Goal: Task Accomplishment & Management: Use online tool/utility

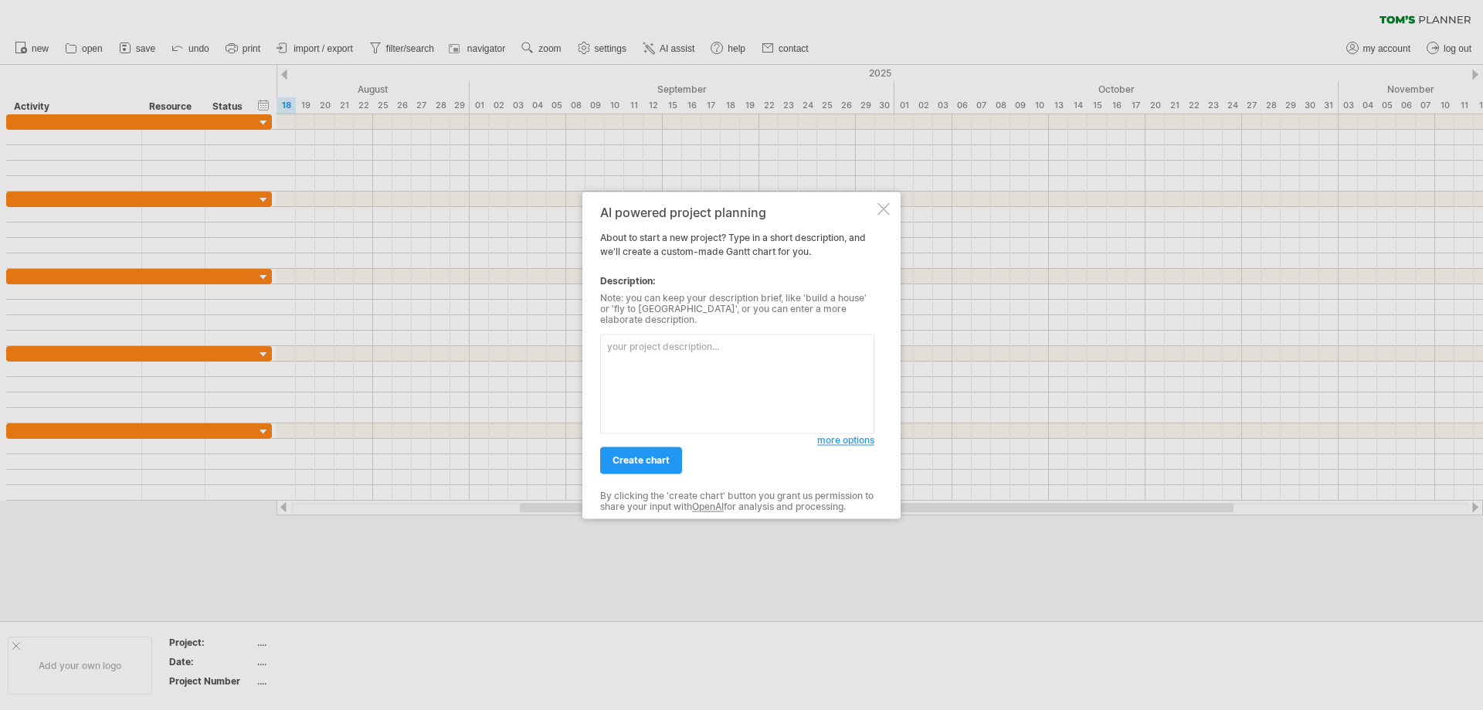
click at [650, 354] on textarea at bounding box center [737, 384] width 274 height 100
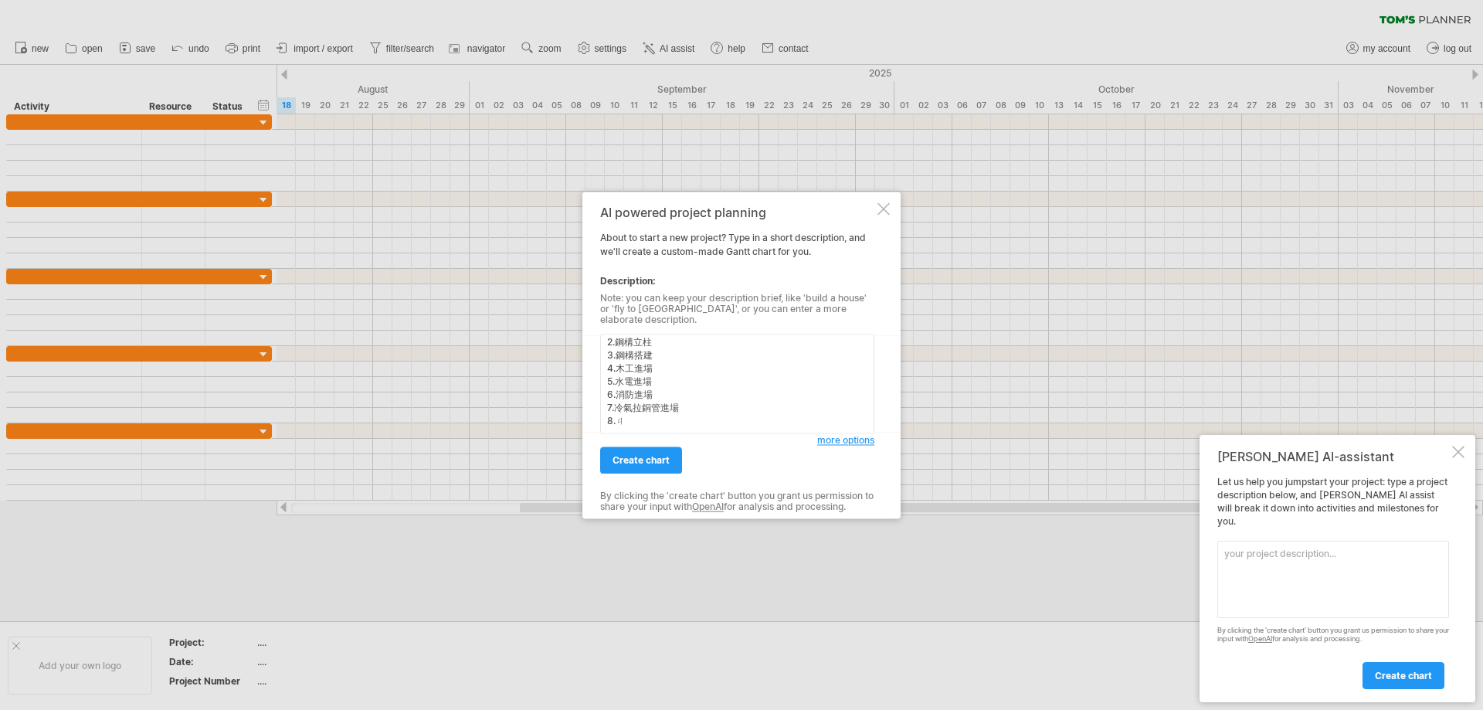
scroll to position [46, 0]
click at [629, 400] on textarea "室內設計案 工程內容包含 1.整地前置作業 2.鋼構立柱 3.鋼構搭建 4.木工進場 5.水電進場 6.消防進場 7.冷氣拉銅管進場 8.機電進場" at bounding box center [737, 384] width 274 height 100
click at [663, 411] on textarea "室內設計案 工程內容包含 1.整地前置作業 2.鋼構立柱 3.鋼構搭建 4.木工進場 5.水電進場 6.消防進場 7.空調拉銅管進場 8.機電進場" at bounding box center [737, 384] width 274 height 100
click at [685, 399] on textarea "室內設計案 工程內容包含 1.整地前置作業 2.鋼構立柱 3.鋼構搭建 4.木工進場 5.水電進場 6.消防進場 7.空調拉銅管進場 8.機電進場 9.初步驗…" at bounding box center [737, 384] width 274 height 100
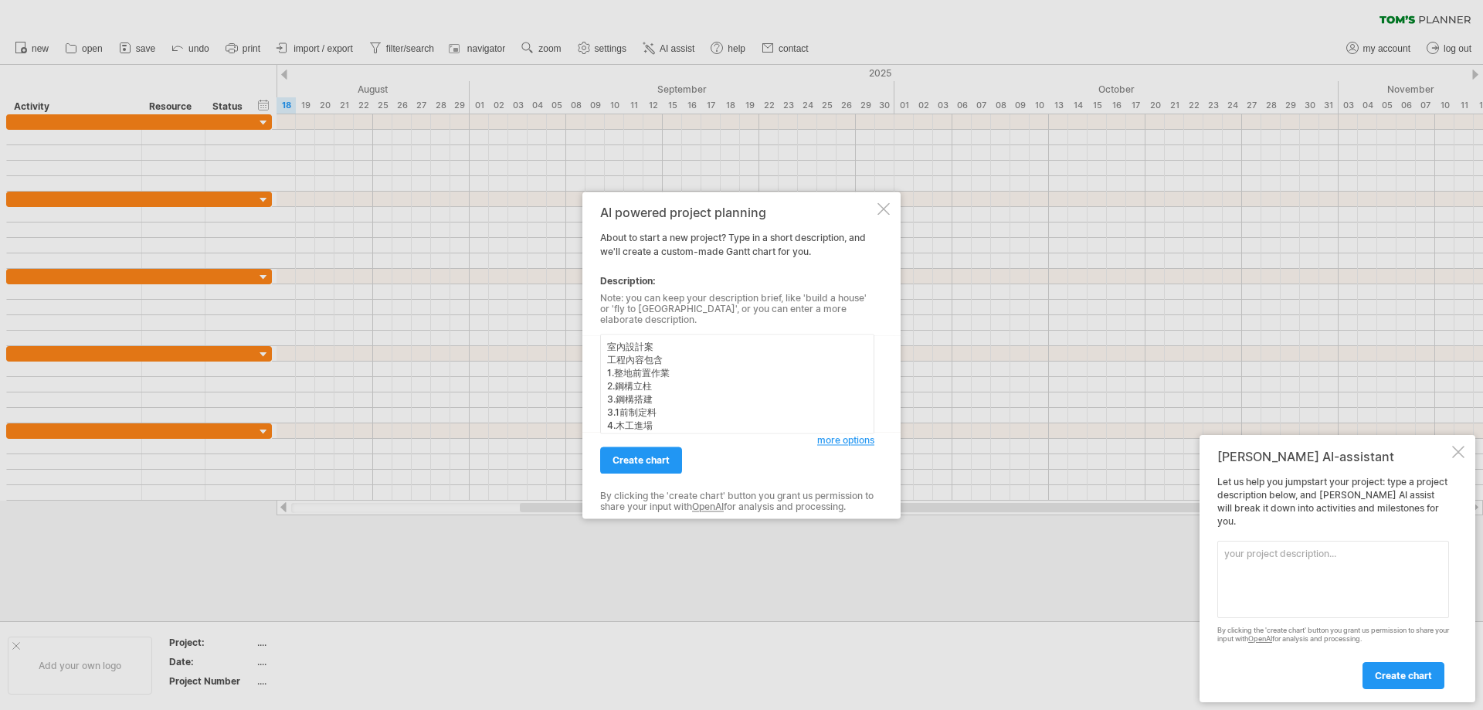
click at [640, 409] on textarea "室內設計案 工程內容包含 1.整地前置作業 2.鋼構立柱 3.鋼構搭建 3.1前制定料 4.木工進場 5.水電進場 6.消防進場 7.空調拉銅管進場 8.機電…" at bounding box center [737, 384] width 274 height 100
click at [657, 421] on textarea "室內設計案 工程內容包含 1.整地前置作業 2.鋼構立柱 3.鋼構搭建 3.1前置定料 4.木工進場 5.水電進場 6.消防進場 7.空調拉銅管進場 8.機電…" at bounding box center [737, 384] width 274 height 100
click at [668, 388] on textarea "室內設計案 工程內容包含 1.整地前置作業 2.鋼構立柱 3.鋼構搭建 3.1前置定料 4.木工進場 5.水電進場 6.消防進場 7.空調拉銅管進場 8.機電…" at bounding box center [737, 384] width 274 height 100
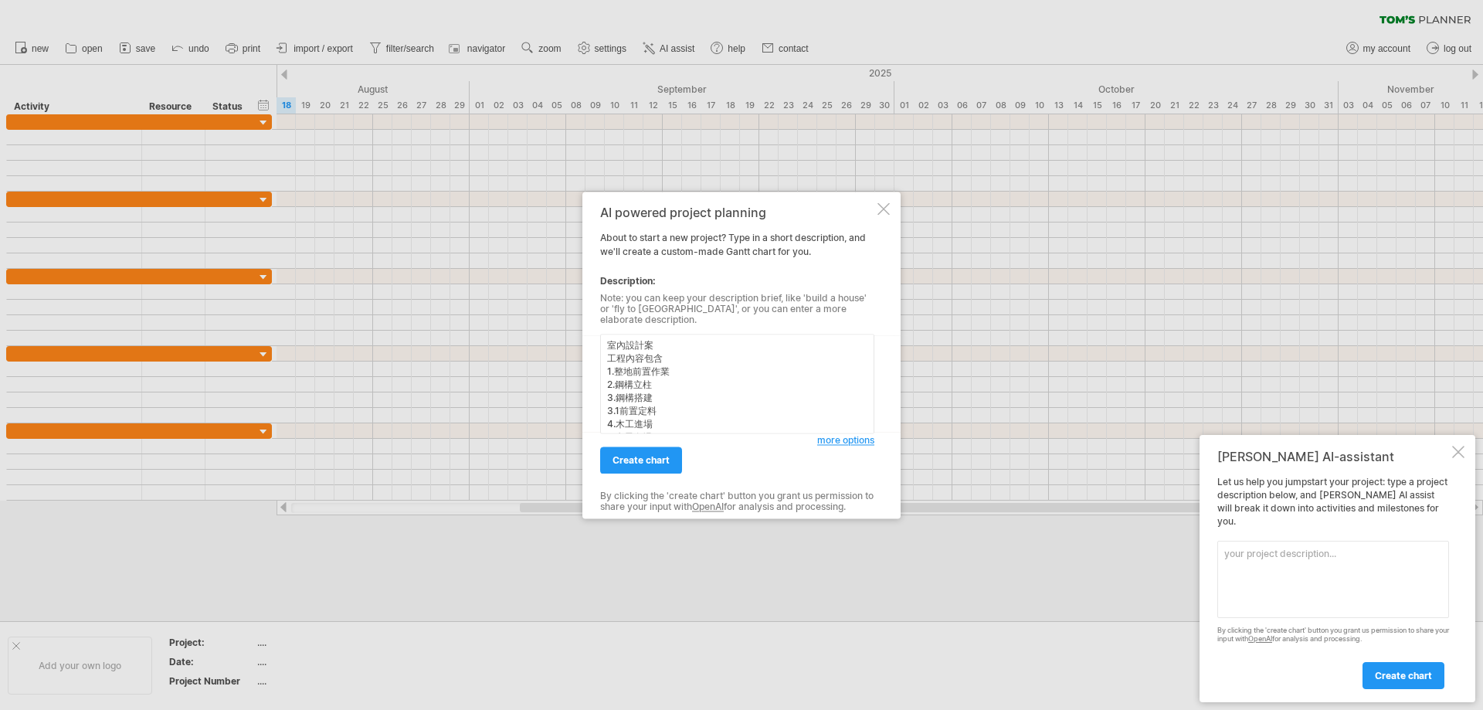
click at [673, 365] on textarea "室內設計案 工程內容包含 1.整地前置作業 2.鋼構立柱 3.鋼構搭建 3.1前置定料 4.木工進場 5.水電進場 6.消防進場 7.空調拉銅管進場 8.機電…" at bounding box center [737, 384] width 274 height 100
click at [679, 413] on textarea "室內設計案 工程內容包含 1.整地前置作業 1.1進場前請款 2.鋼構立柱 3.鋼構搭建 3.1前置定料 4.木工進場 5.水電進場 6.消防進場 7.空調拉…" at bounding box center [737, 384] width 274 height 100
click at [670, 394] on textarea "室內設計案 工程內容包含 1.整地前置作業 1.1進場前請款 2.鋼構立柱 3.鋼構搭建 3.1前置定料 4.木工進場 5.水電進場 6.消防進場 7.空調拉…" at bounding box center [737, 384] width 274 height 100
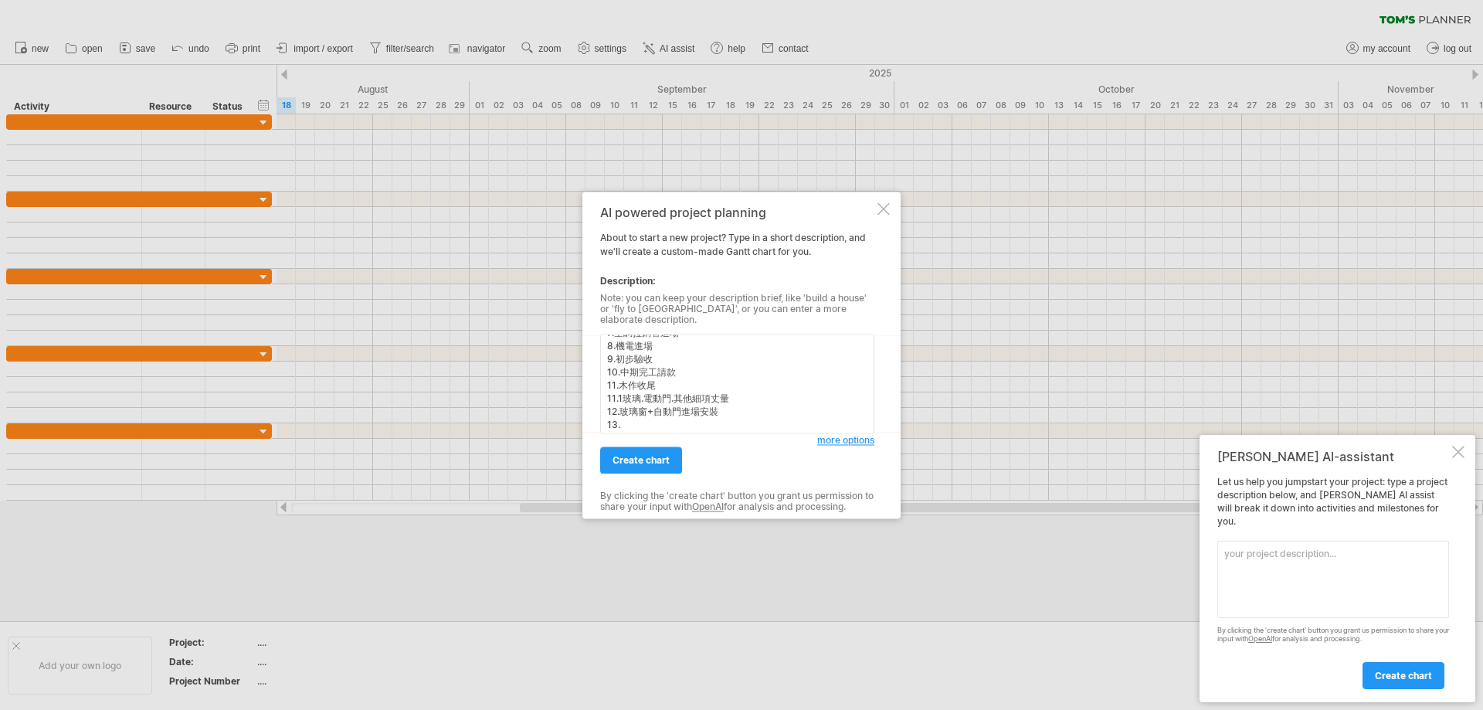
scroll to position [149, 0]
click at [654, 417] on textarea "室內設計案 工程內容包含 1.整地前置作業 1.1進場前請款 2.鋼構立柱 3.鋼構搭建 3.1前置定料 4.木工進場 5.水電進場 6.消防進場 7.空調拉…" at bounding box center [737, 384] width 274 height 100
drag, startPoint x: 661, startPoint y: 419, endPoint x: 674, endPoint y: 418, distance: 13.2
click at [662, 419] on textarea "室內設計案 工程內容包含 1.整地前置作業 1.1進場前請款 2.鋼構立柱 3.鋼構搭建 3.1前置定料 4.木工進場 5.水電進場 6.消防進場 7.空調拉…" at bounding box center [737, 384] width 274 height 100
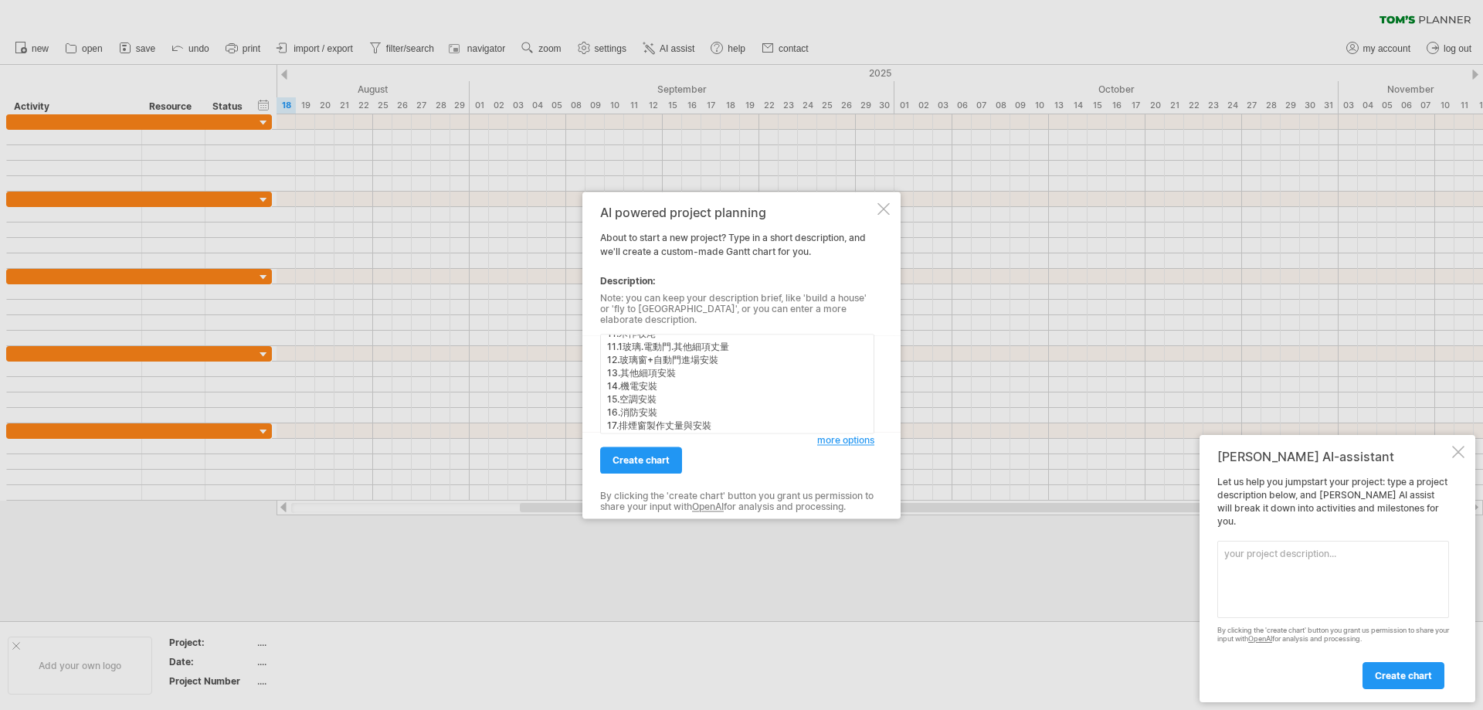
click at [724, 421] on textarea "室內設計案 工程內容包含 1.整地前置作業 1.1進場前請款 2.鋼構立柱 3.鋼構搭建 3.1前置定料 4.木工進場 5.水電進場 6.消防進場 7.空調拉…" at bounding box center [737, 384] width 274 height 100
type textarea "室內設計案 工程內容包含 1.整地前置作業 1.1進場前請款 2.鋼構立柱 3.鋼構搭建 3.1前置定料 4.木工進場 5.水電進場 6.消防進場 7.空調拉…"
click at [683, 418] on textarea "室內設計案 工程內容包含 1.整地前置作業 1.1進場前請款 2.鋼構立柱 3.鋼構搭建 3.1前置定料 4.木工進場 5.水電進場 6.消防進場 7.空調拉…" at bounding box center [737, 384] width 274 height 100
click at [664, 454] on span "create chart" at bounding box center [641, 460] width 57 height 12
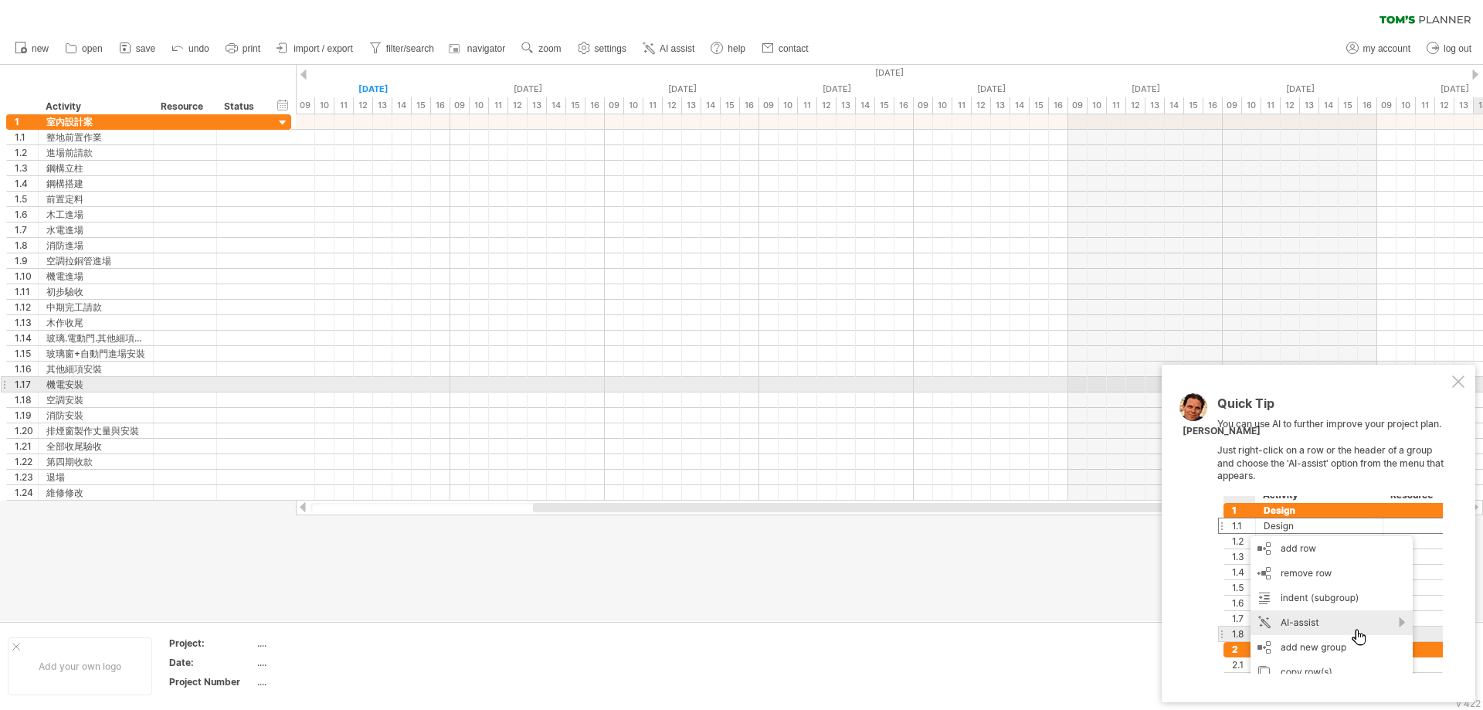
click at [1456, 383] on div at bounding box center [1458, 381] width 12 height 12
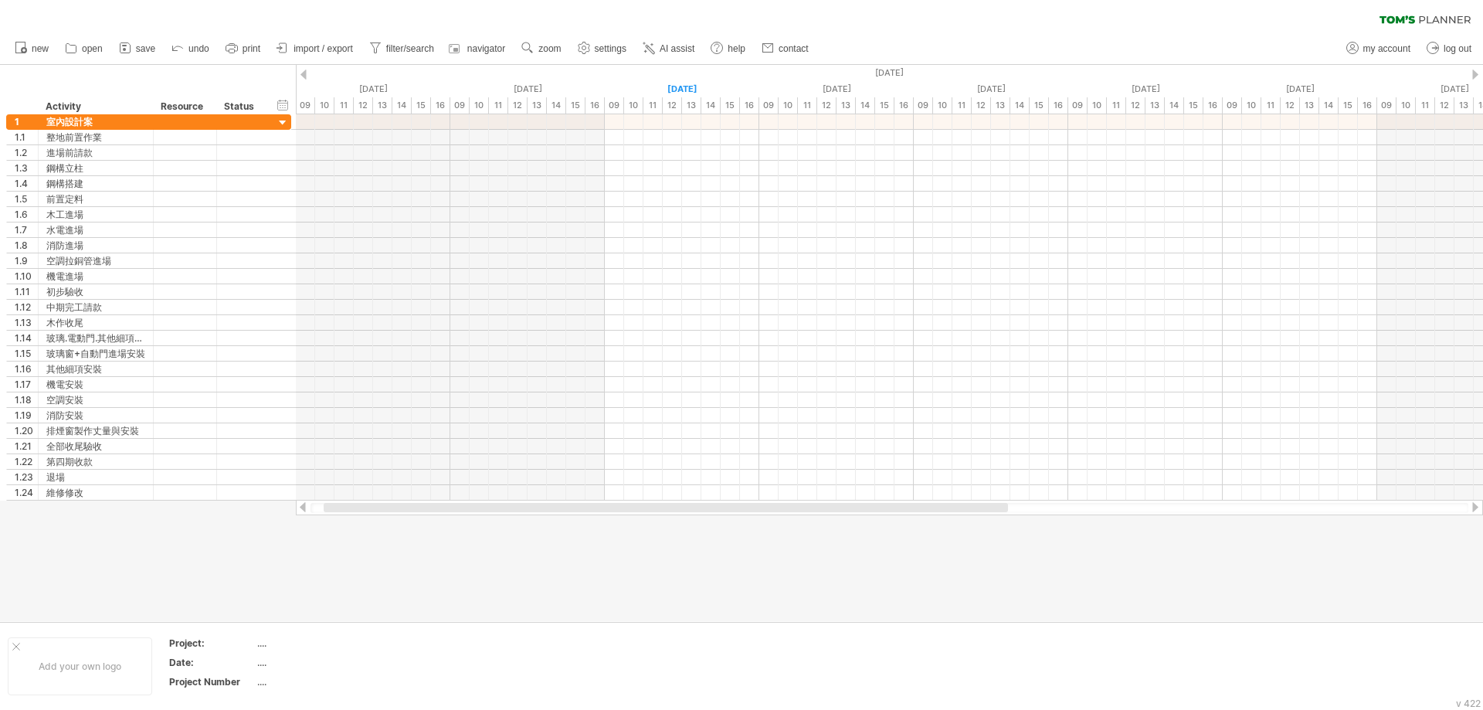
drag, startPoint x: 561, startPoint y: 509, endPoint x: 351, endPoint y: 511, distance: 209.3
click at [351, 511] on div at bounding box center [666, 507] width 684 height 9
click at [274, 649] on div "...." at bounding box center [322, 642] width 130 height 13
type input "**********"
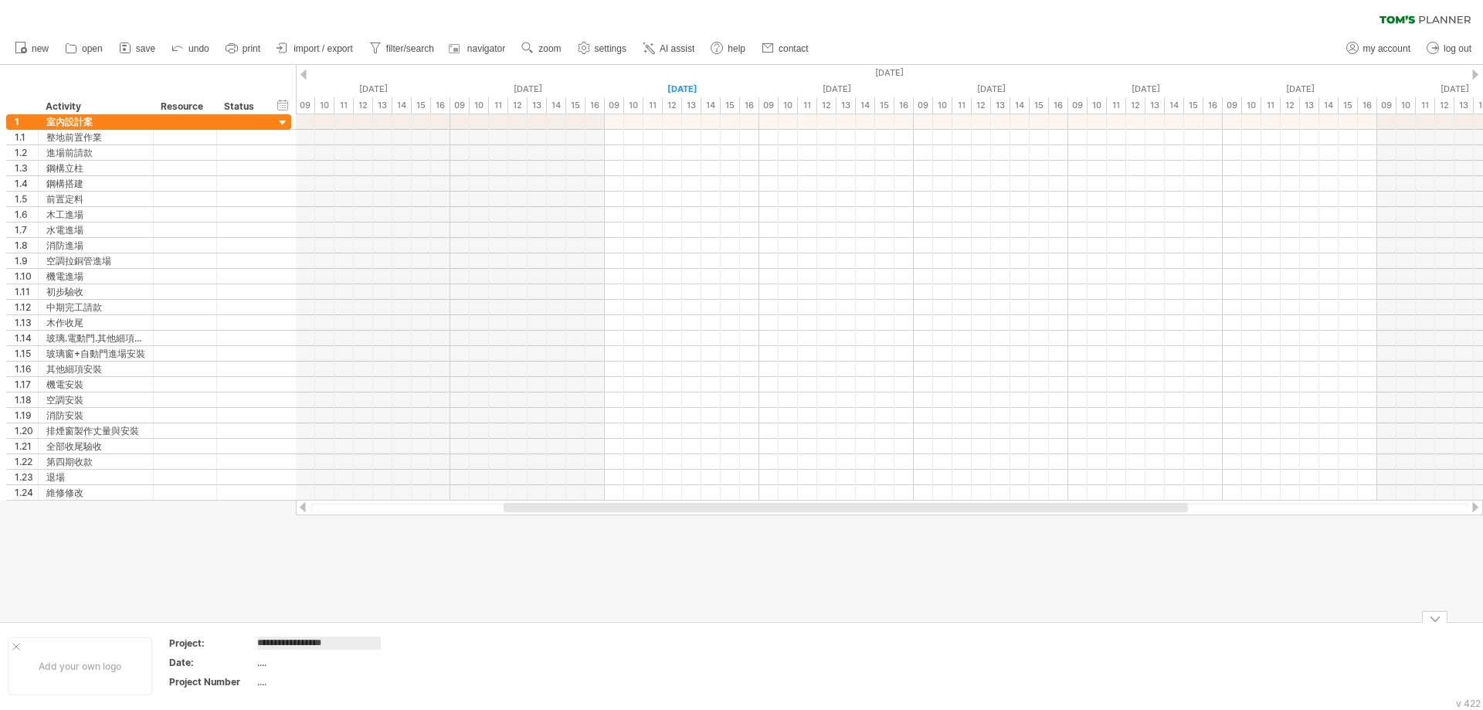
click at [266, 663] on div "...." at bounding box center [322, 662] width 130 height 13
type input "*********"
click at [297, 683] on div "...." at bounding box center [322, 681] width 130 height 13
click at [258, 685] on input "***" at bounding box center [319, 681] width 124 height 13
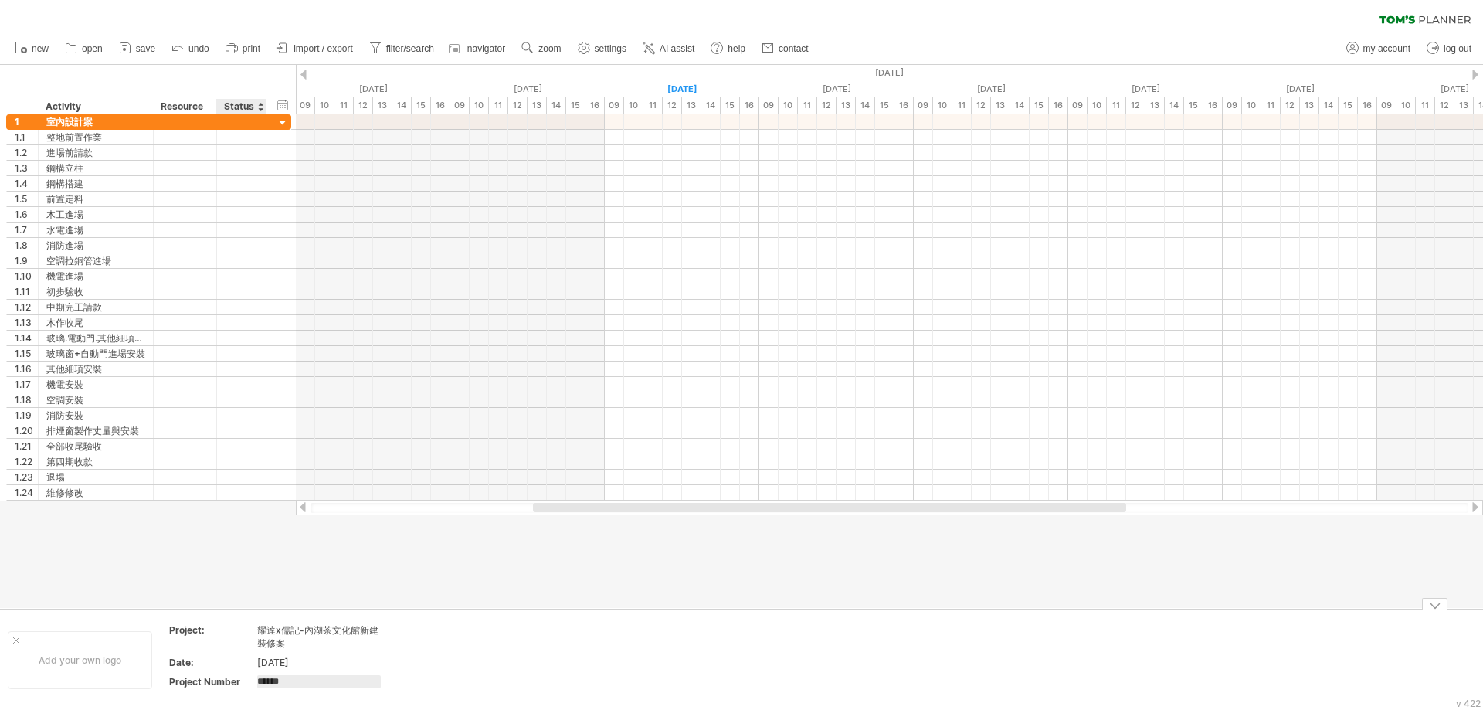
type input "*******"
click at [437, 592] on div at bounding box center [741, 336] width 1483 height 543
click at [73, 643] on div "Add your own logo" at bounding box center [80, 660] width 144 height 58
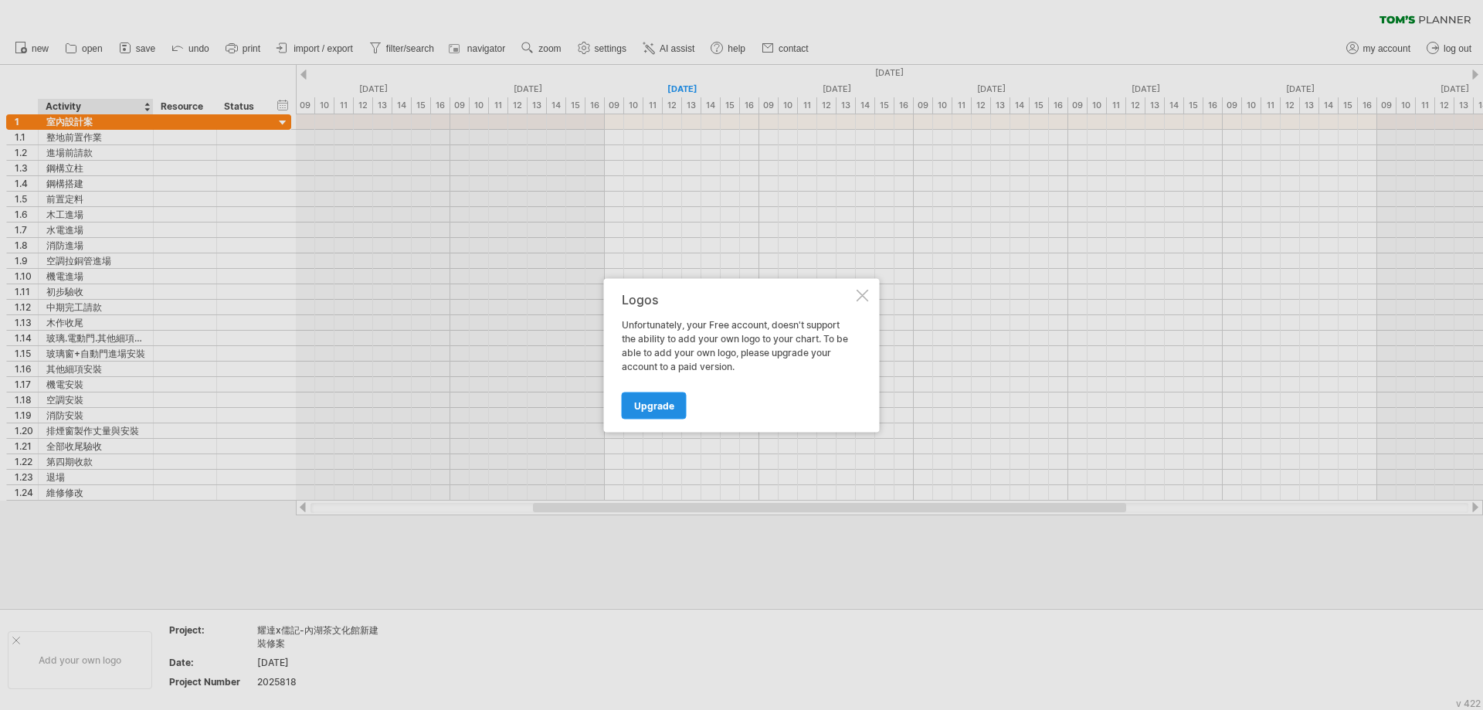
click at [651, 401] on span "Upgrade" at bounding box center [654, 405] width 40 height 12
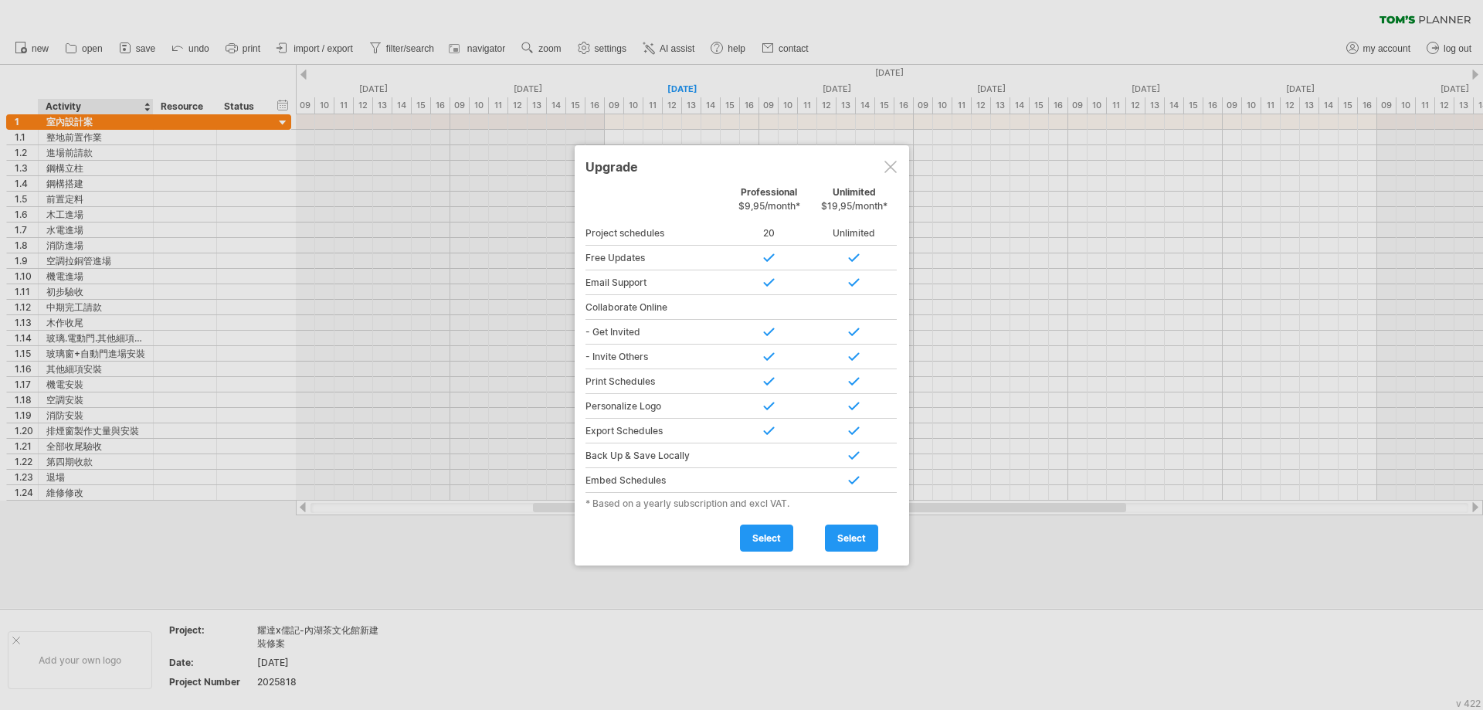
click at [884, 165] on div at bounding box center [890, 167] width 12 height 12
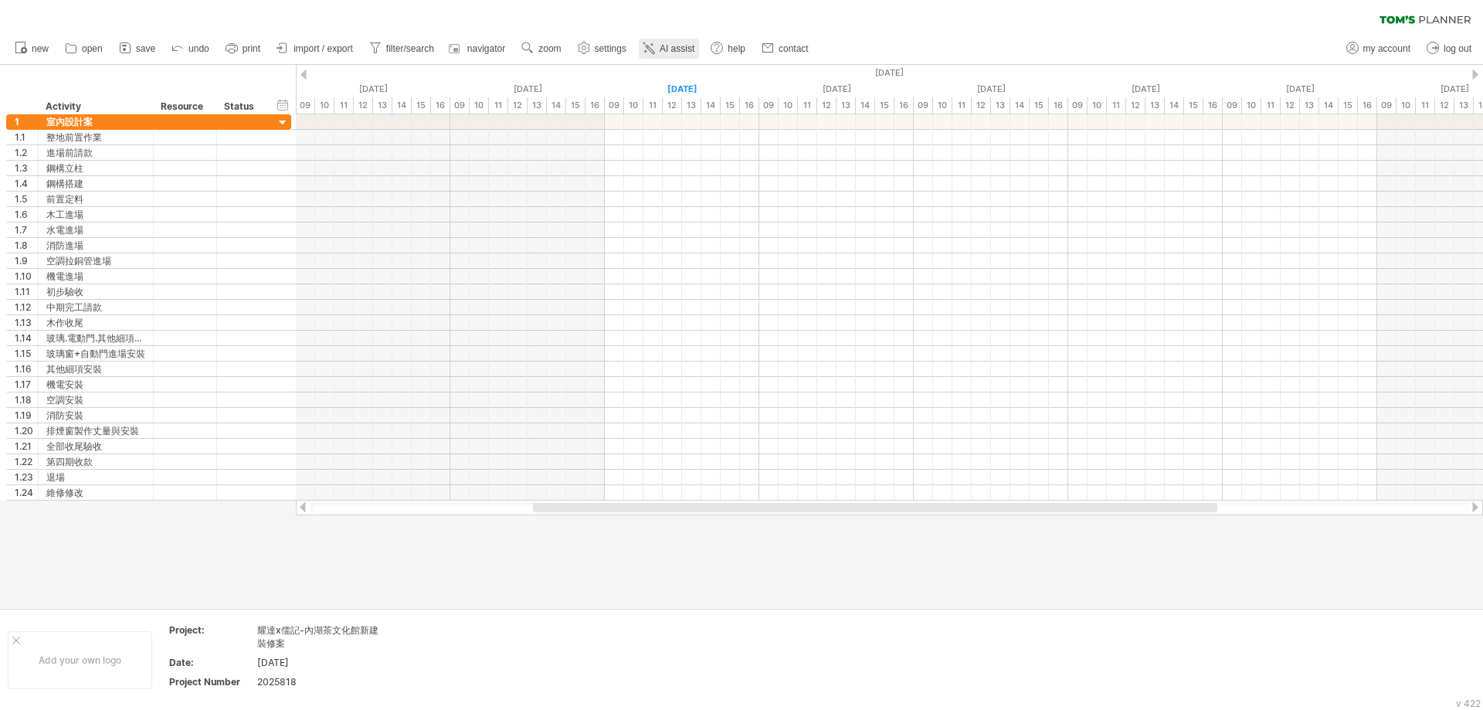
click at [684, 46] on span "AI assist" at bounding box center [677, 48] width 35 height 11
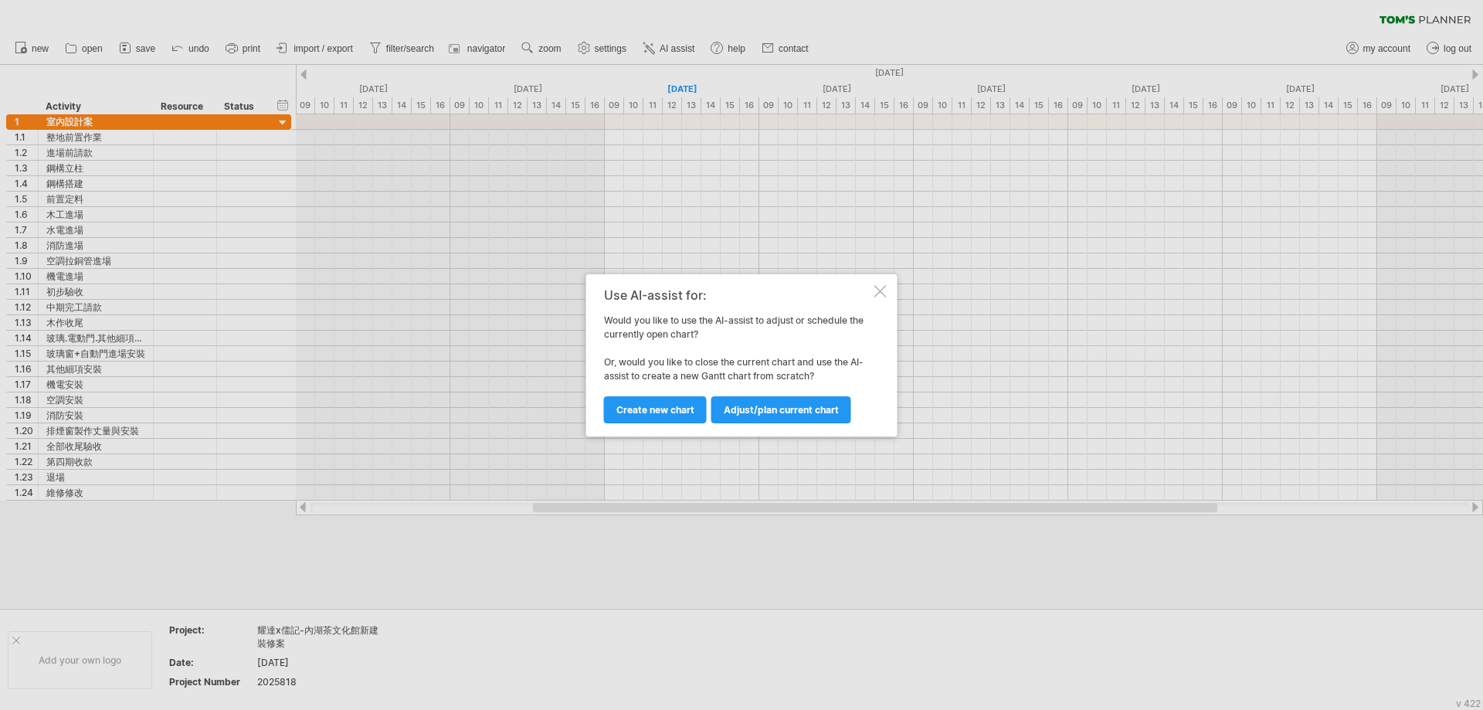
click at [879, 284] on div "Use AI-assist for: Would you like to use the AI-assist to adjust or schedule th…" at bounding box center [741, 355] width 311 height 162
click at [879, 285] on div at bounding box center [880, 291] width 12 height 12
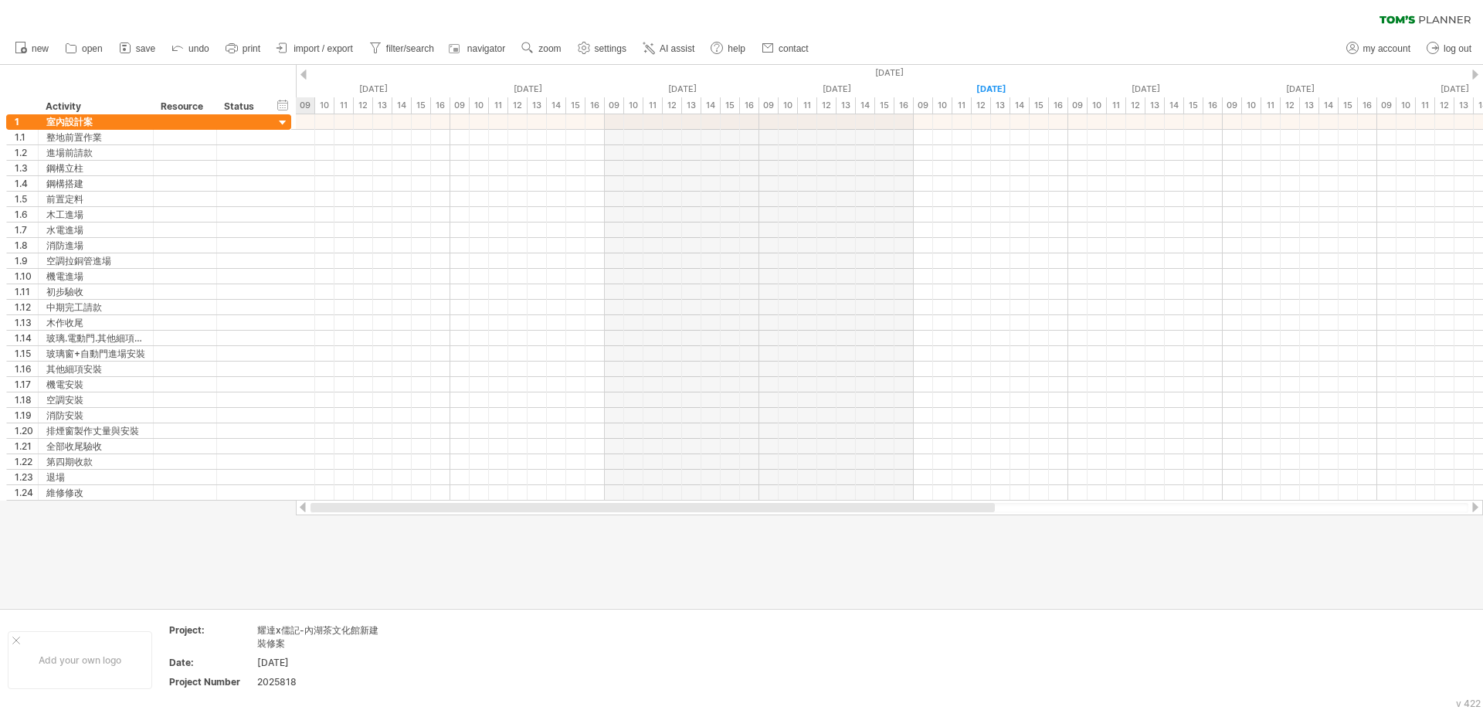
drag, startPoint x: 901, startPoint y: 509, endPoint x: 518, endPoint y: 509, distance: 383.9
click at [518, 509] on div at bounding box center [653, 507] width 684 height 9
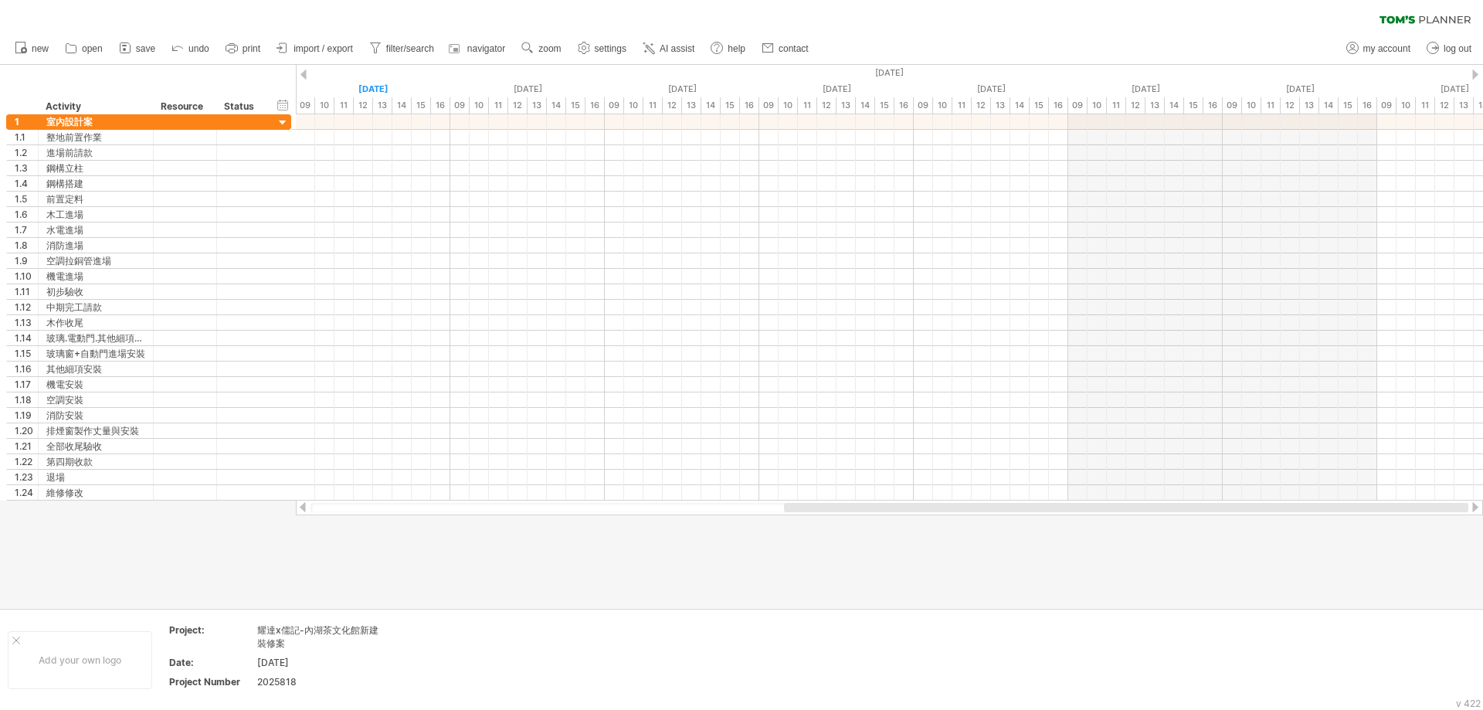
drag, startPoint x: 988, startPoint y: 505, endPoint x: 1445, endPoint y: 505, distance: 457.3
click at [1445, 505] on div at bounding box center [1126, 507] width 684 height 9
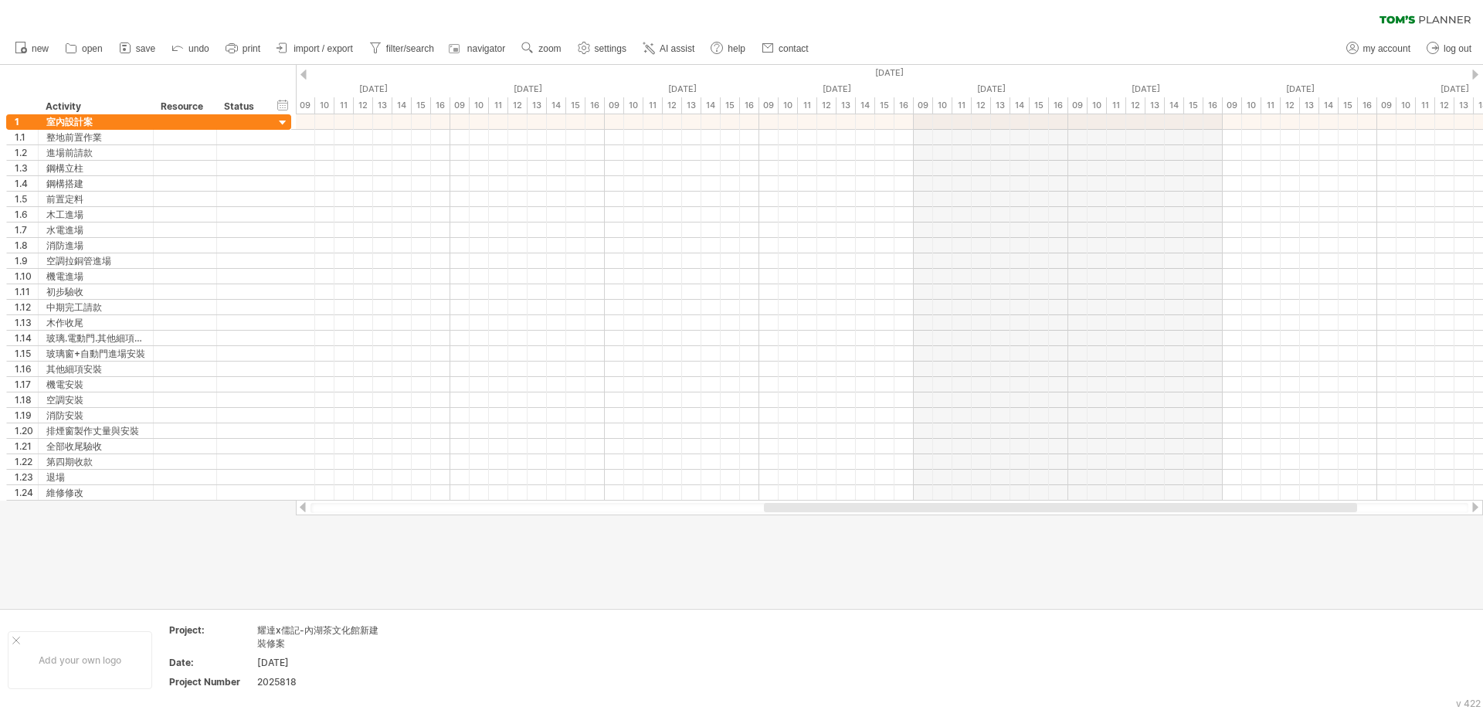
drag, startPoint x: 1335, startPoint y: 507, endPoint x: 1471, endPoint y: 507, distance: 136.7
click at [1471, 507] on div at bounding box center [889, 507] width 1187 height 15
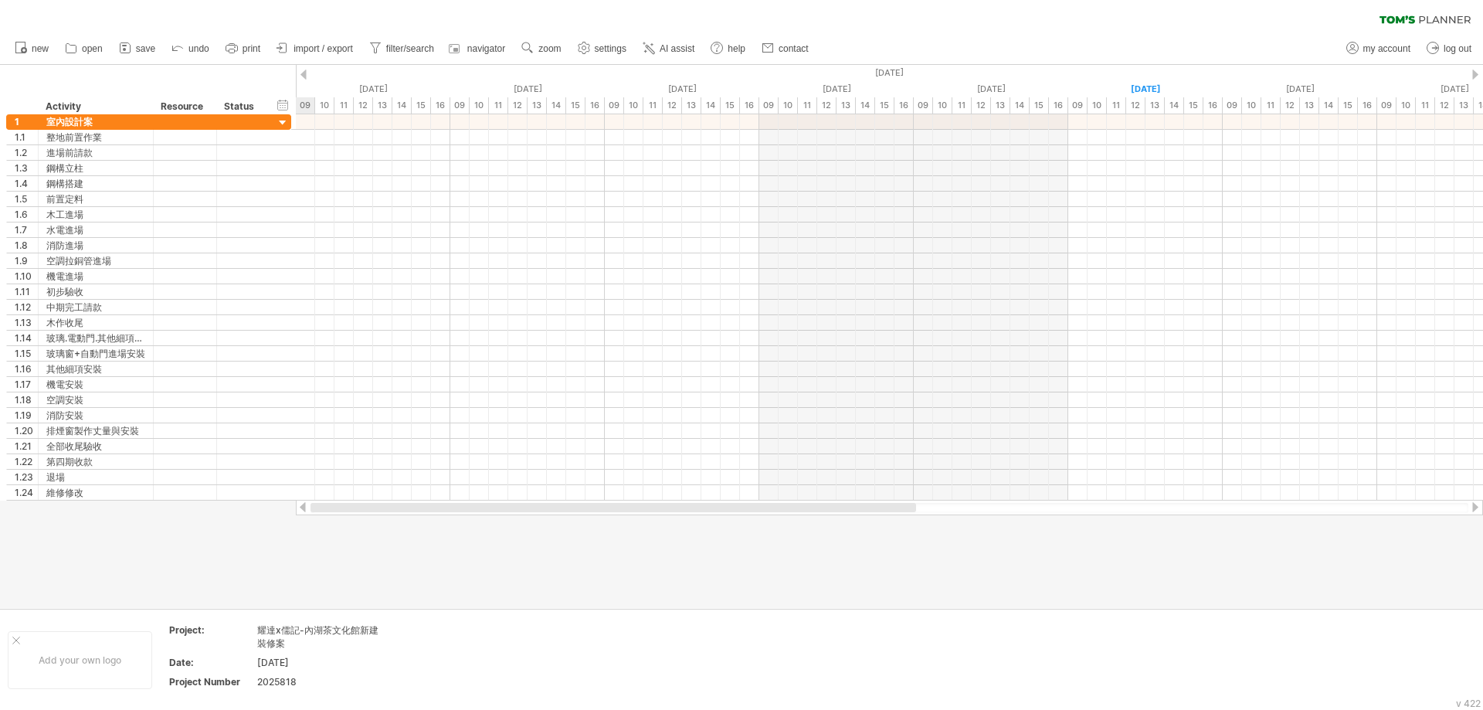
drag, startPoint x: 1288, startPoint y: 509, endPoint x: 471, endPoint y: 496, distance: 816.5
click at [480, 501] on div at bounding box center [889, 507] width 1187 height 15
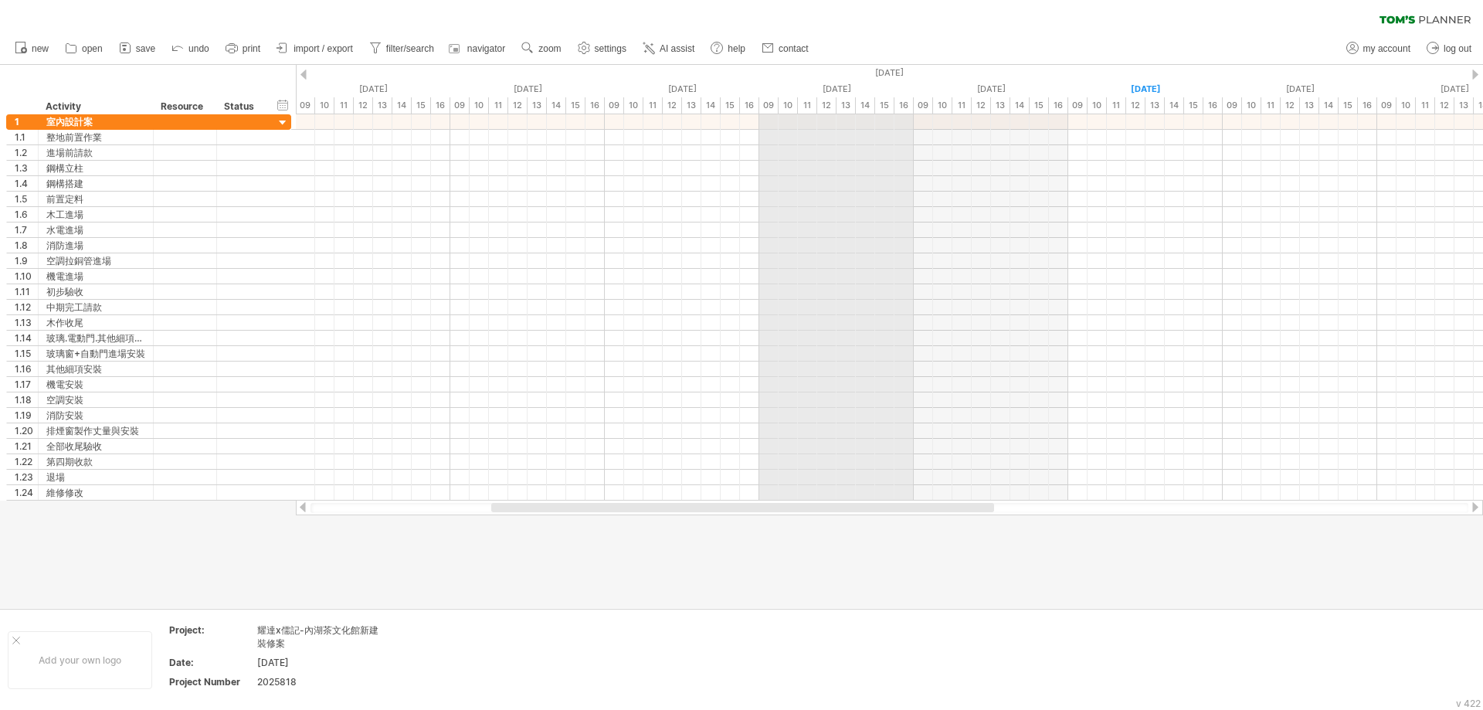
click at [898, 69] on div "[DATE]" at bounding box center [1145, 73] width 4171 height 16
click at [818, 70] on div "[DATE]" at bounding box center [1145, 73] width 4171 height 16
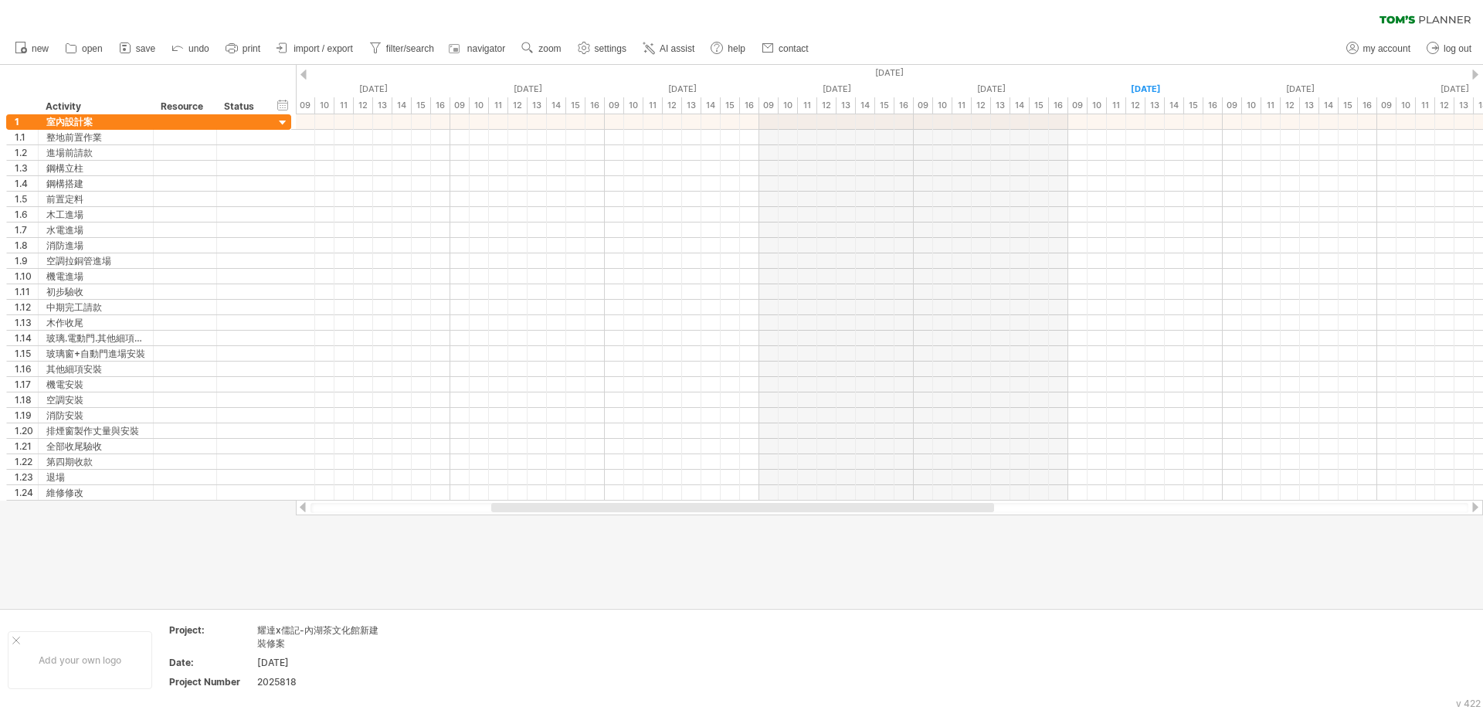
click at [305, 70] on div at bounding box center [303, 75] width 6 height 10
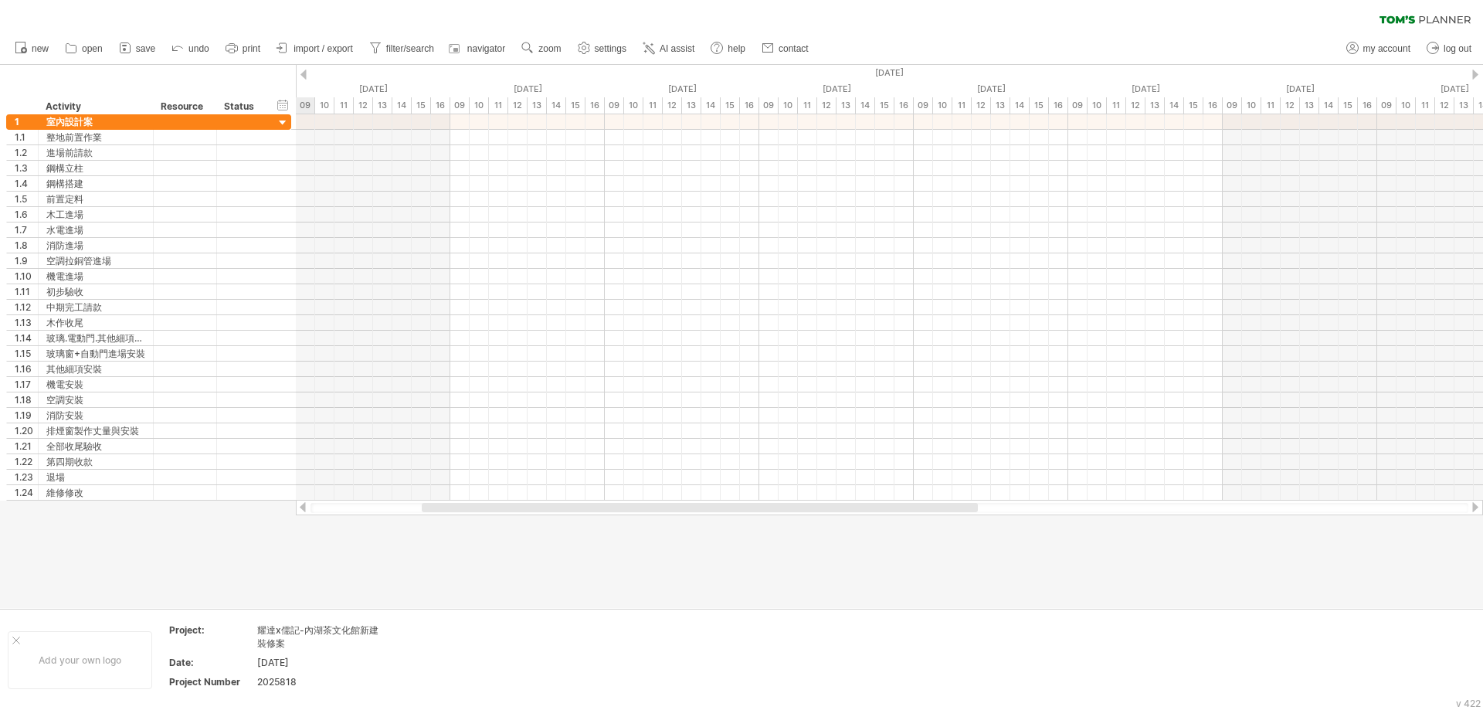
click at [305, 70] on div at bounding box center [303, 75] width 6 height 10
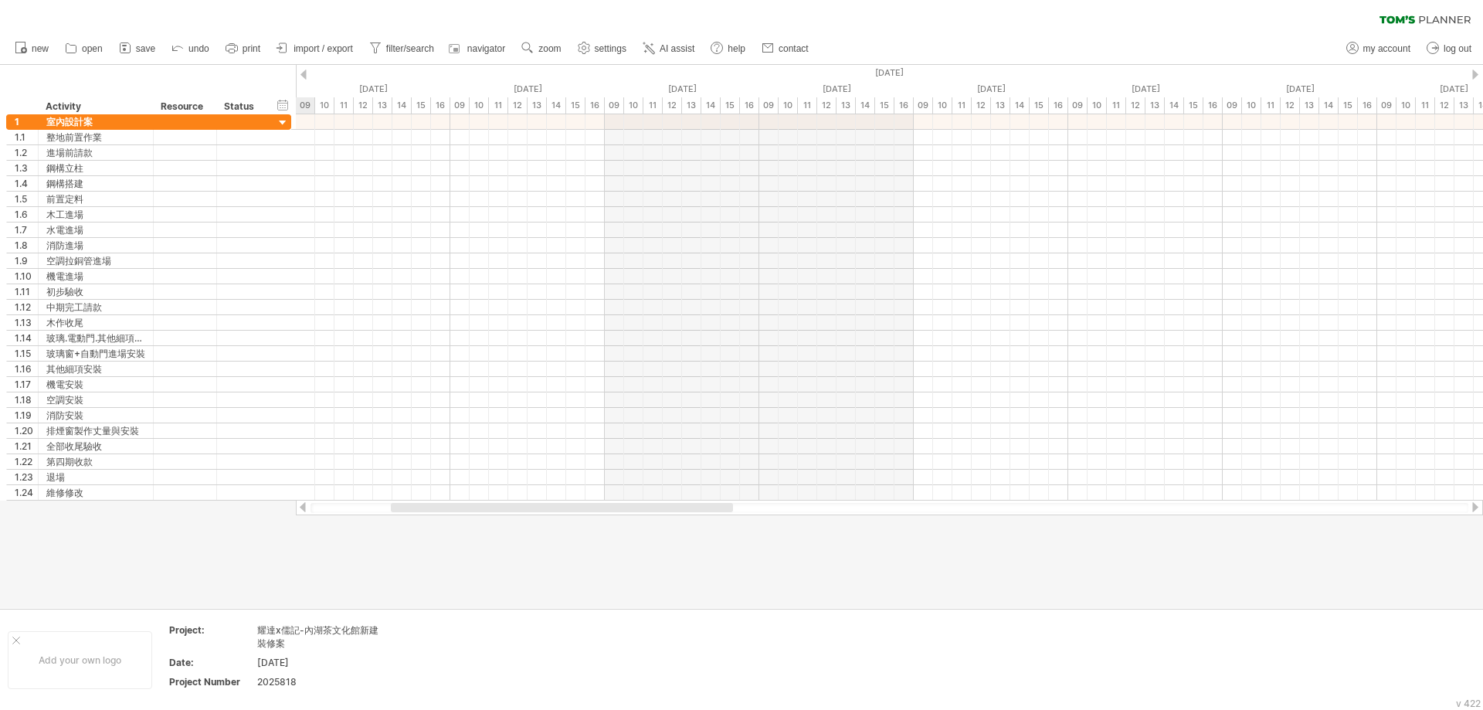
click at [1473, 76] on div at bounding box center [1475, 75] width 6 height 10
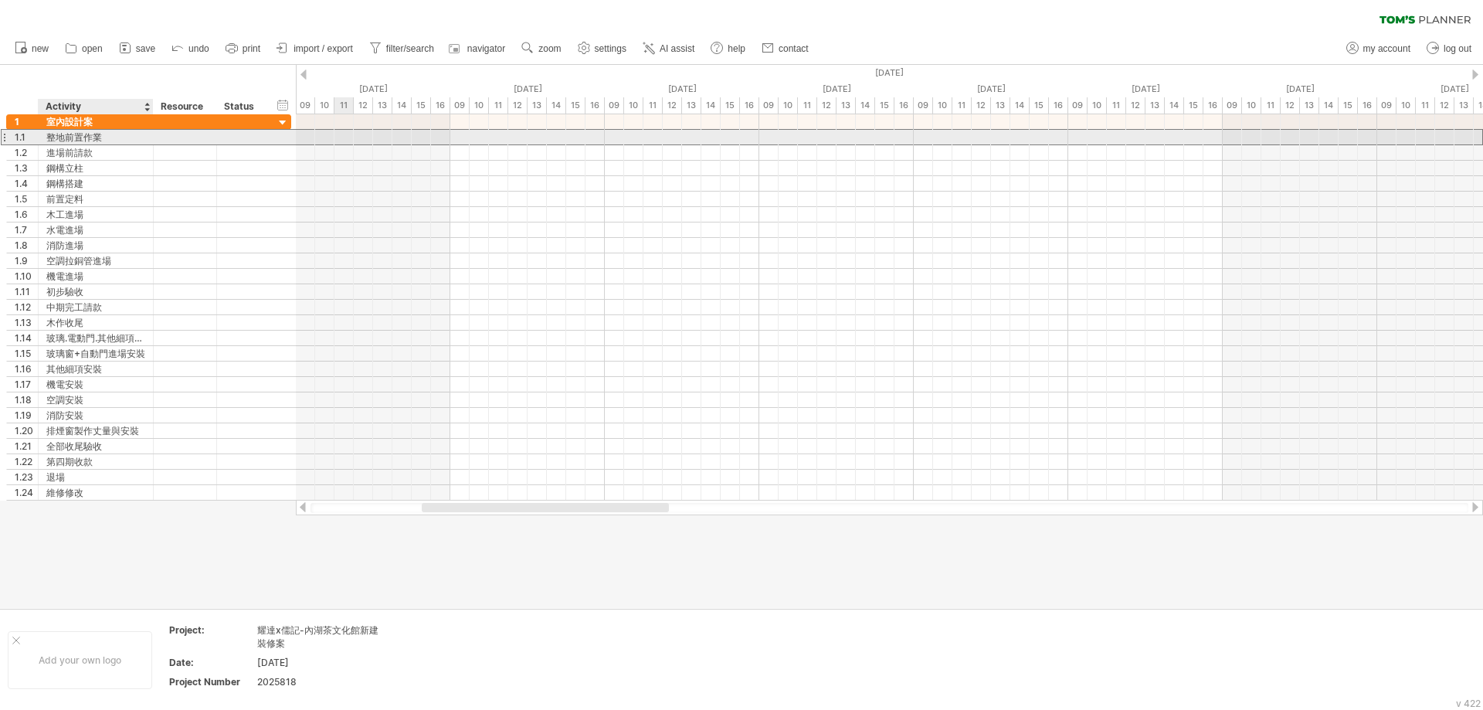
click at [129, 138] on div "整地前置作業" at bounding box center [95, 137] width 99 height 15
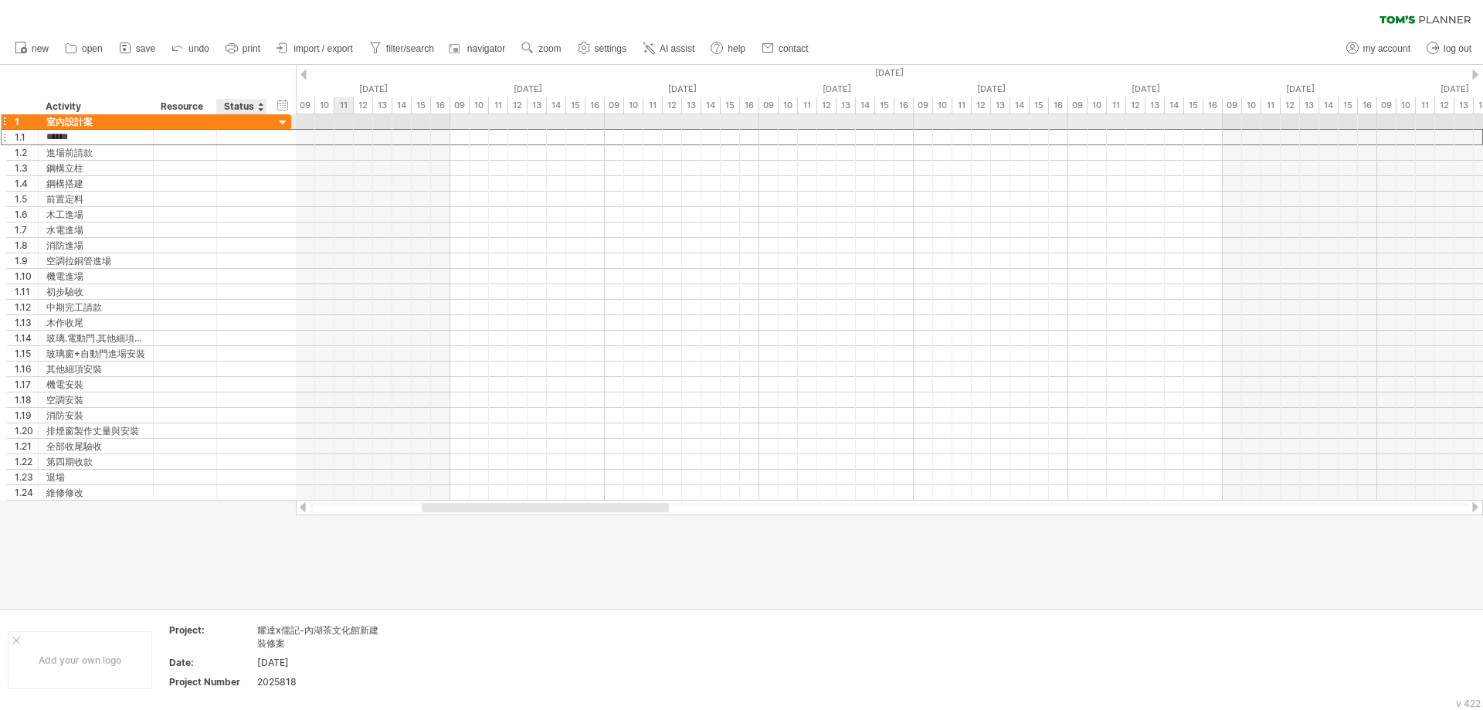
click at [284, 124] on div at bounding box center [283, 123] width 15 height 15
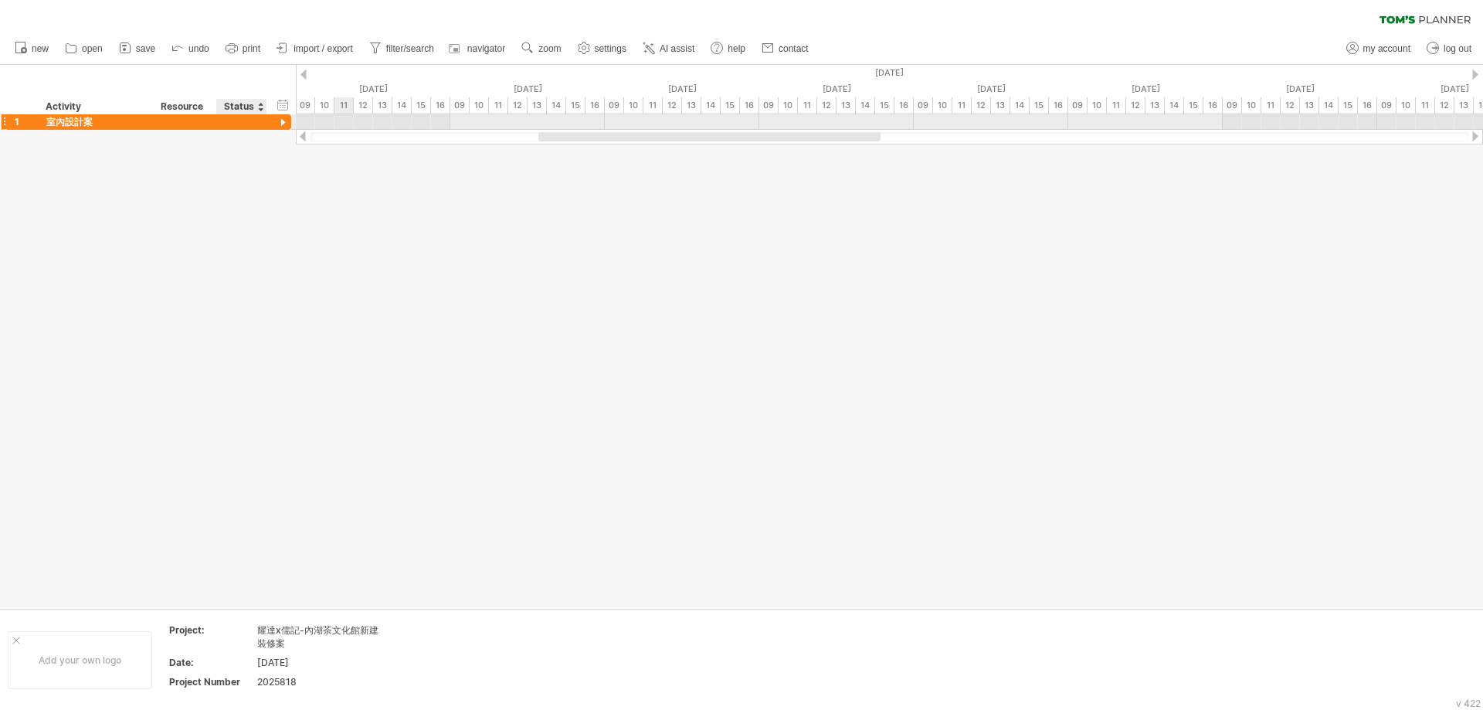
click at [283, 123] on div at bounding box center [283, 123] width 15 height 15
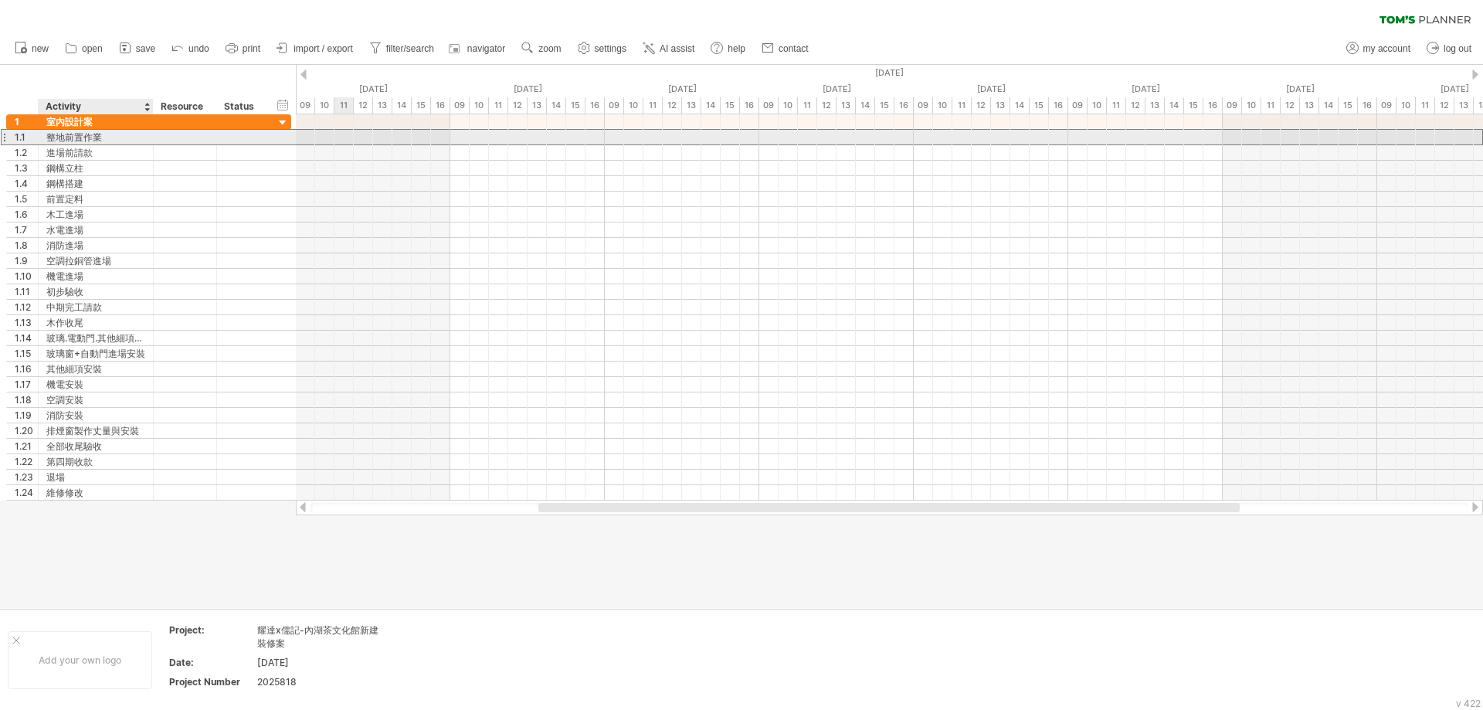
click at [141, 140] on div "整地前置作業" at bounding box center [95, 137] width 99 height 15
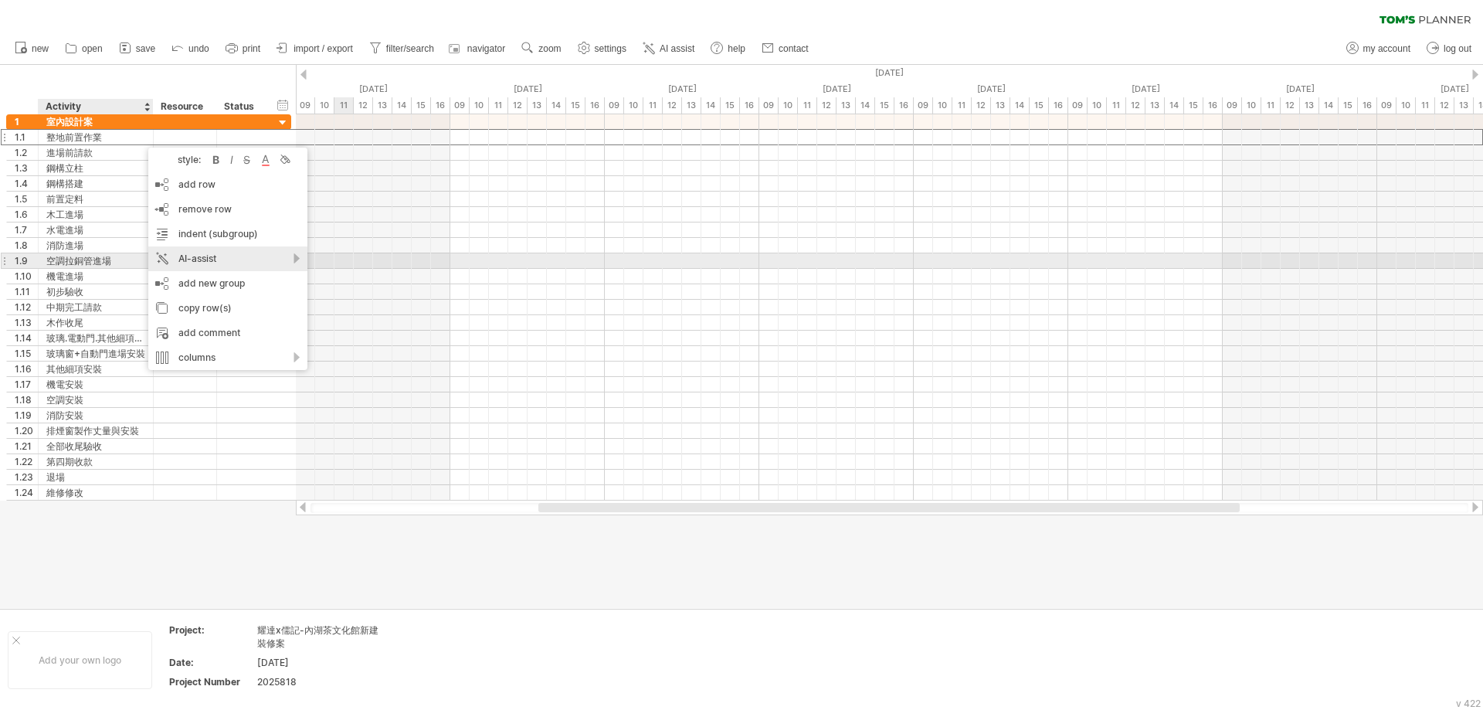
click at [290, 262] on div "AI-assist" at bounding box center [227, 258] width 159 height 25
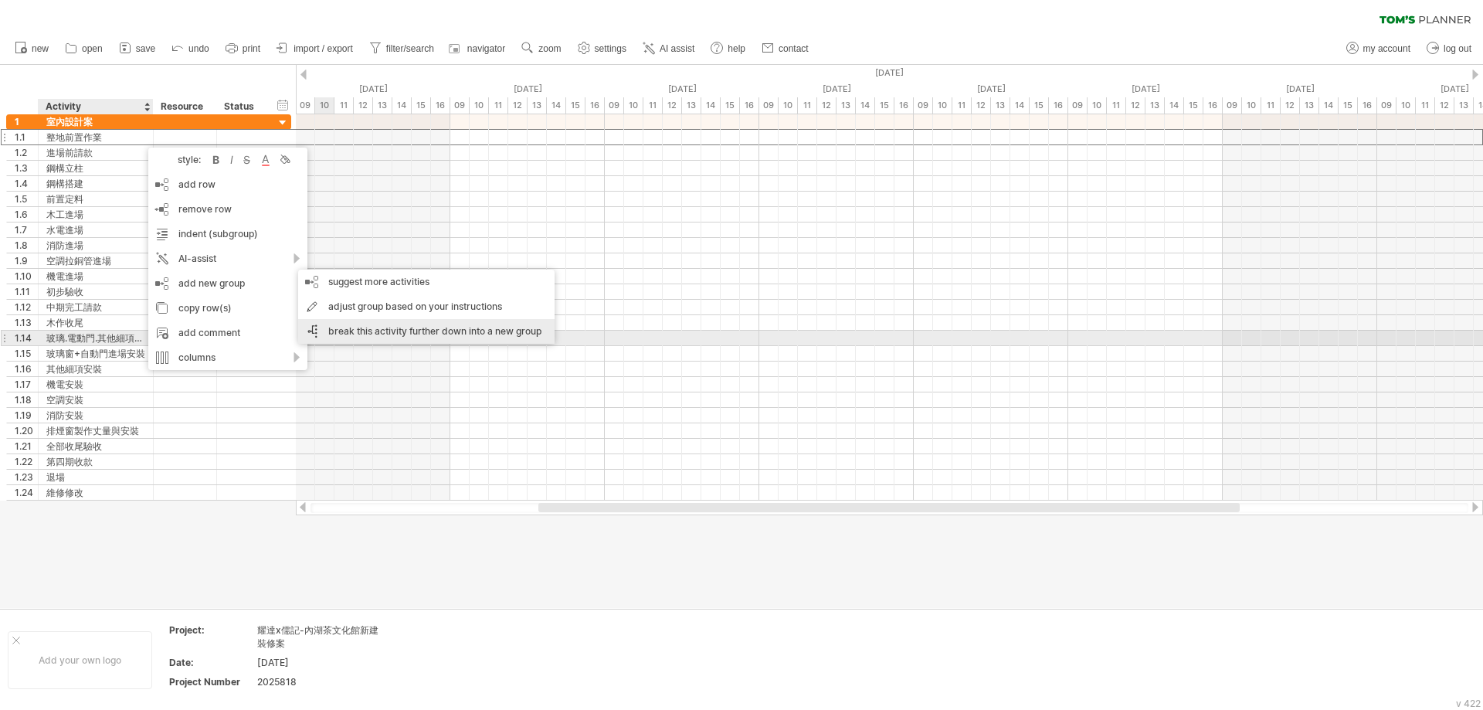
click at [386, 333] on div "break this activity further down into a new group" at bounding box center [426, 331] width 256 height 25
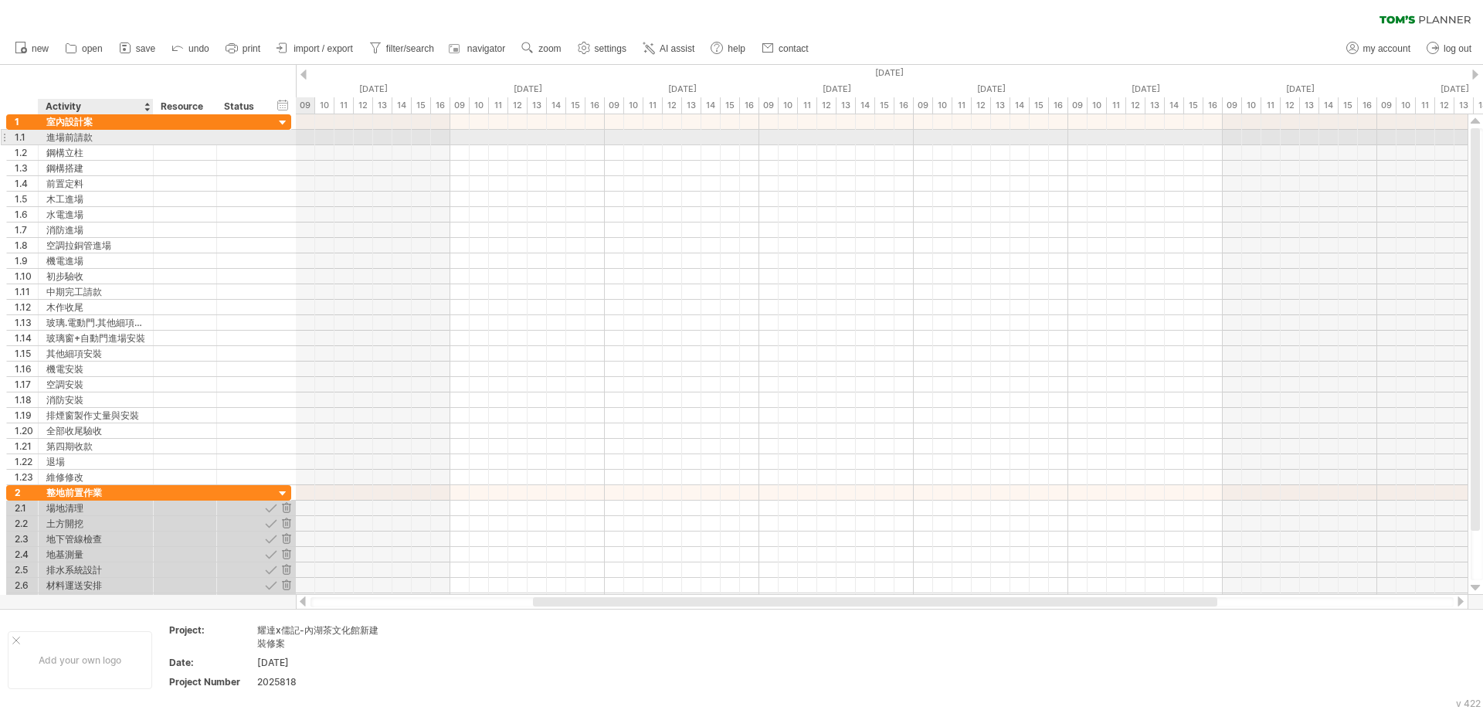
click at [132, 136] on div "進場前請款" at bounding box center [95, 137] width 99 height 15
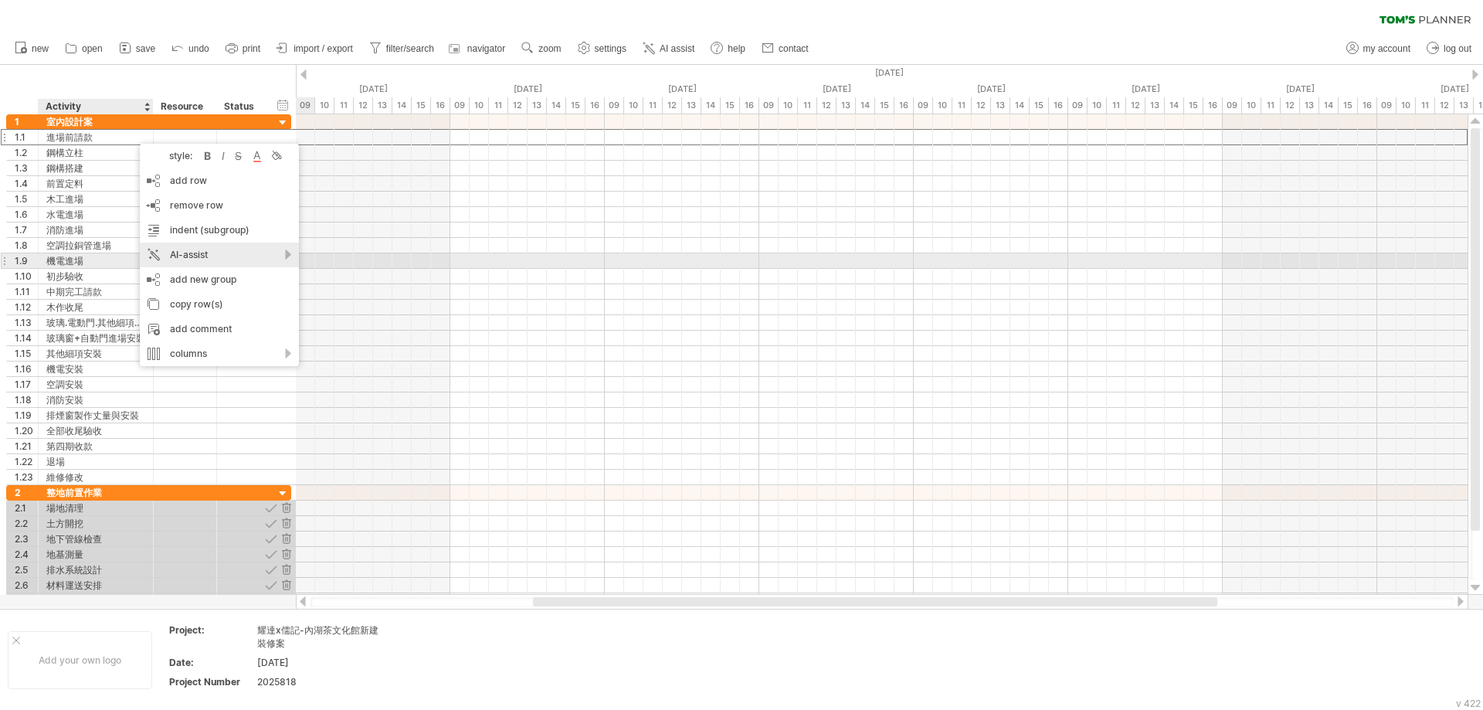
click at [221, 262] on div "AI-assist" at bounding box center [219, 255] width 159 height 25
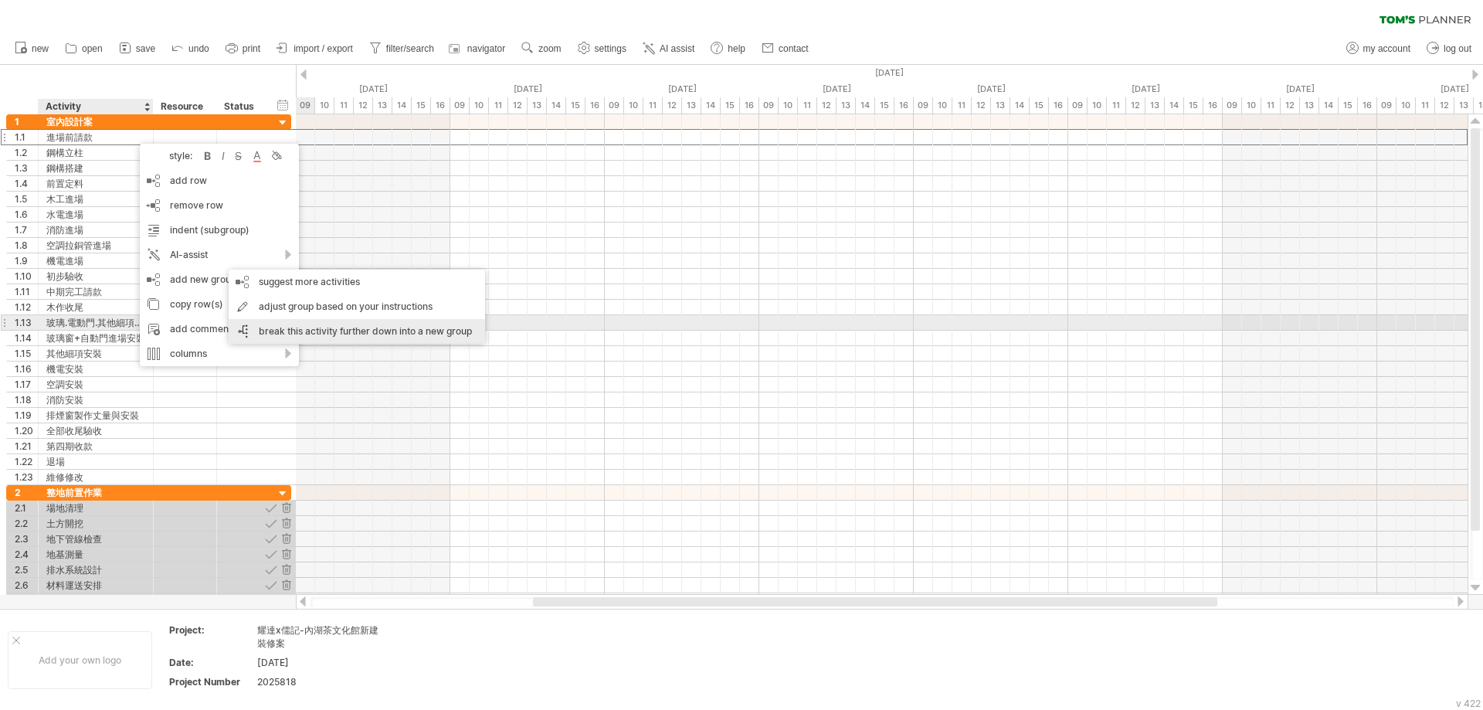
click at [325, 327] on div "break this activity further down into a new group" at bounding box center [357, 331] width 256 height 25
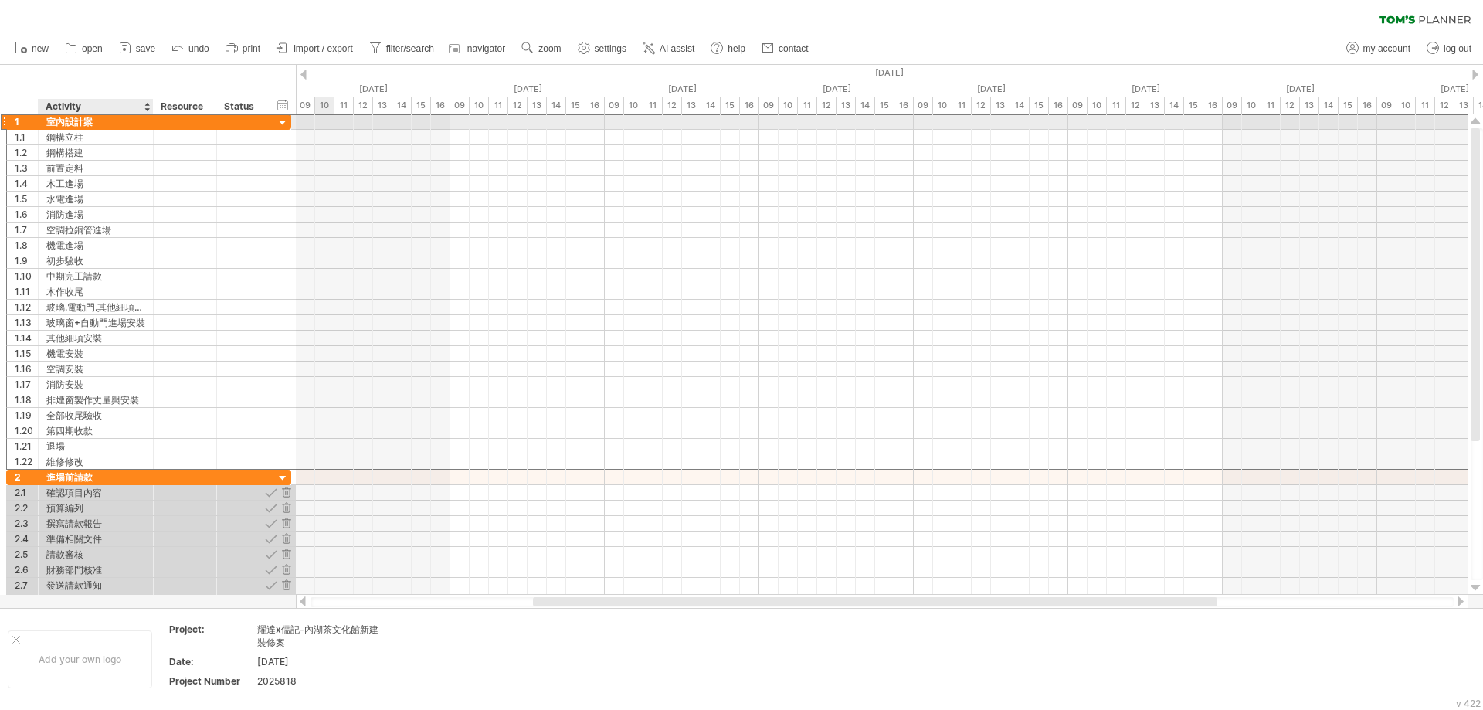
click at [78, 121] on div "室內設計案" at bounding box center [95, 121] width 99 height 15
click at [0, 0] on input "*****" at bounding box center [0, 0] width 0 height 0
click at [89, 122] on input "*****" at bounding box center [95, 121] width 99 height 15
click at [80, 124] on input "*****" at bounding box center [95, 121] width 99 height 15
click at [92, 128] on input "*****" at bounding box center [95, 121] width 99 height 15
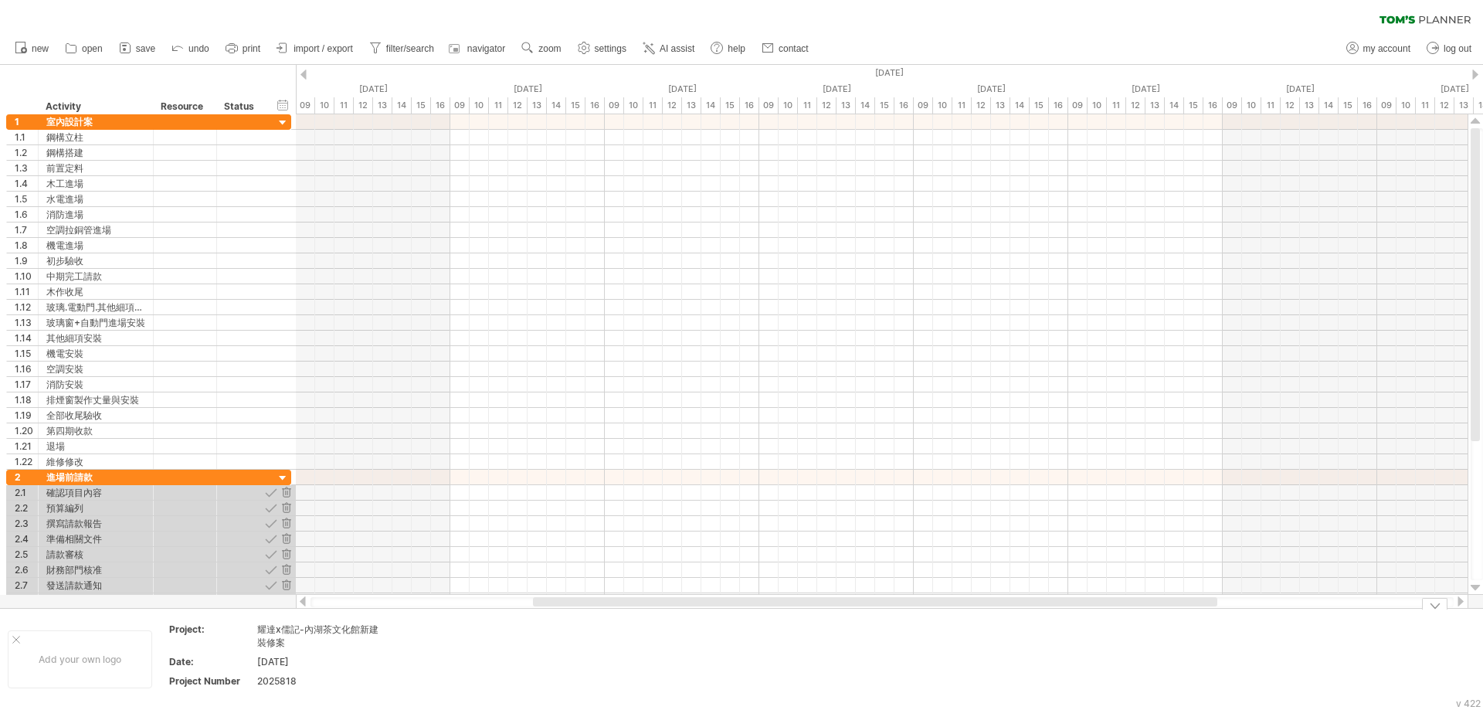
click at [352, 633] on div "耀達x儒記-內湖茶文化館新建裝修案" at bounding box center [322, 636] width 130 height 26
click at [353, 631] on input "**********" at bounding box center [319, 629] width 124 height 13
click at [353, 630] on input "**********" at bounding box center [319, 629] width 124 height 13
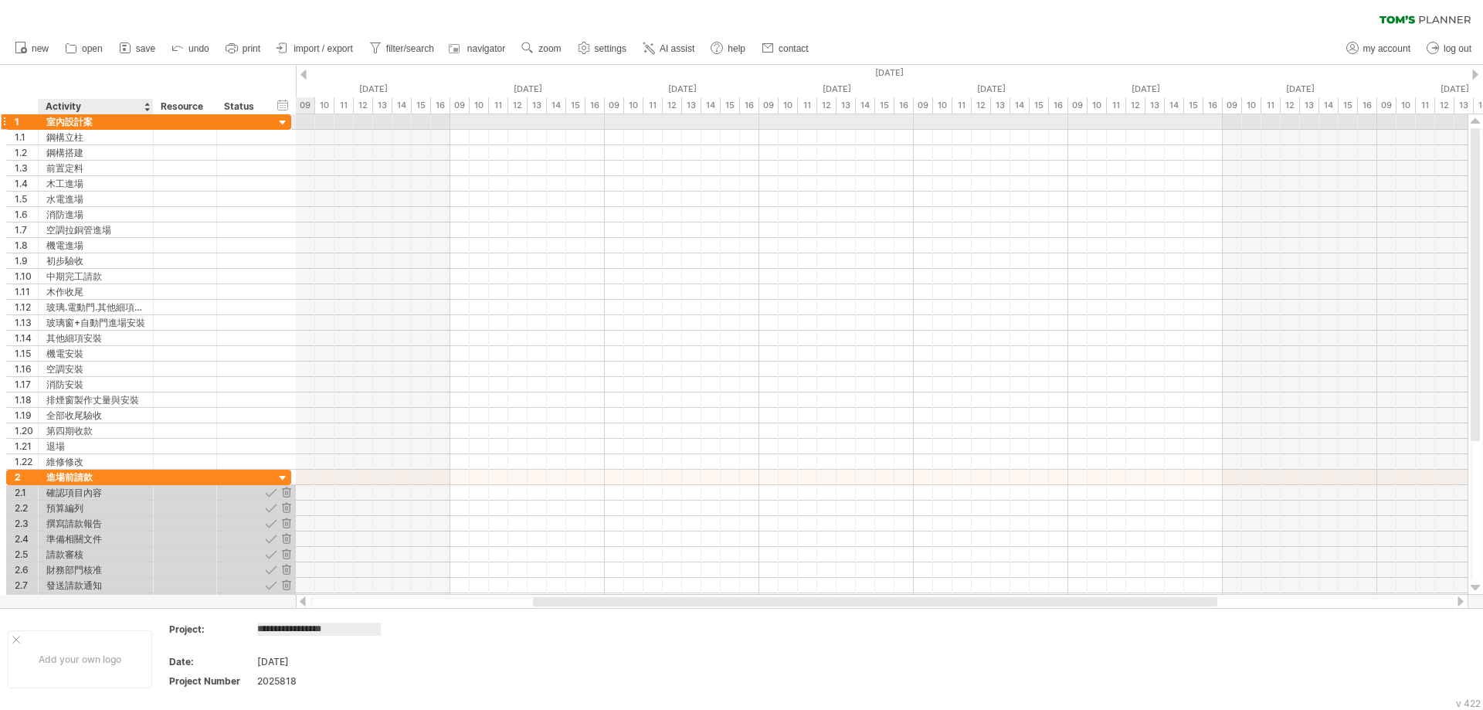
click at [74, 127] on div "室內設計案" at bounding box center [95, 121] width 99 height 15
click at [74, 127] on input "*****" at bounding box center [95, 121] width 99 height 15
paste input "**********"
type input "**********"
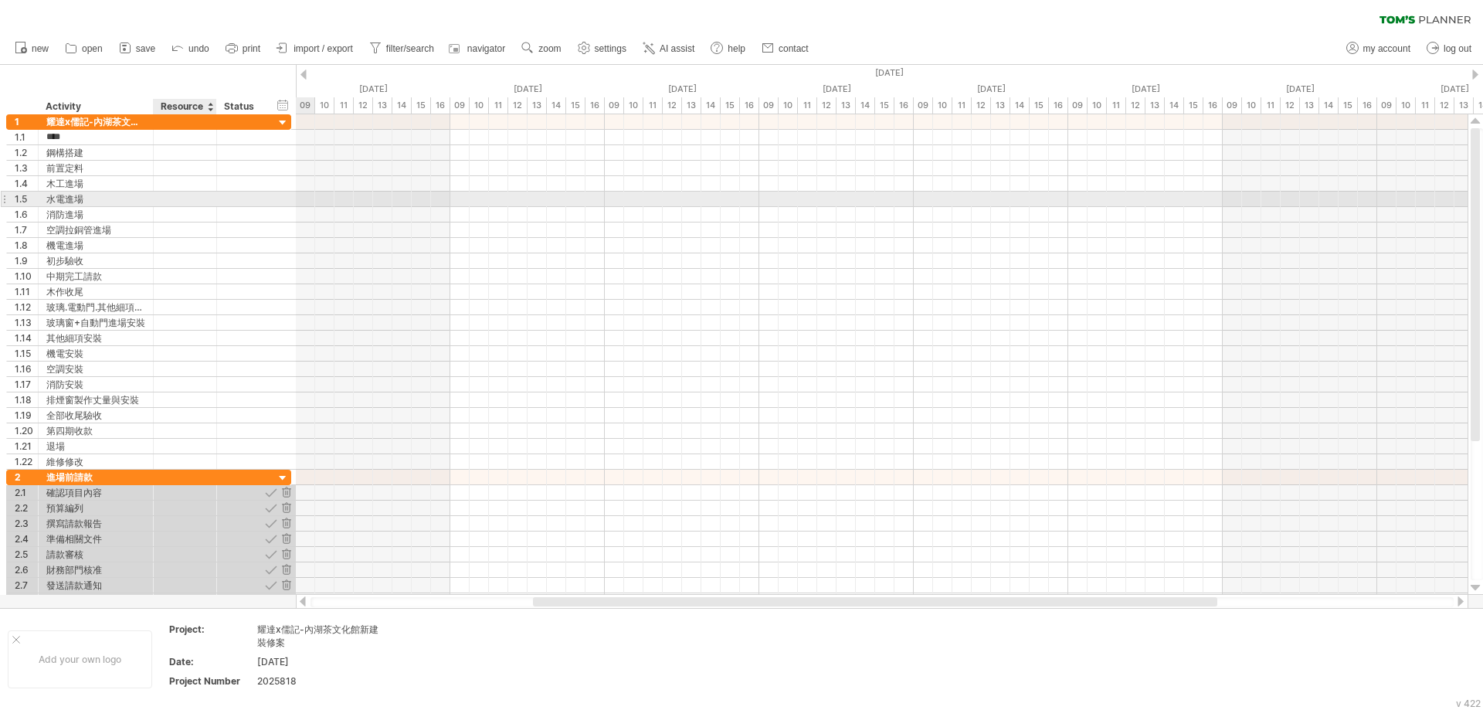
click at [171, 199] on div at bounding box center [184, 199] width 47 height 15
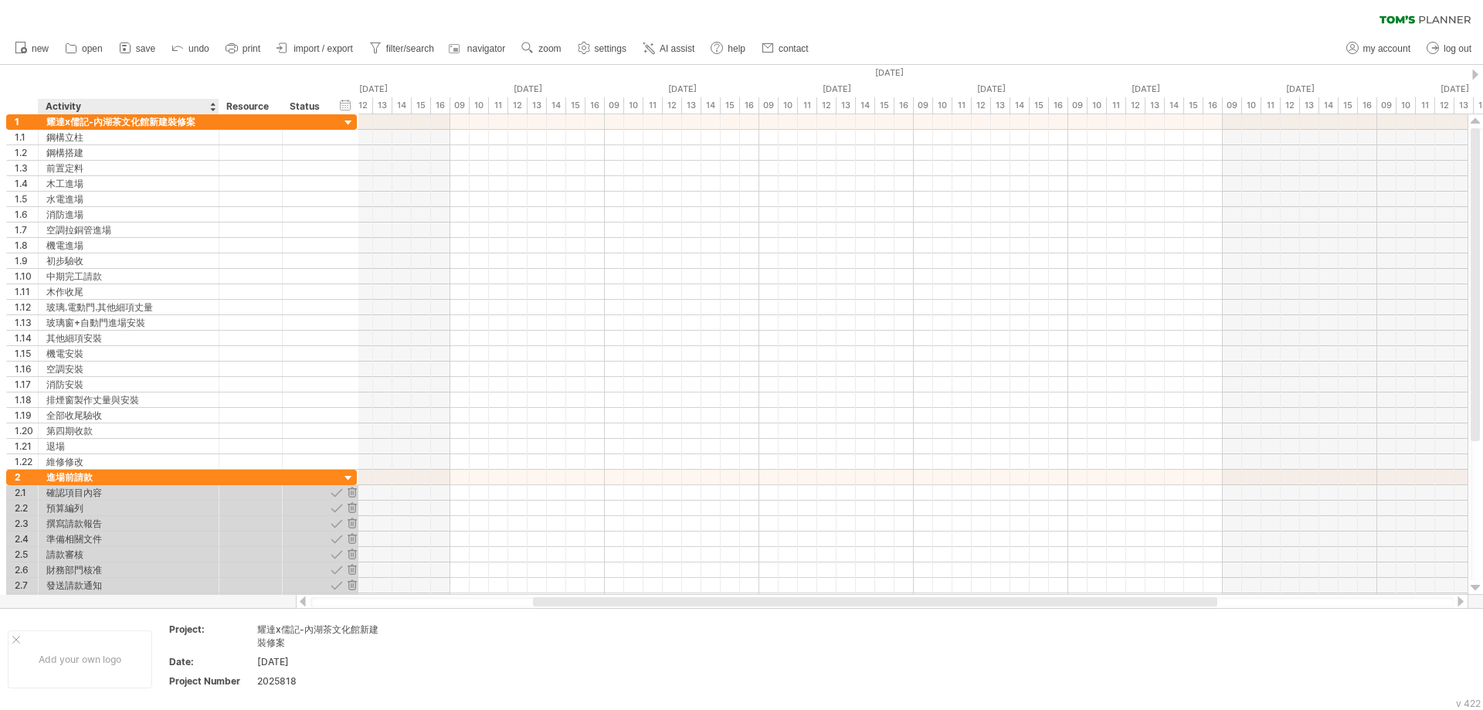
drag, startPoint x: 170, startPoint y: 107, endPoint x: 216, endPoint y: 108, distance: 46.4
click at [216, 108] on div at bounding box center [217, 106] width 5 height 15
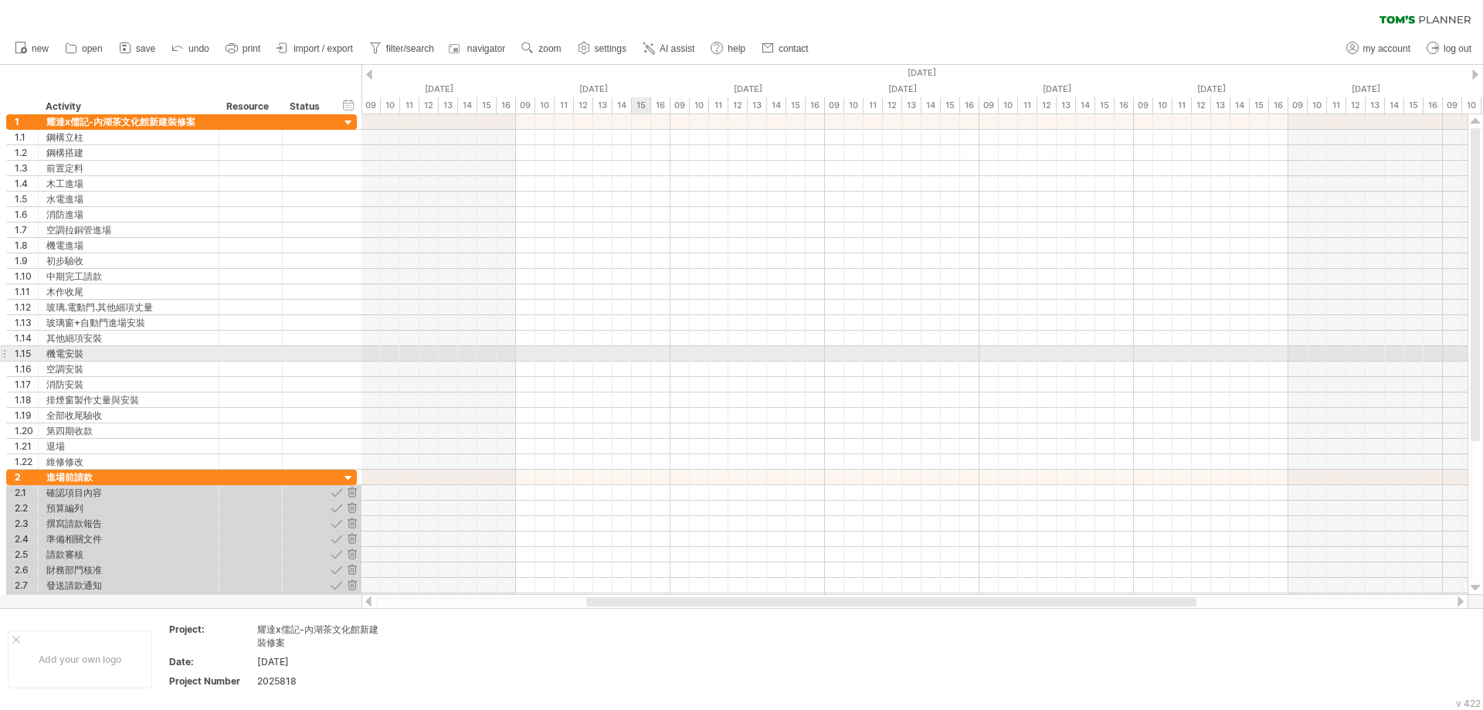
click at [637, 352] on div at bounding box center [914, 353] width 1106 height 15
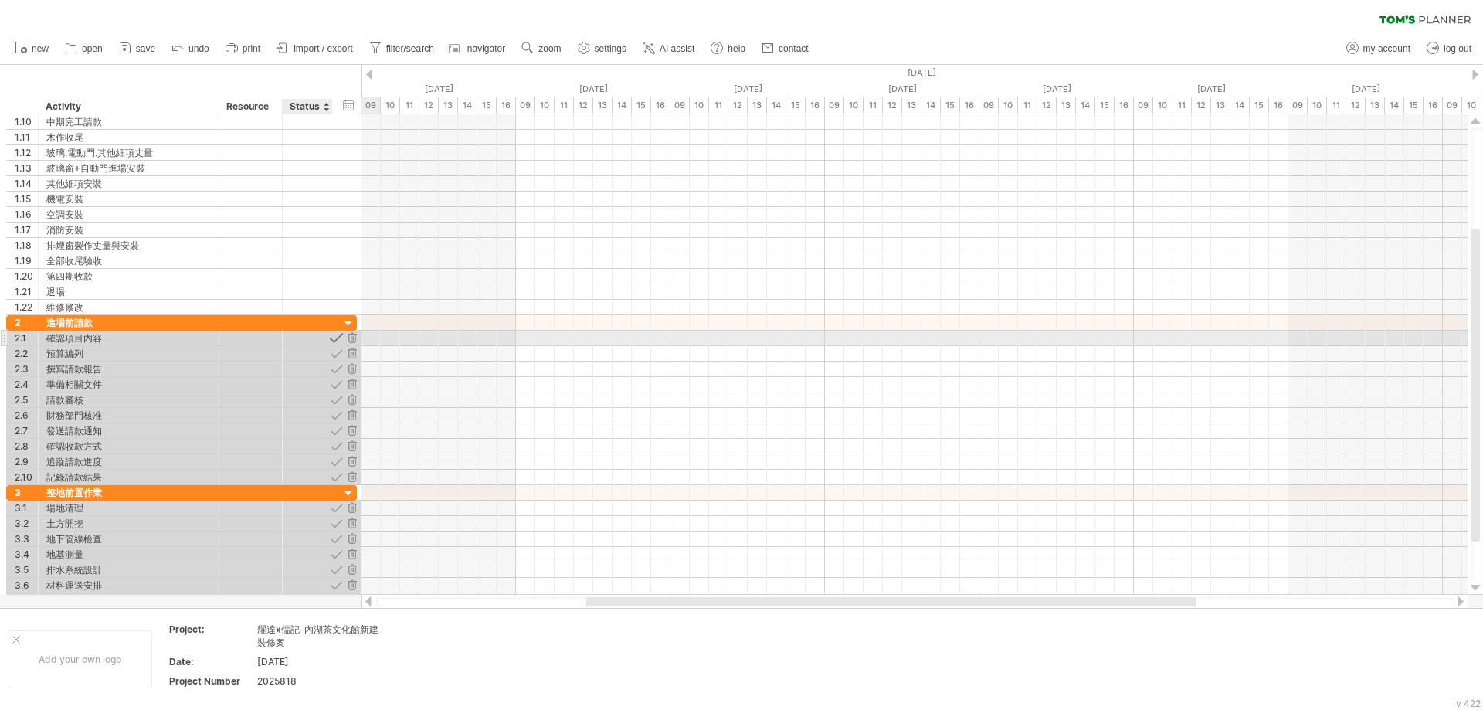
click at [342, 338] on div at bounding box center [336, 338] width 15 height 15
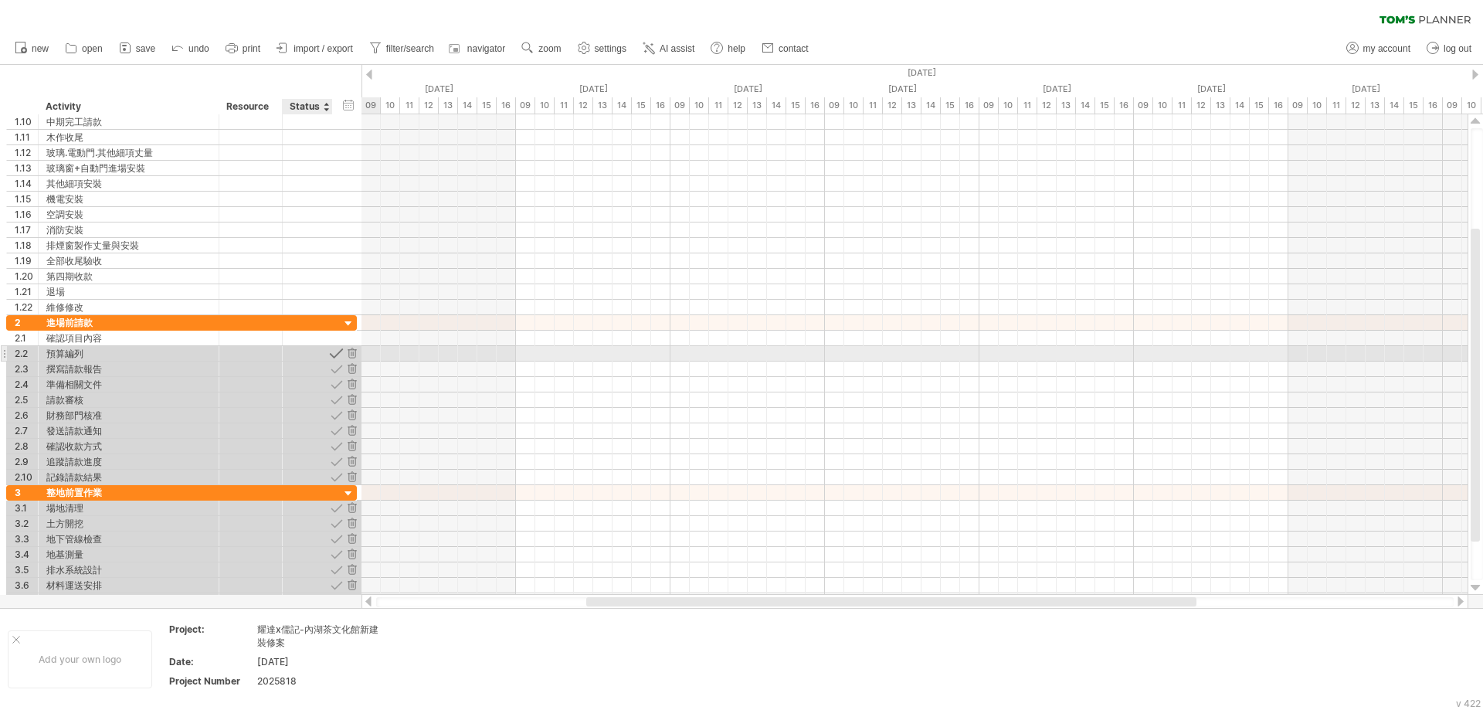
click at [337, 355] on div at bounding box center [336, 353] width 15 height 15
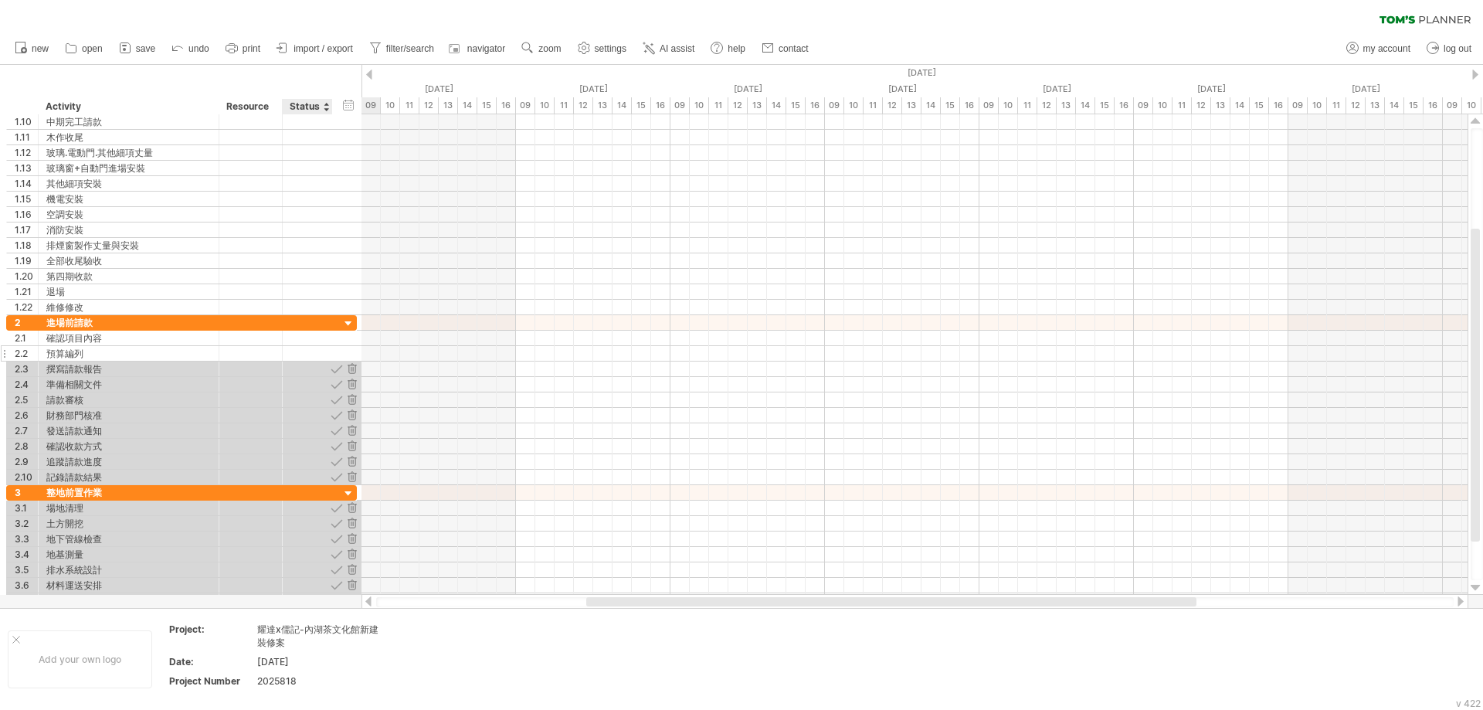
click at [335, 361] on div "2.2 **** 預算編列" at bounding box center [181, 353] width 351 height 15
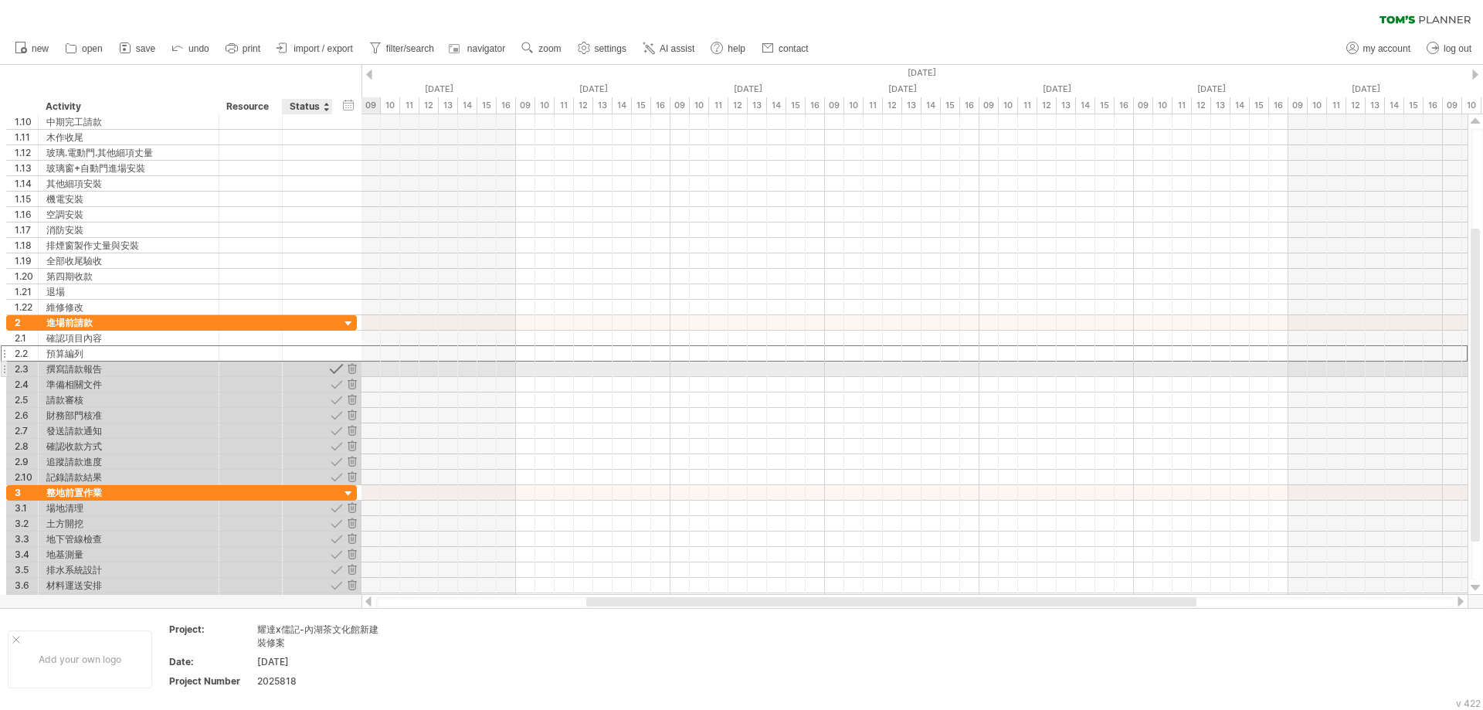
click at [334, 367] on div at bounding box center [336, 368] width 15 height 15
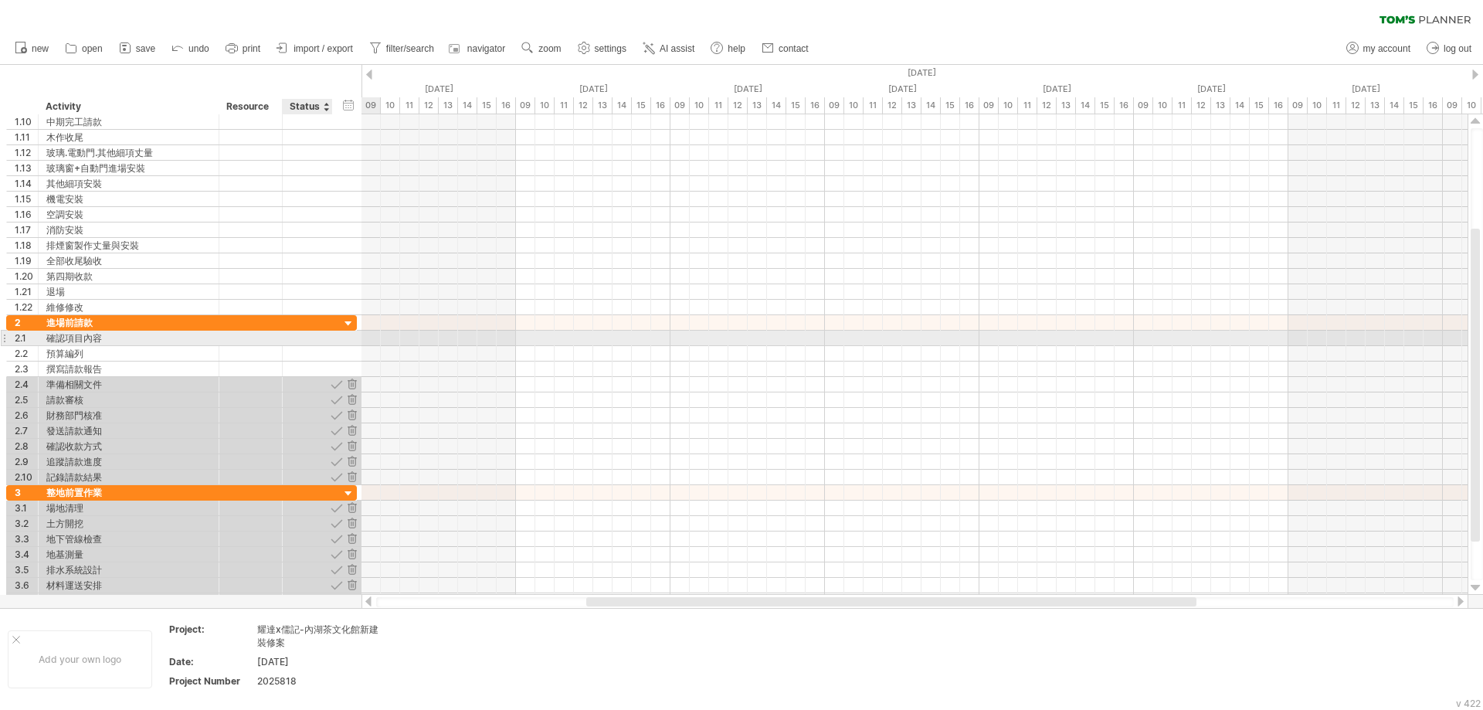
click at [327, 338] on div at bounding box center [331, 338] width 8 height 15
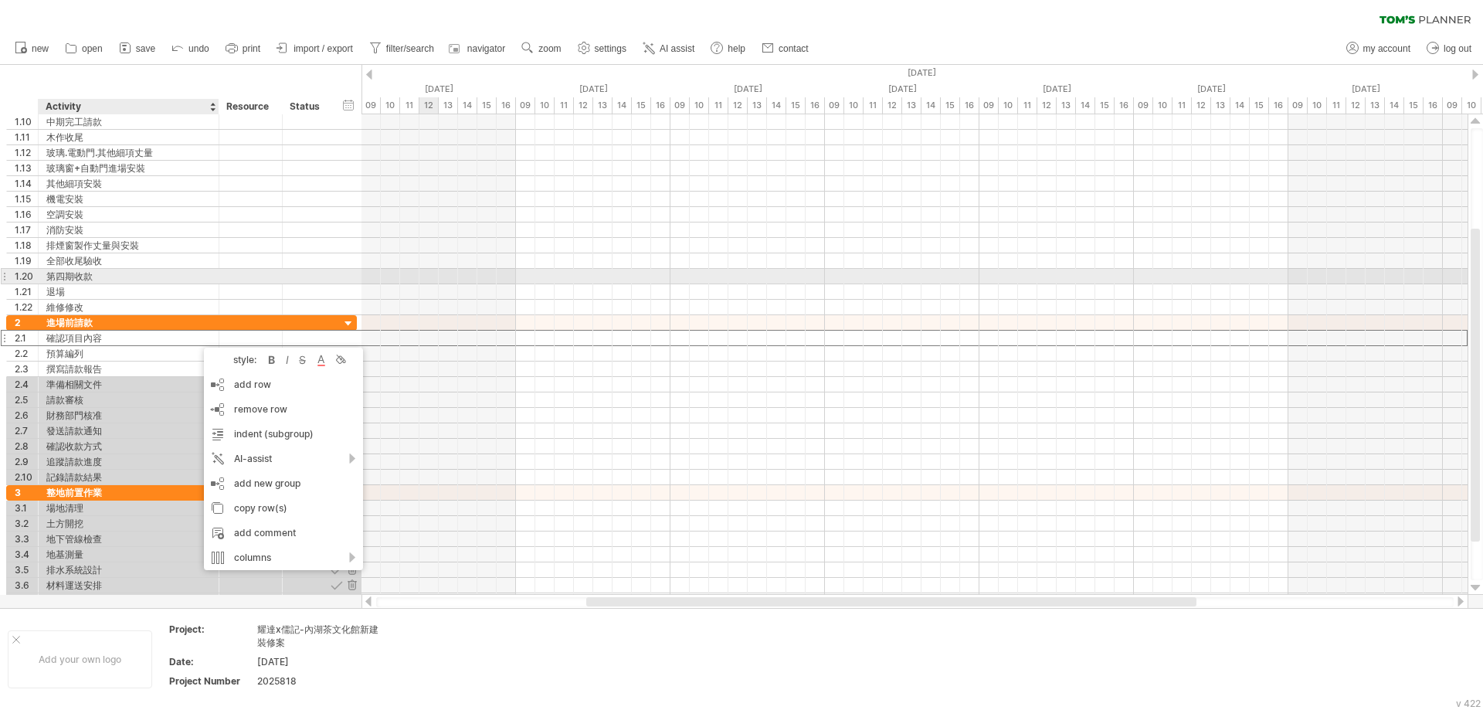
click at [419, 283] on div at bounding box center [914, 276] width 1106 height 15
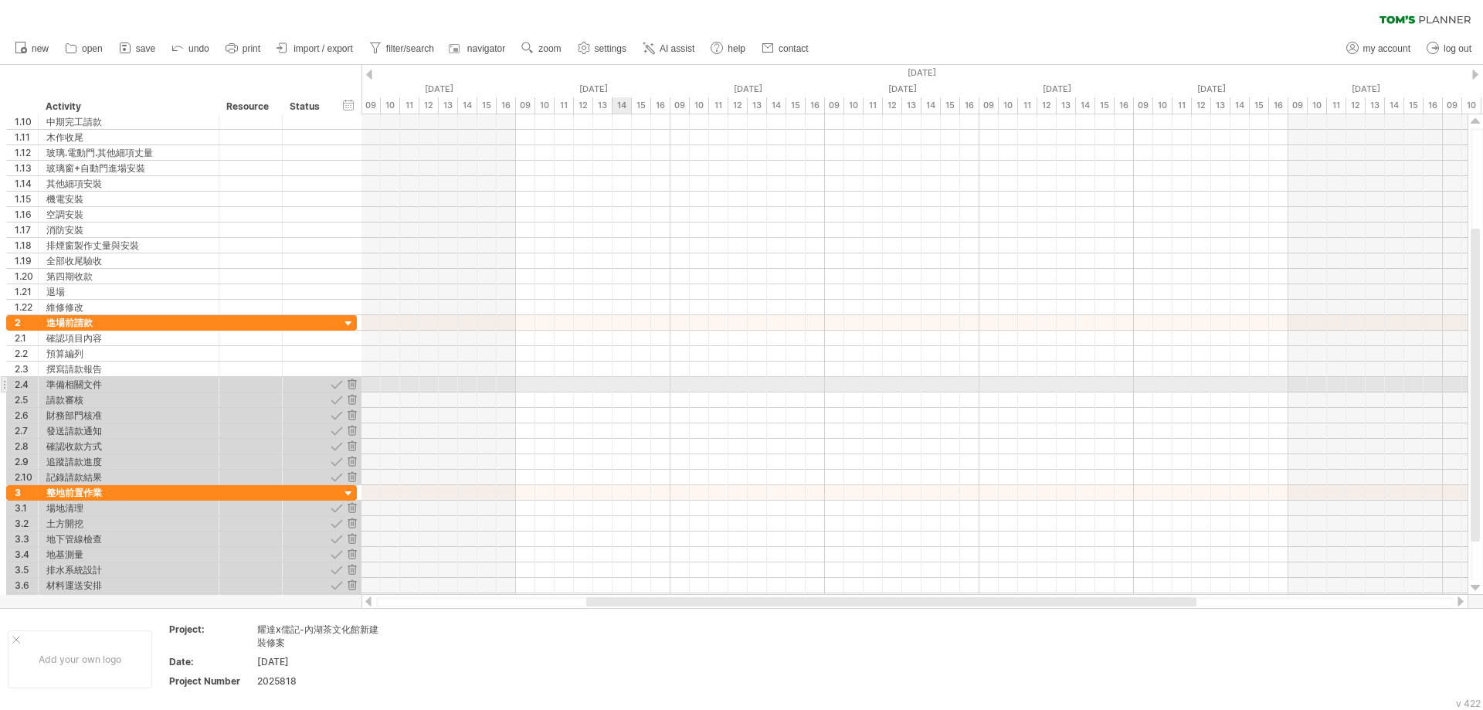
click at [617, 378] on div at bounding box center [914, 384] width 1106 height 15
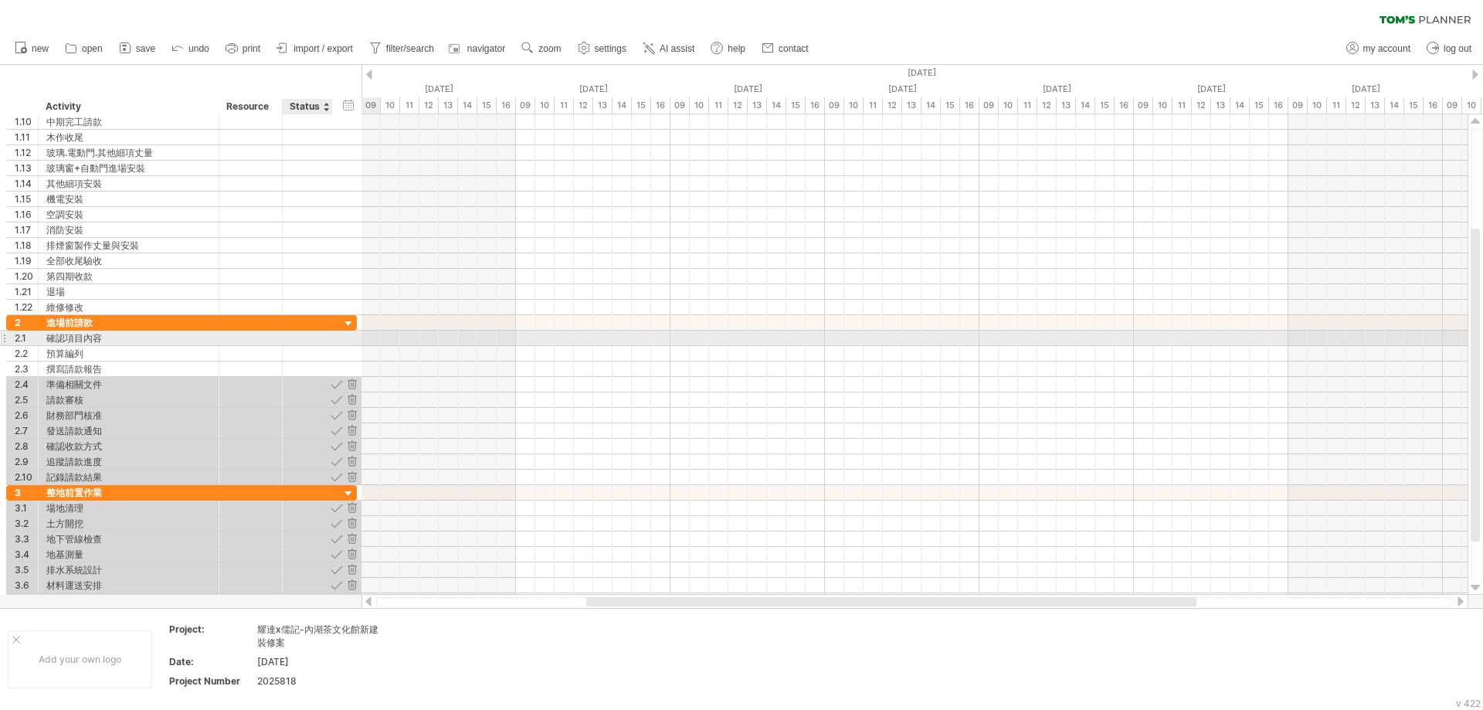
click at [330, 340] on div at bounding box center [331, 338] width 8 height 15
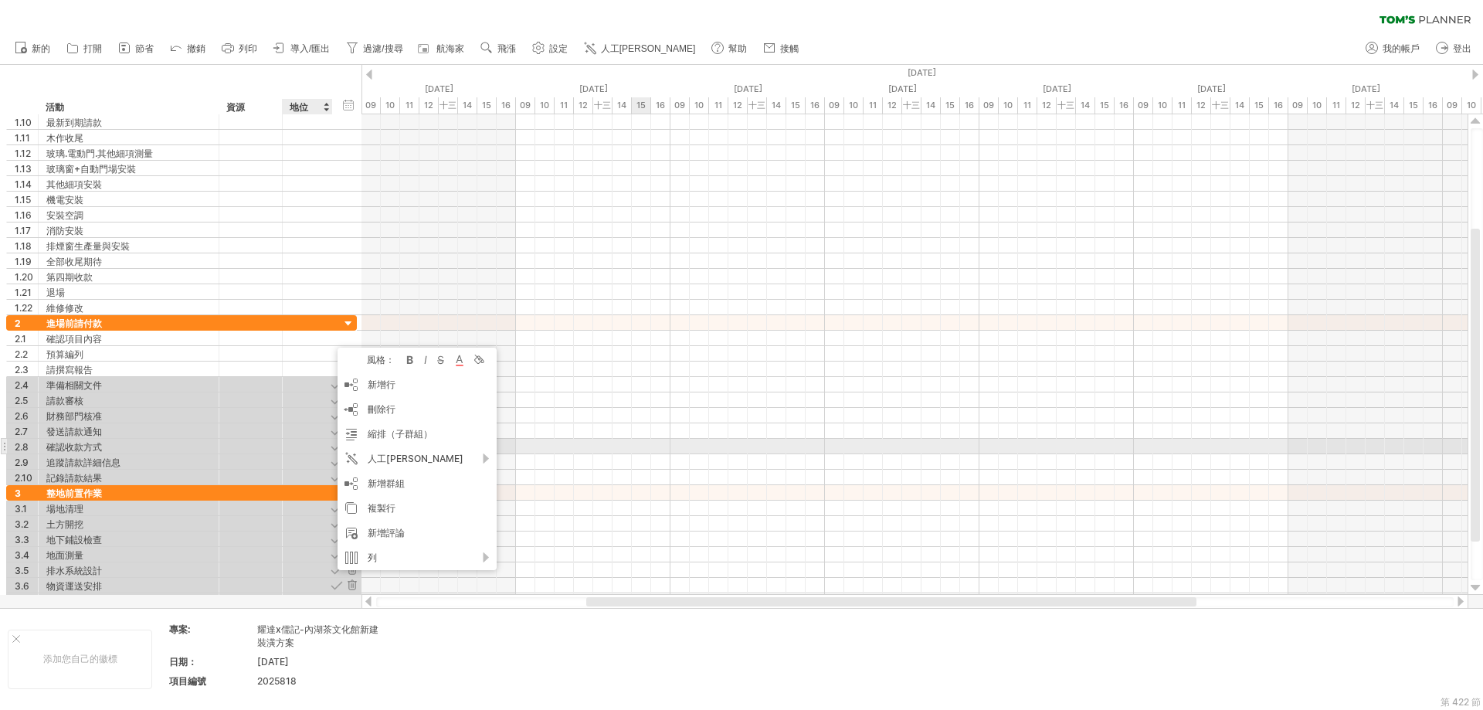
click at [643, 450] on div at bounding box center [914, 446] width 1106 height 15
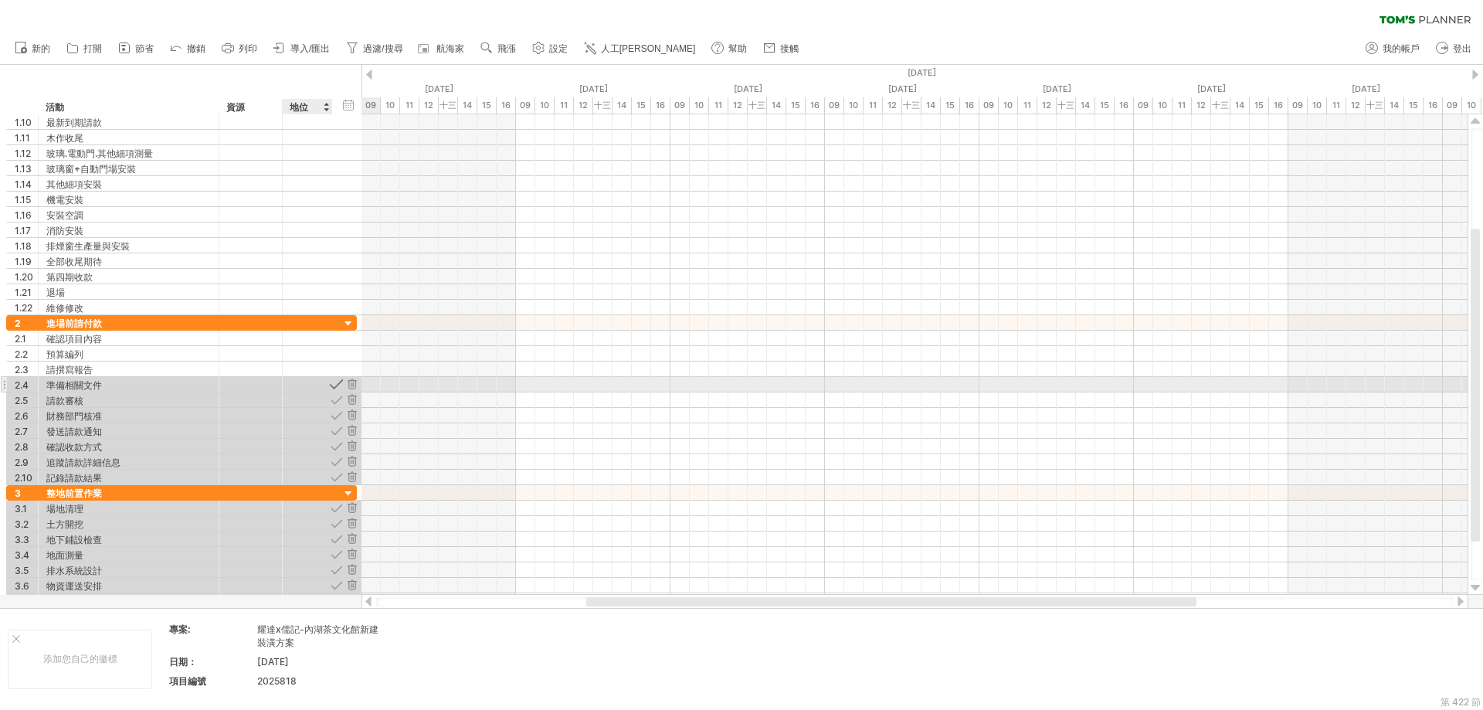
click at [336, 382] on div at bounding box center [336, 384] width 15 height 15
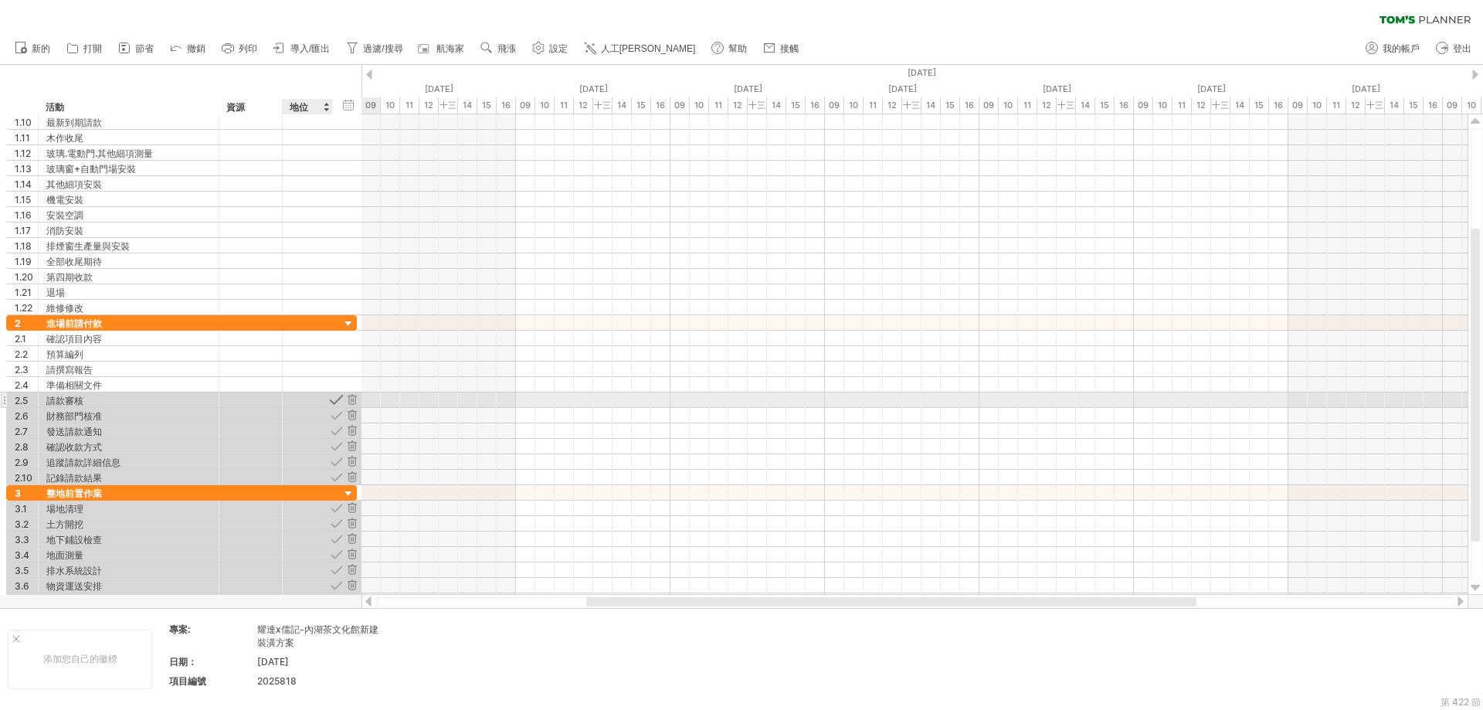
click at [335, 398] on div at bounding box center [336, 399] width 15 height 15
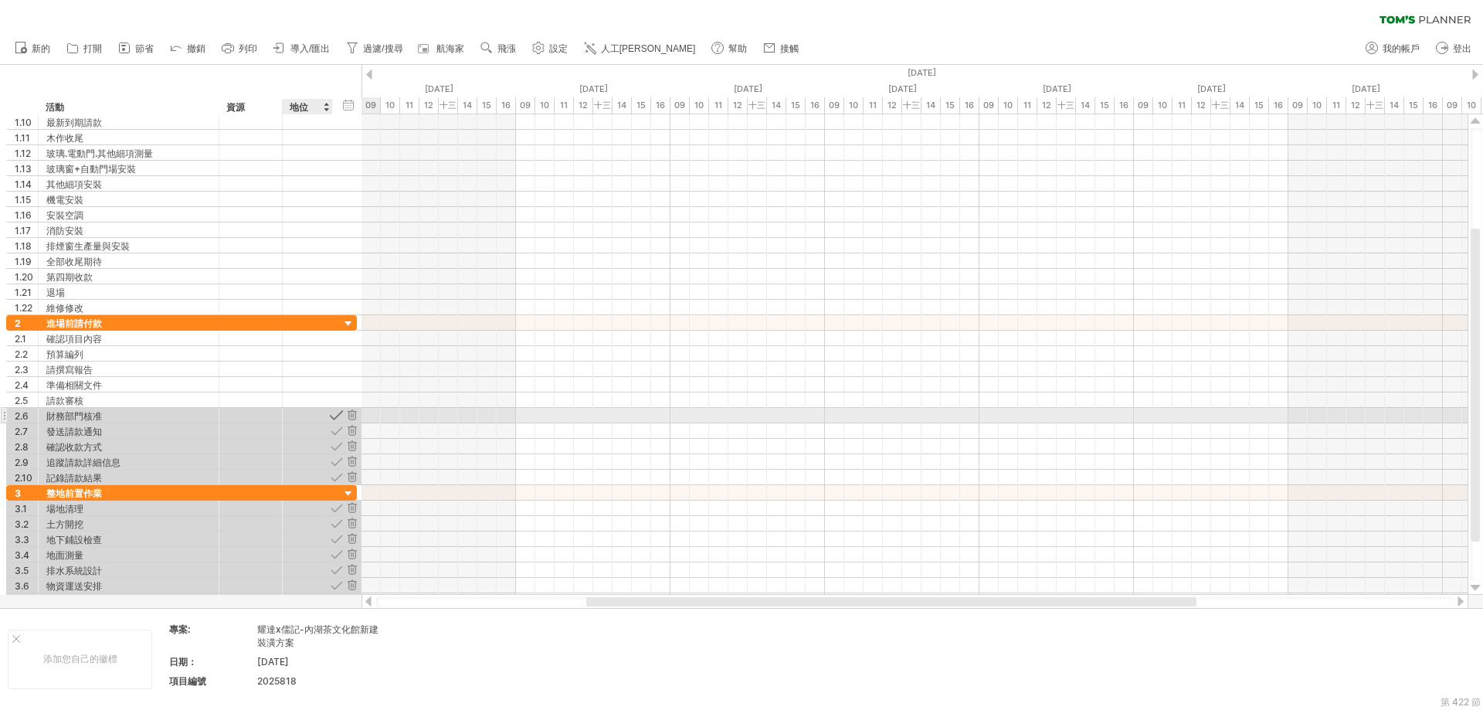
click at [334, 412] on div at bounding box center [336, 415] width 15 height 15
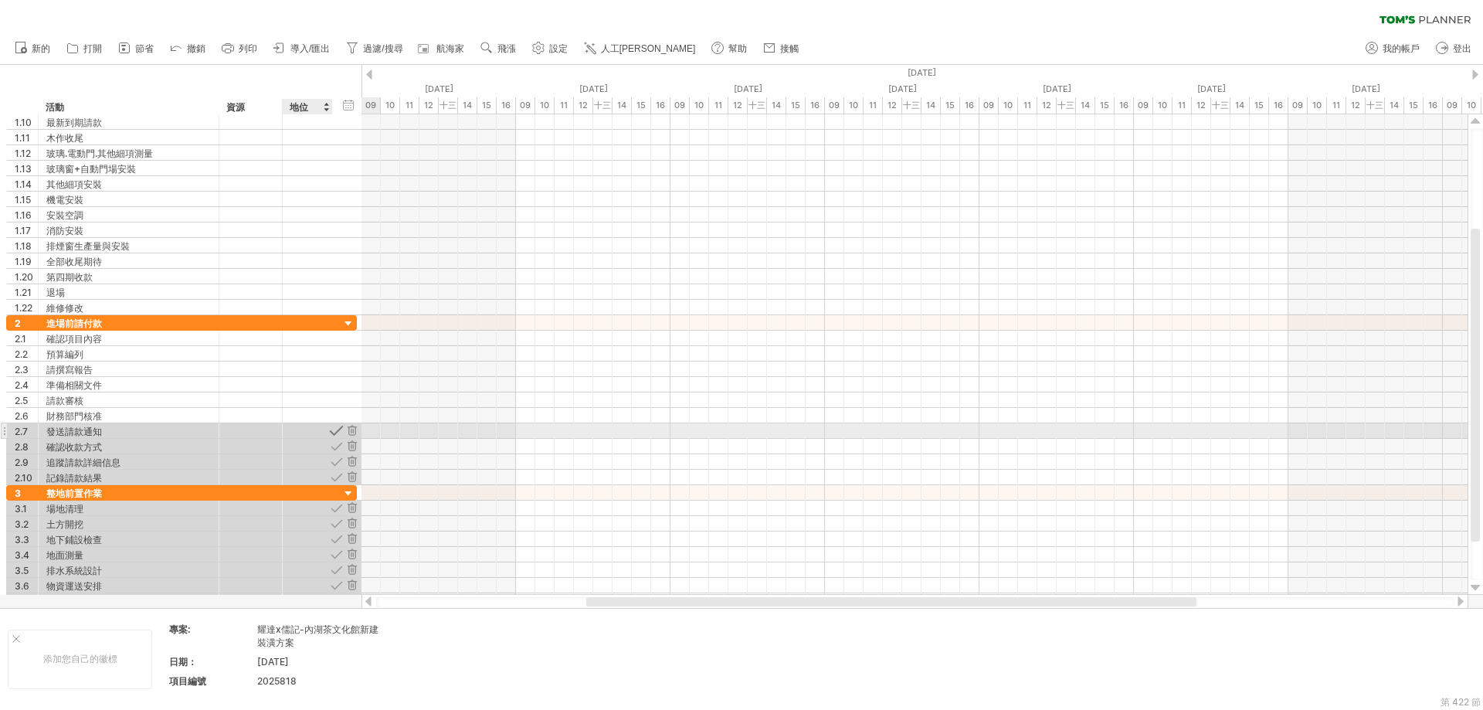
click at [334, 432] on div at bounding box center [336, 430] width 15 height 15
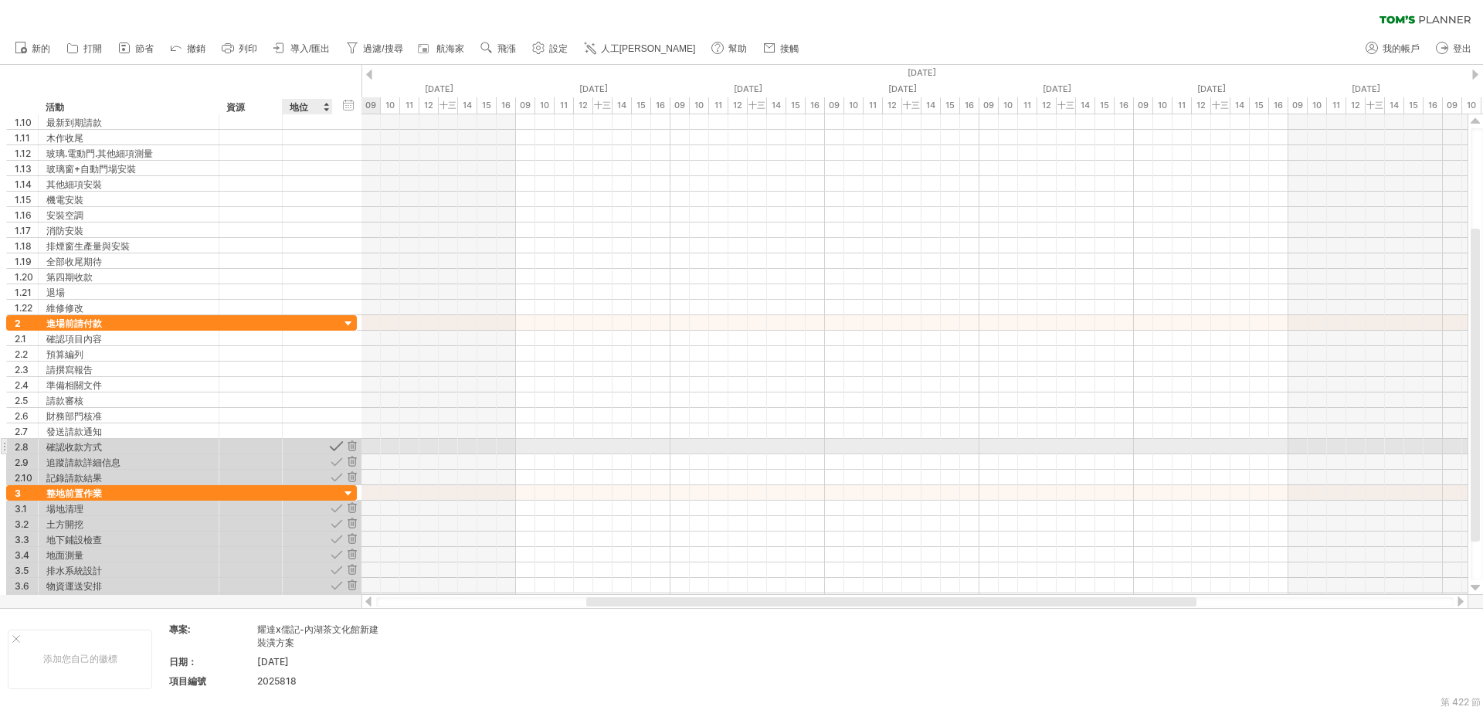
click at [334, 445] on div at bounding box center [336, 446] width 15 height 15
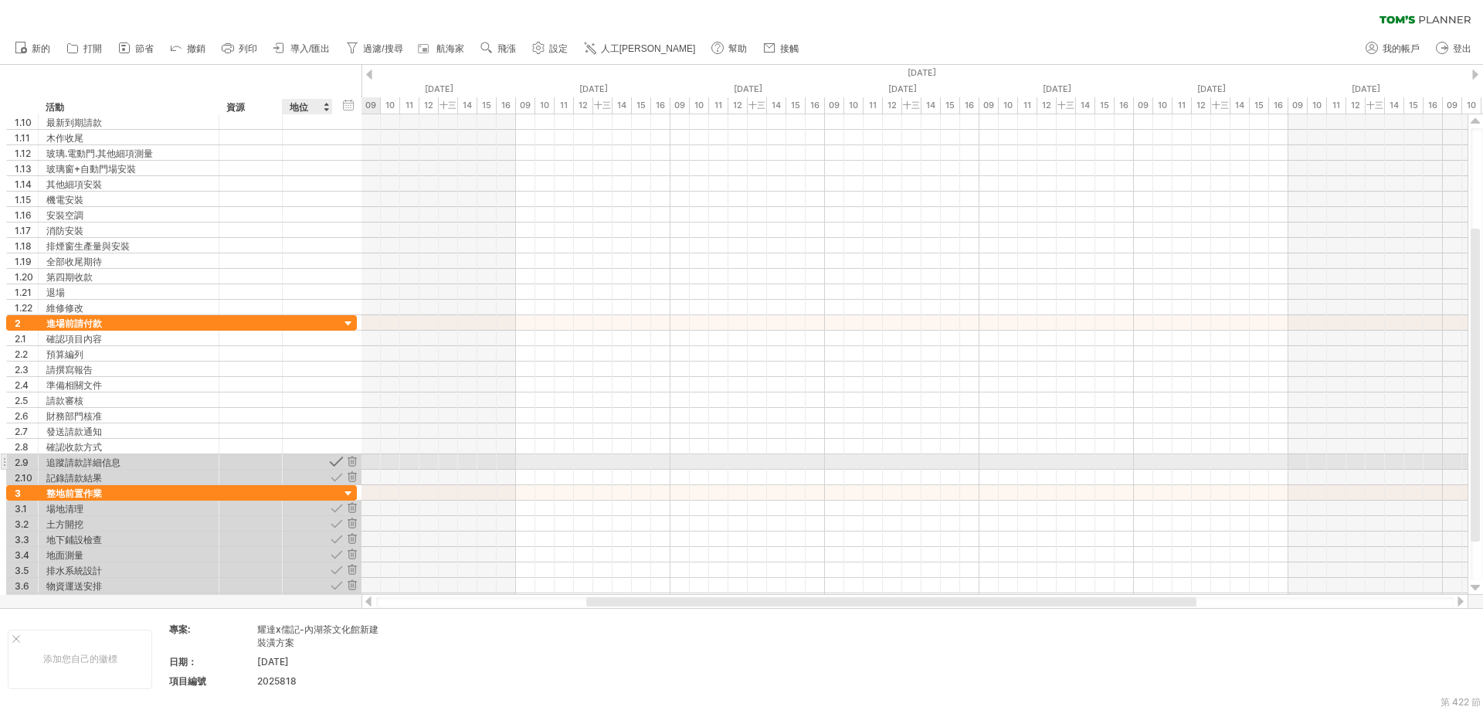
click at [333, 458] on div at bounding box center [336, 461] width 15 height 15
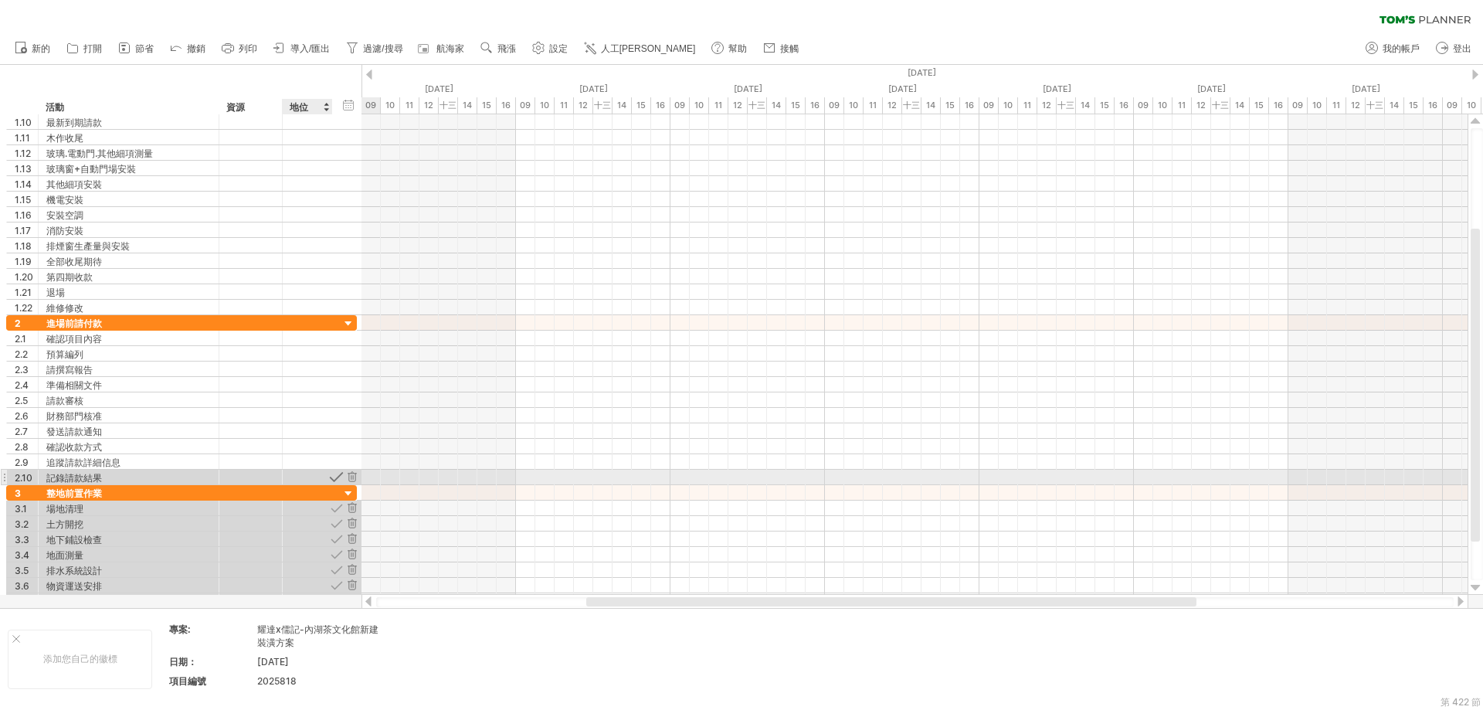
click at [336, 480] on div at bounding box center [336, 477] width 15 height 15
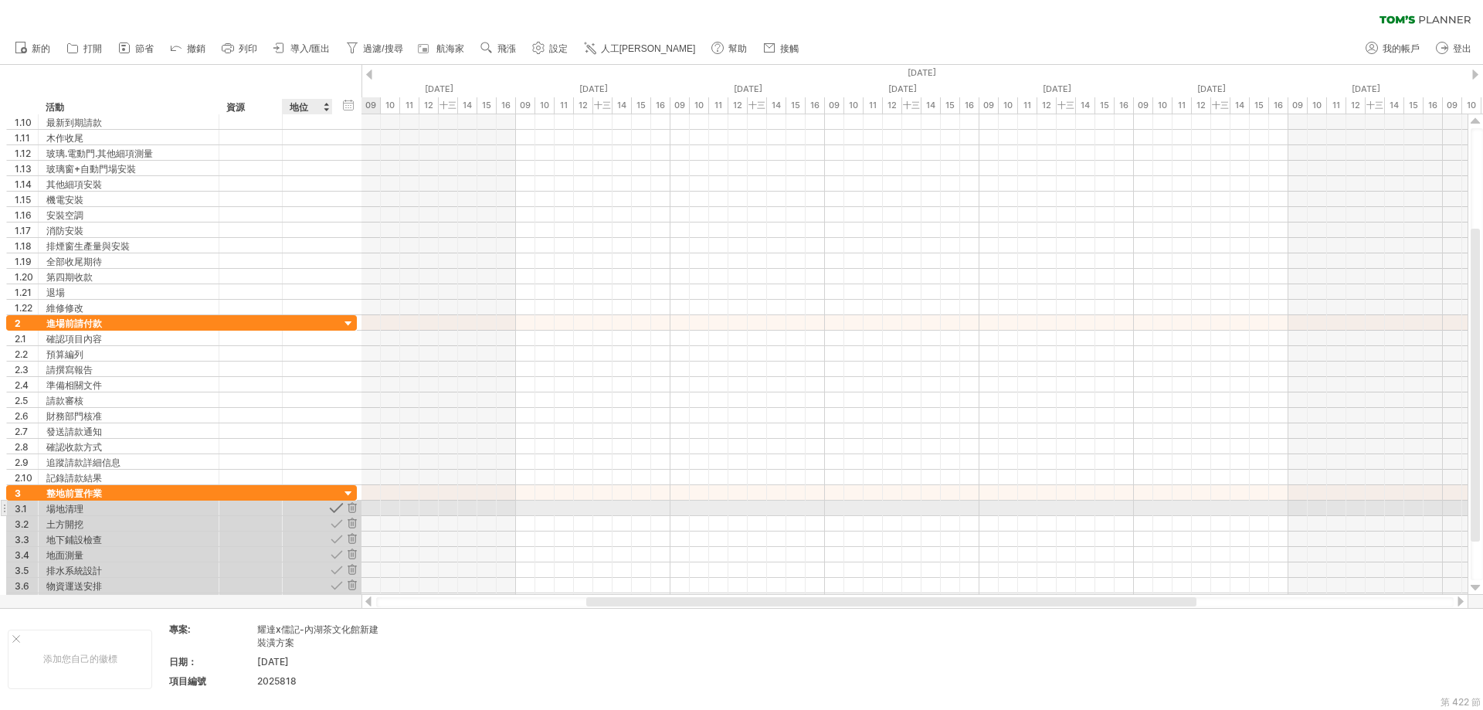
click at [334, 510] on div at bounding box center [336, 508] width 15 height 15
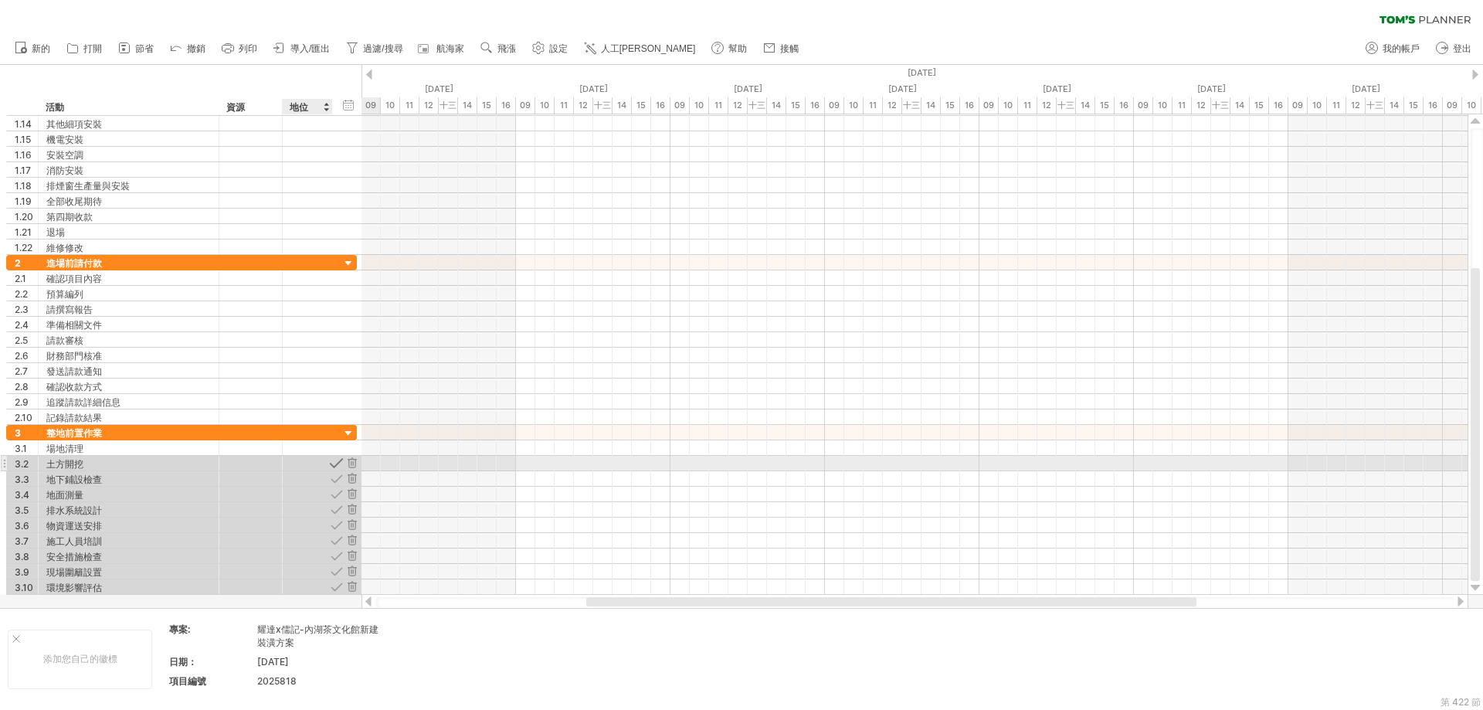
click at [337, 464] on div at bounding box center [336, 463] width 15 height 15
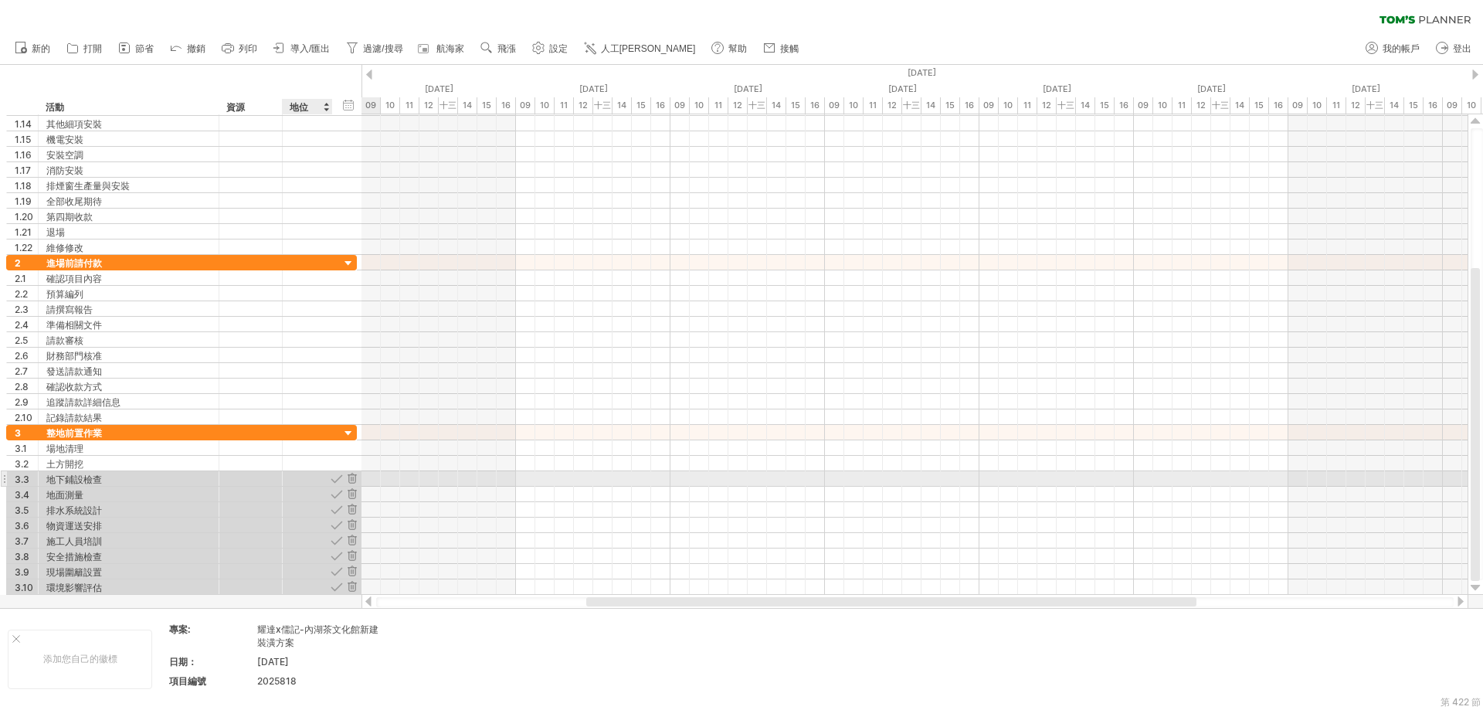
click at [339, 475] on div at bounding box center [336, 478] width 15 height 15
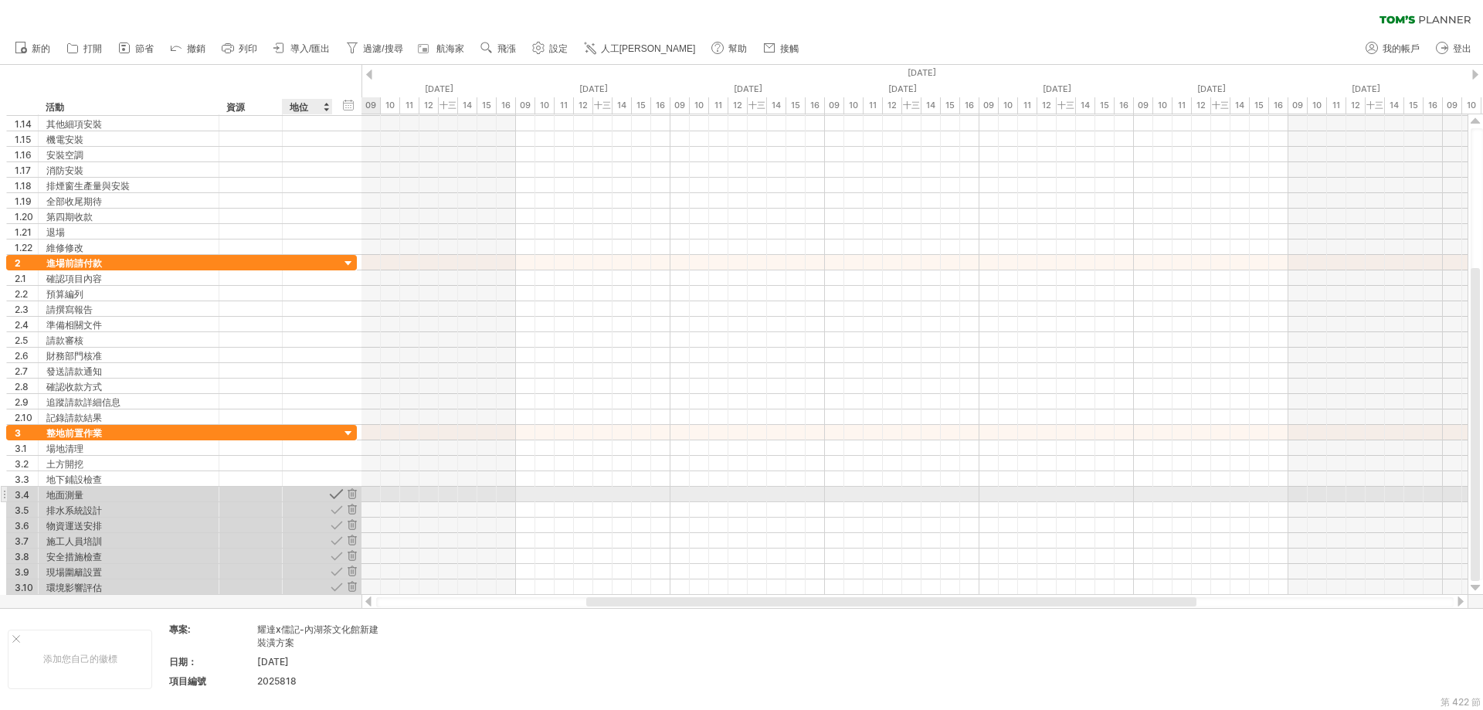
click at [334, 490] on div at bounding box center [336, 494] width 15 height 15
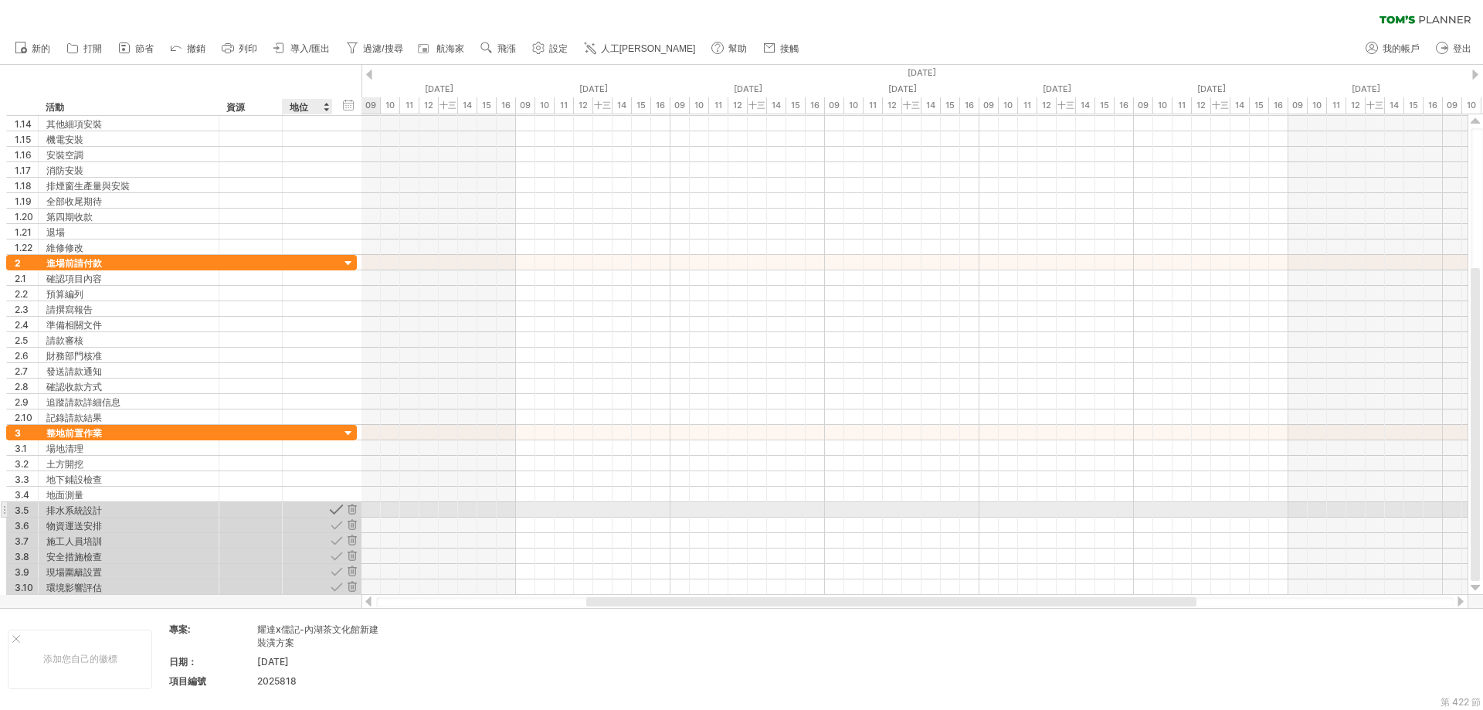
click at [332, 505] on div at bounding box center [336, 509] width 15 height 15
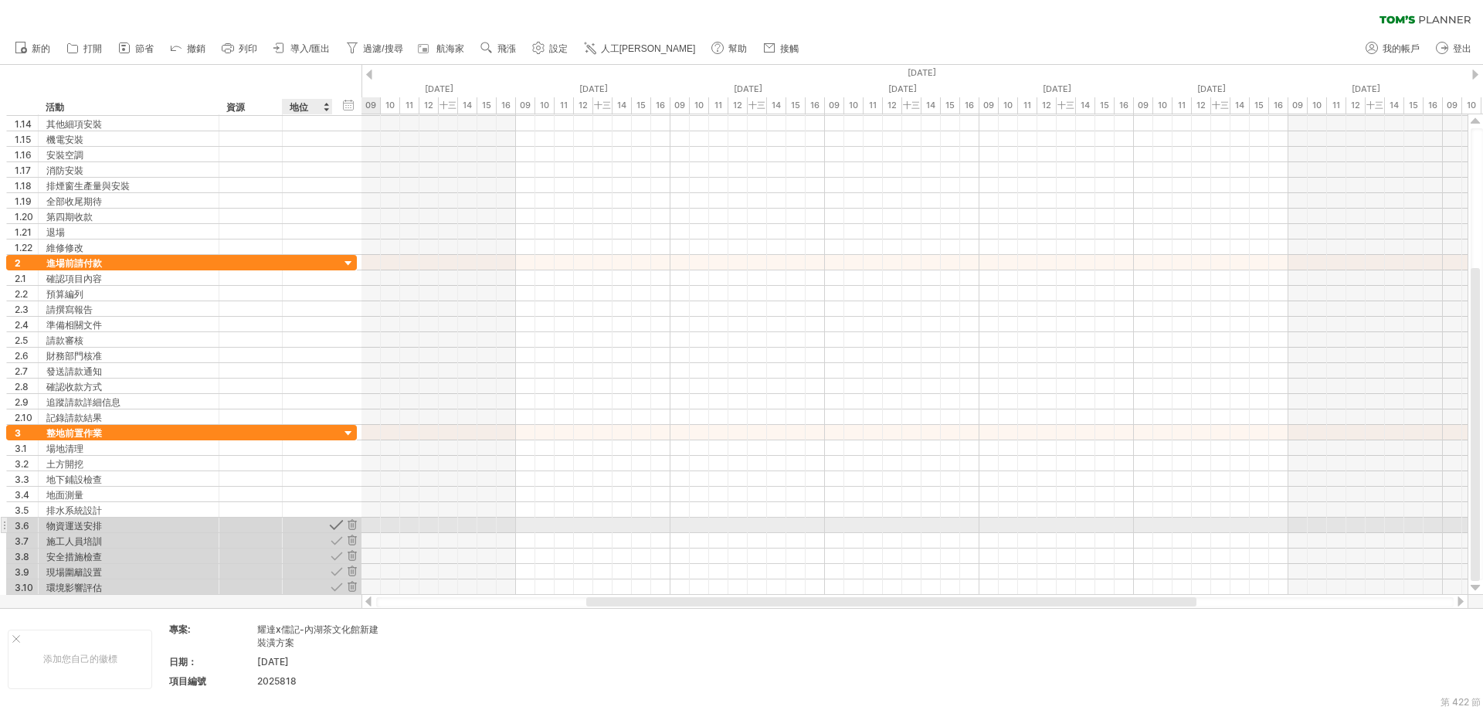
click at [333, 521] on div at bounding box center [336, 525] width 15 height 15
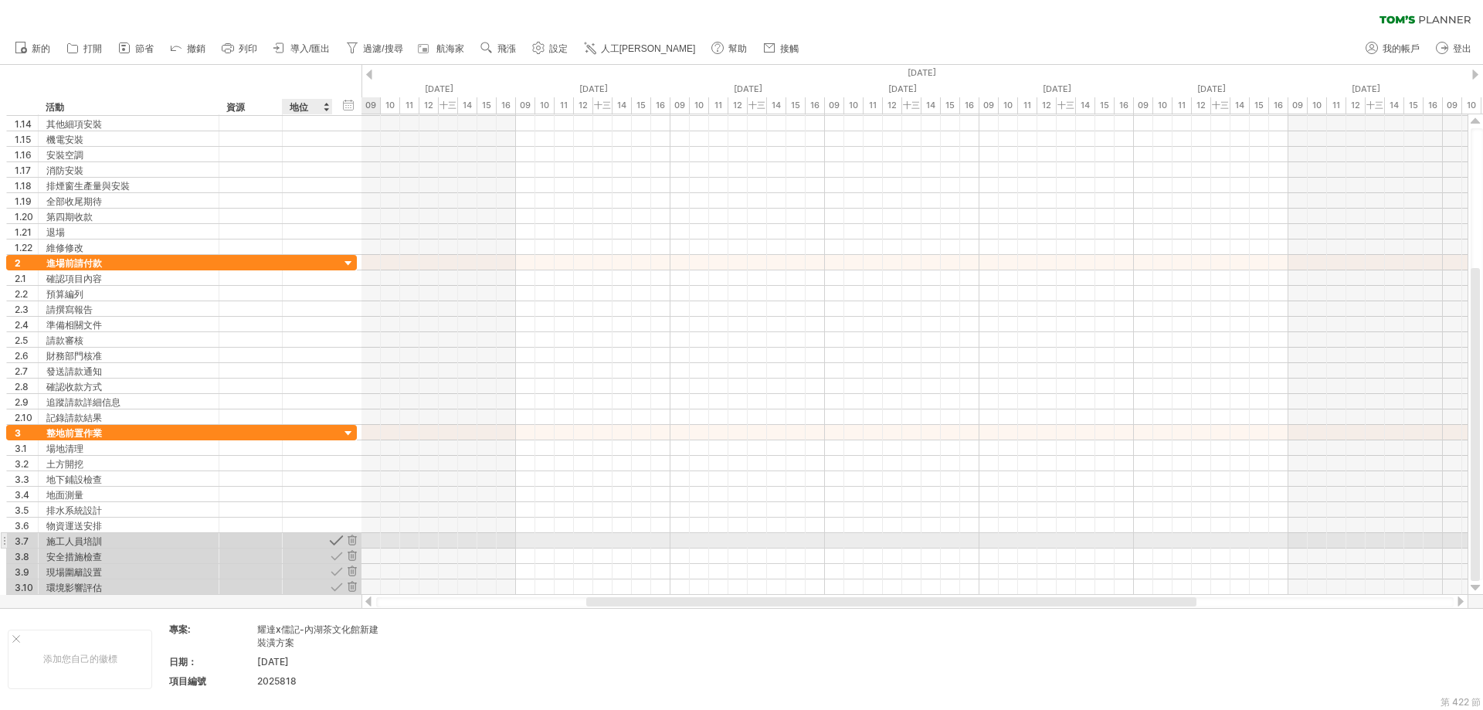
click at [334, 537] on div at bounding box center [336, 540] width 15 height 15
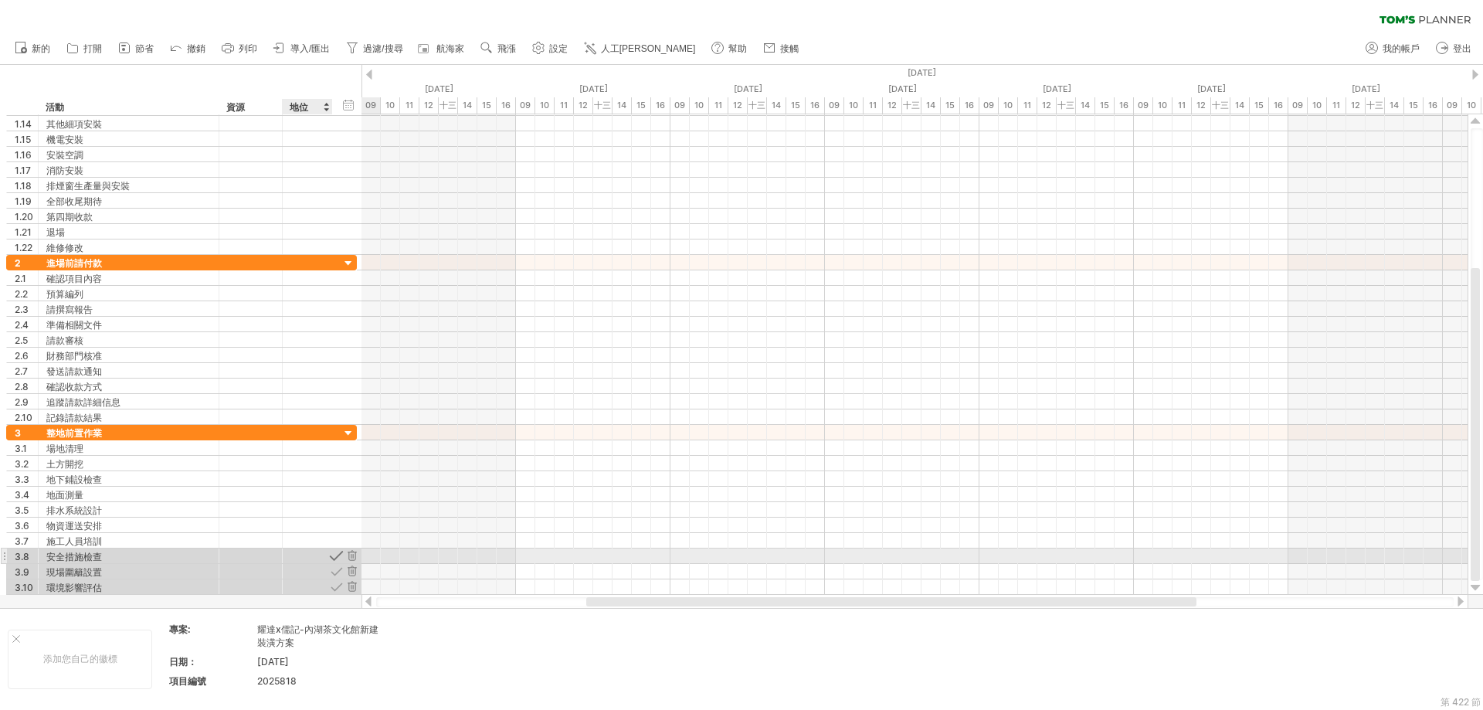
click at [336, 558] on div at bounding box center [336, 555] width 15 height 15
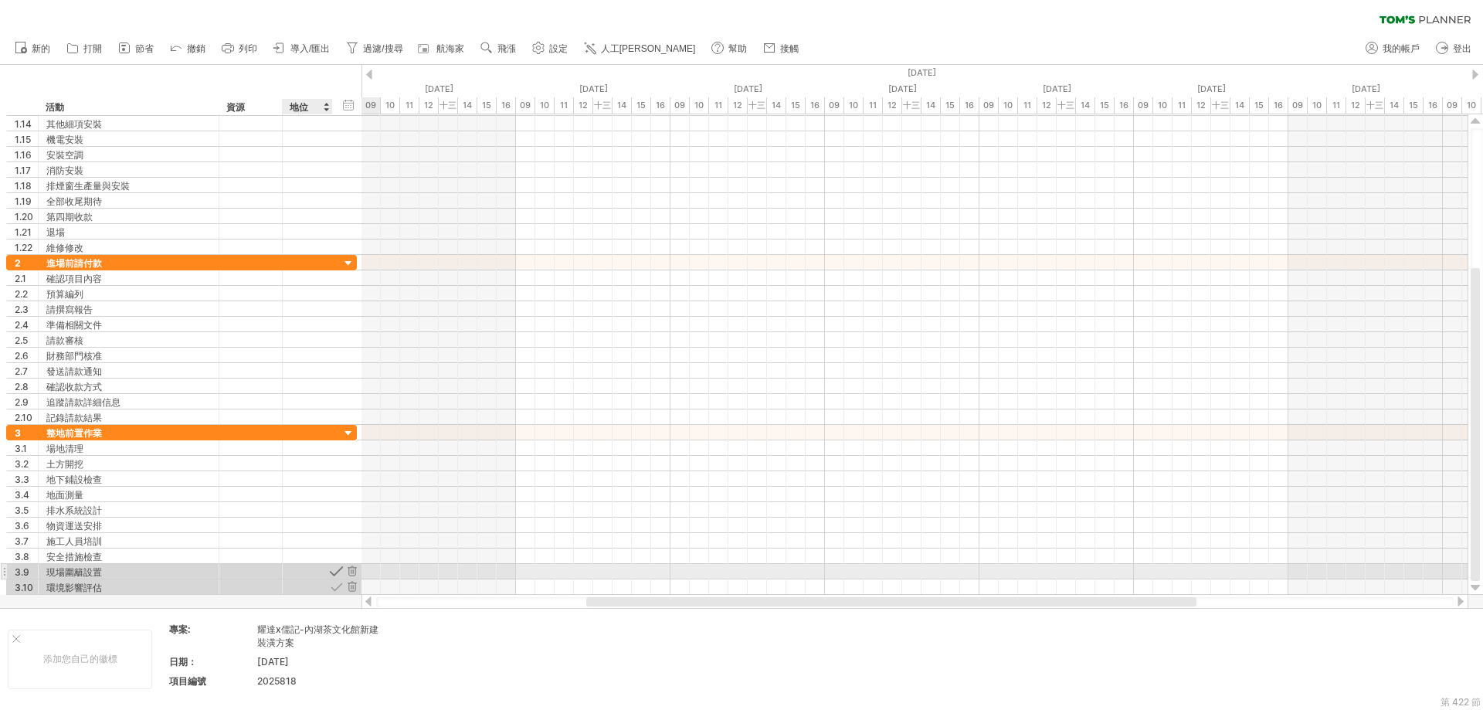
click at [333, 570] on div at bounding box center [336, 571] width 15 height 15
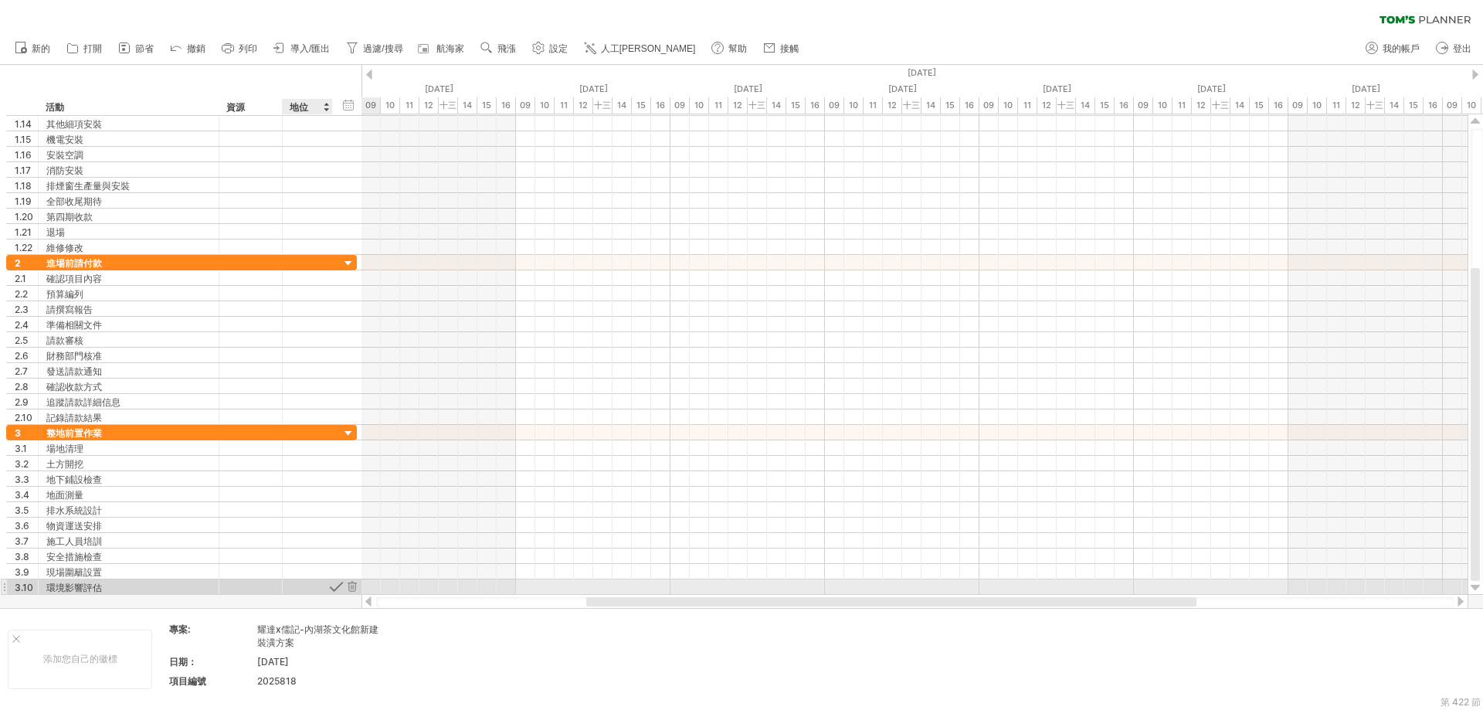
click at [334, 585] on div at bounding box center [336, 586] width 15 height 15
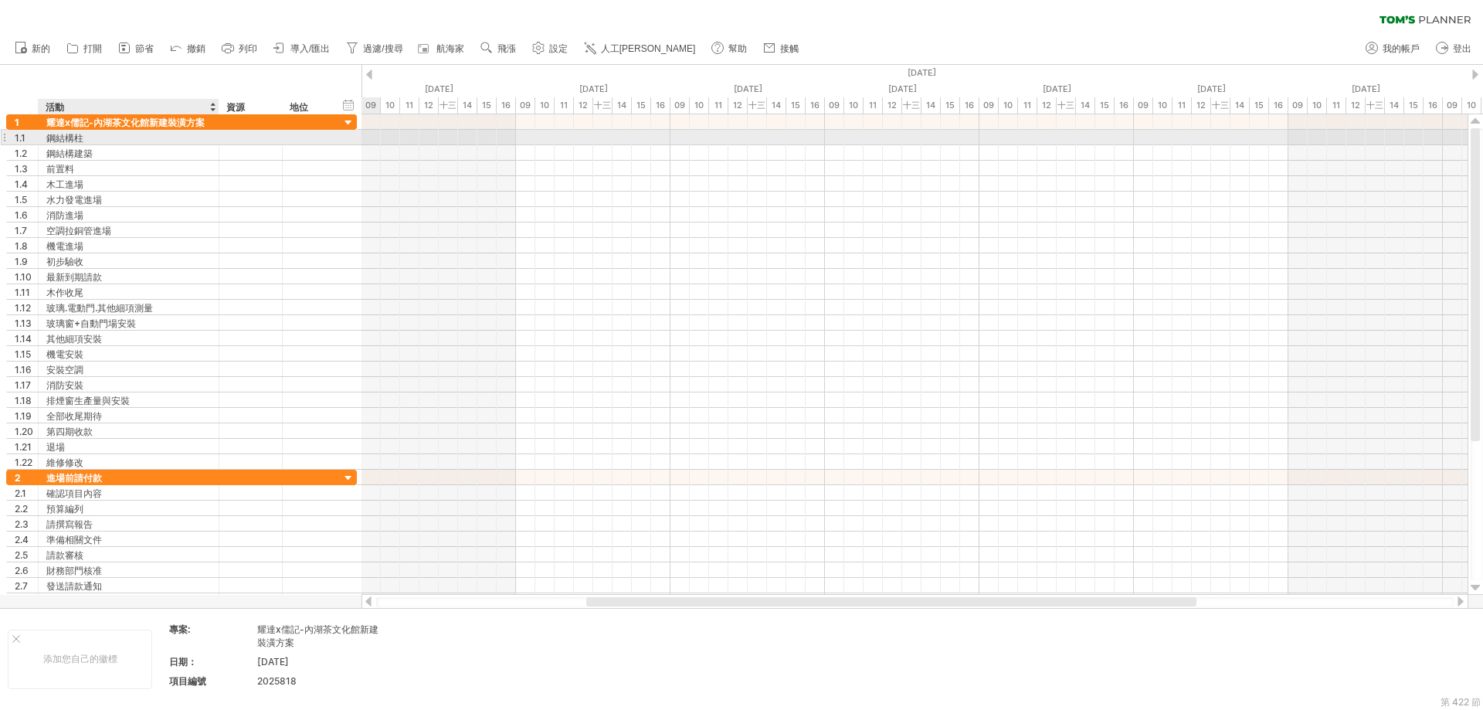
click at [201, 136] on div "鋼結構柱" at bounding box center [128, 137] width 165 height 15
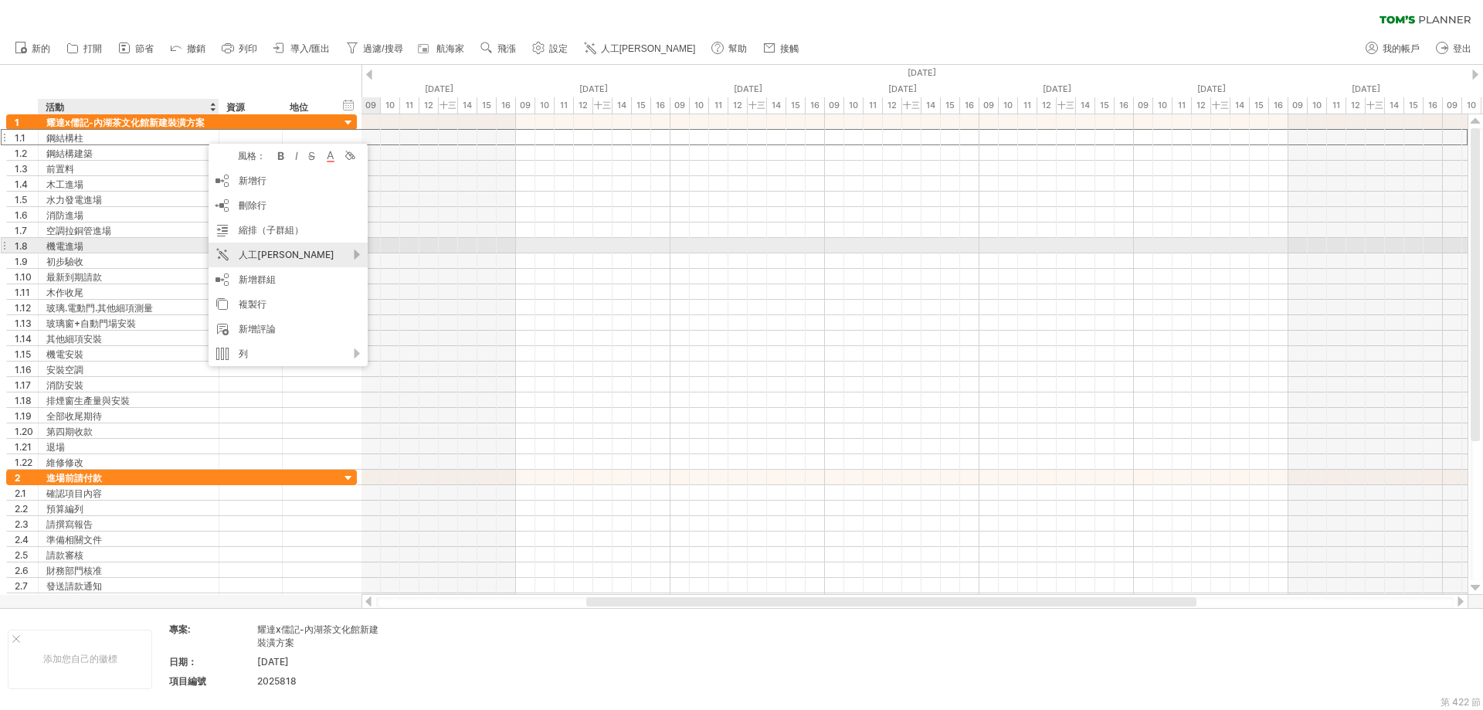
click at [357, 250] on div "人工[PERSON_NAME]" at bounding box center [288, 255] width 159 height 25
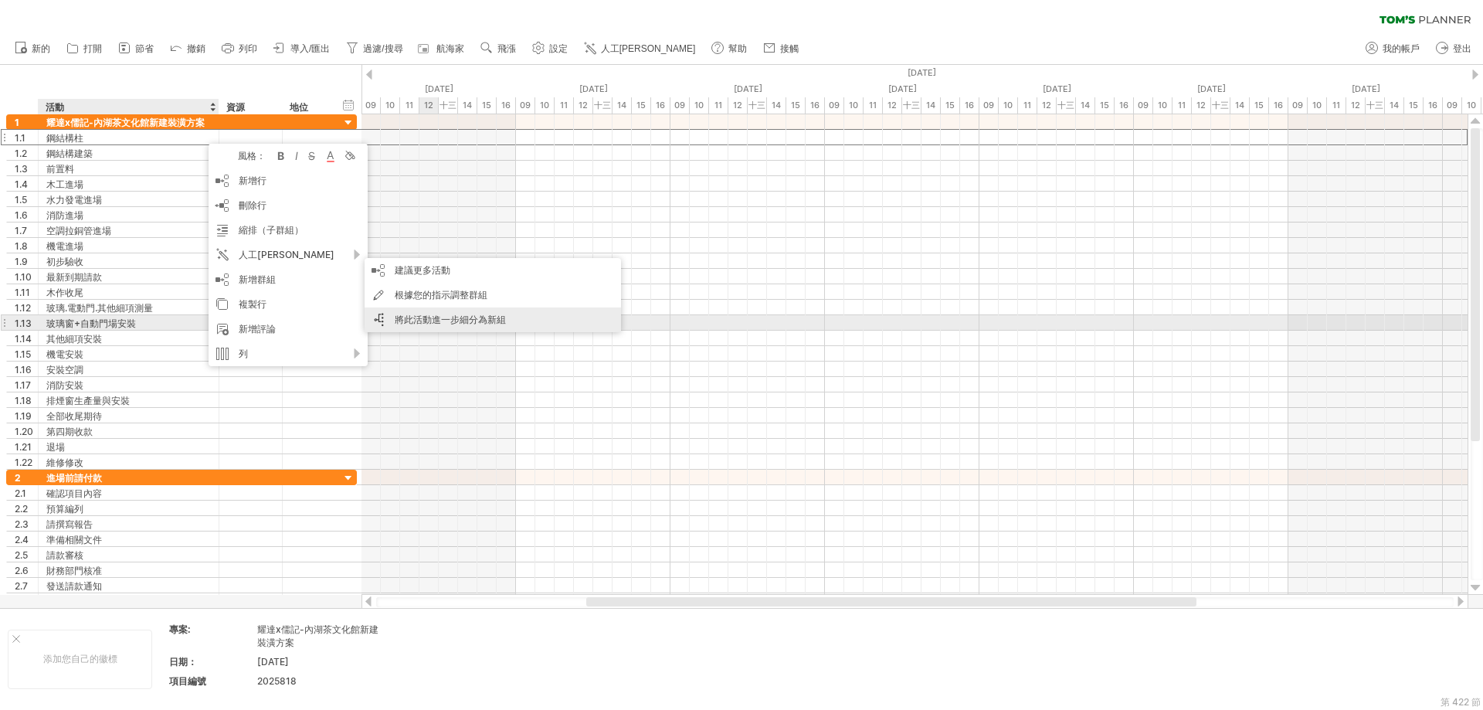
click at [433, 316] on font "將此活動進一步細分為新組" at bounding box center [450, 320] width 111 height 12
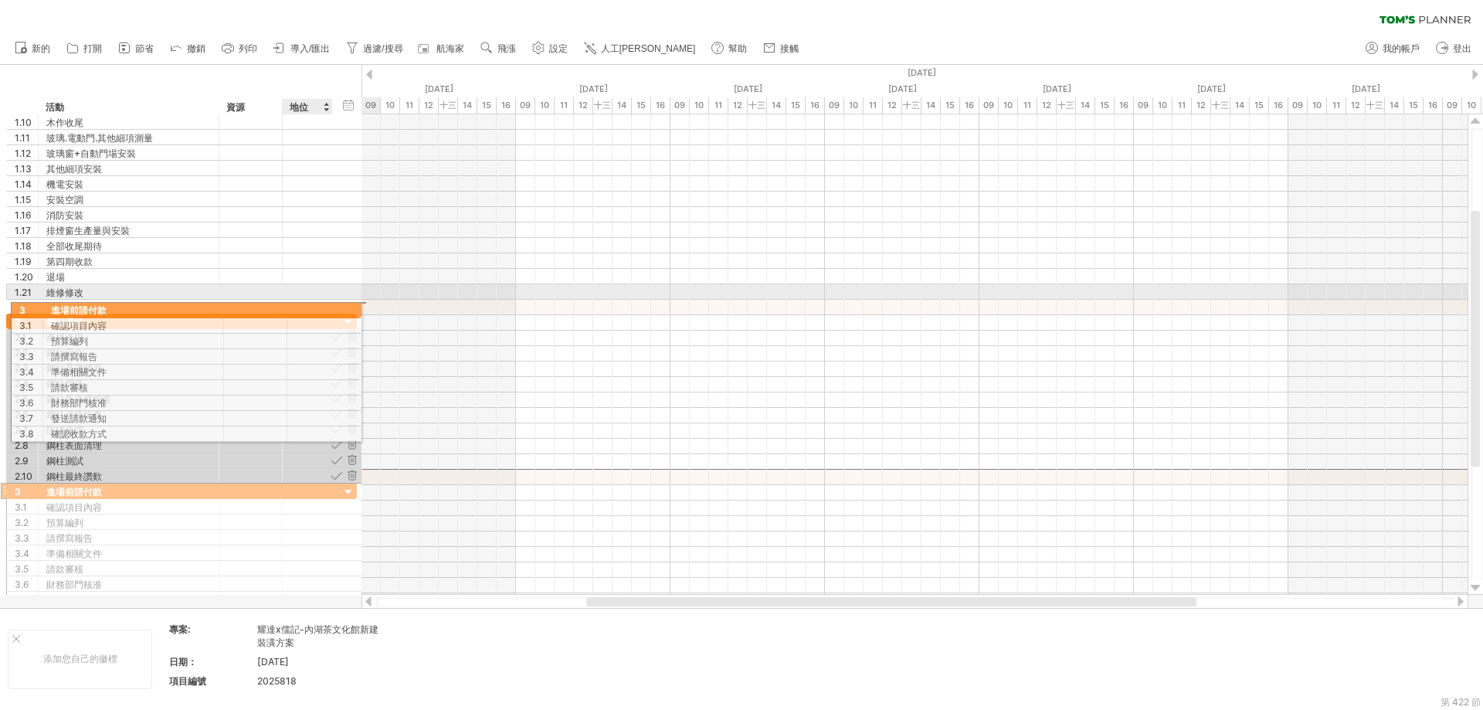
drag, startPoint x: 304, startPoint y: 477, endPoint x: 301, endPoint y: 307, distance: 169.2
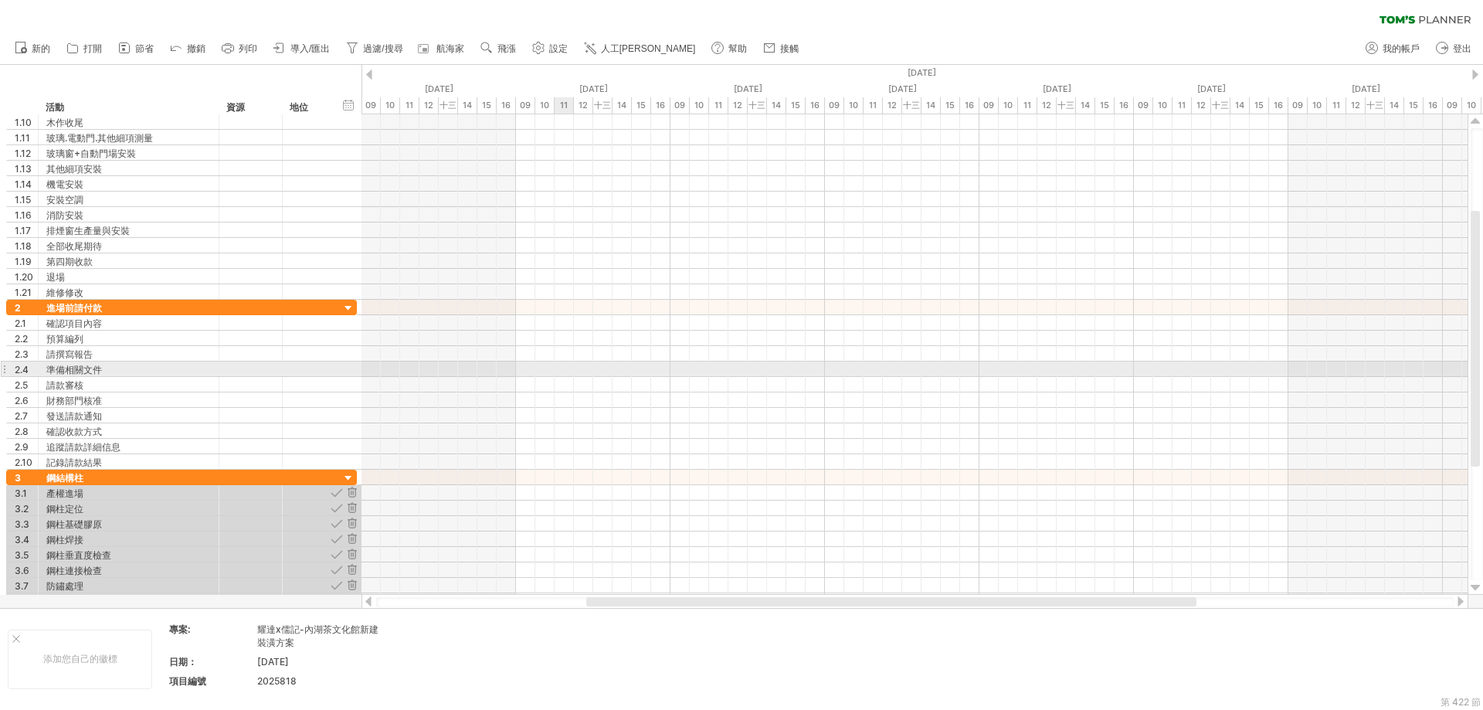
click at [575, 367] on div at bounding box center [914, 368] width 1106 height 15
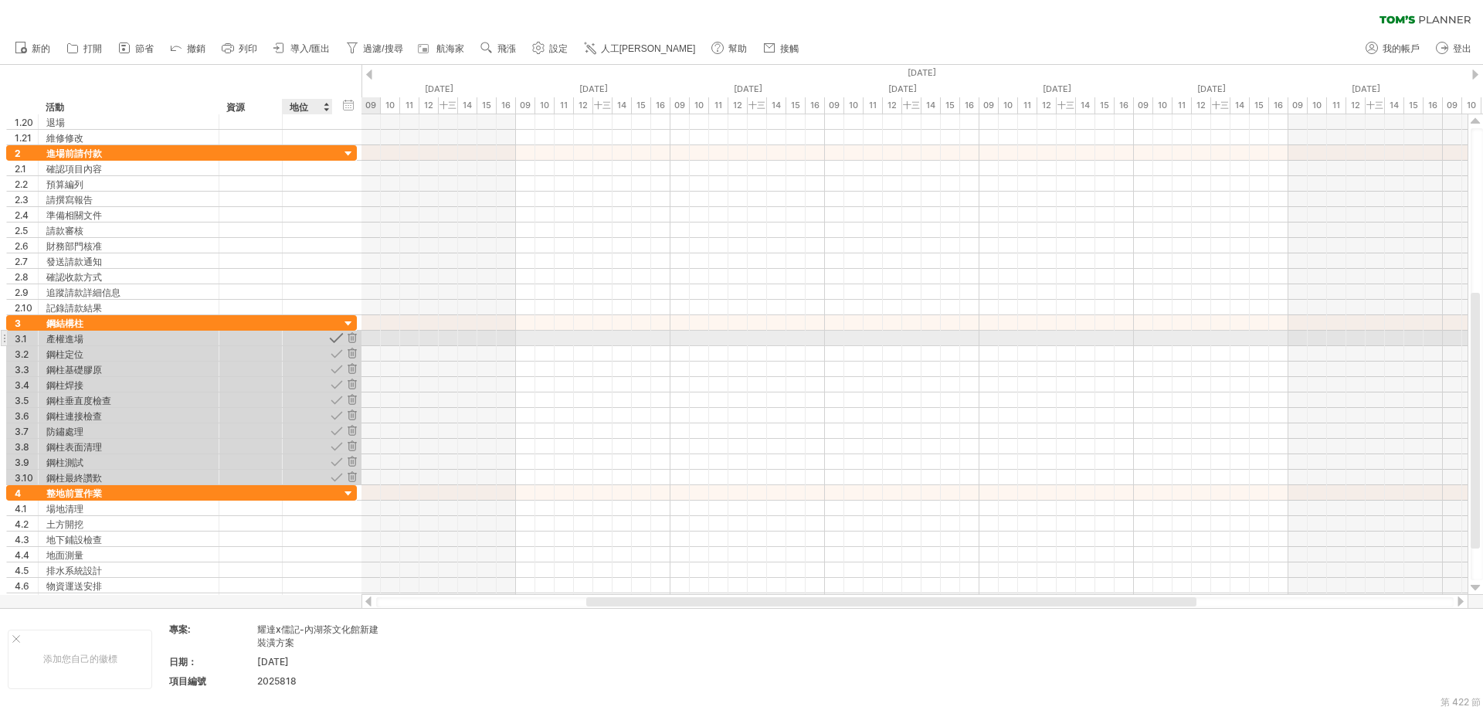
click at [333, 339] on div at bounding box center [336, 338] width 15 height 15
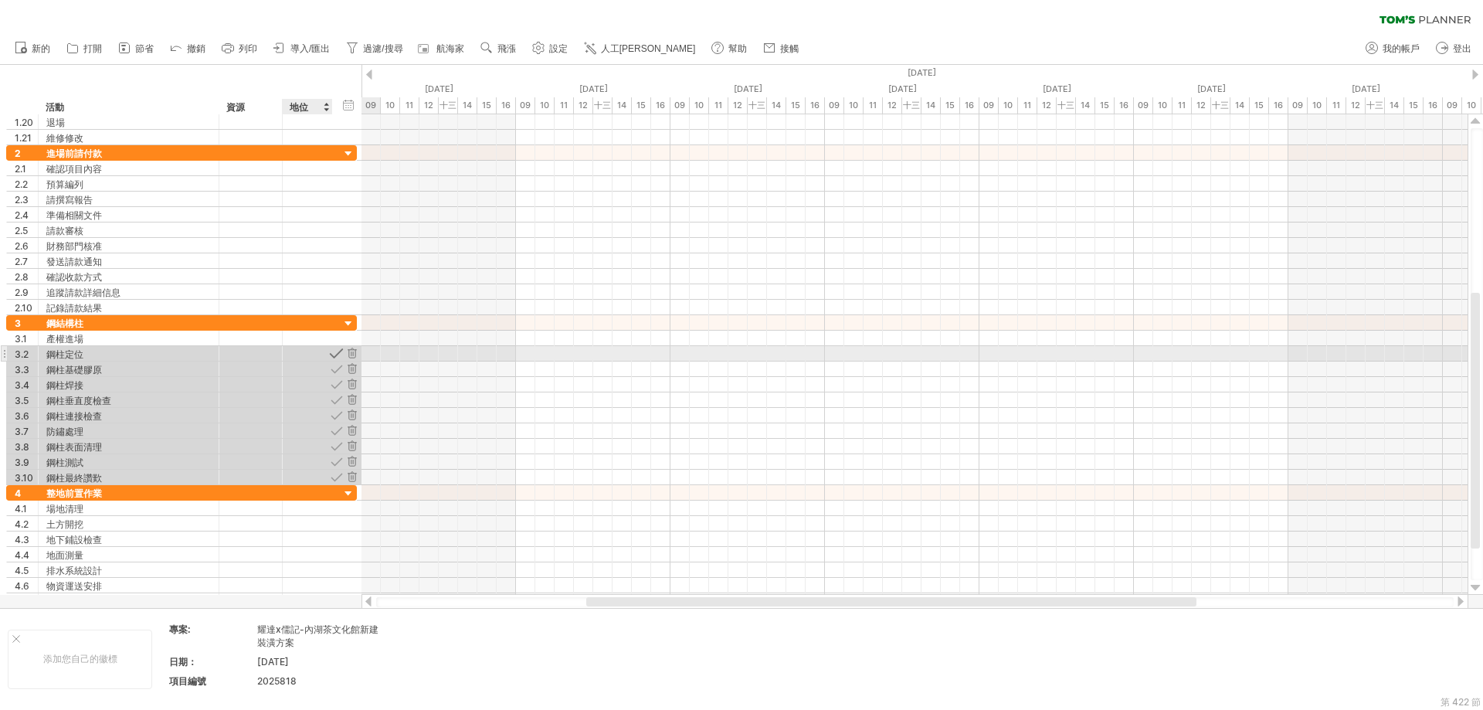
click at [337, 357] on div at bounding box center [336, 353] width 15 height 15
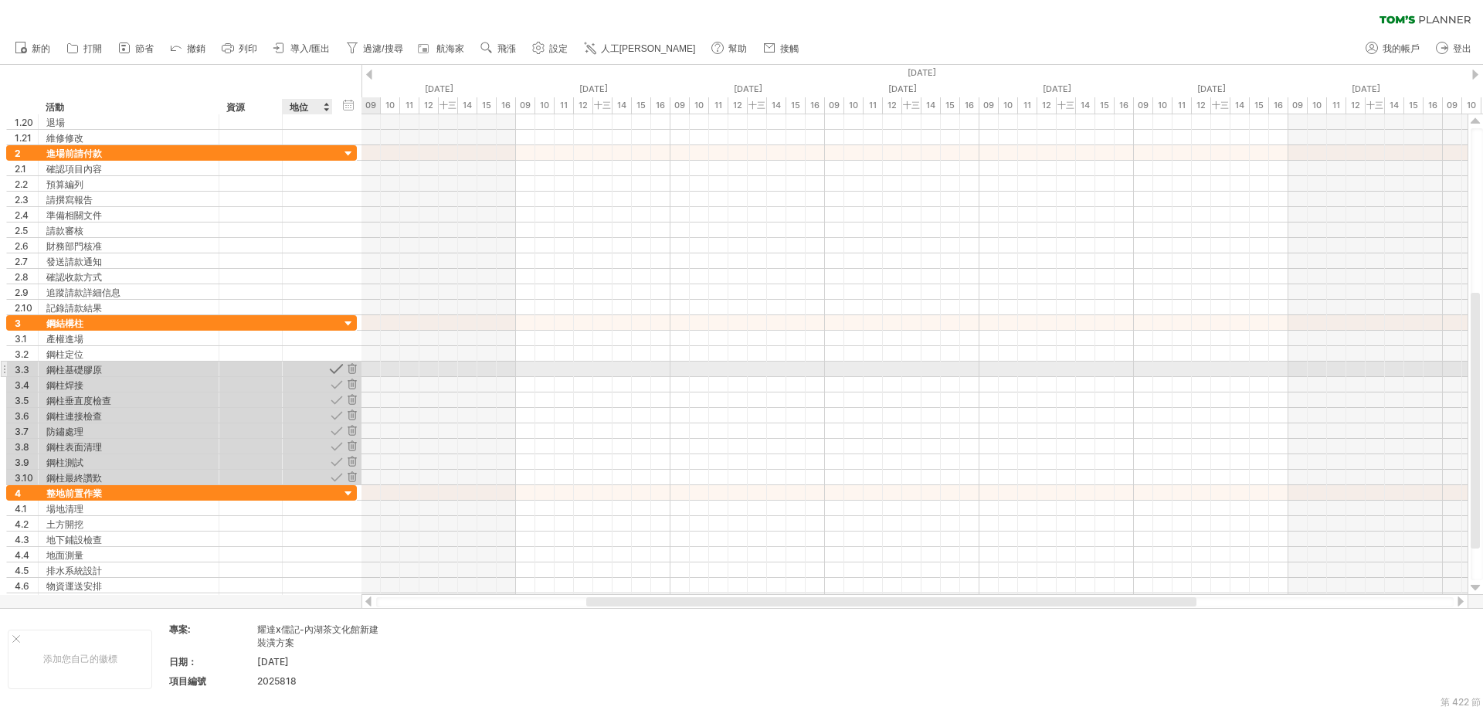
click at [336, 370] on div at bounding box center [336, 368] width 15 height 15
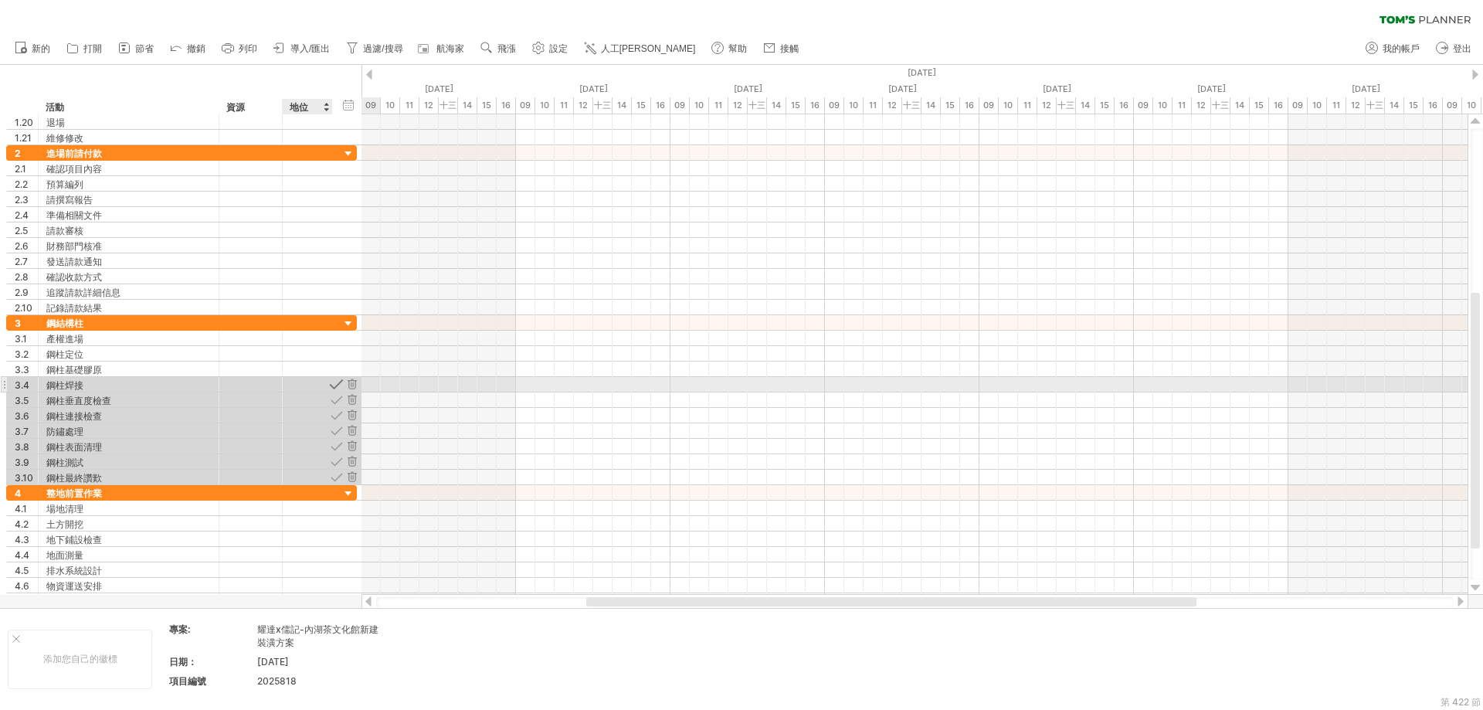
click at [334, 382] on div at bounding box center [336, 384] width 15 height 15
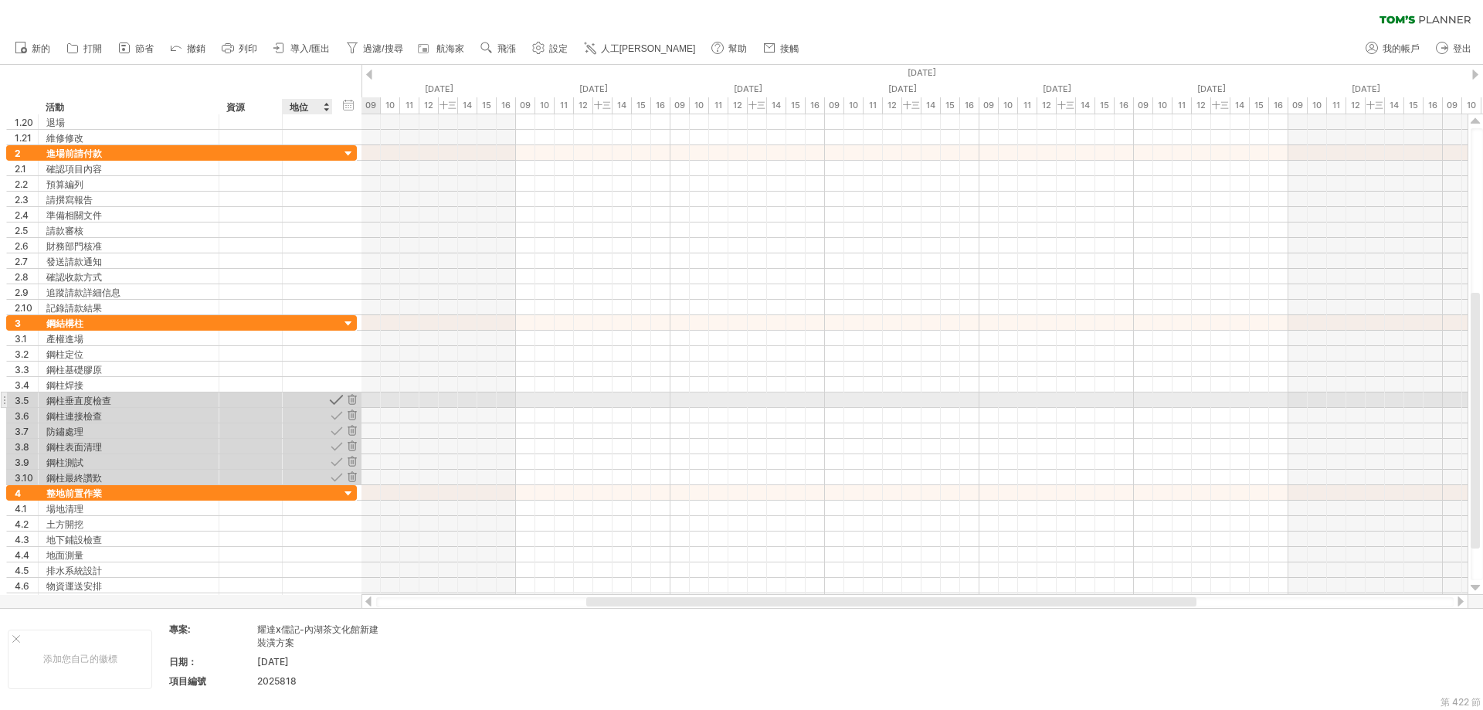
click at [329, 398] on div at bounding box center [336, 399] width 15 height 15
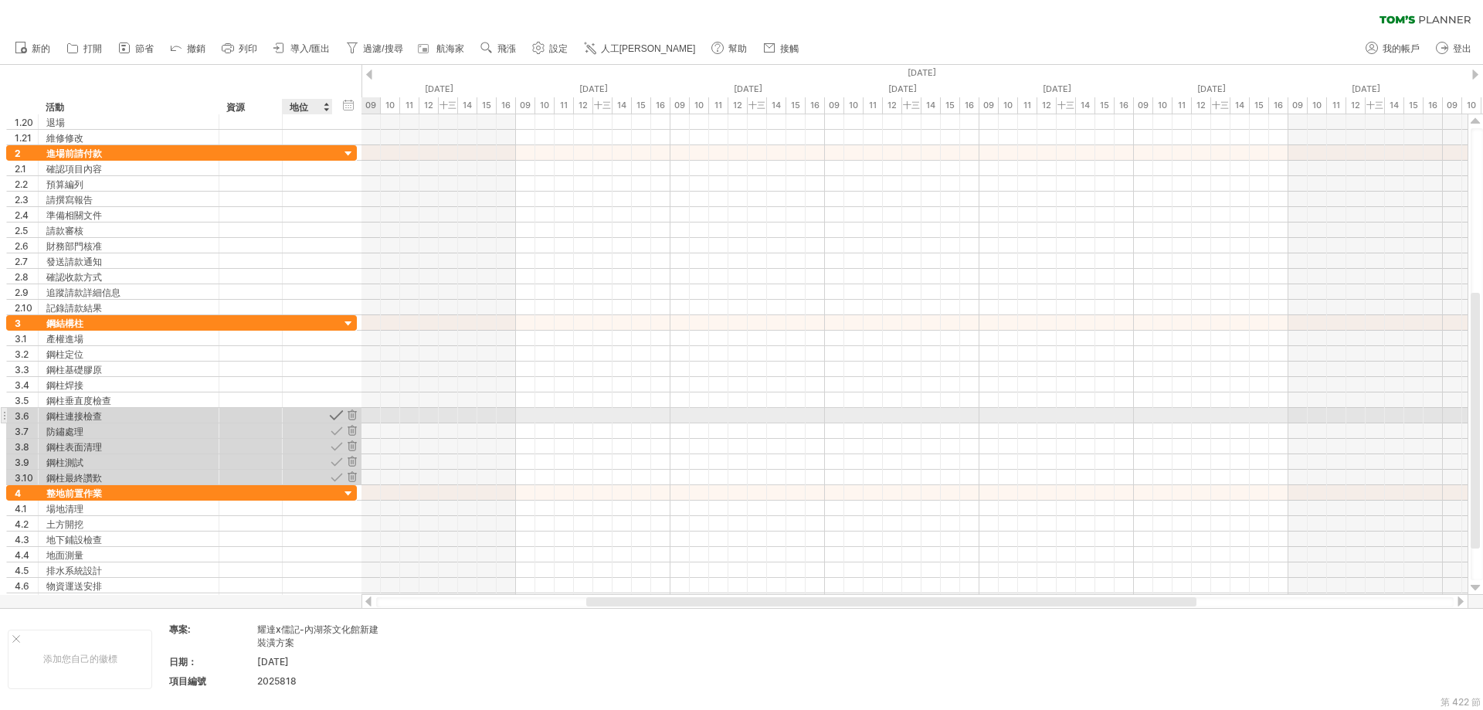
click at [334, 413] on div at bounding box center [336, 415] width 15 height 15
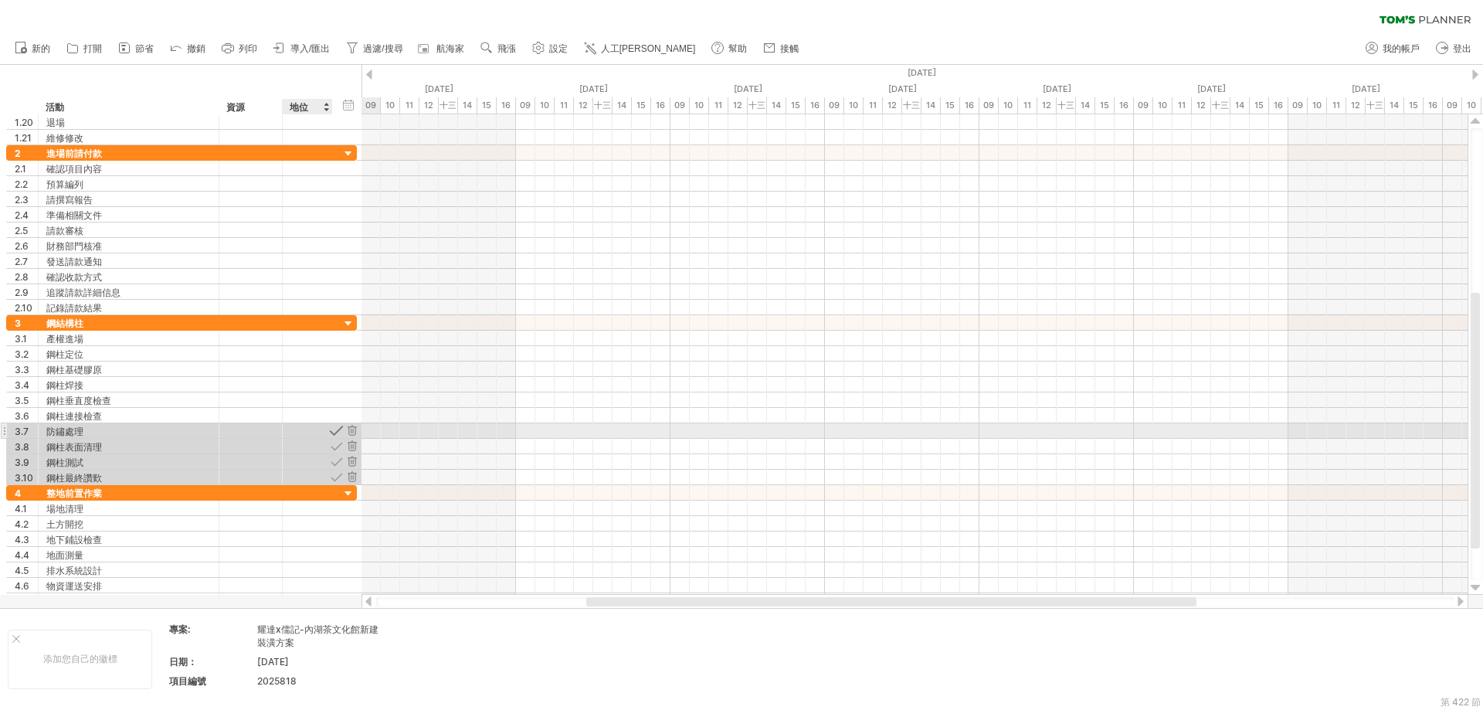
click at [334, 430] on div at bounding box center [336, 430] width 15 height 15
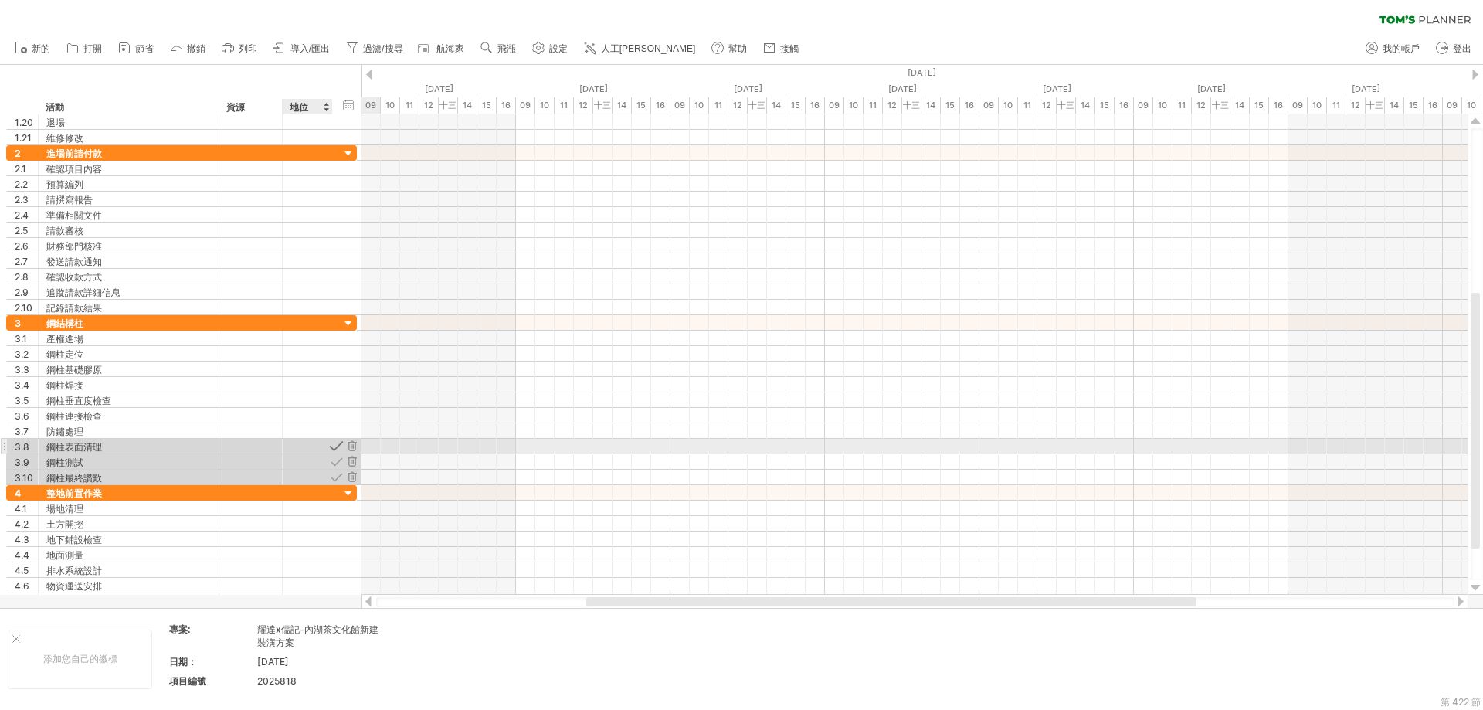
click at [334, 446] on div at bounding box center [336, 446] width 15 height 15
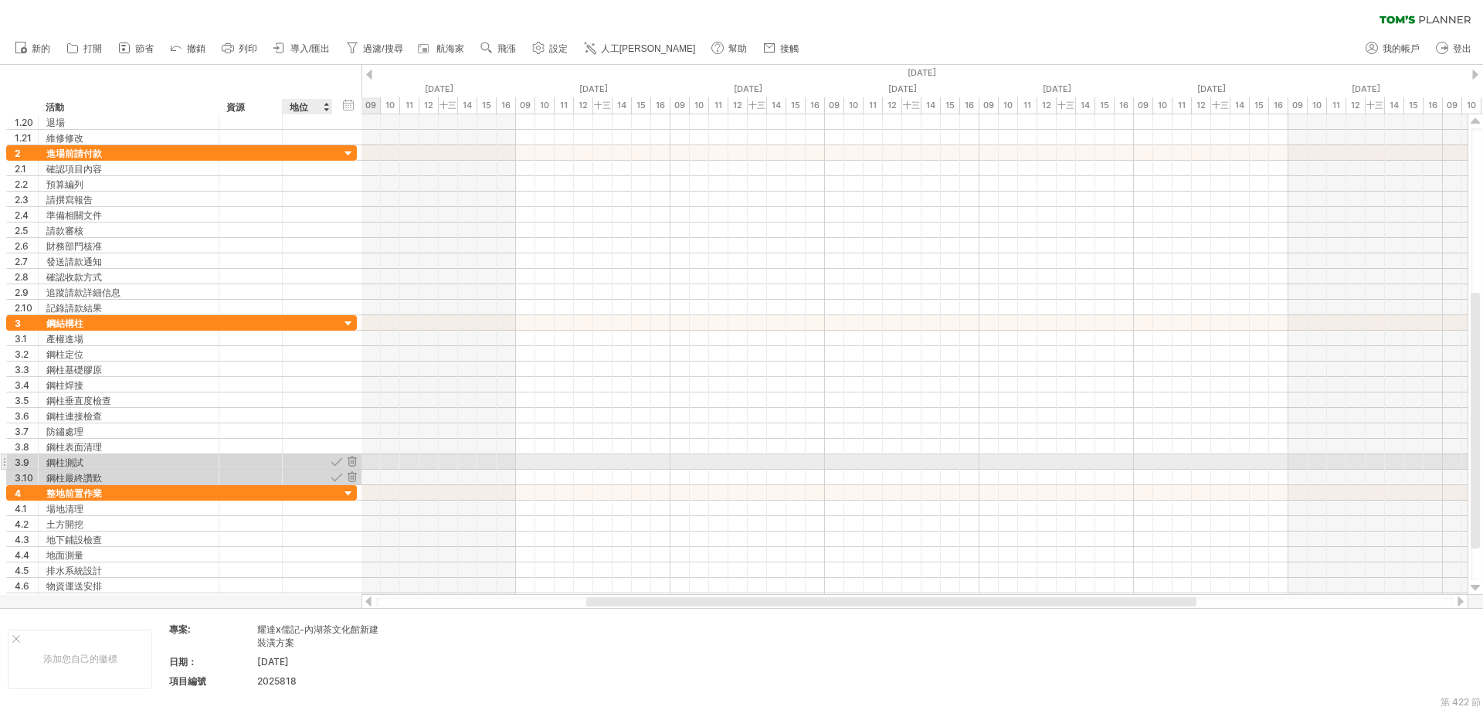
click at [335, 462] on div at bounding box center [336, 461] width 15 height 15
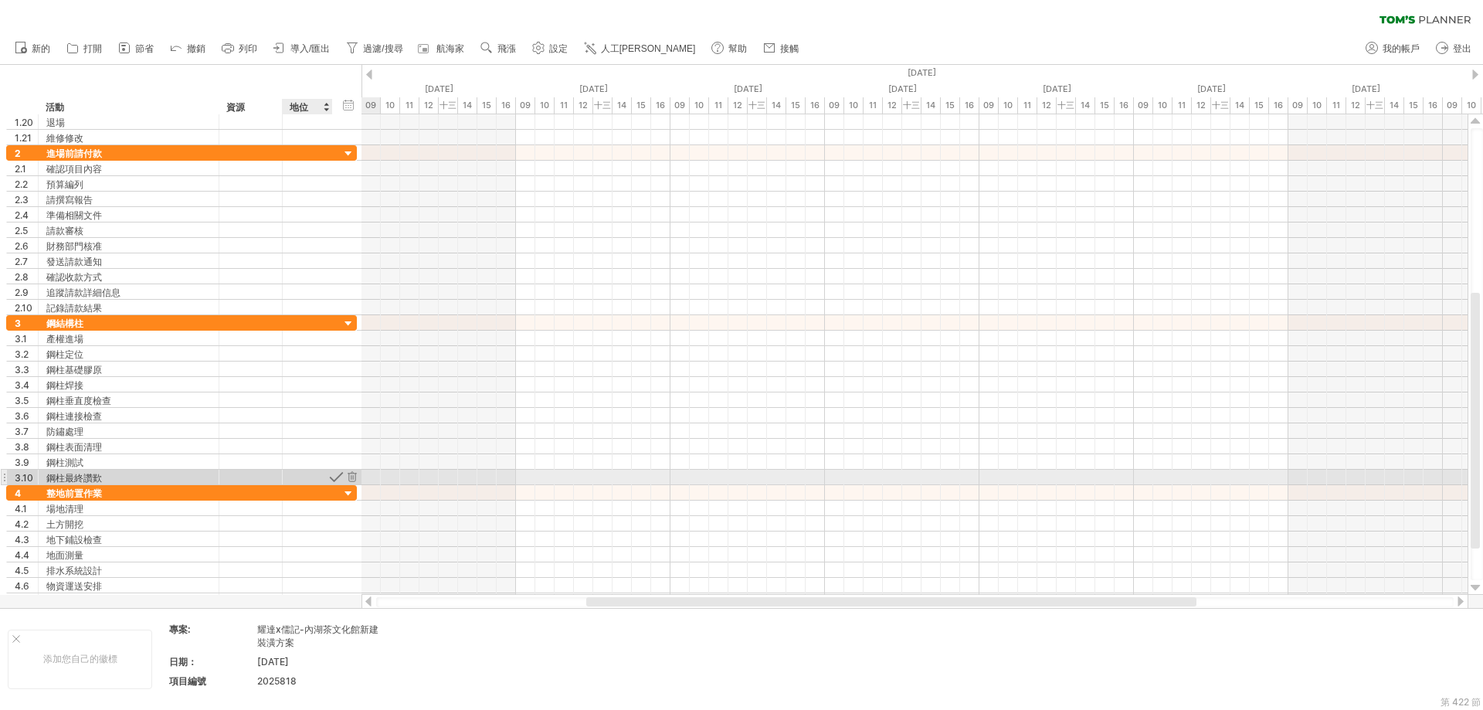
click at [334, 473] on div at bounding box center [336, 477] width 15 height 15
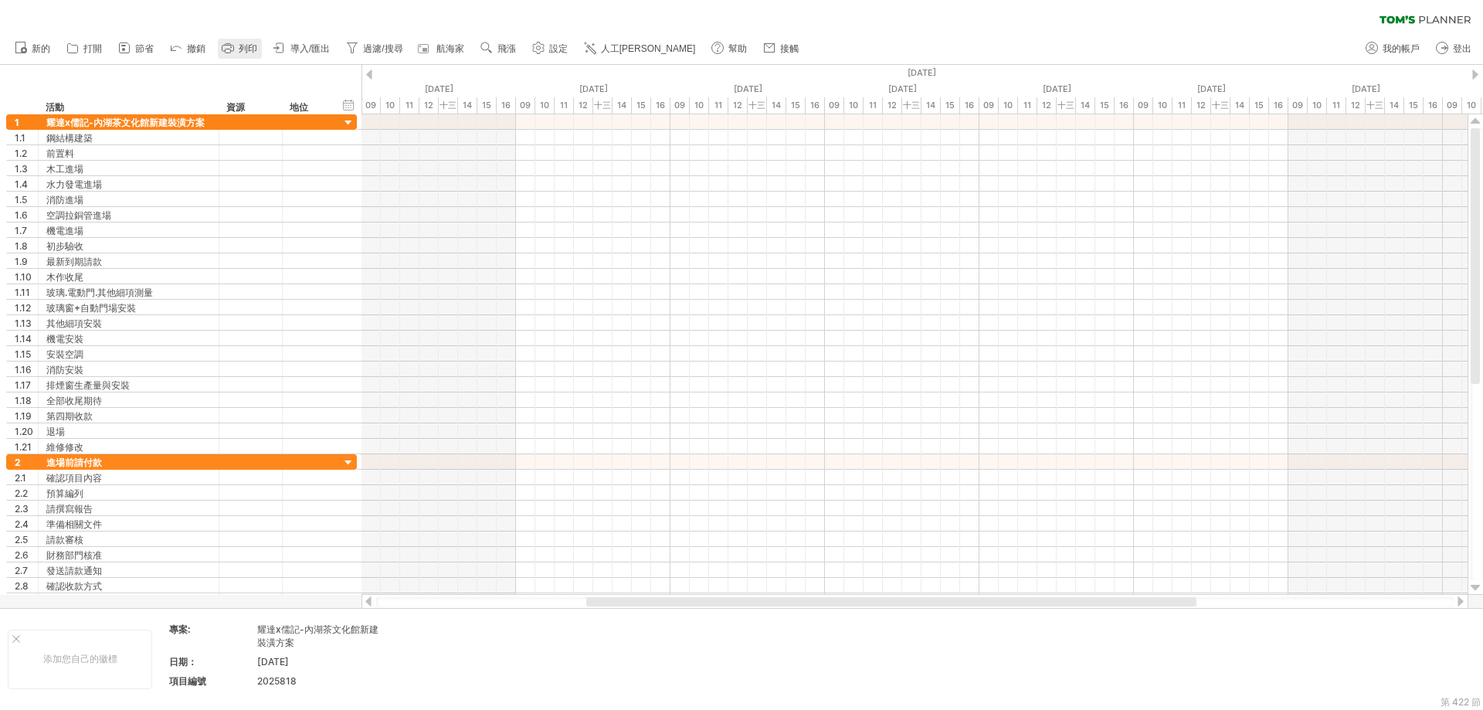
click at [250, 51] on font "列印" at bounding box center [248, 48] width 19 height 11
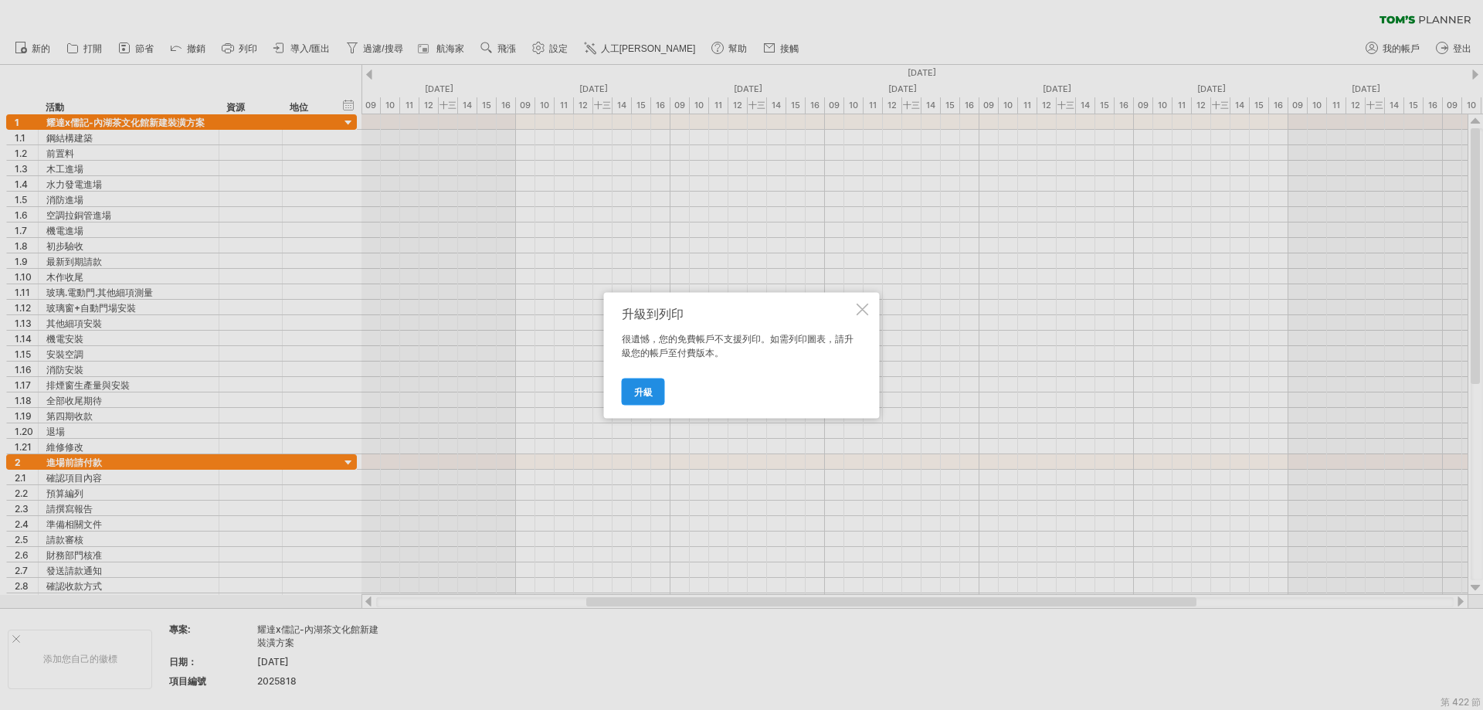
click at [650, 396] on font "升級" at bounding box center [643, 391] width 19 height 12
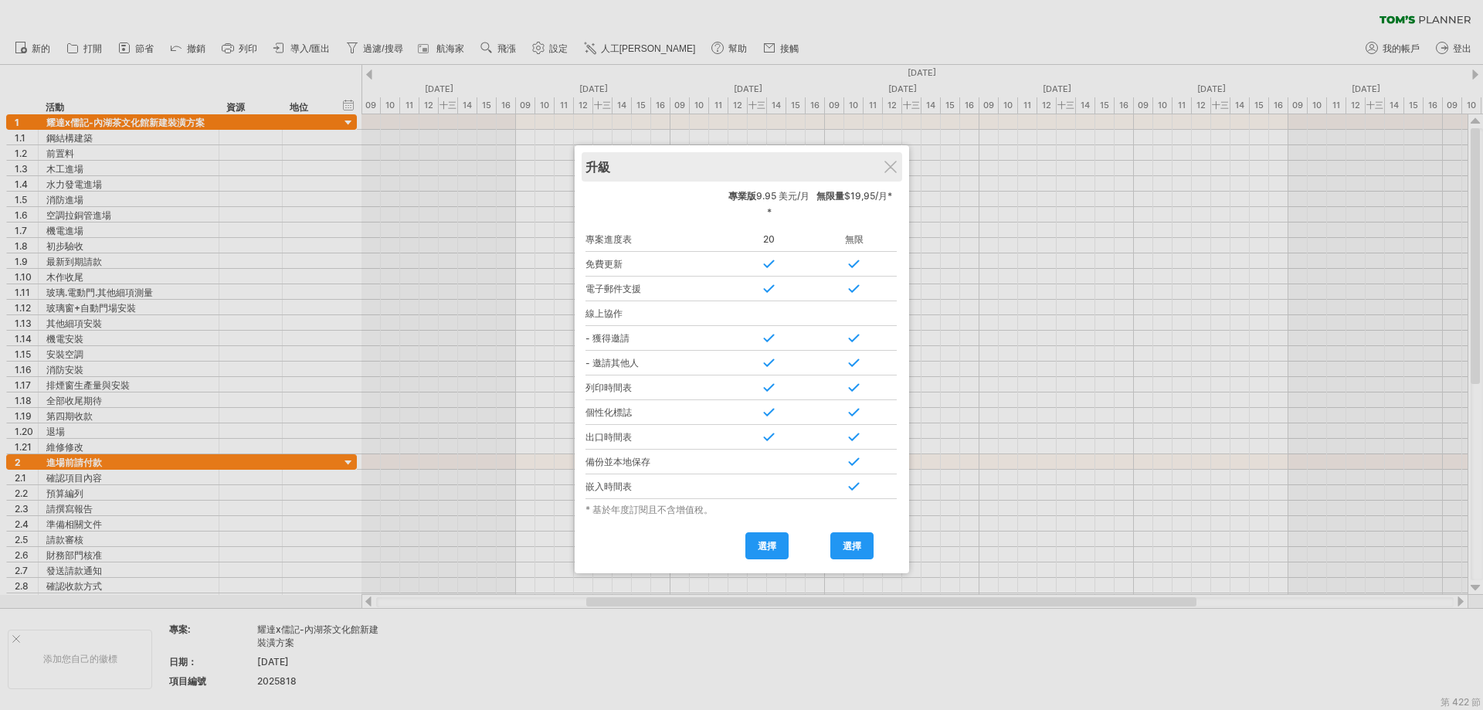
click at [897, 167] on div "升級" at bounding box center [741, 166] width 313 height 29
click at [894, 173] on div "升級" at bounding box center [741, 166] width 313 height 29
click at [898, 168] on div "升級" at bounding box center [741, 166] width 313 height 29
click at [892, 168] on div at bounding box center [890, 167] width 12 height 12
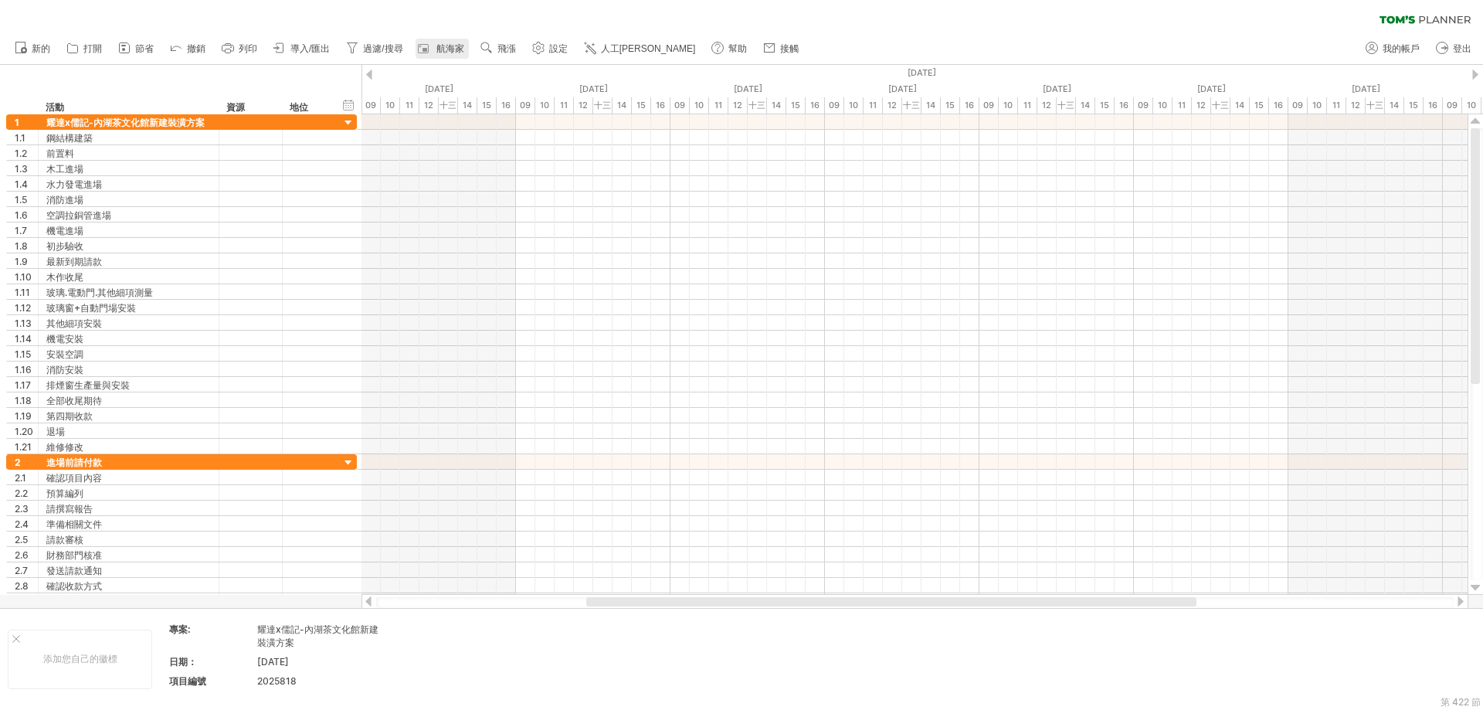
click at [458, 43] on font "航海家" at bounding box center [450, 48] width 28 height 11
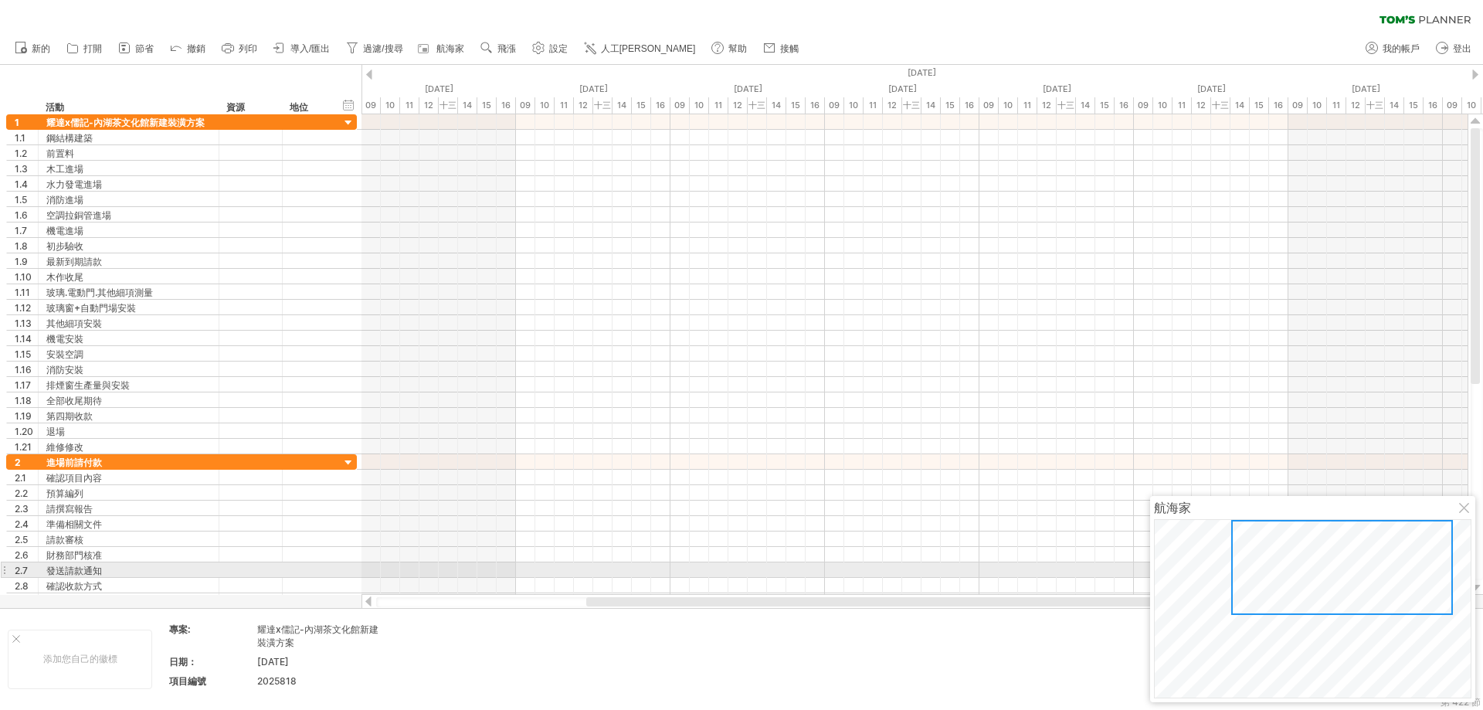
drag, startPoint x: 1345, startPoint y: 579, endPoint x: 1350, endPoint y: 562, distance: 17.8
click at [1350, 562] on div at bounding box center [1342, 567] width 222 height 95
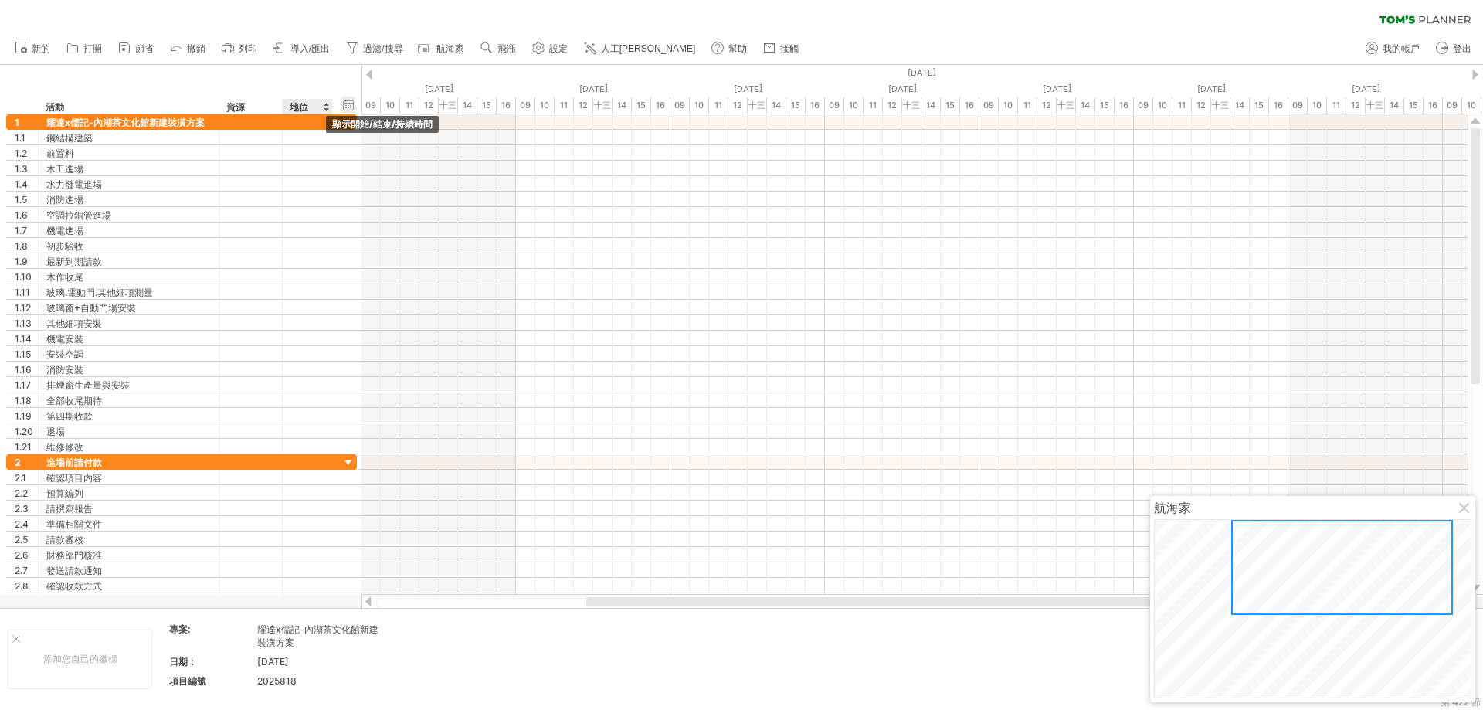
click at [350, 107] on div "隱藏開始/結束/持續時間 顯示開始/結束/持續時間" at bounding box center [348, 105] width 15 height 16
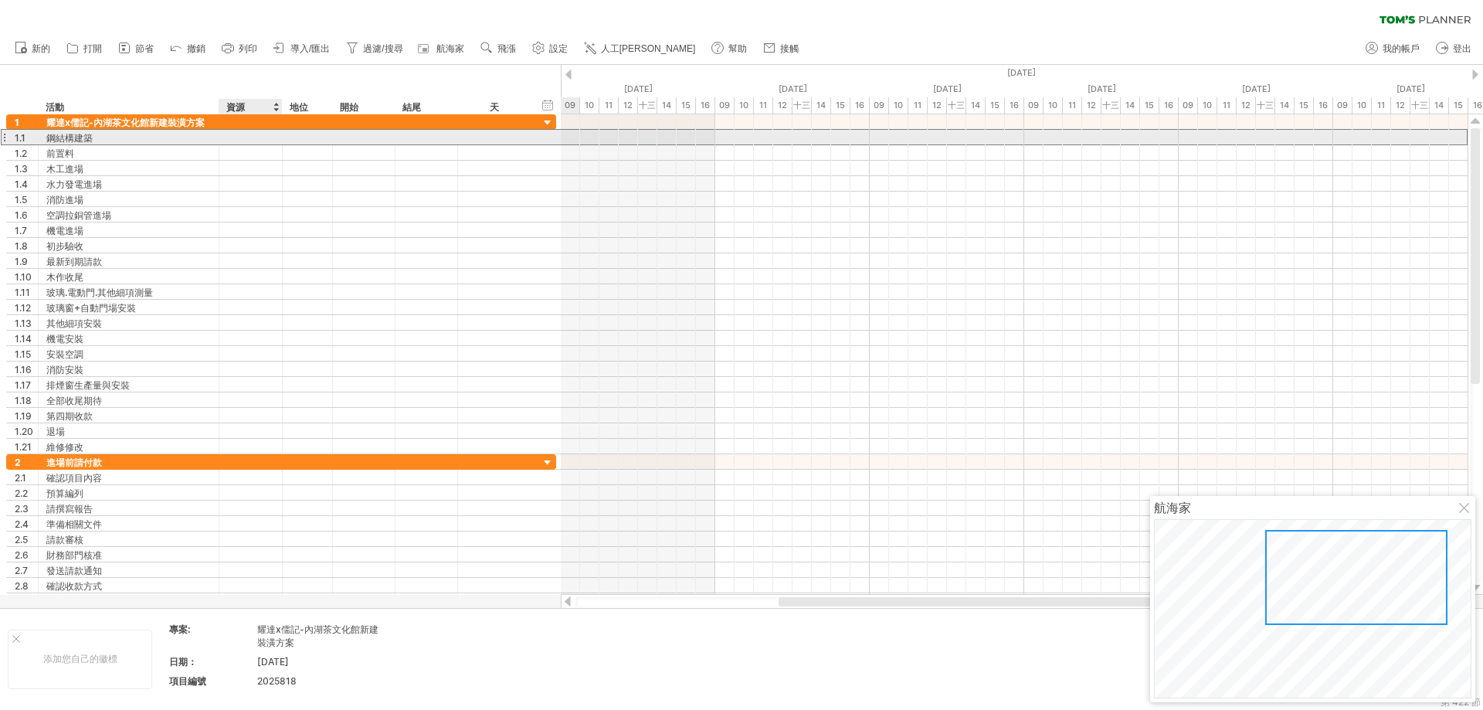
click at [242, 133] on div at bounding box center [250, 137] width 47 height 15
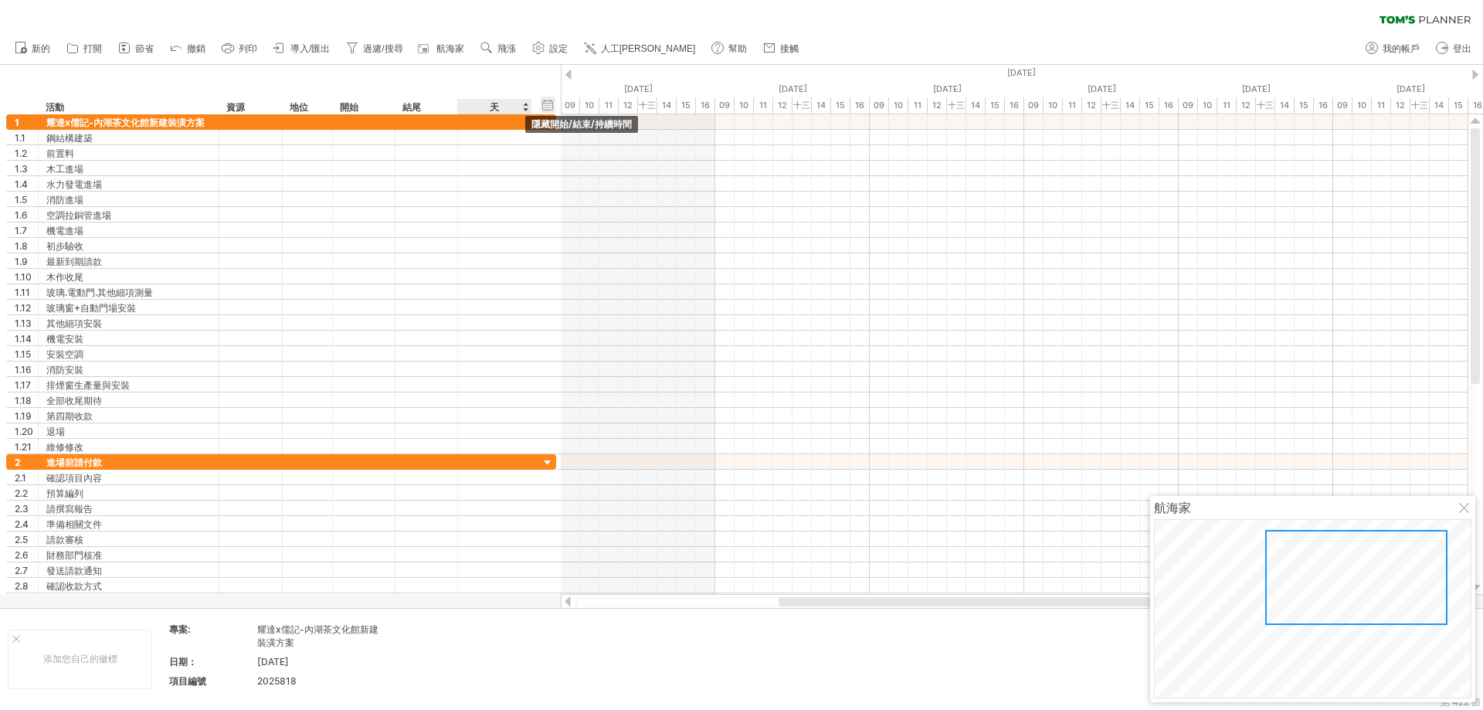
click at [546, 104] on div "隱藏開始/結束/持續時間 顯示開始/結束/持續時間" at bounding box center [548, 105] width 15 height 16
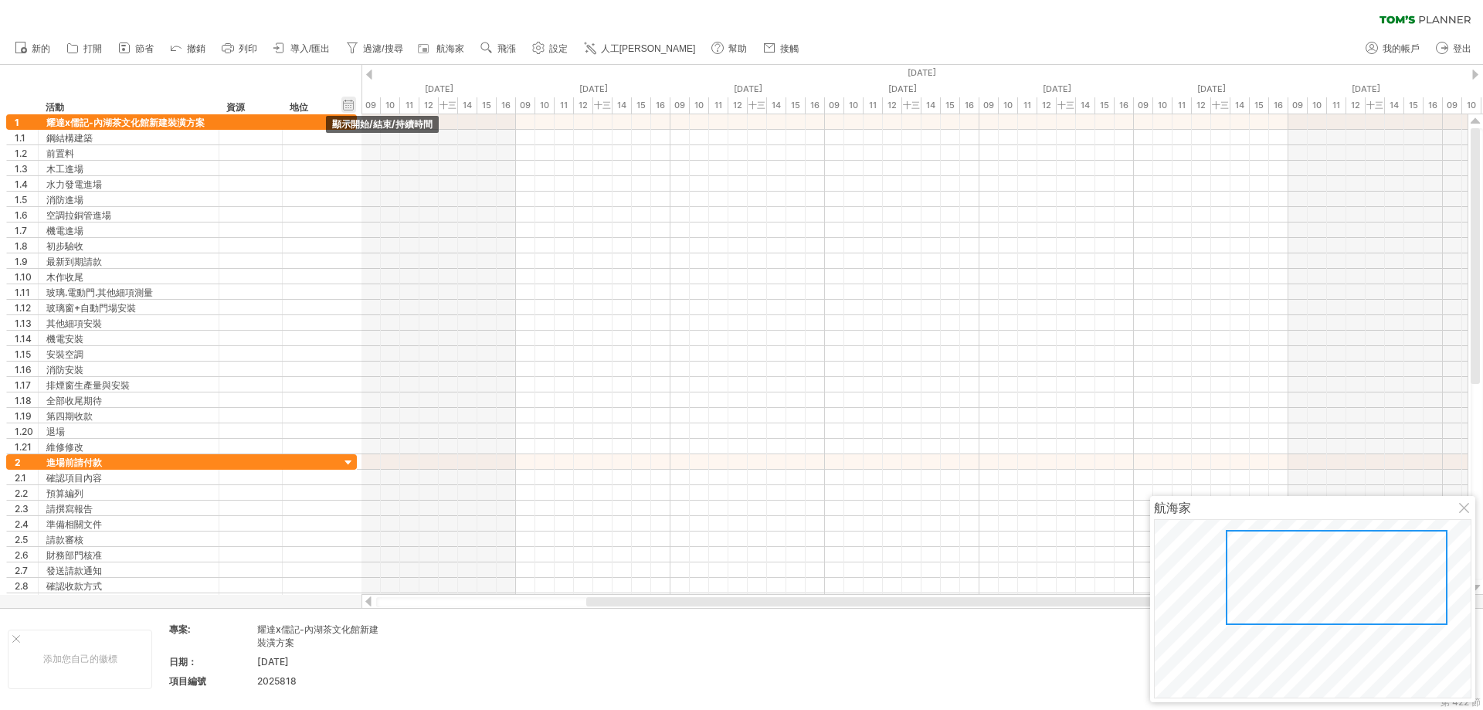
click at [348, 102] on div "隱藏開始/結束/持續時間 顯示開始/結束/持續時間" at bounding box center [348, 105] width 15 height 16
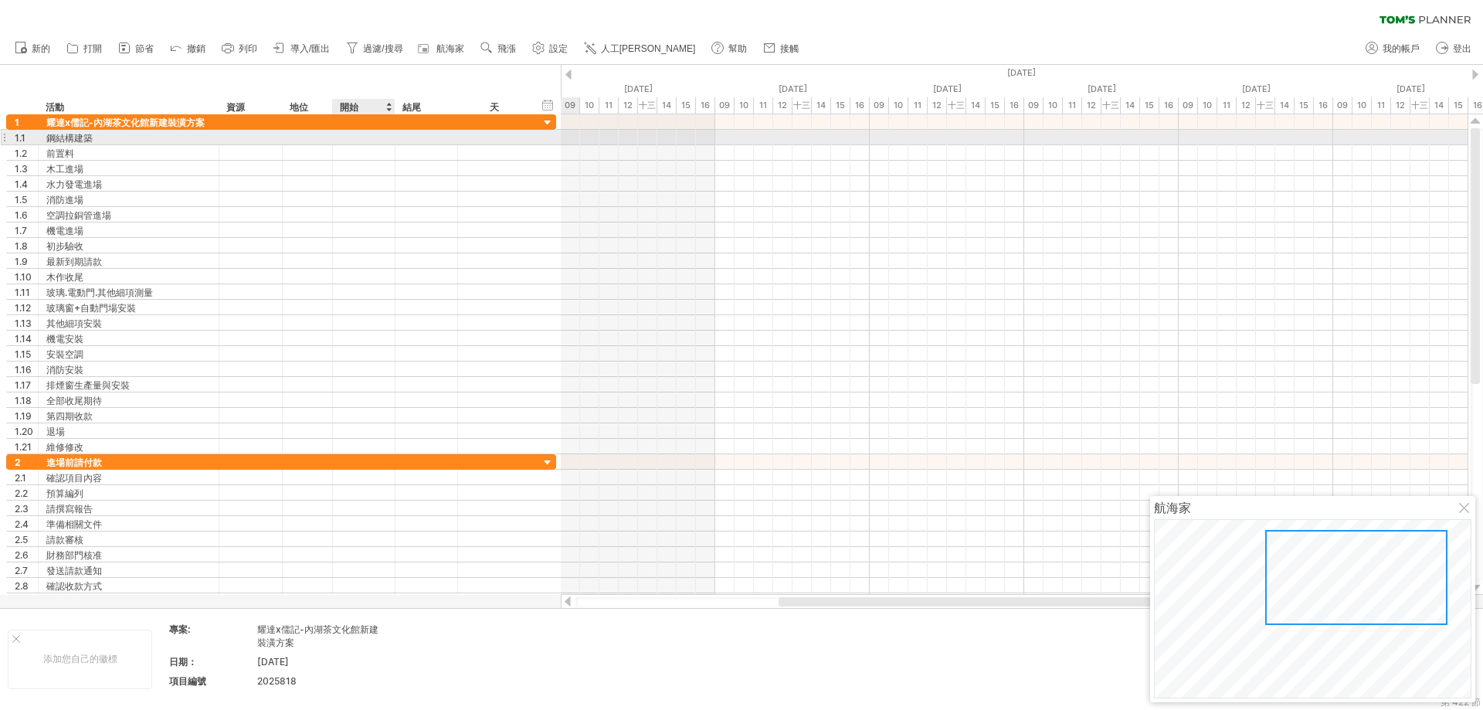
click at [382, 133] on div at bounding box center [364, 137] width 63 height 15
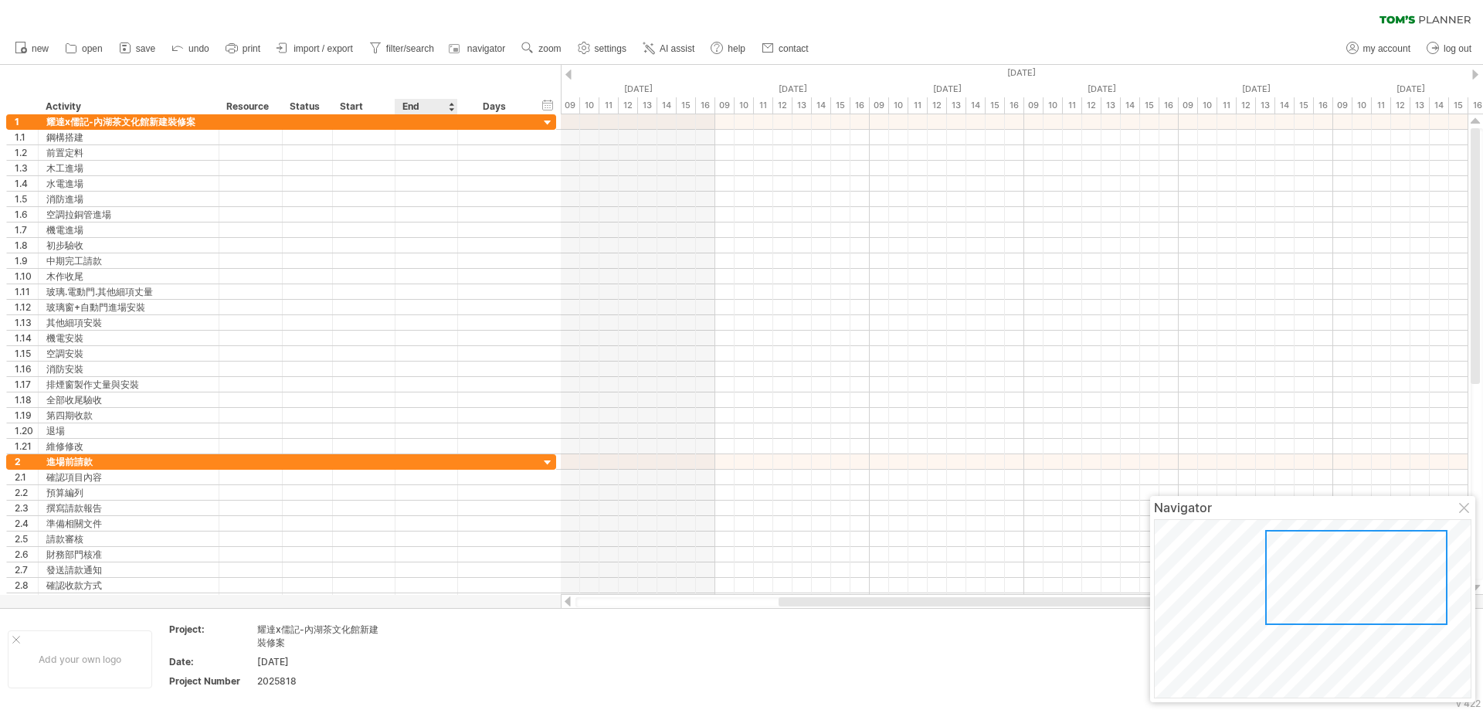
click at [455, 72] on div "hide start/end/duration show start/end/duration ******** Activity ******** Reso…" at bounding box center [280, 89] width 561 height 49
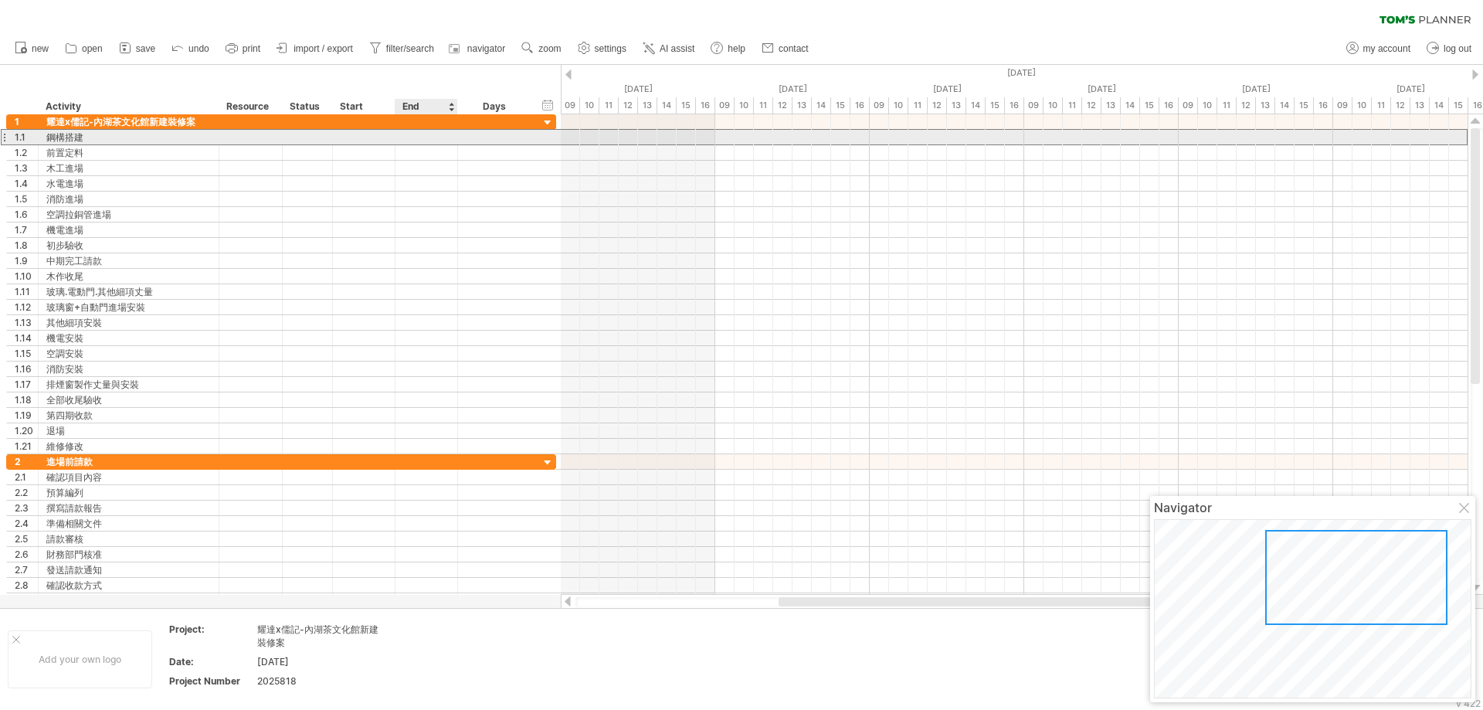
click at [430, 131] on div at bounding box center [426, 137] width 63 height 15
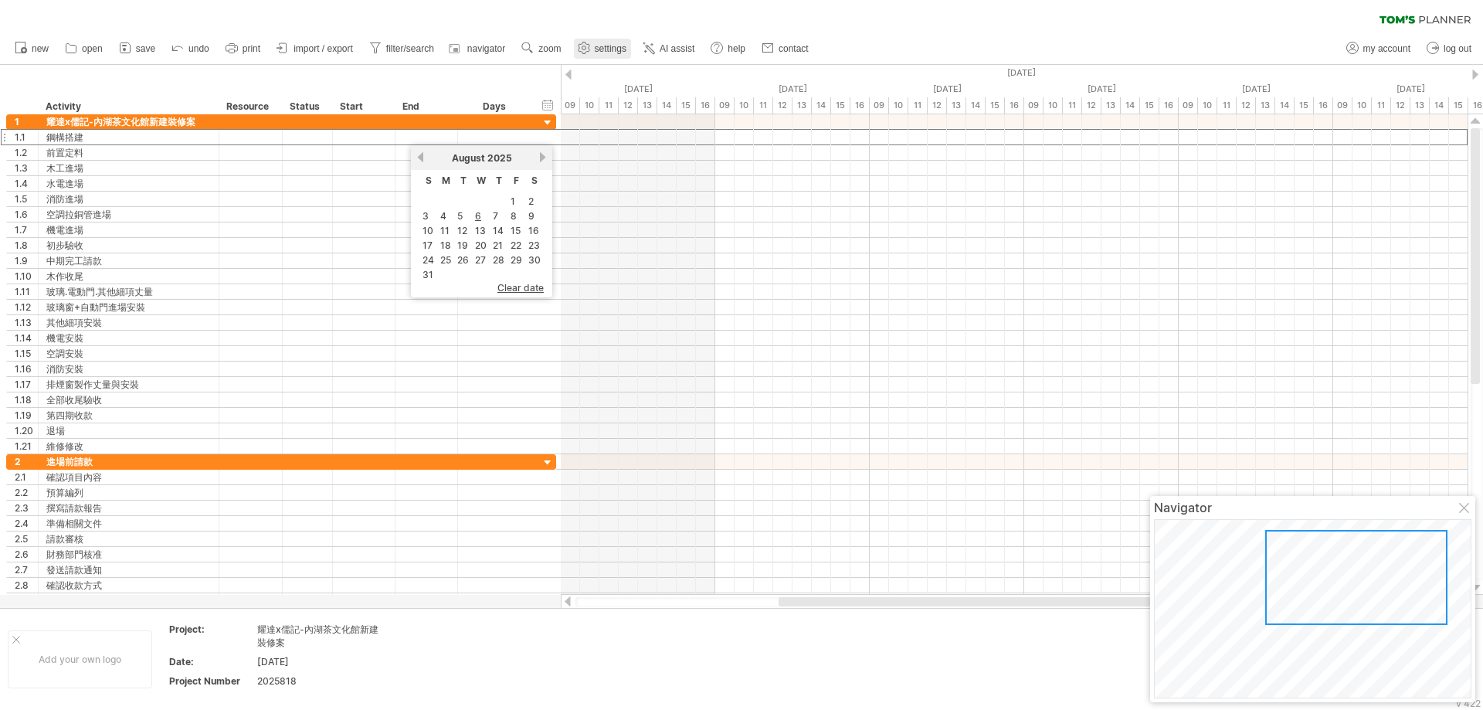
click at [592, 49] on use at bounding box center [583, 47] width 15 height 15
select select "*"
select select "**"
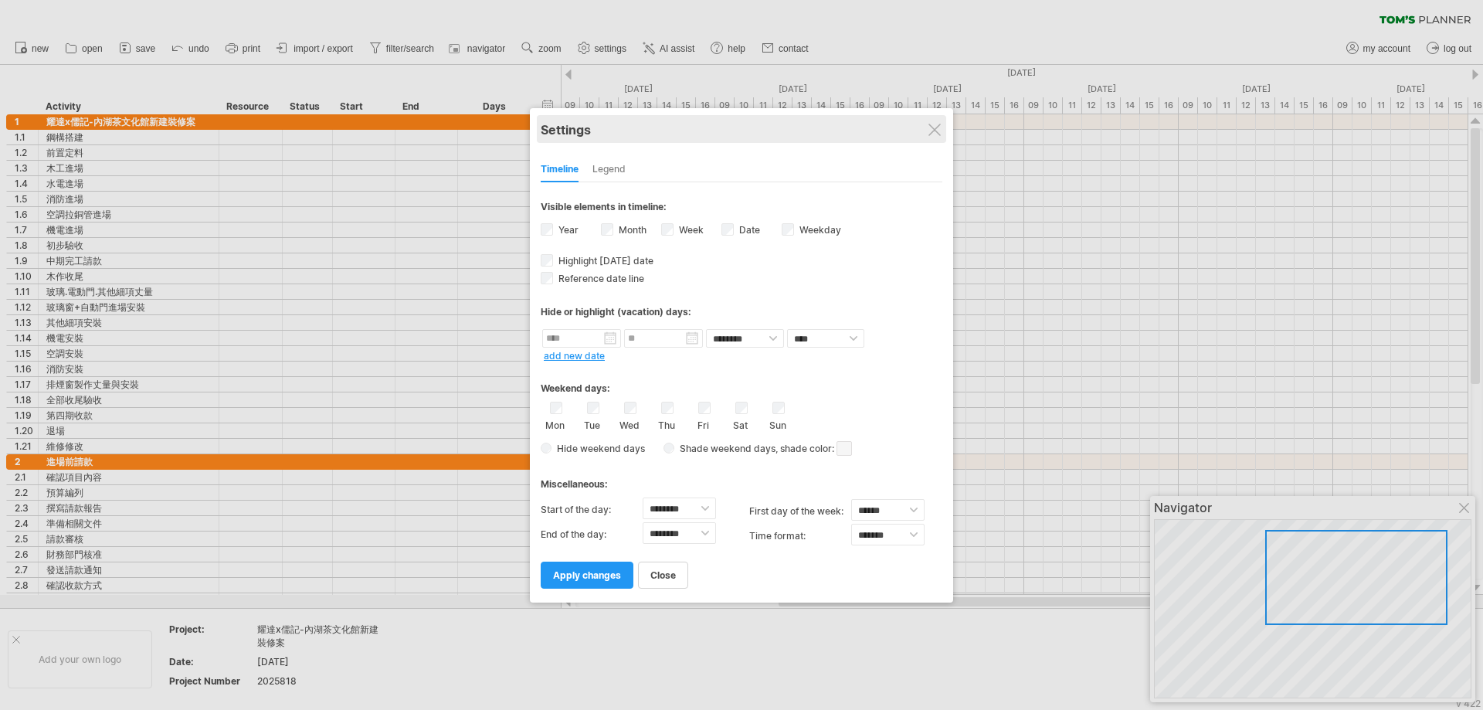
click at [925, 122] on div "Settings" at bounding box center [742, 129] width 402 height 28
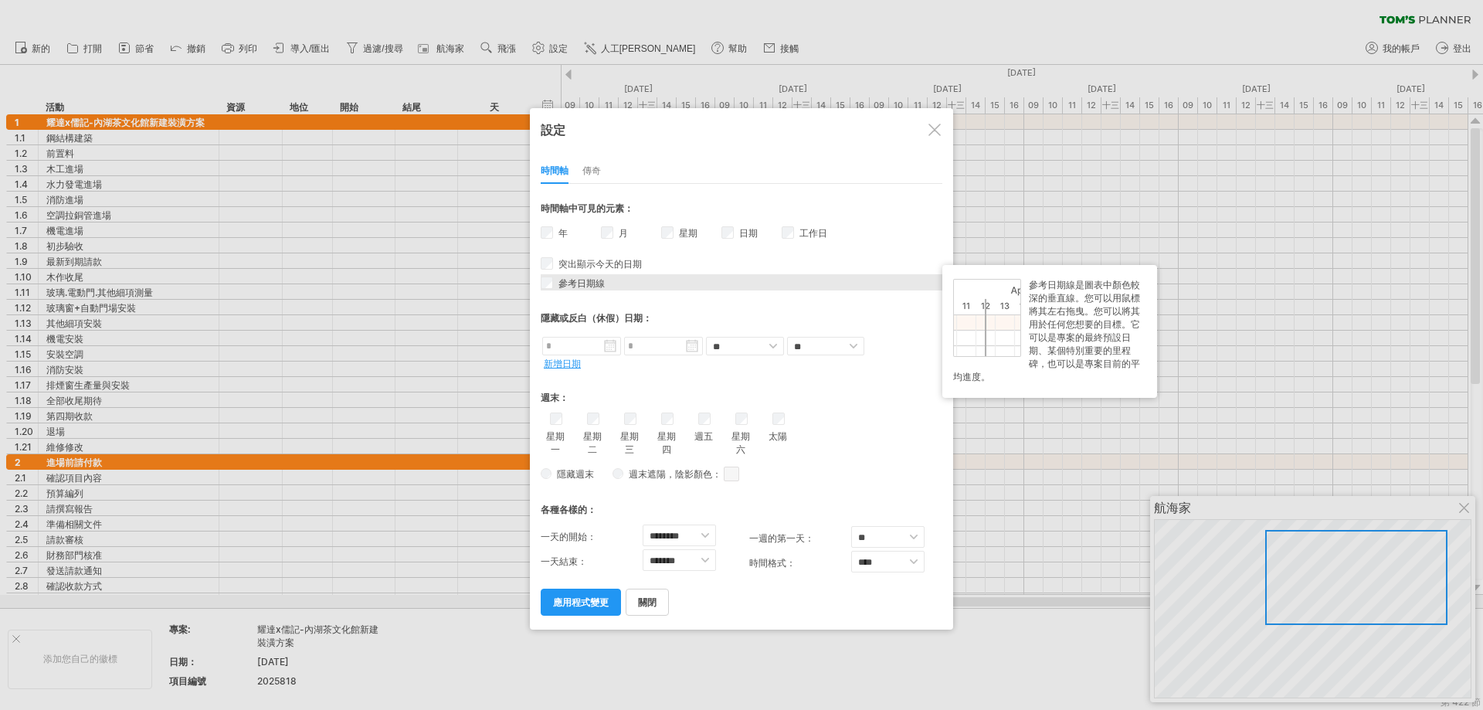
click at [585, 283] on font "參考日期線" at bounding box center [581, 283] width 46 height 12
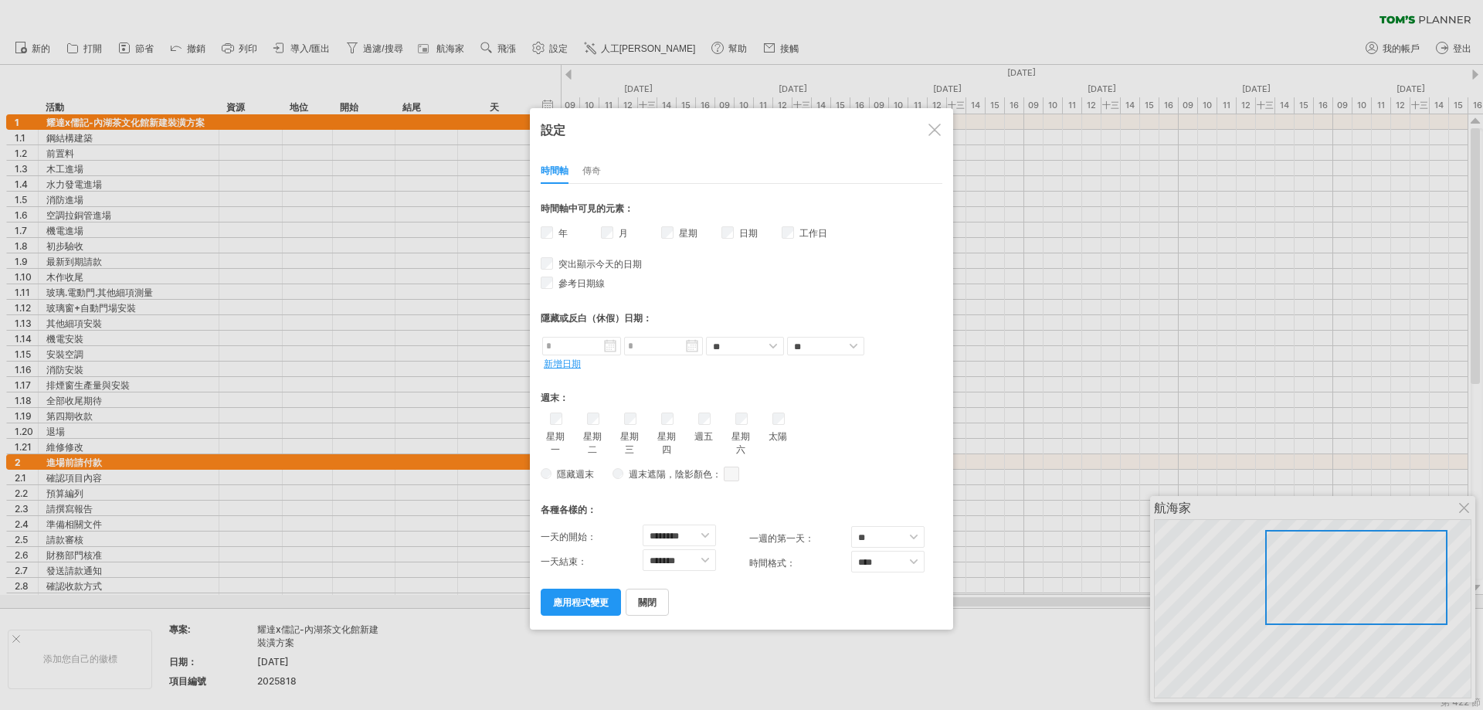
click at [595, 166] on font "傳奇" at bounding box center [591, 171] width 19 height 12
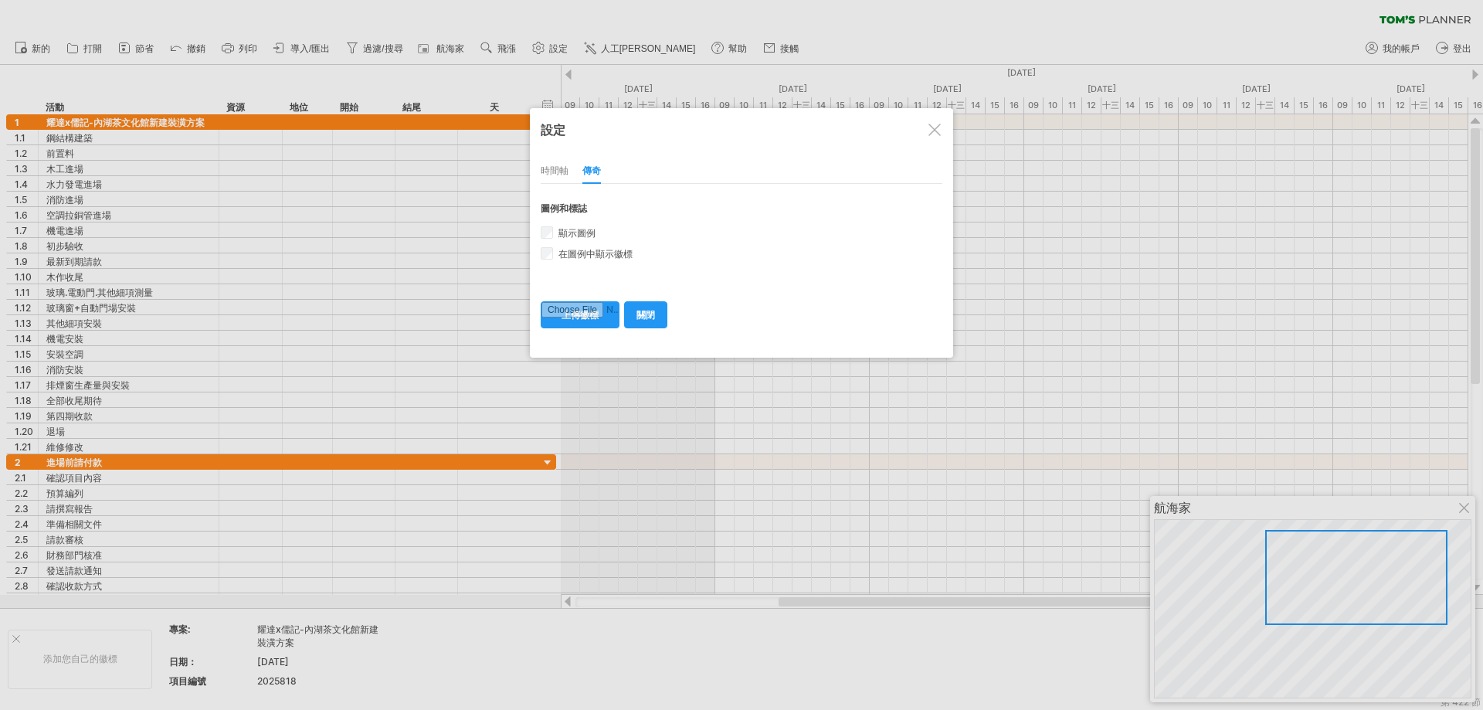
click at [549, 171] on font "時間軸" at bounding box center [555, 171] width 28 height 12
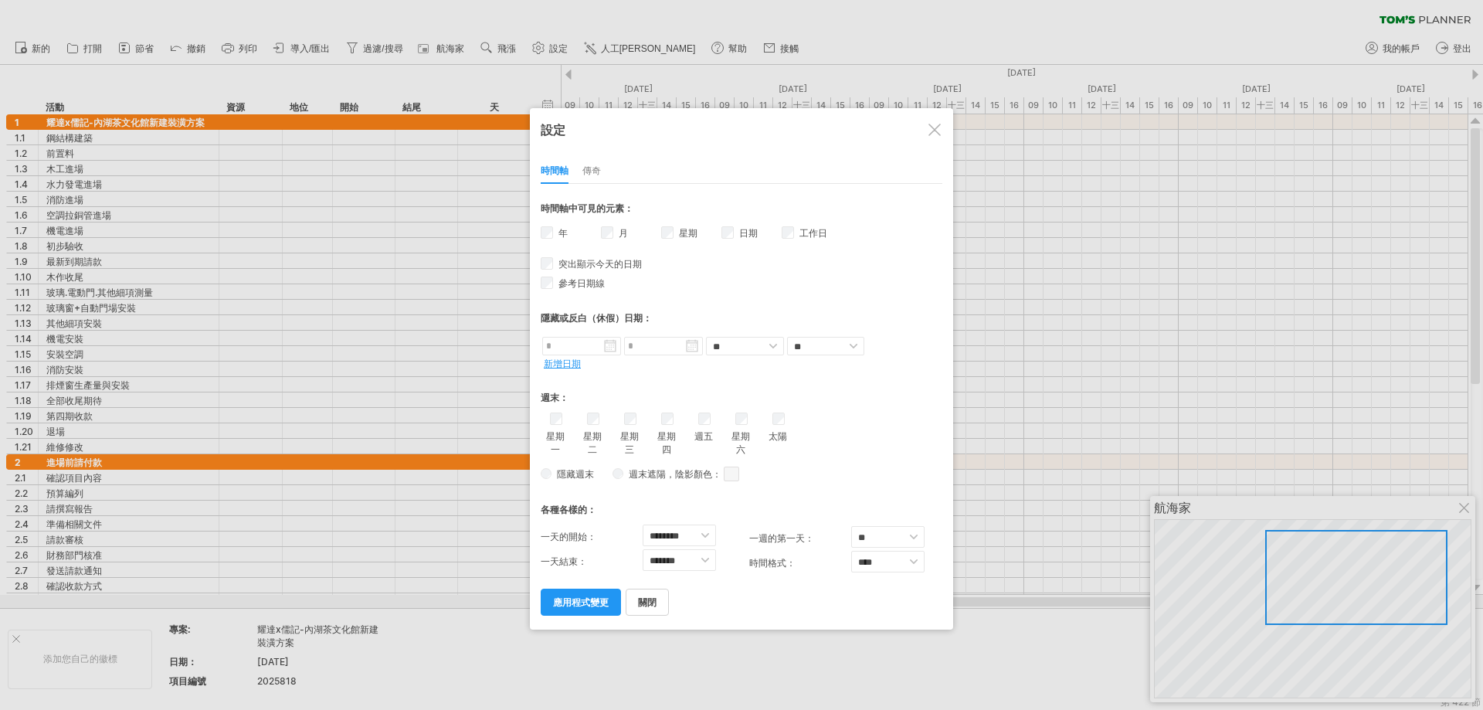
click at [581, 602] on font "應用程式變更" at bounding box center [581, 602] width 56 height 12
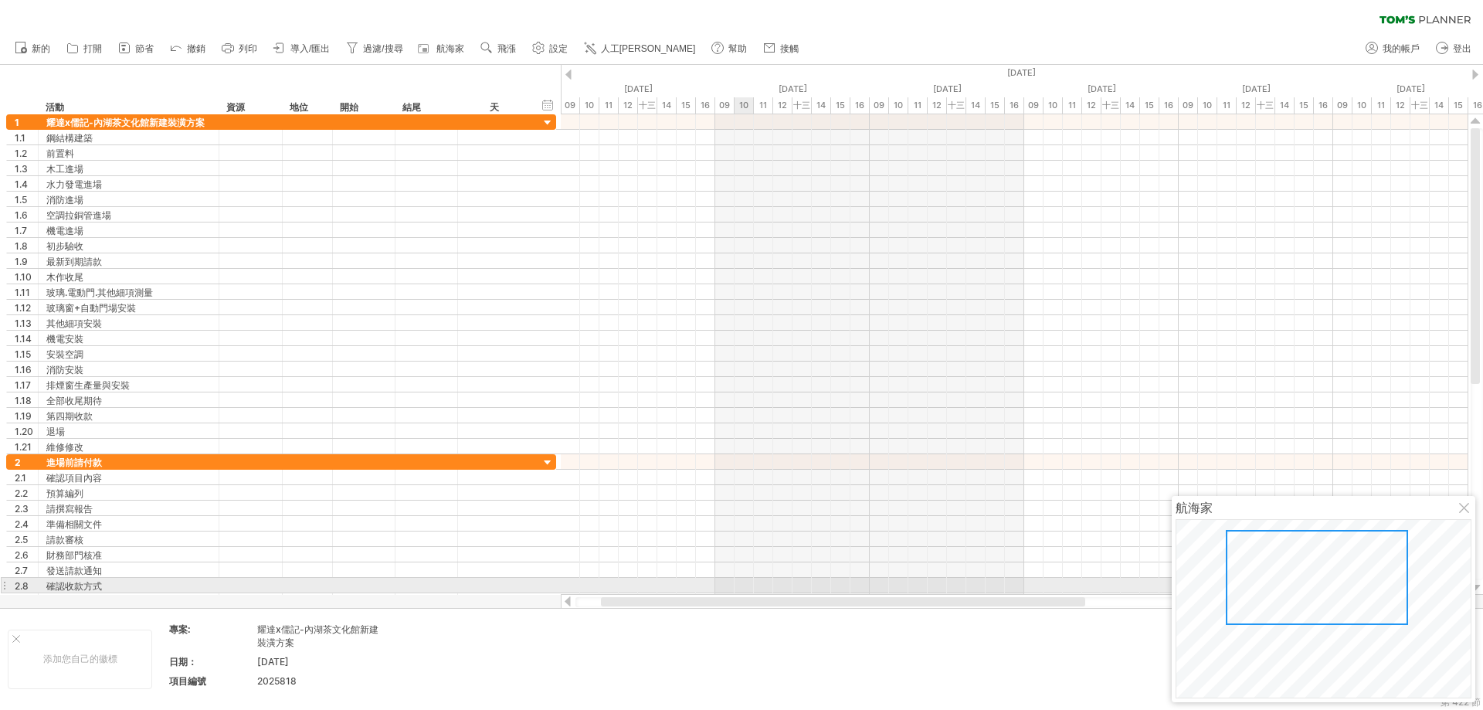
drag, startPoint x: 930, startPoint y: 601, endPoint x: 737, endPoint y: 580, distance: 194.2
click at [738, 584] on div "嘗試造訪 [DOMAIN_NAME] 再次連接... 0% 清除過濾器 新的" at bounding box center [741, 355] width 1483 height 710
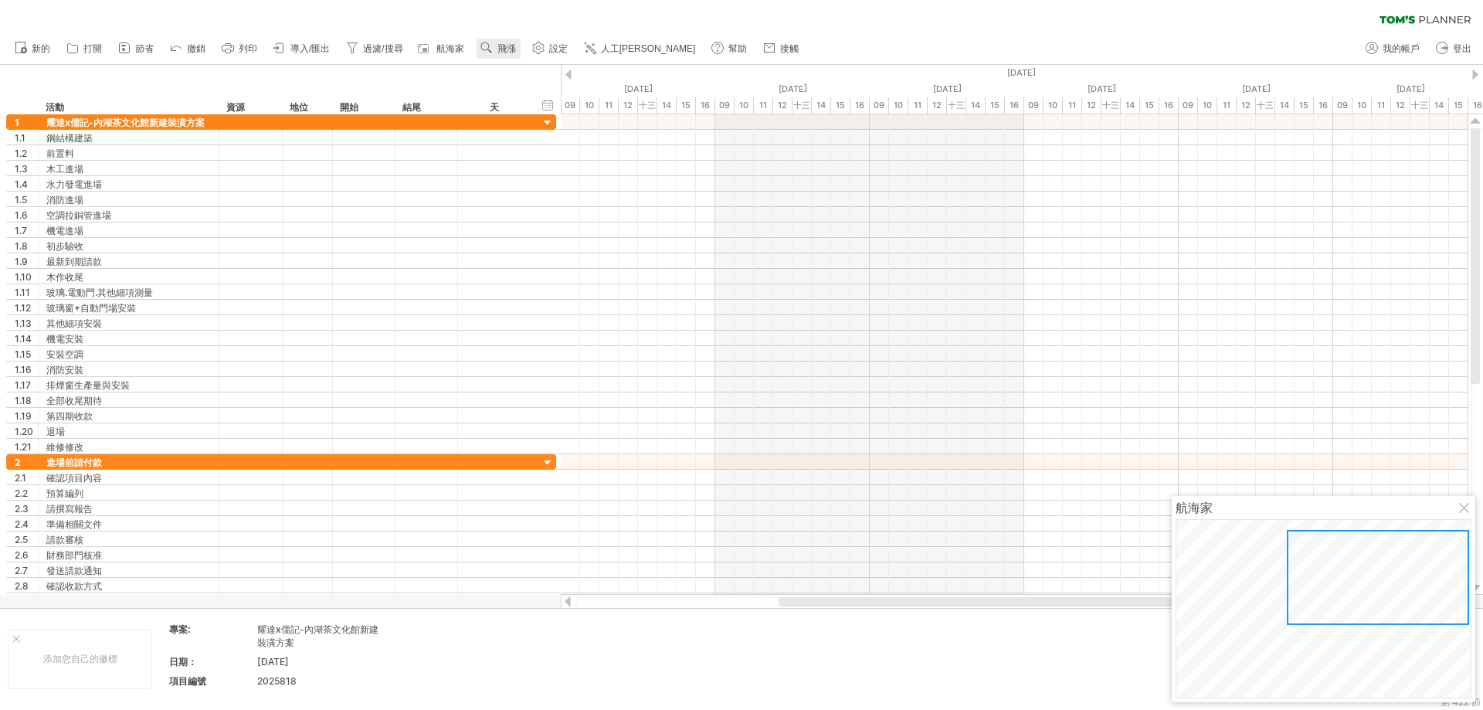
click at [506, 45] on font "飛漲" at bounding box center [506, 48] width 19 height 11
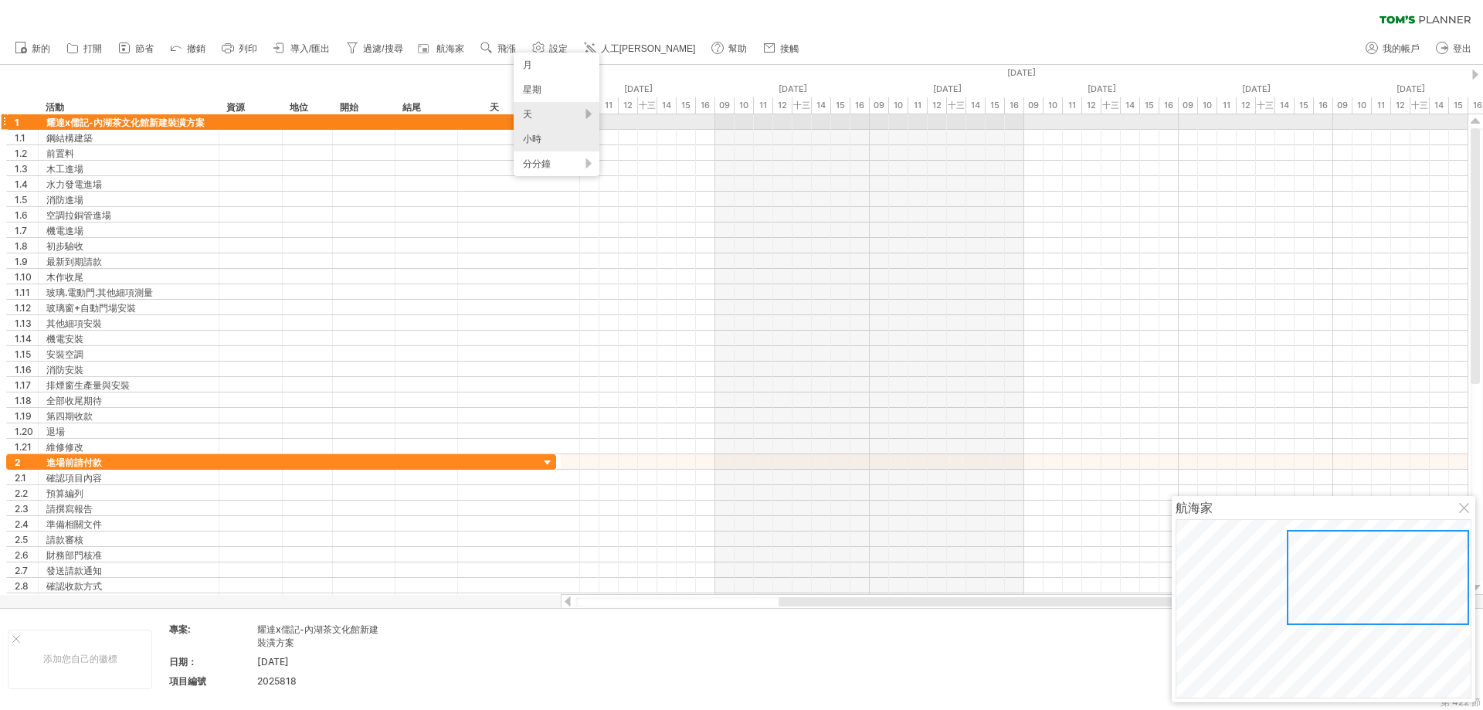
click at [560, 117] on div "天" at bounding box center [557, 114] width 86 height 25
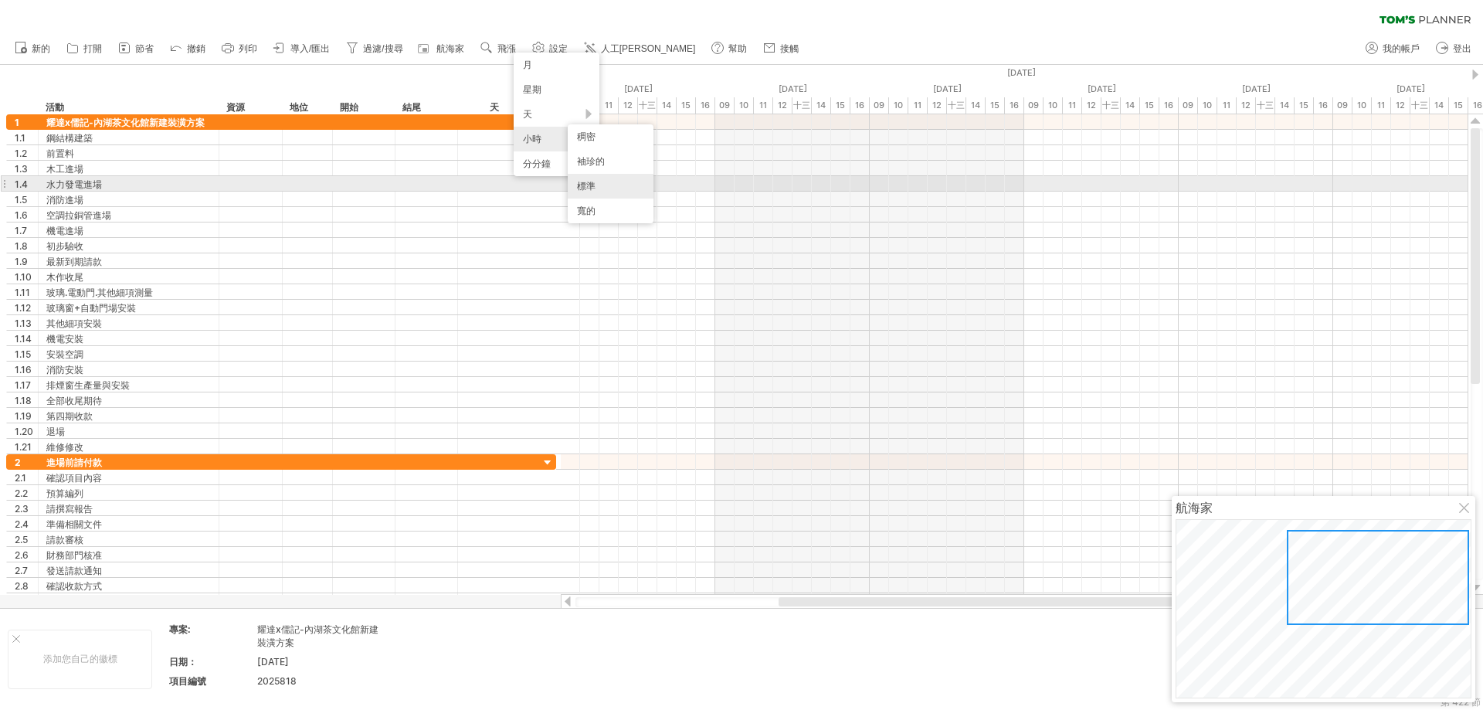
click at [588, 189] on font "標準" at bounding box center [586, 186] width 19 height 12
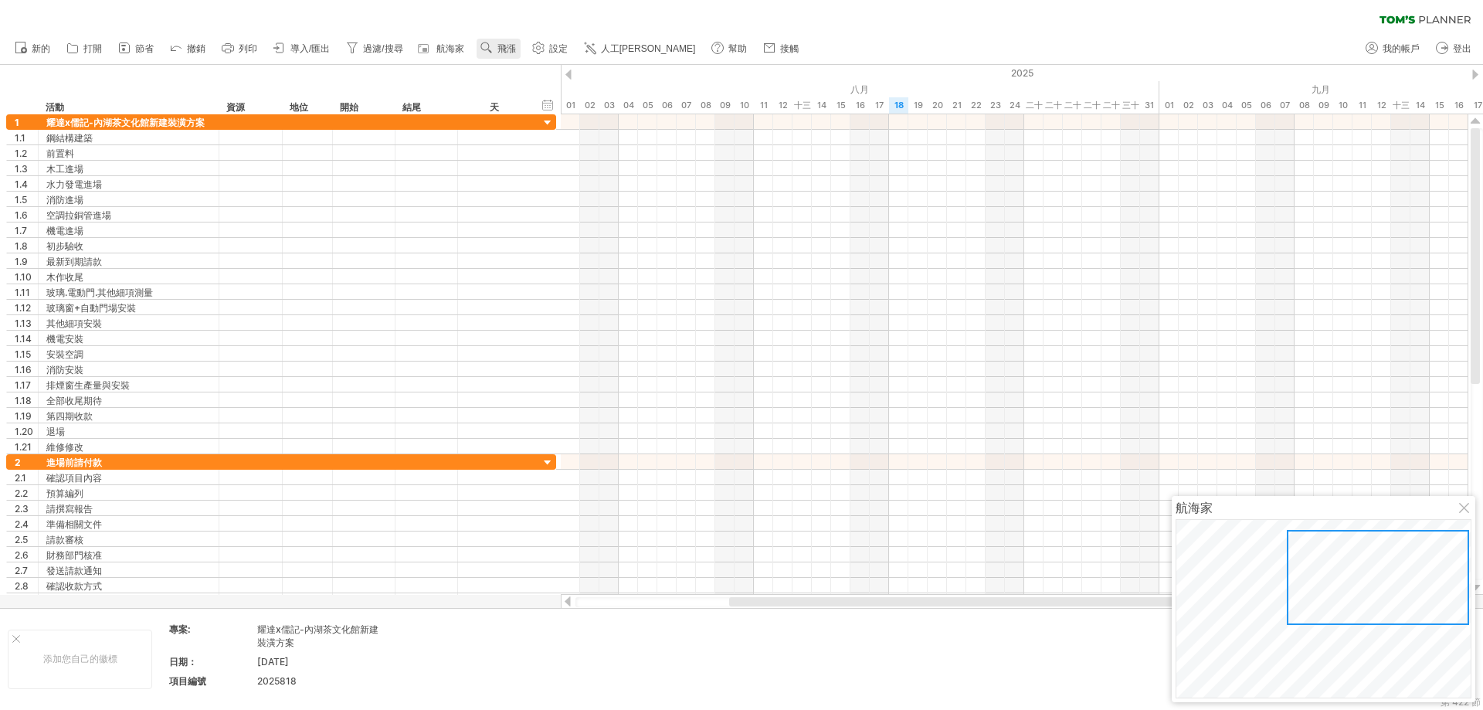
click at [494, 44] on use at bounding box center [486, 47] width 15 height 15
click at [521, 87] on font "星期" at bounding box center [521, 89] width 19 height 12
click at [499, 49] on font "飛漲" at bounding box center [506, 48] width 19 height 11
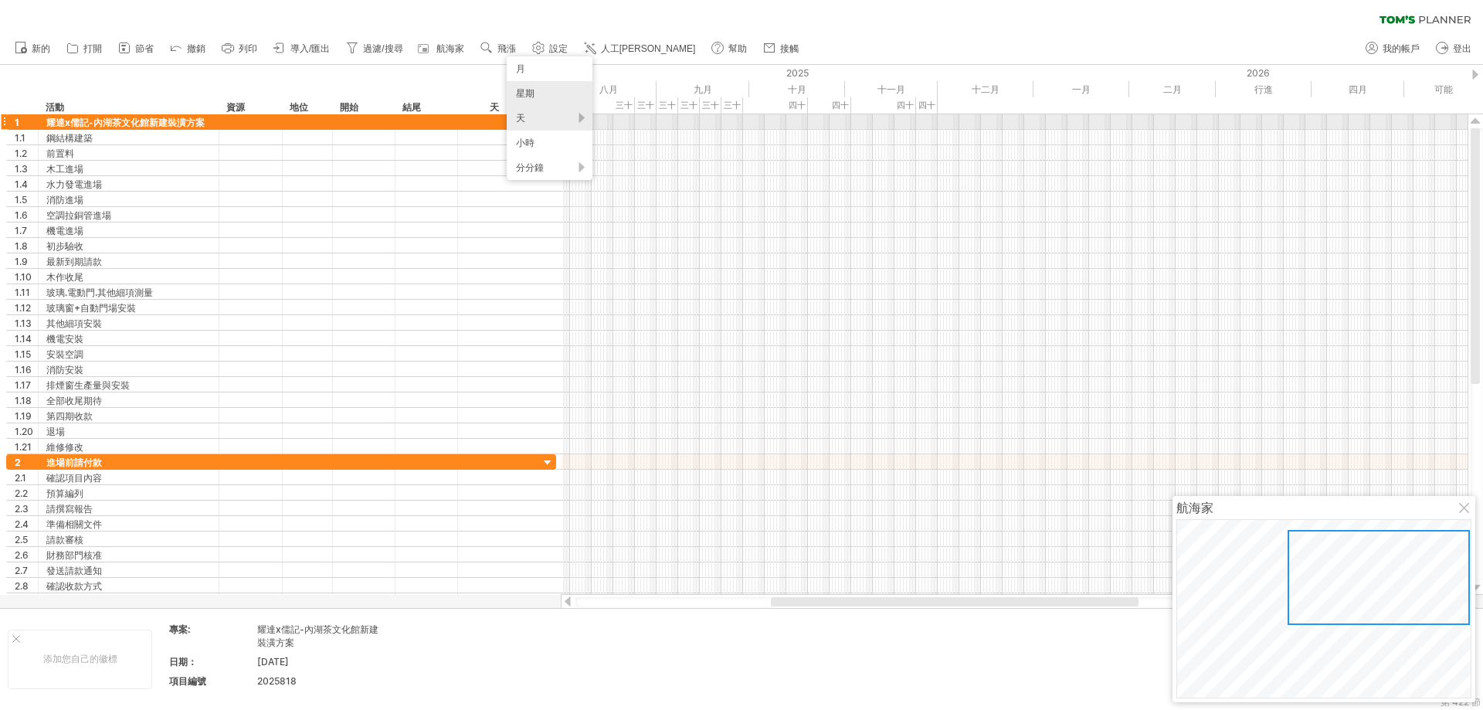
click at [545, 124] on div "天" at bounding box center [550, 118] width 86 height 25
click at [571, 144] on font "稠密" at bounding box center [571, 144] width 19 height 12
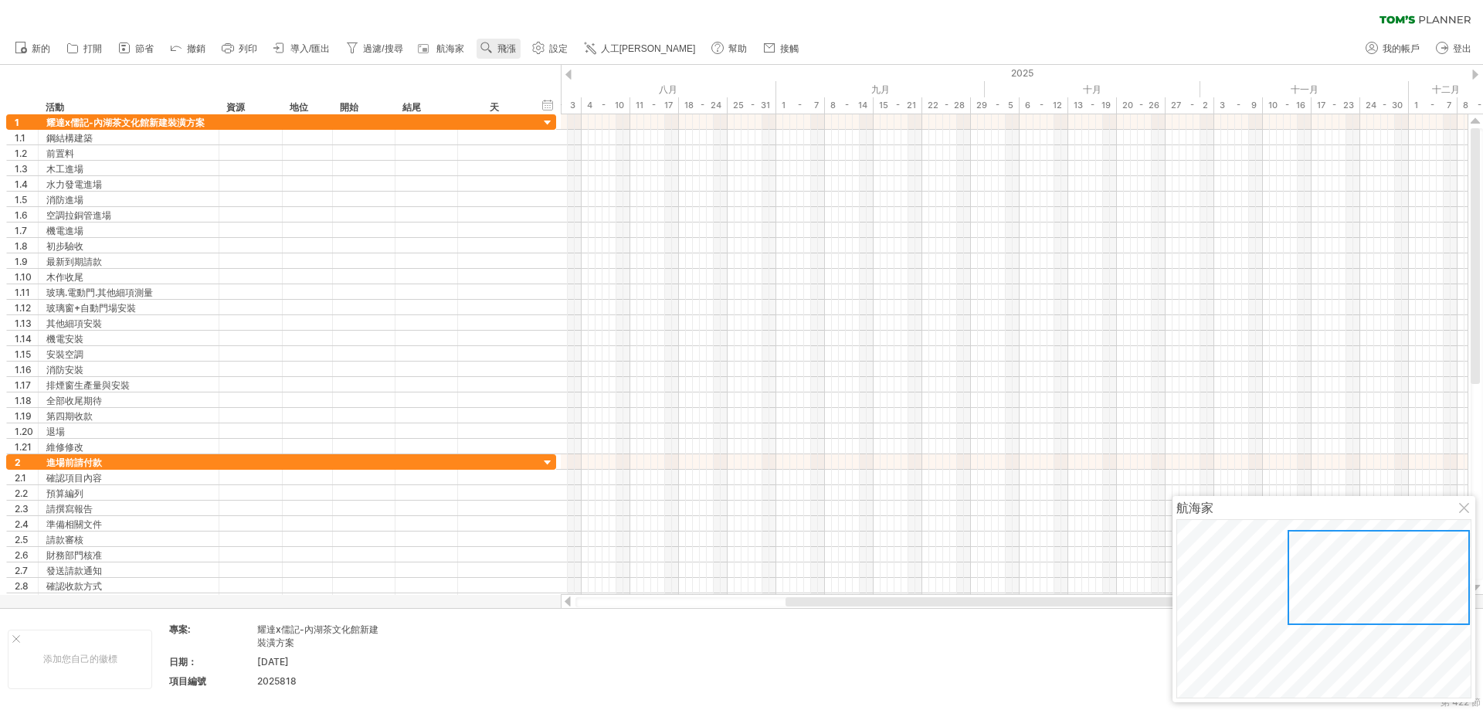
click at [502, 47] on font "飛漲" at bounding box center [506, 48] width 19 height 11
click at [582, 119] on div "天" at bounding box center [553, 116] width 86 height 25
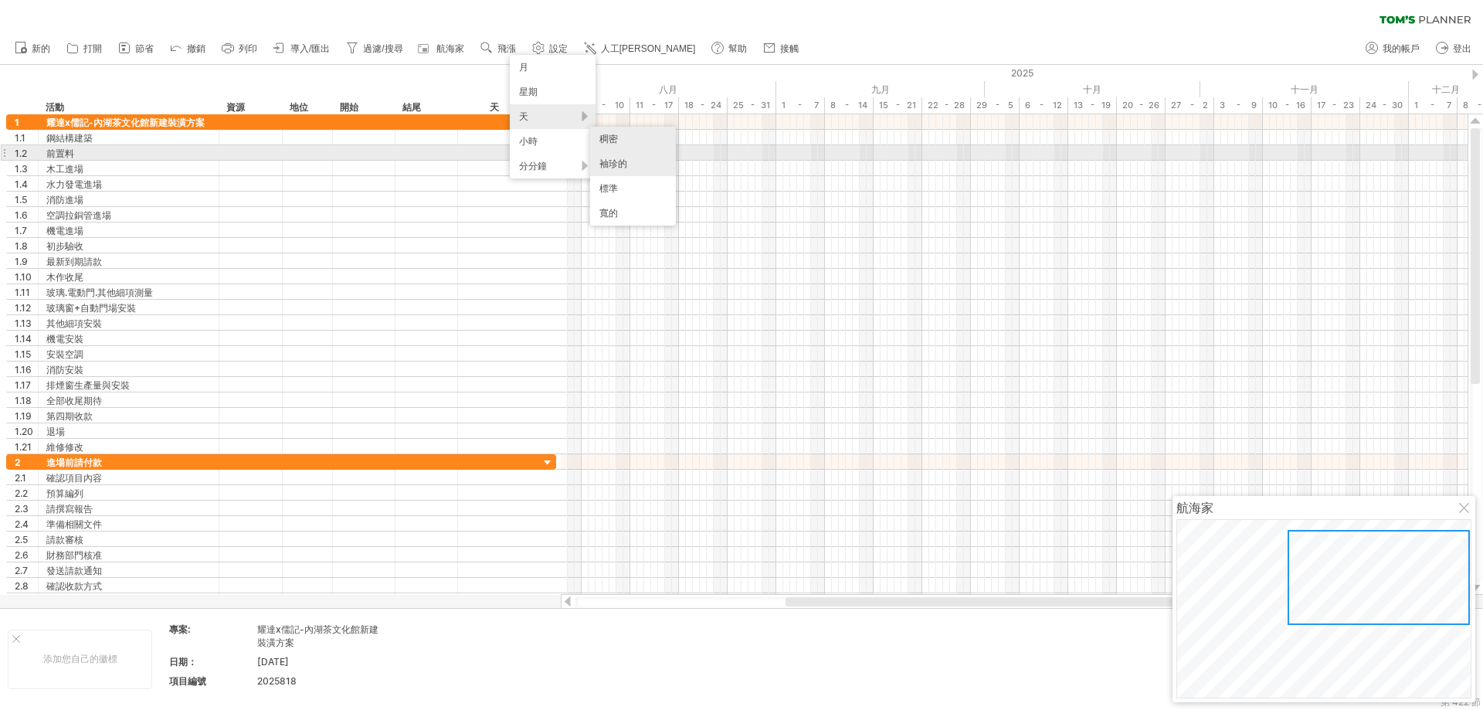
click at [614, 167] on font "袖珍的" at bounding box center [613, 164] width 28 height 12
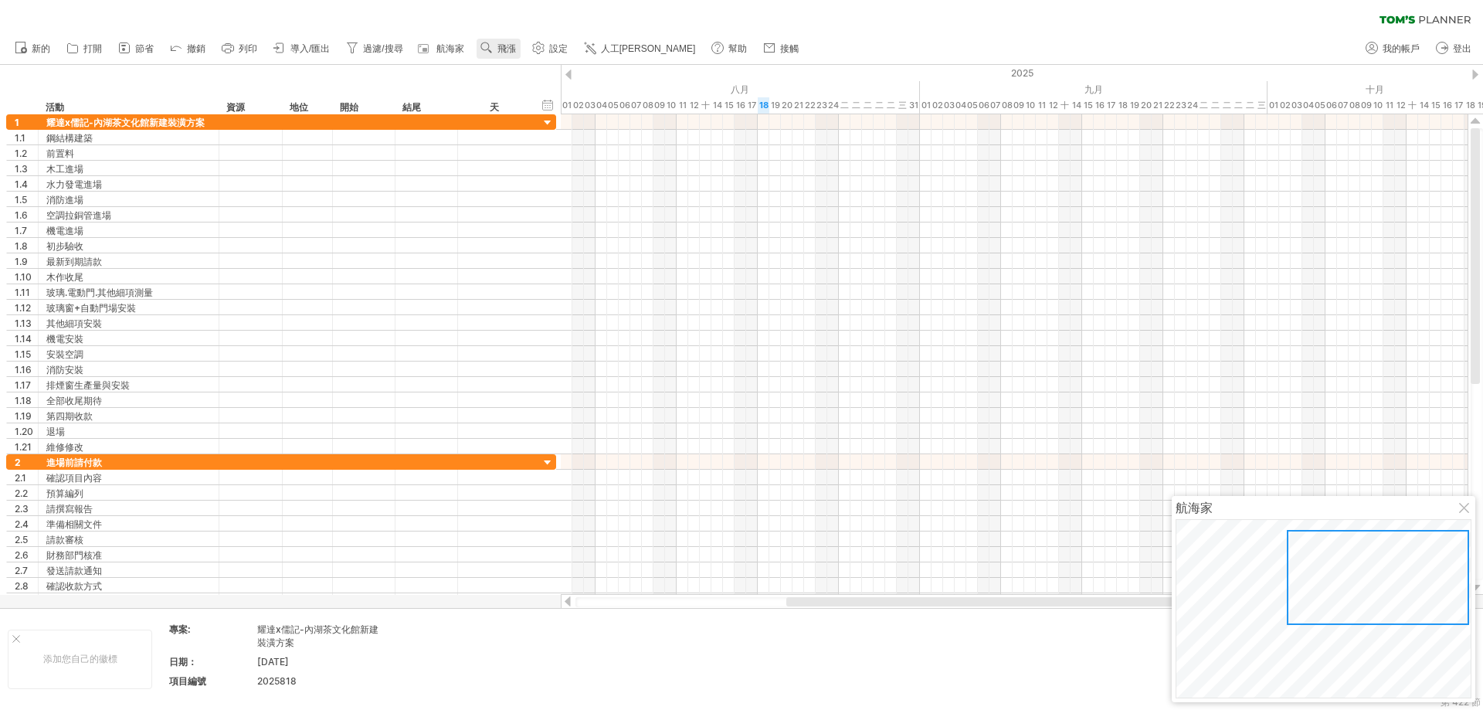
click at [511, 46] on font "飛漲" at bounding box center [506, 48] width 19 height 11
click at [592, 118] on div "天" at bounding box center [561, 116] width 86 height 25
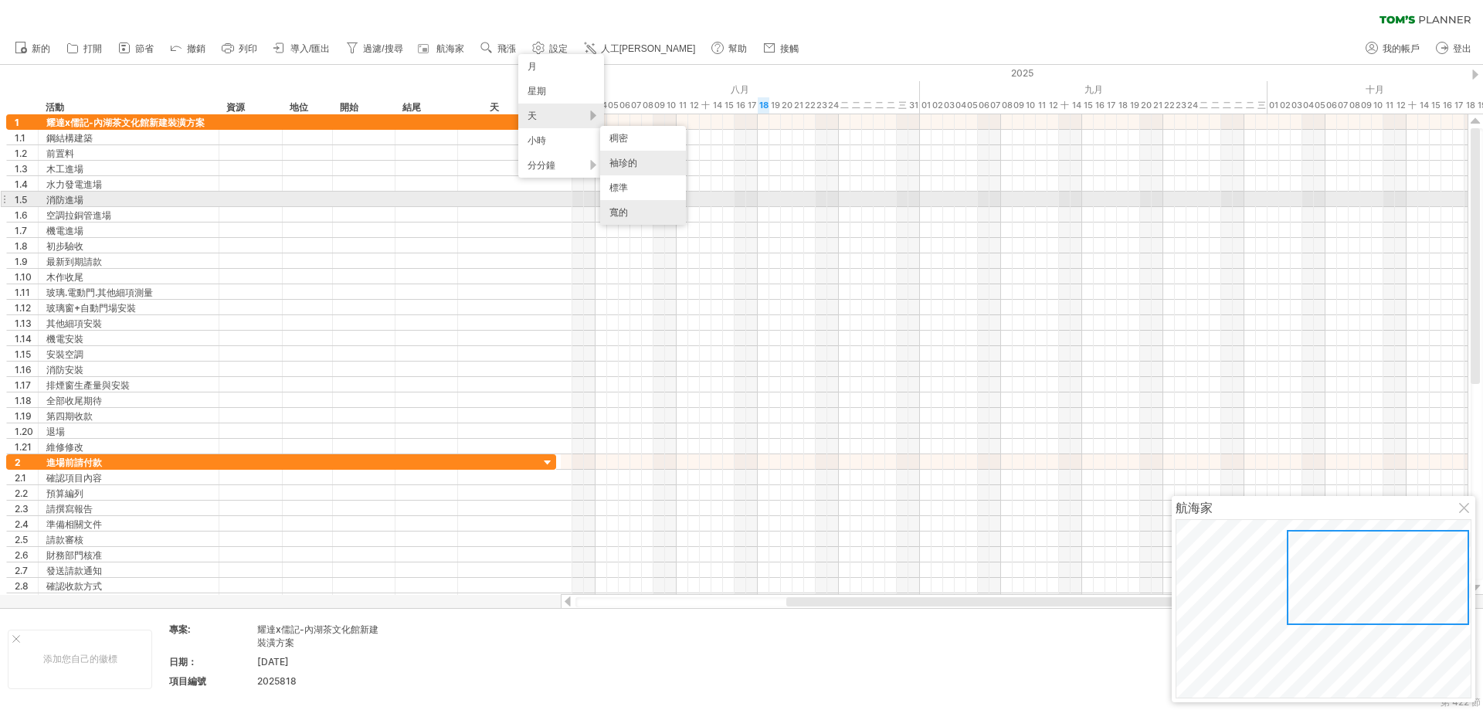
click at [629, 206] on div "寬的" at bounding box center [643, 212] width 86 height 25
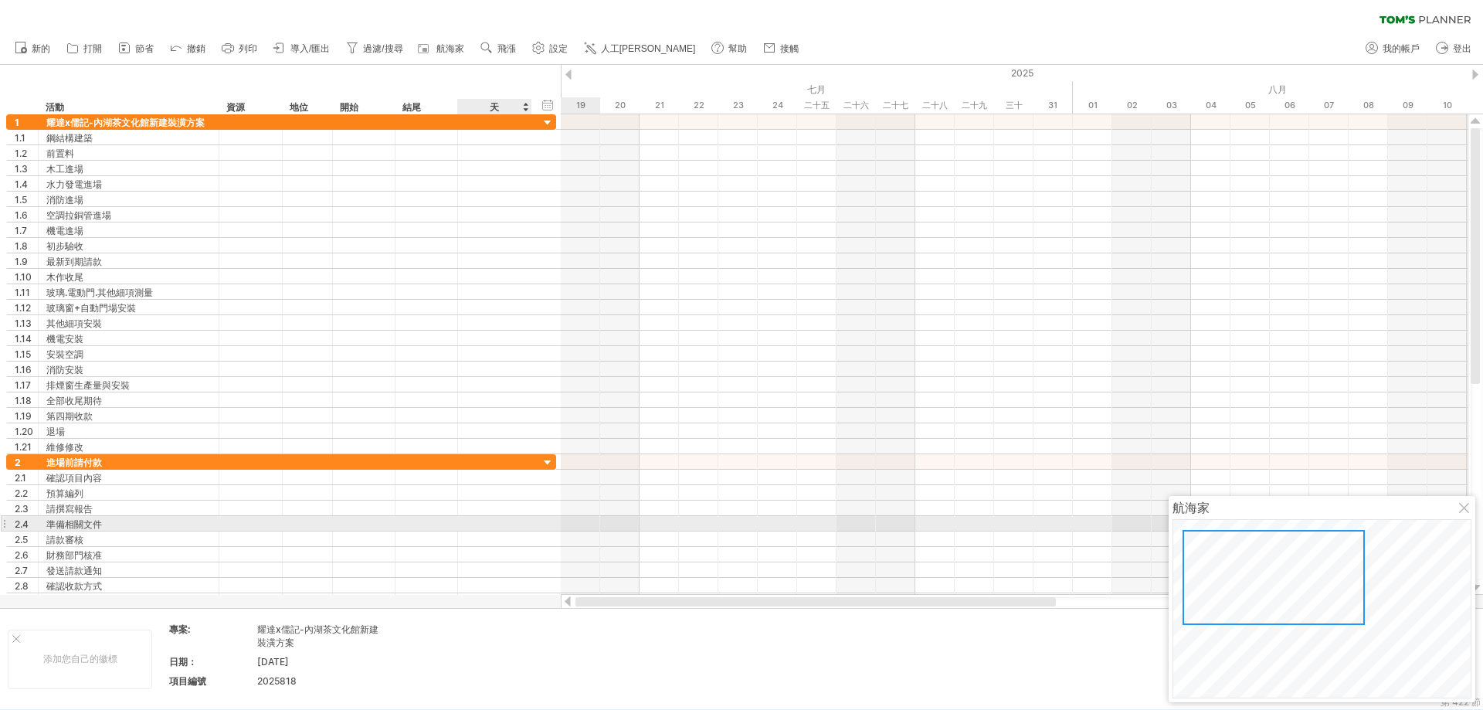
drag, startPoint x: 825, startPoint y: 605, endPoint x: 480, endPoint y: 524, distance: 354.7
click at [480, 524] on div "嘗試造訪 [DOMAIN_NAME] 再次連接... 0% 清除過濾器 新的" at bounding box center [741, 355] width 1483 height 710
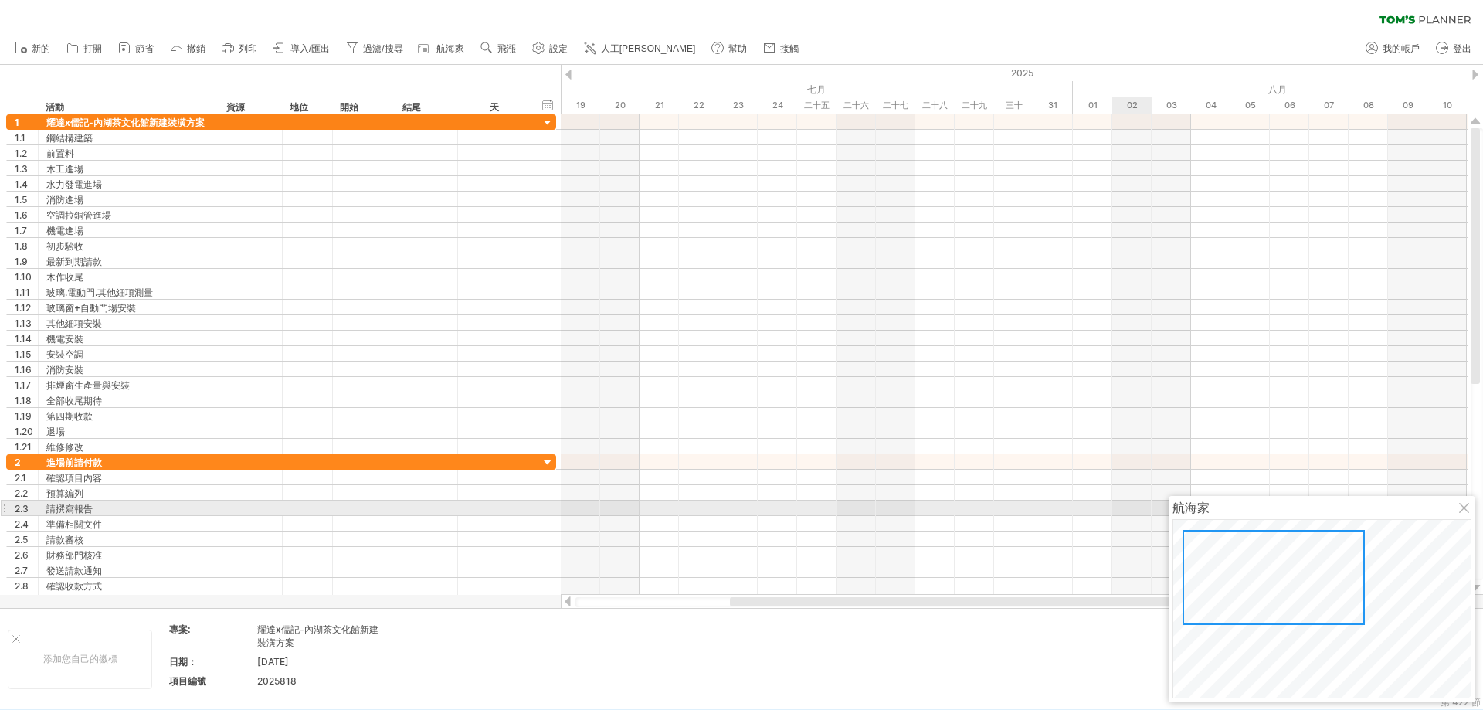
click at [1468, 507] on div at bounding box center [1465, 509] width 12 height 12
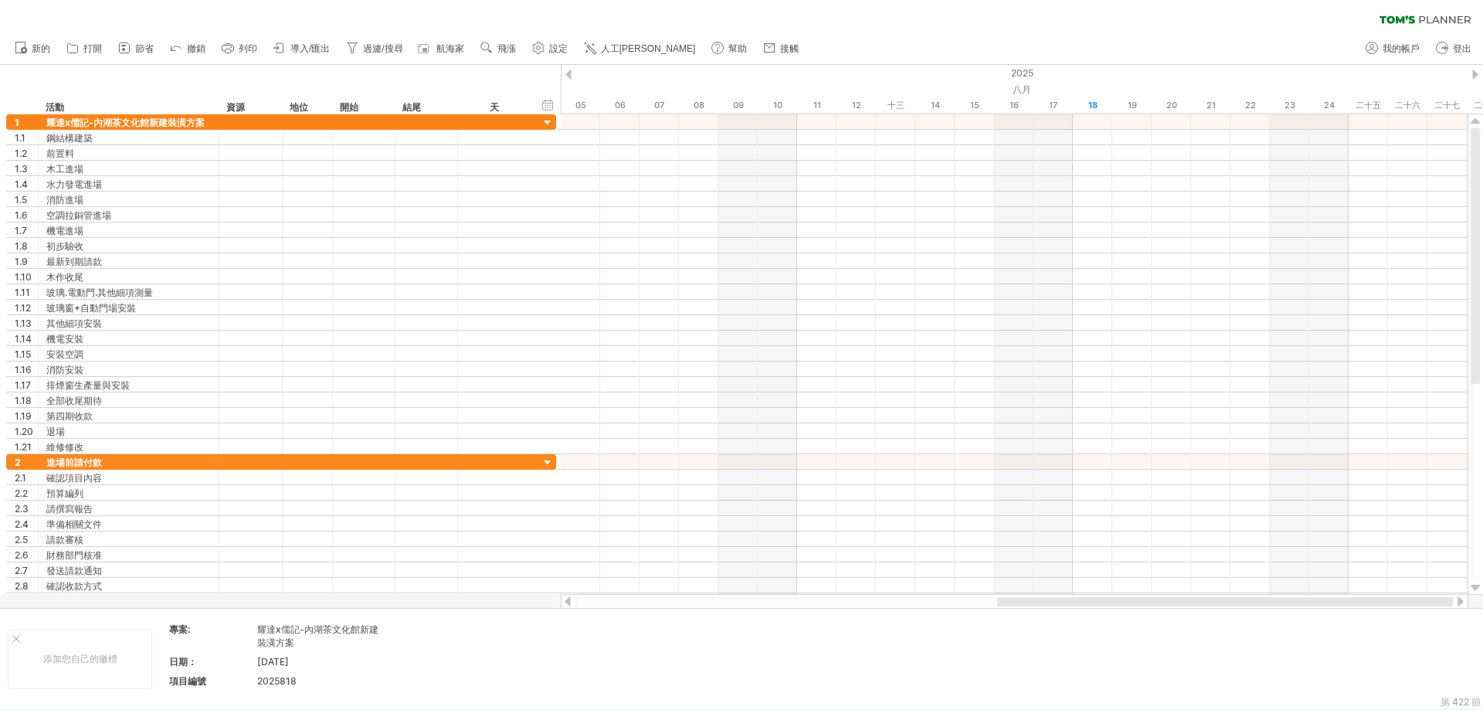
drag, startPoint x: 1168, startPoint y: 605, endPoint x: 1435, endPoint y: 599, distance: 267.3
click at [1435, 599] on div at bounding box center [1225, 601] width 456 height 9
click at [1098, 107] on div "18" at bounding box center [1092, 105] width 39 height 16
click at [1177, 106] on div "20" at bounding box center [1171, 105] width 39 height 16
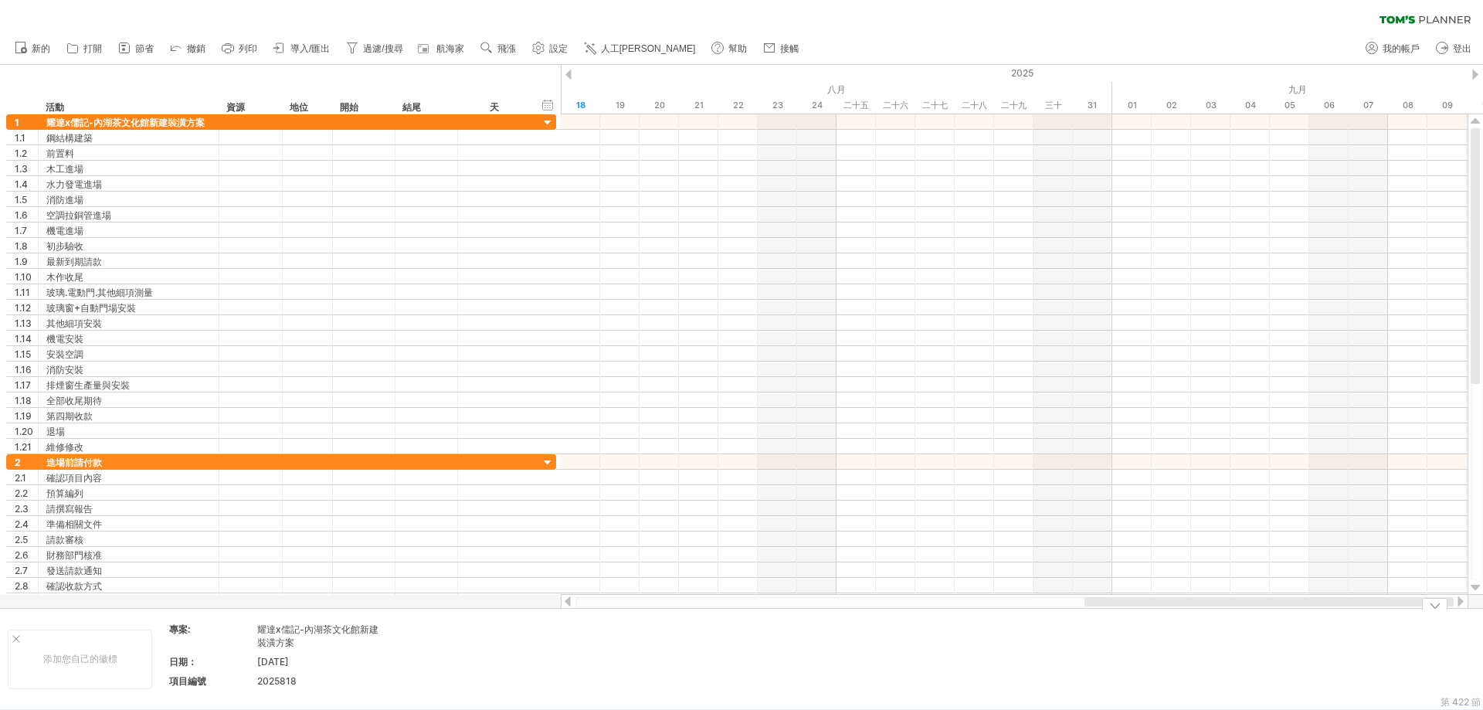
drag, startPoint x: 1162, startPoint y: 604, endPoint x: 1412, endPoint y: 609, distance: 249.5
click at [1412, 609] on div "嘗試造訪 [DOMAIN_NAME] 再次連接... 0% 清除過濾器 新的" at bounding box center [741, 355] width 1483 height 710
click at [1438, 606] on div at bounding box center [1434, 604] width 25 height 12
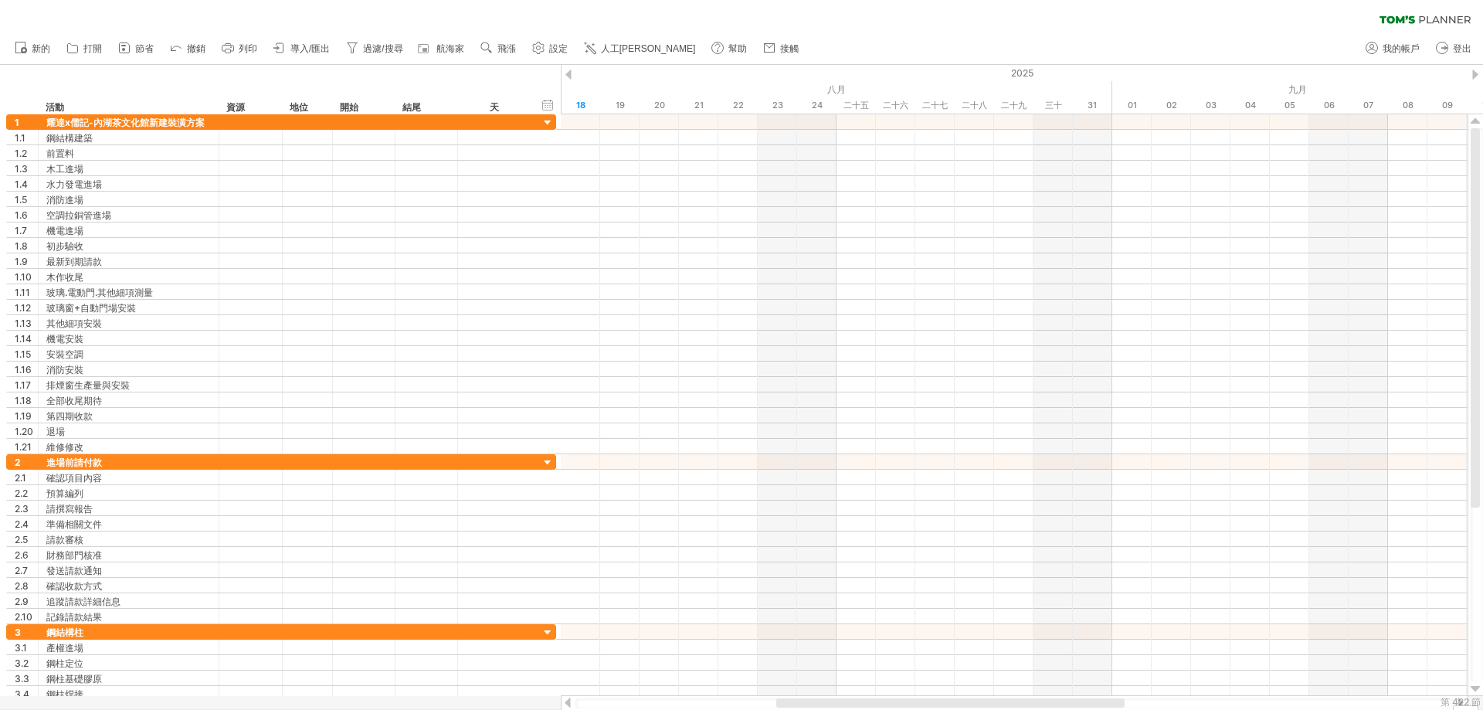
click at [1457, 702] on font "第 422 節" at bounding box center [1461, 702] width 40 height 12
click at [1474, 702] on font "第 422 節" at bounding box center [1461, 702] width 40 height 12
click at [1458, 702] on font "第 422 節" at bounding box center [1461, 702] width 40 height 12
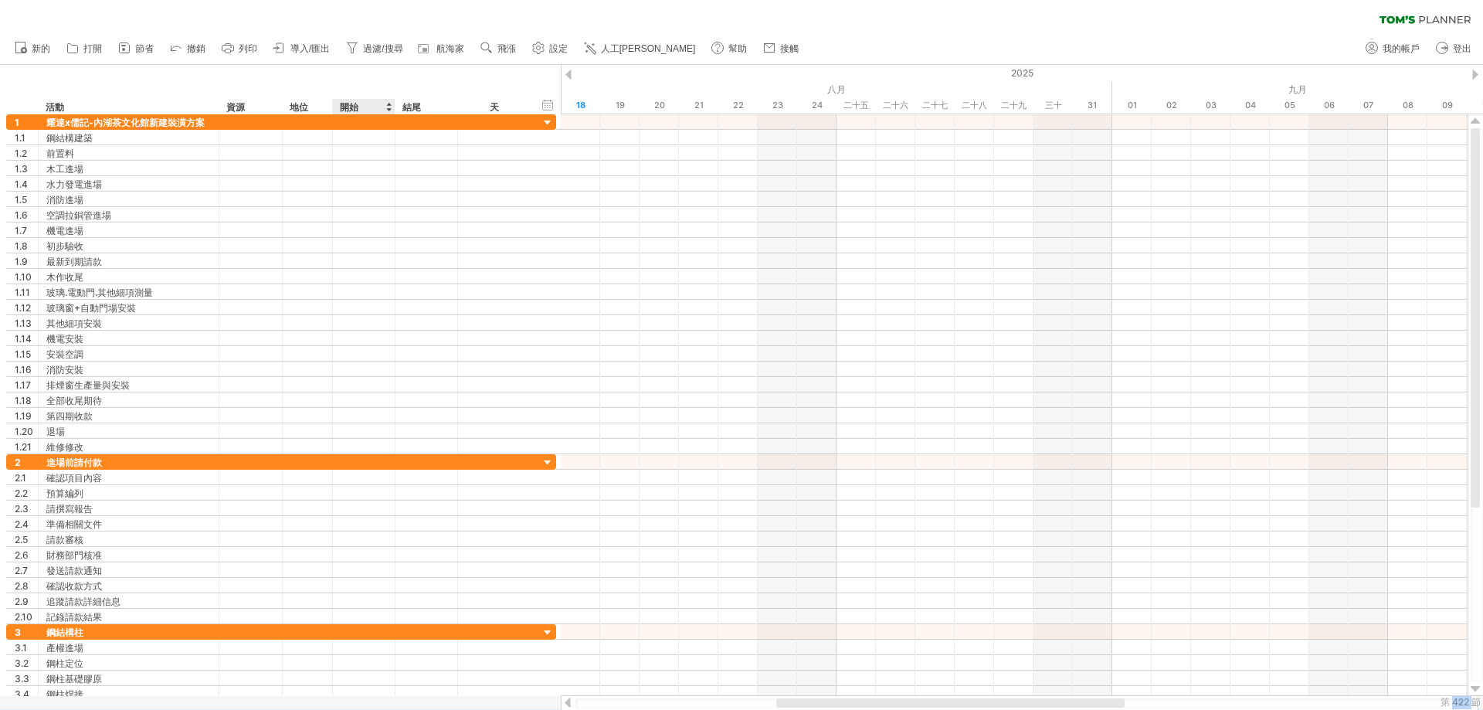
click at [364, 701] on div at bounding box center [741, 387] width 1483 height 644
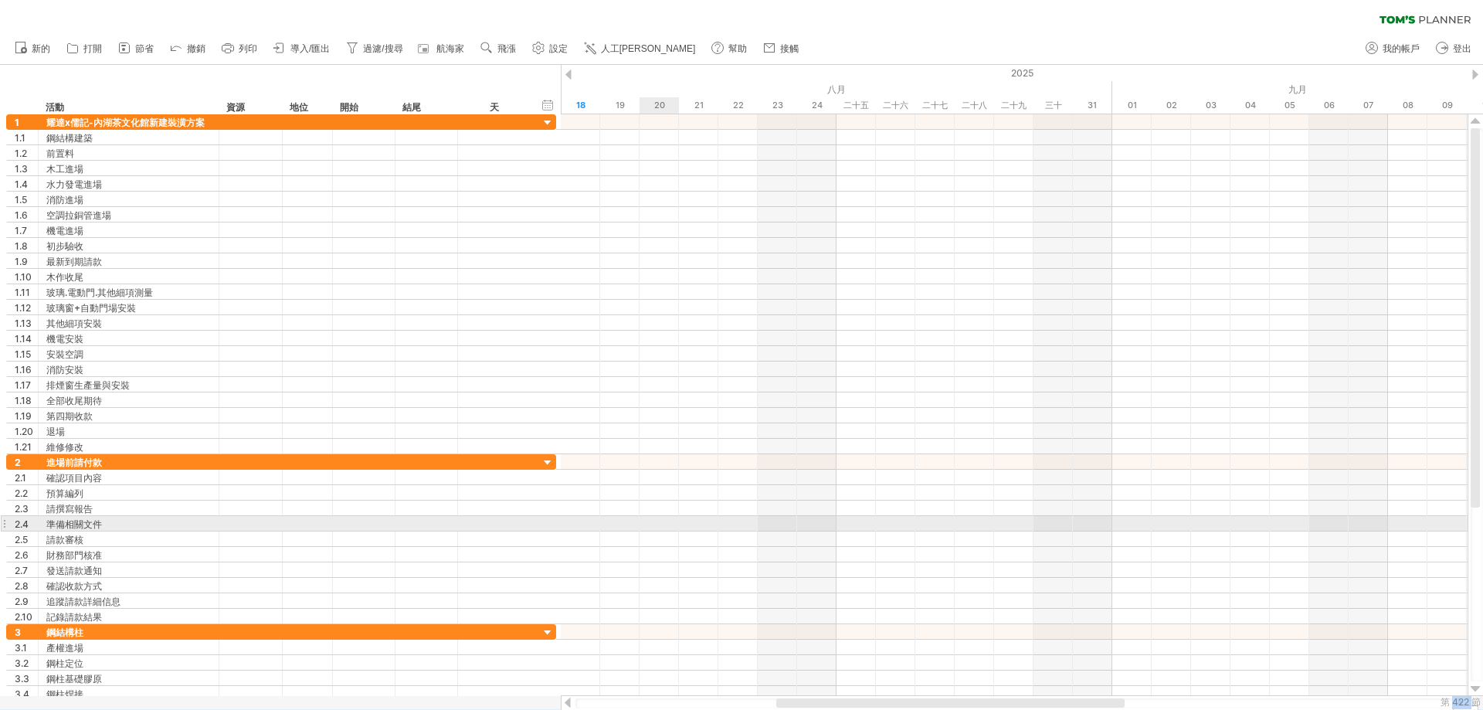
click at [643, 524] on div at bounding box center [1014, 523] width 907 height 15
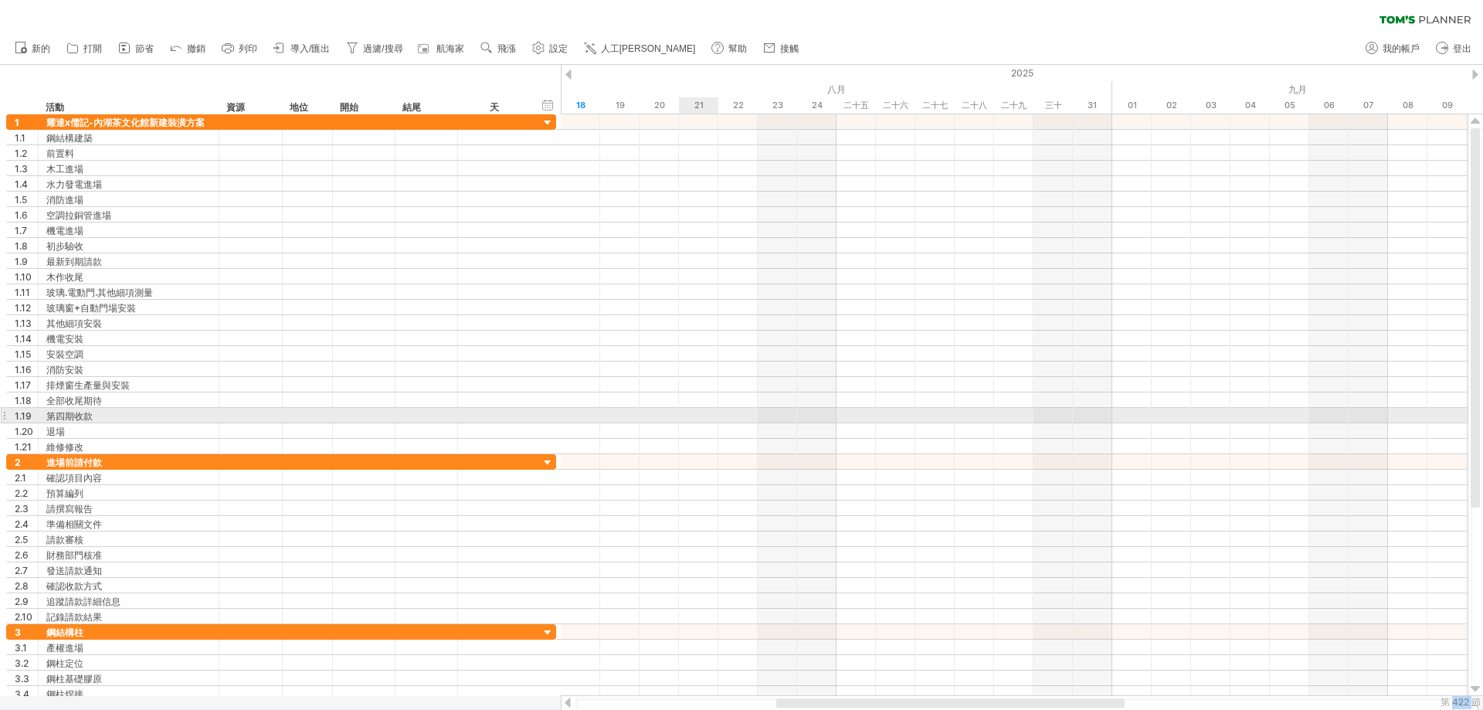
click at [716, 416] on div at bounding box center [1014, 415] width 907 height 15
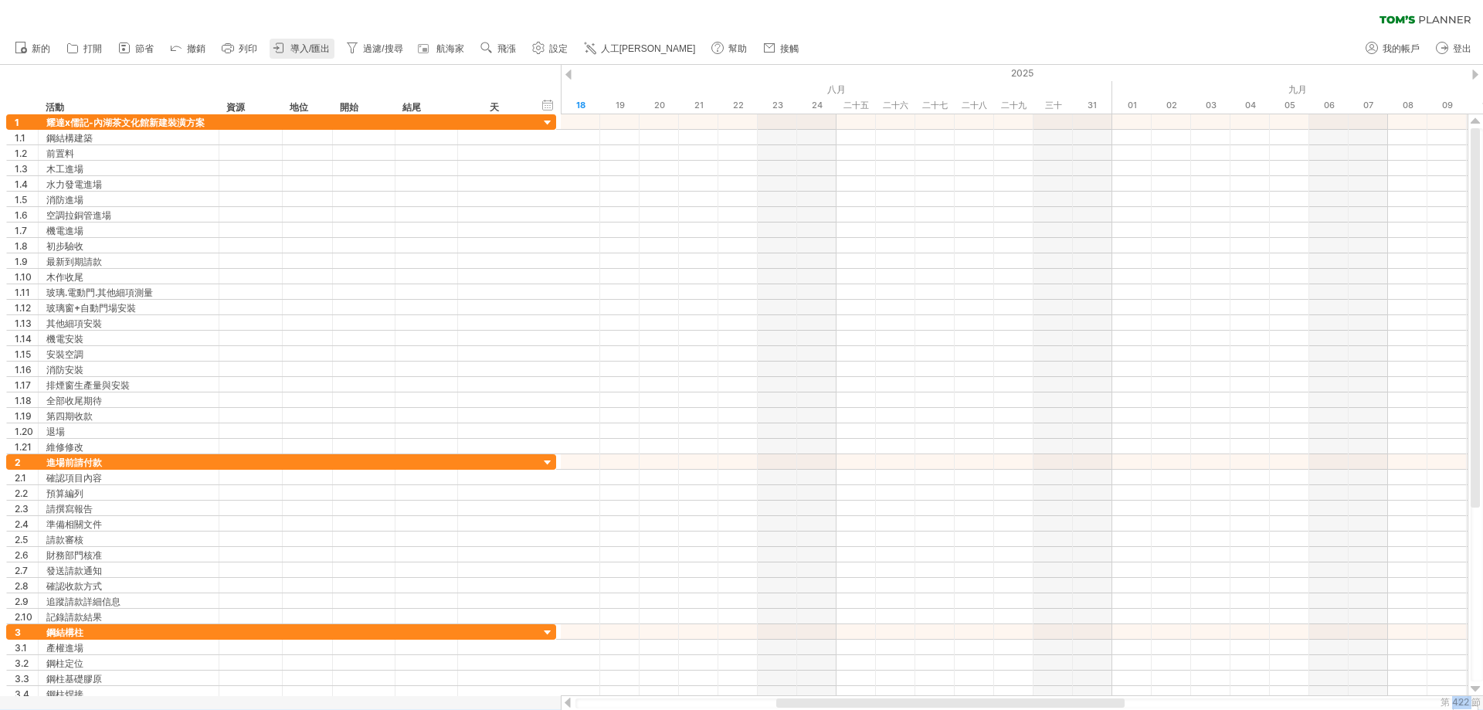
click at [297, 44] on font "導入/匯出" at bounding box center [309, 48] width 39 height 11
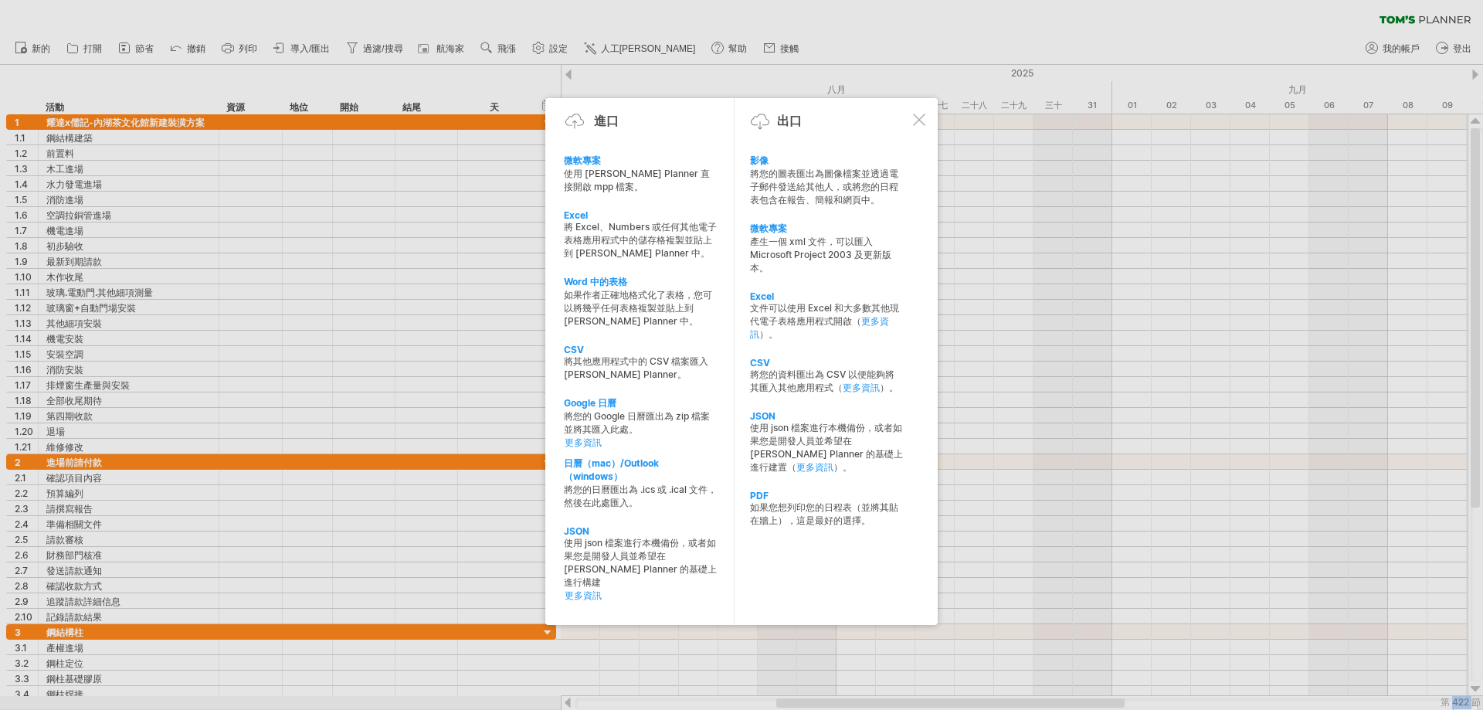
click at [921, 119] on div at bounding box center [919, 120] width 12 height 12
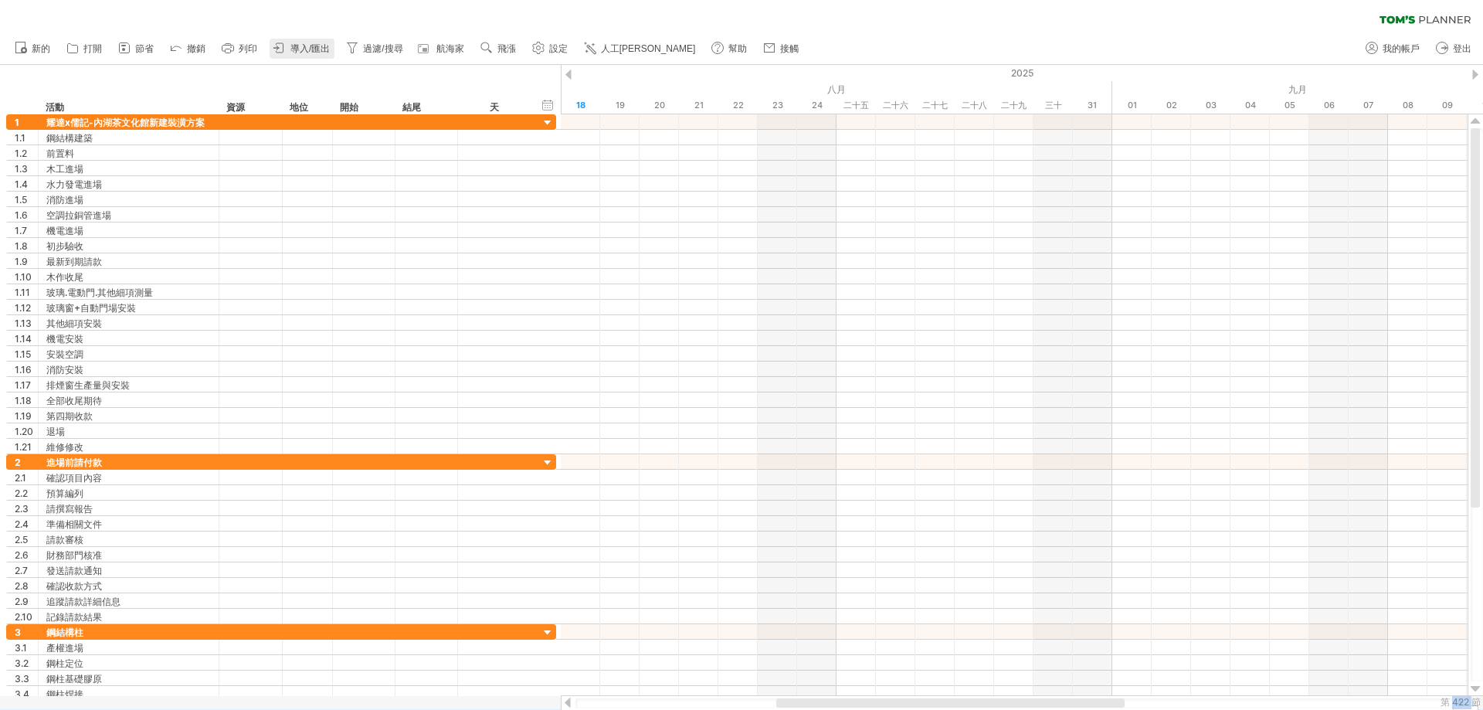
click at [324, 50] on font "導入/匯出" at bounding box center [309, 48] width 39 height 11
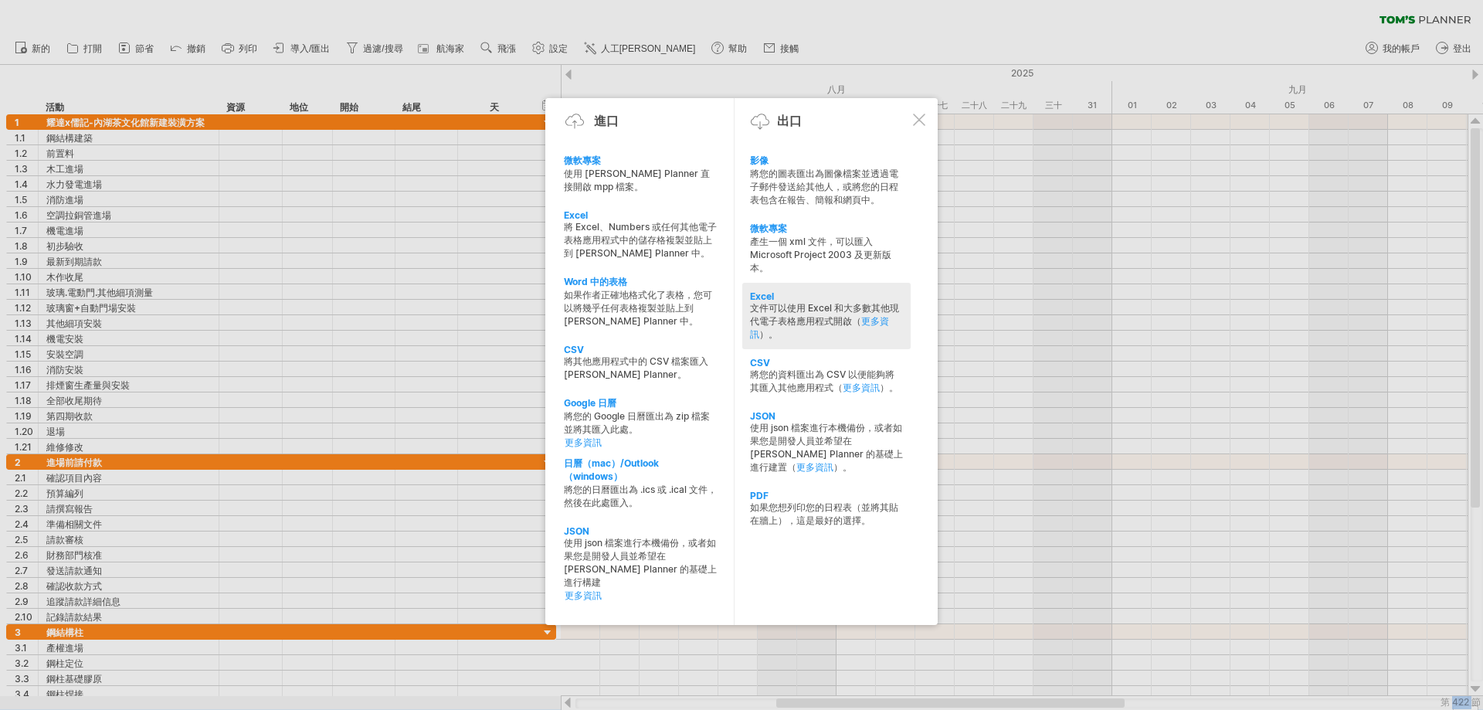
click at [764, 290] on div "Excel 文件可以使用 Excel 和大多數其他現代電子表格應用程式開啟（ 更多資訊 ）。" at bounding box center [826, 316] width 168 height 66
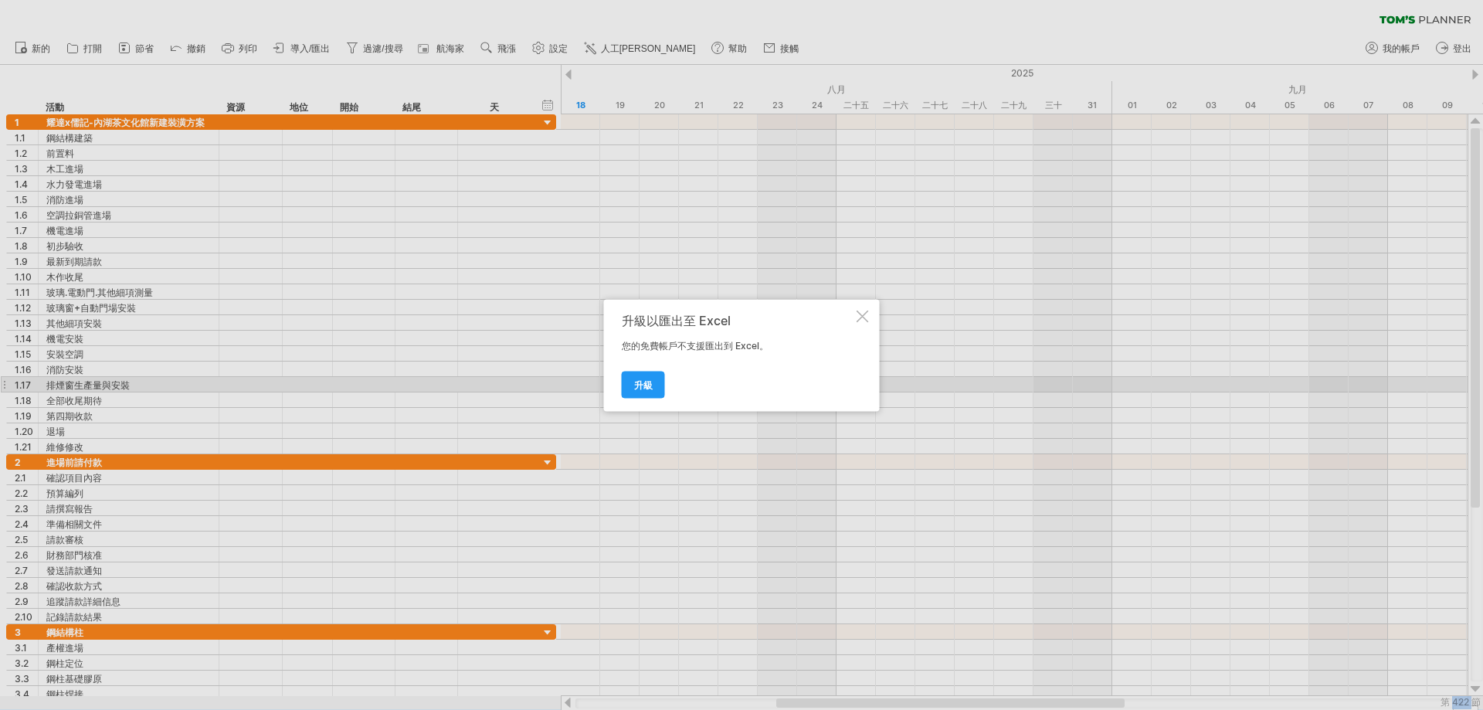
click at [651, 385] on font "升級" at bounding box center [643, 384] width 19 height 12
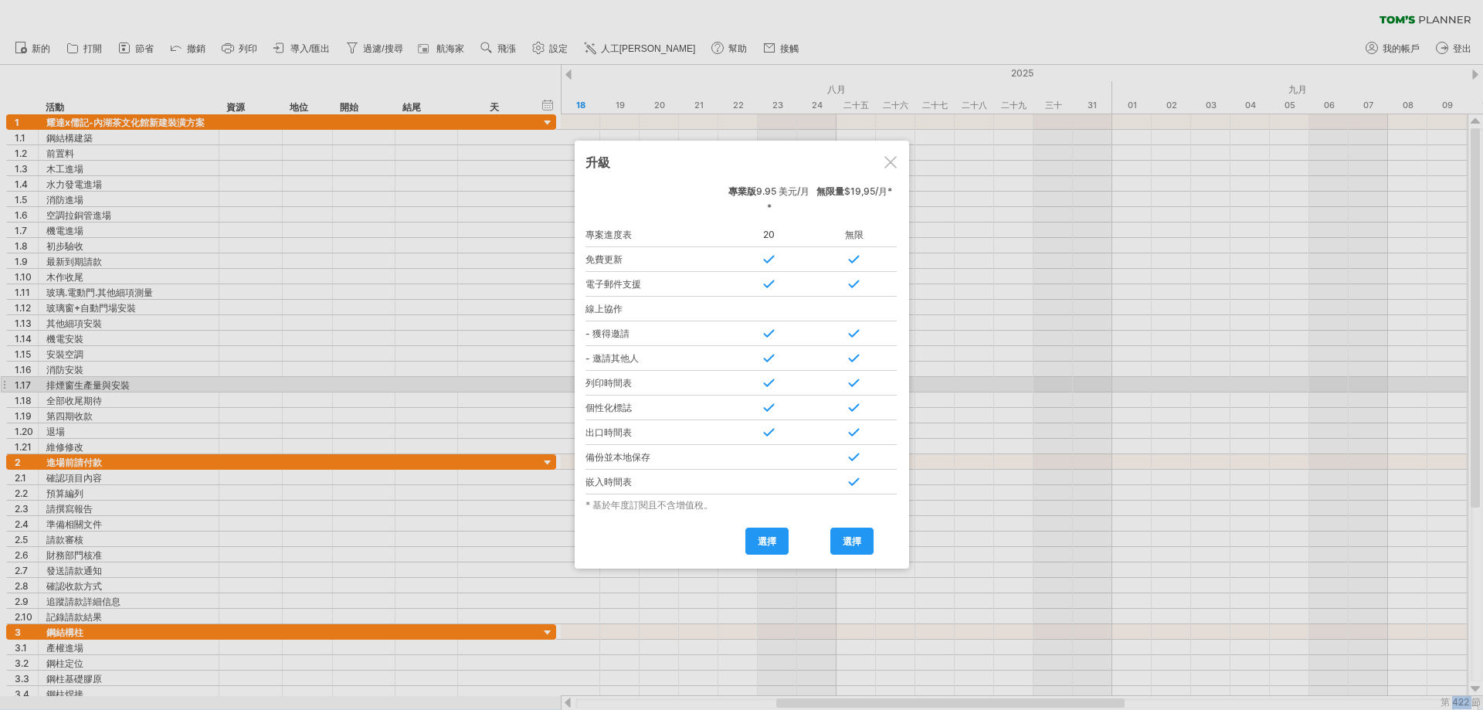
click at [884, 165] on div at bounding box center [890, 162] width 12 height 12
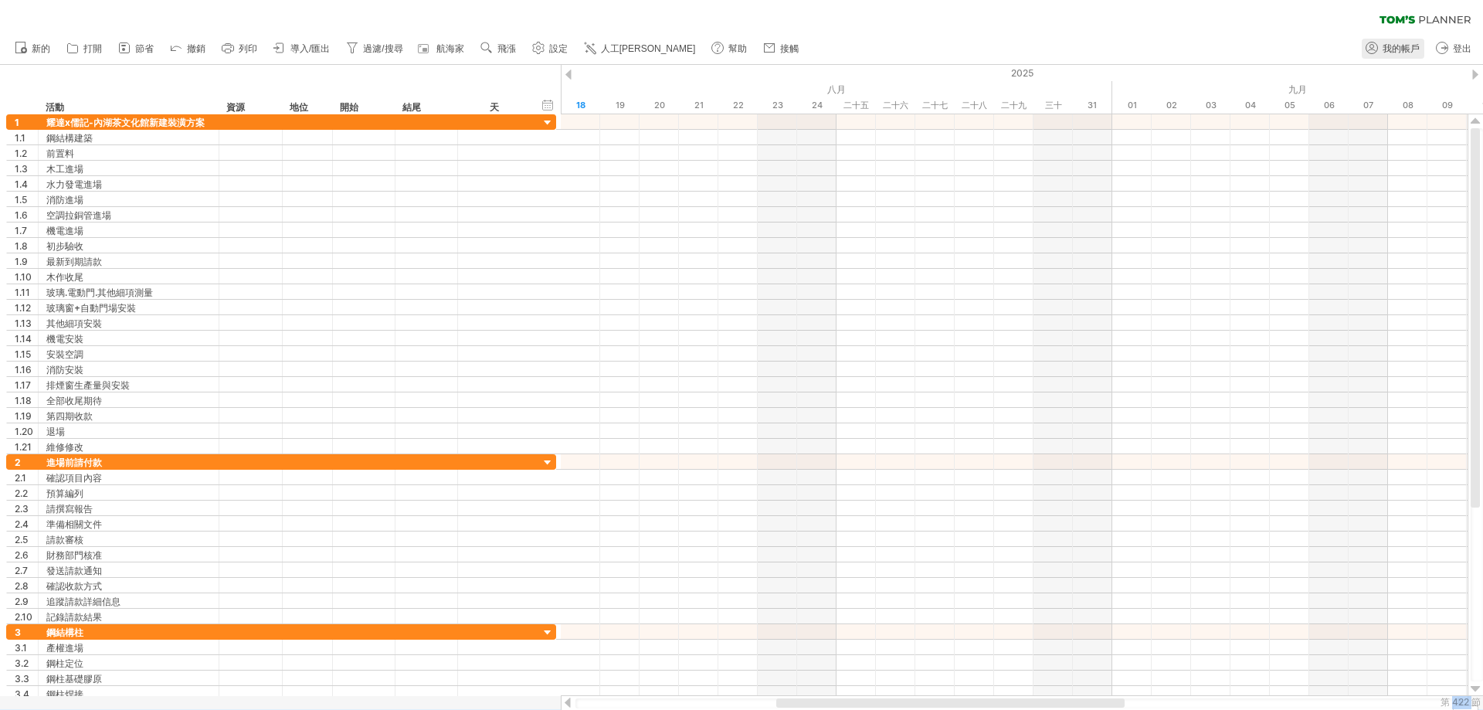
click at [1410, 55] on link "我的帳戶" at bounding box center [1393, 49] width 63 height 20
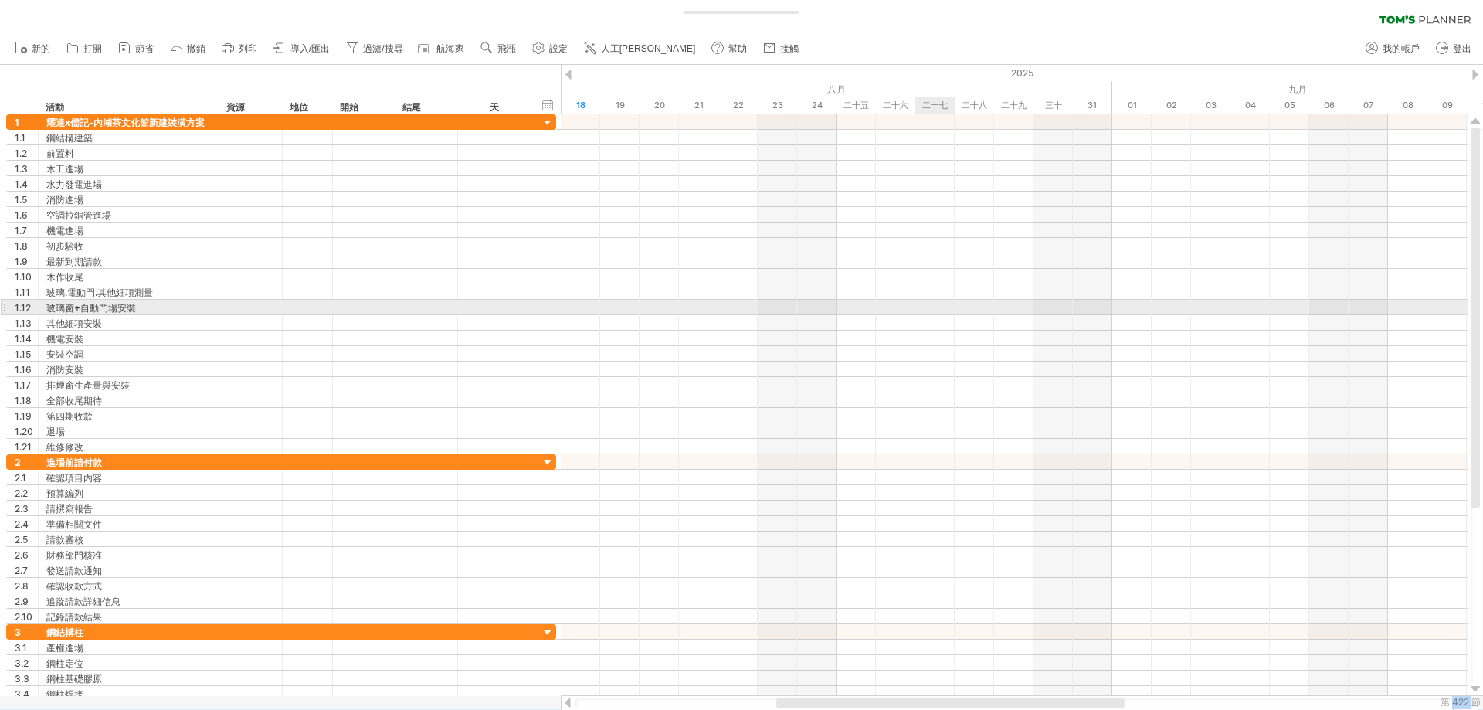
type input "**********"
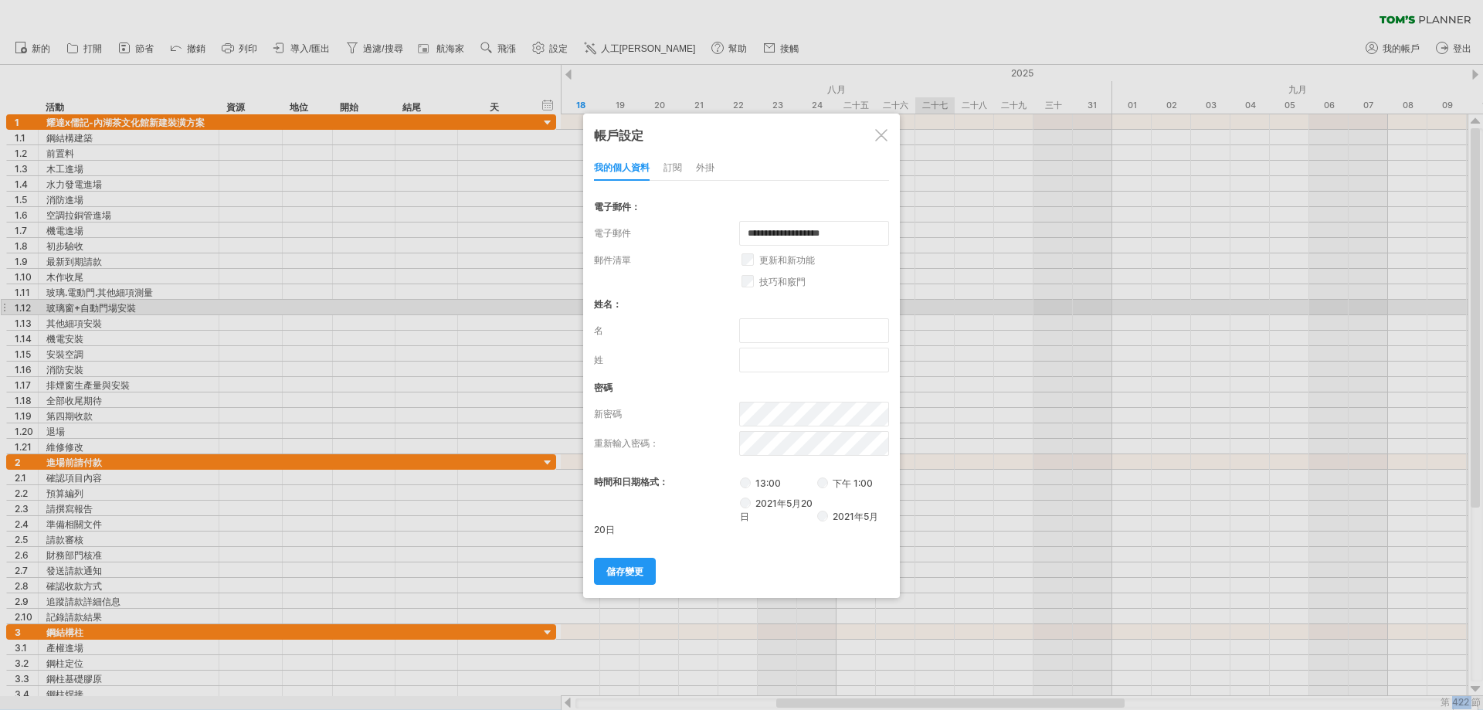
click at [671, 170] on font "訂閱" at bounding box center [672, 167] width 19 height 12
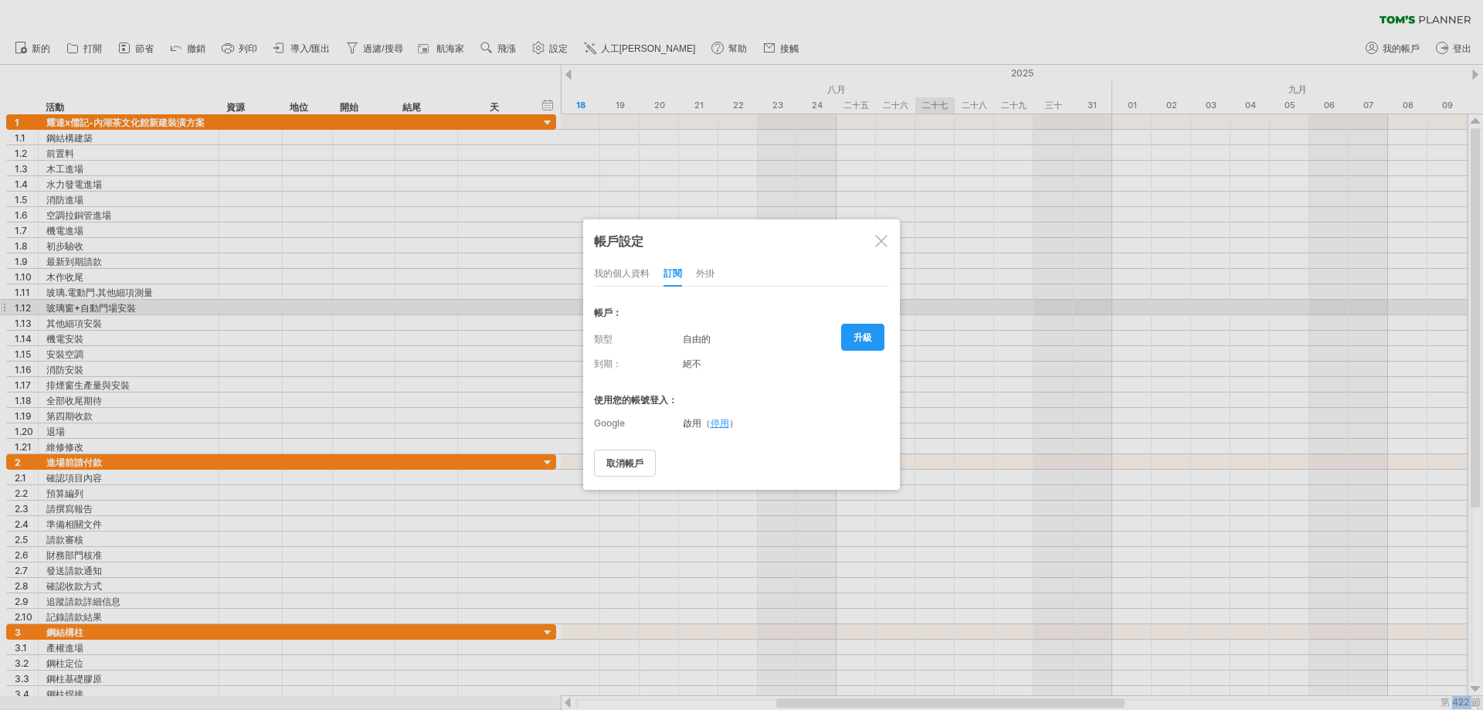
click at [708, 274] on font "外掛" at bounding box center [705, 273] width 19 height 12
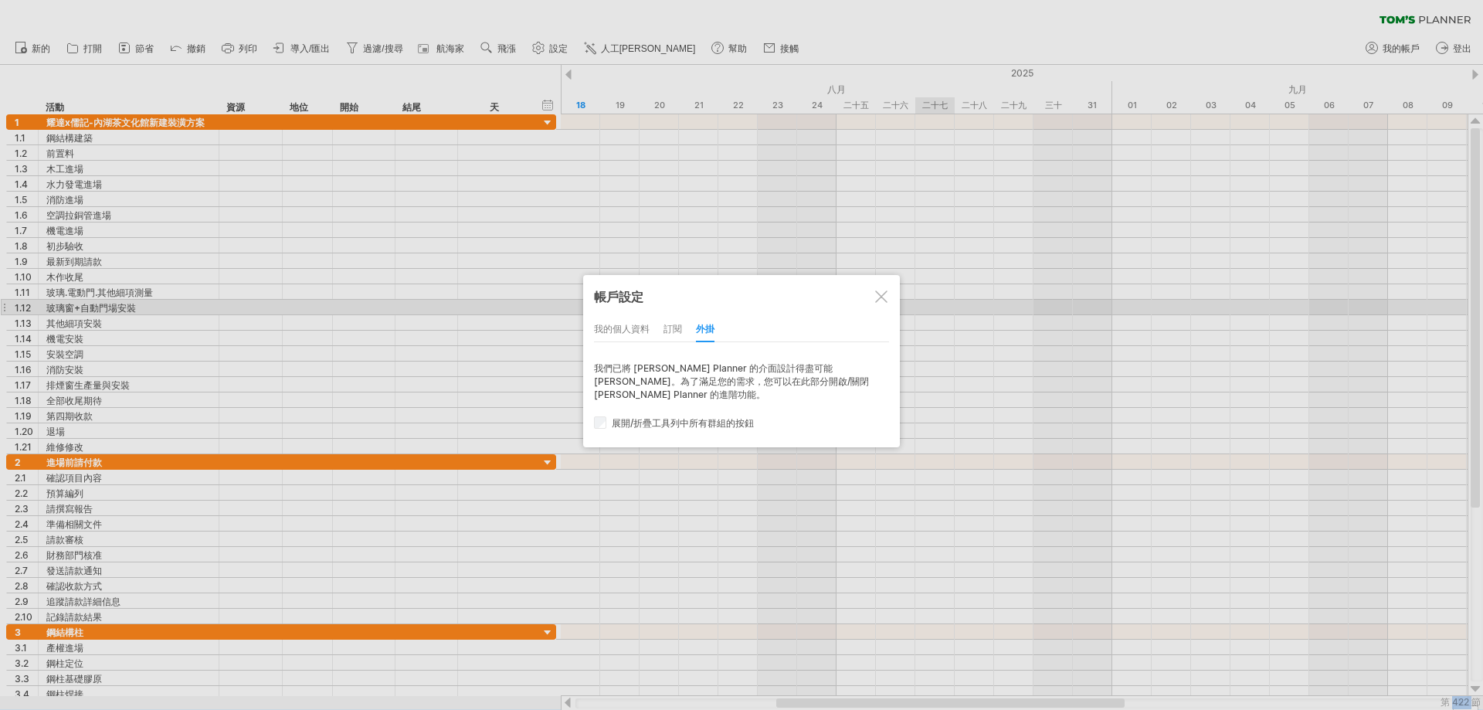
click at [879, 296] on div at bounding box center [881, 296] width 12 height 12
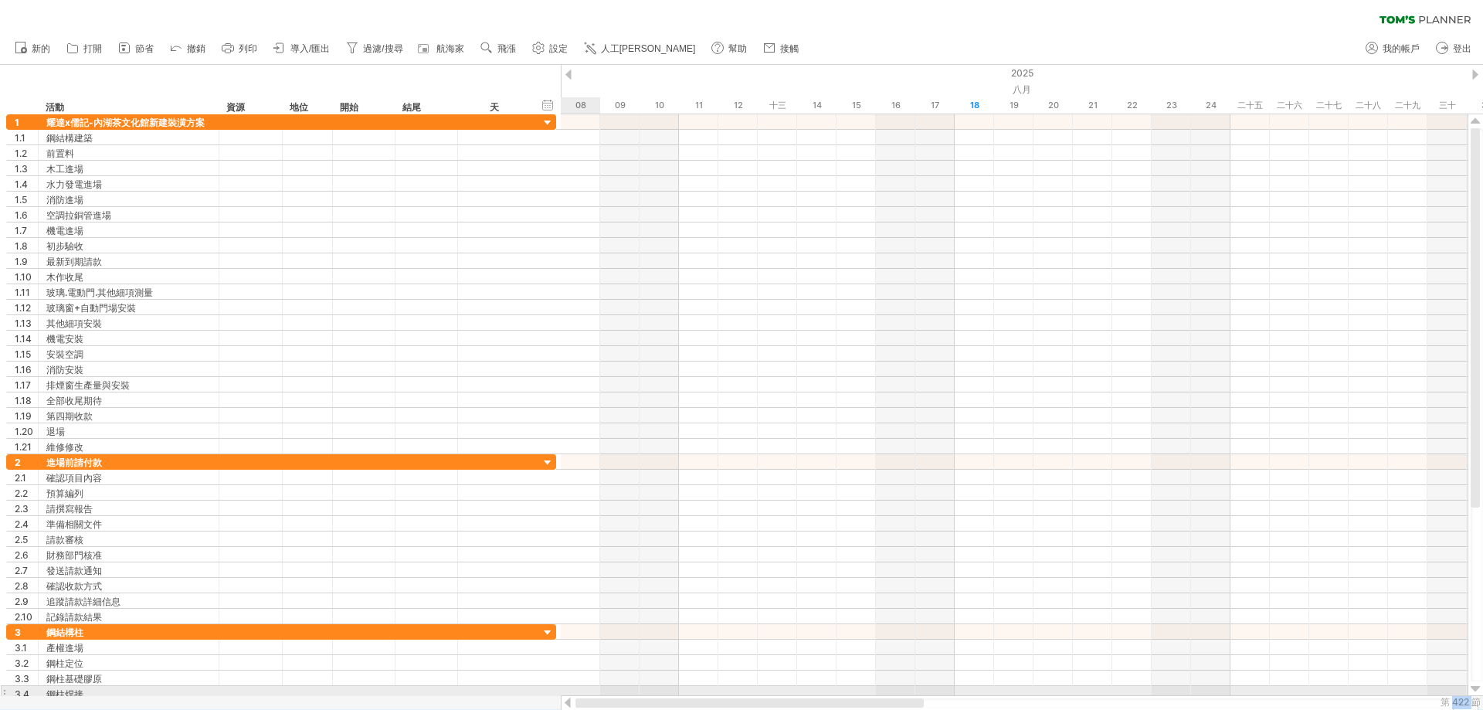
drag, startPoint x: 860, startPoint y: 705, endPoint x: 569, endPoint y: 672, distance: 293.1
click at [562, 691] on div "嘗試造訪 [DOMAIN_NAME] 再次連接... 0% 清除過濾器 新的" at bounding box center [741, 355] width 1483 height 710
click at [131, 46] on icon at bounding box center [124, 47] width 15 height 15
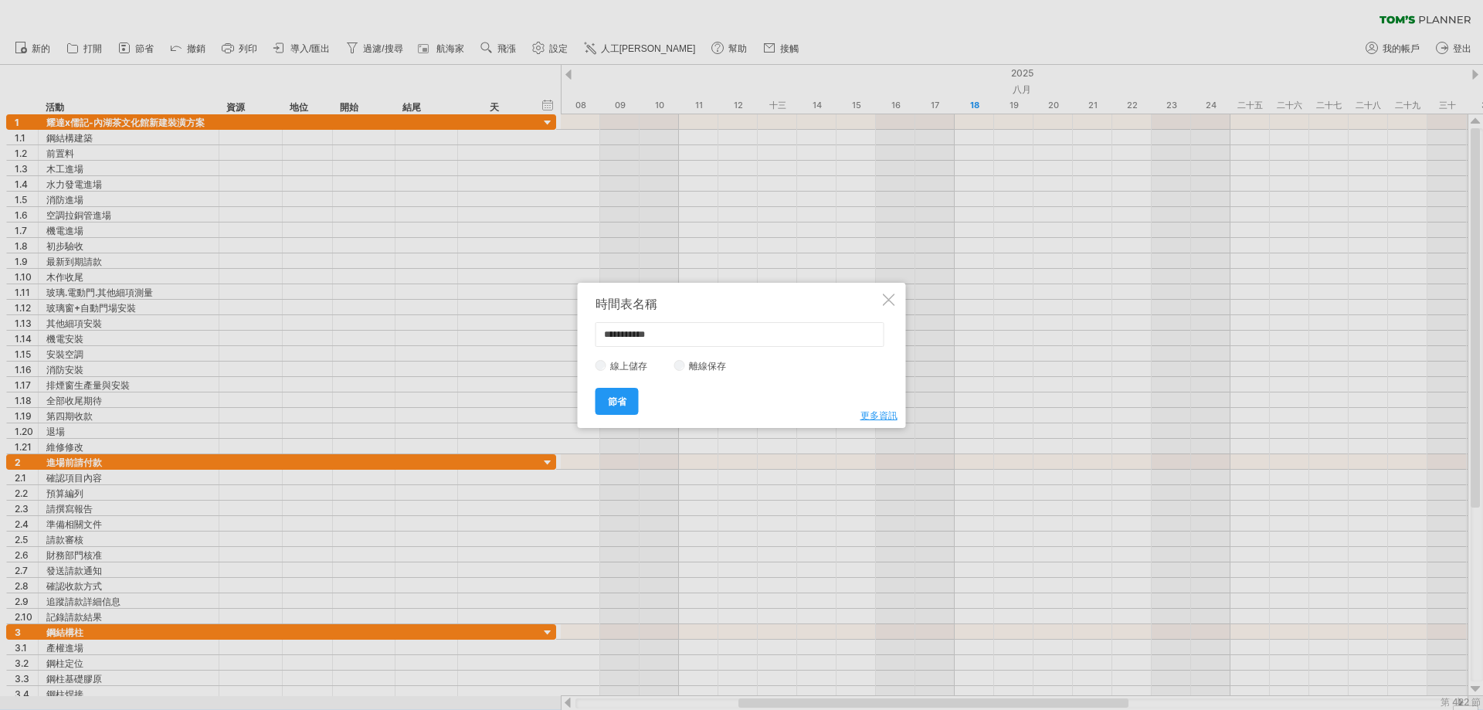
click at [883, 299] on div at bounding box center [889, 300] width 12 height 12
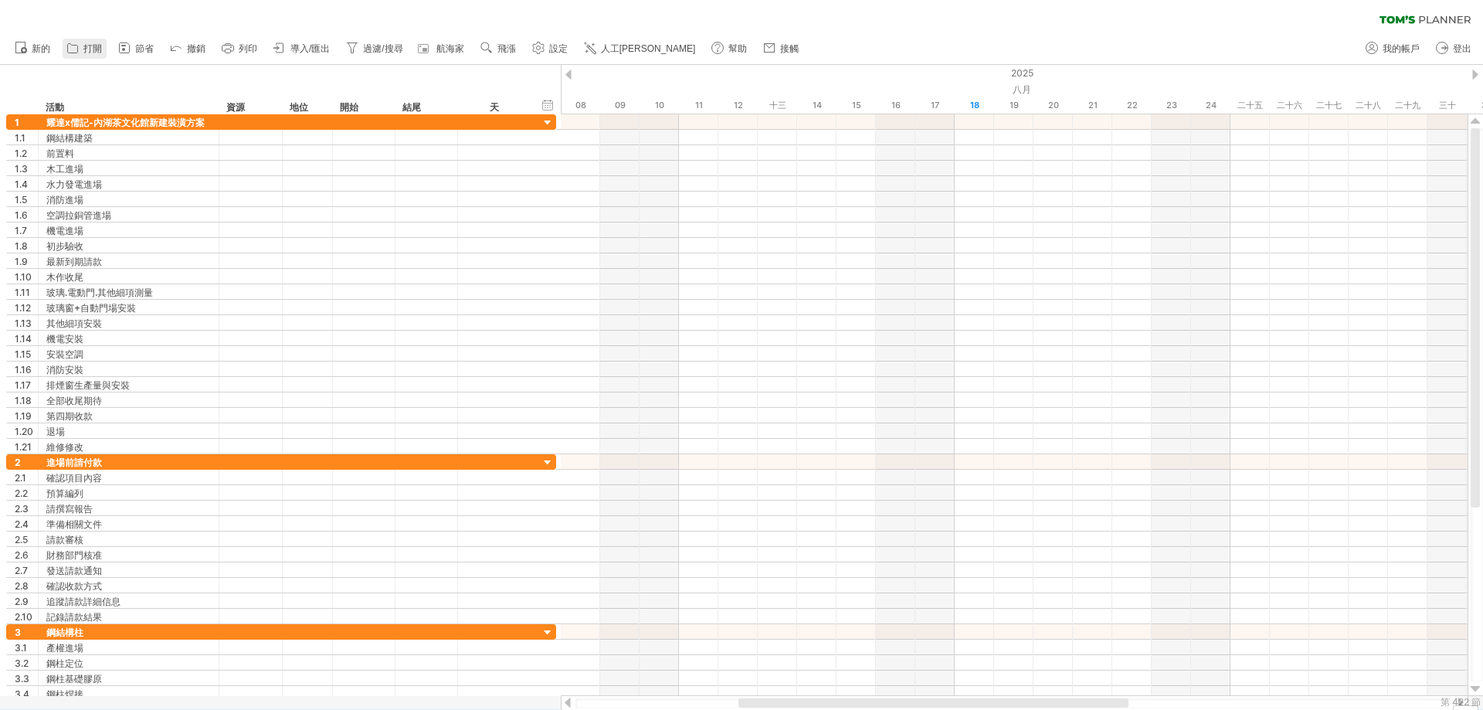
click at [90, 49] on font "打開" at bounding box center [92, 48] width 19 height 11
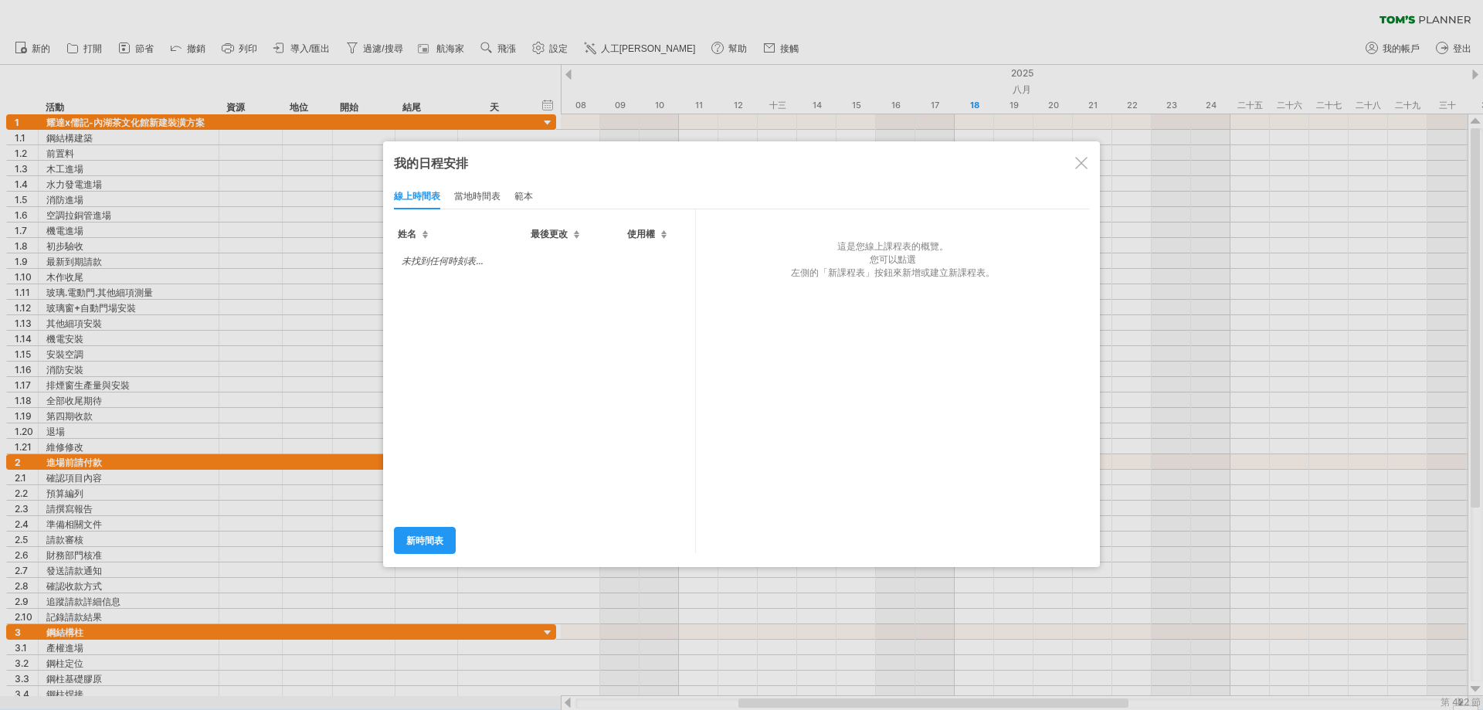
click at [1079, 163] on div at bounding box center [1081, 163] width 12 height 12
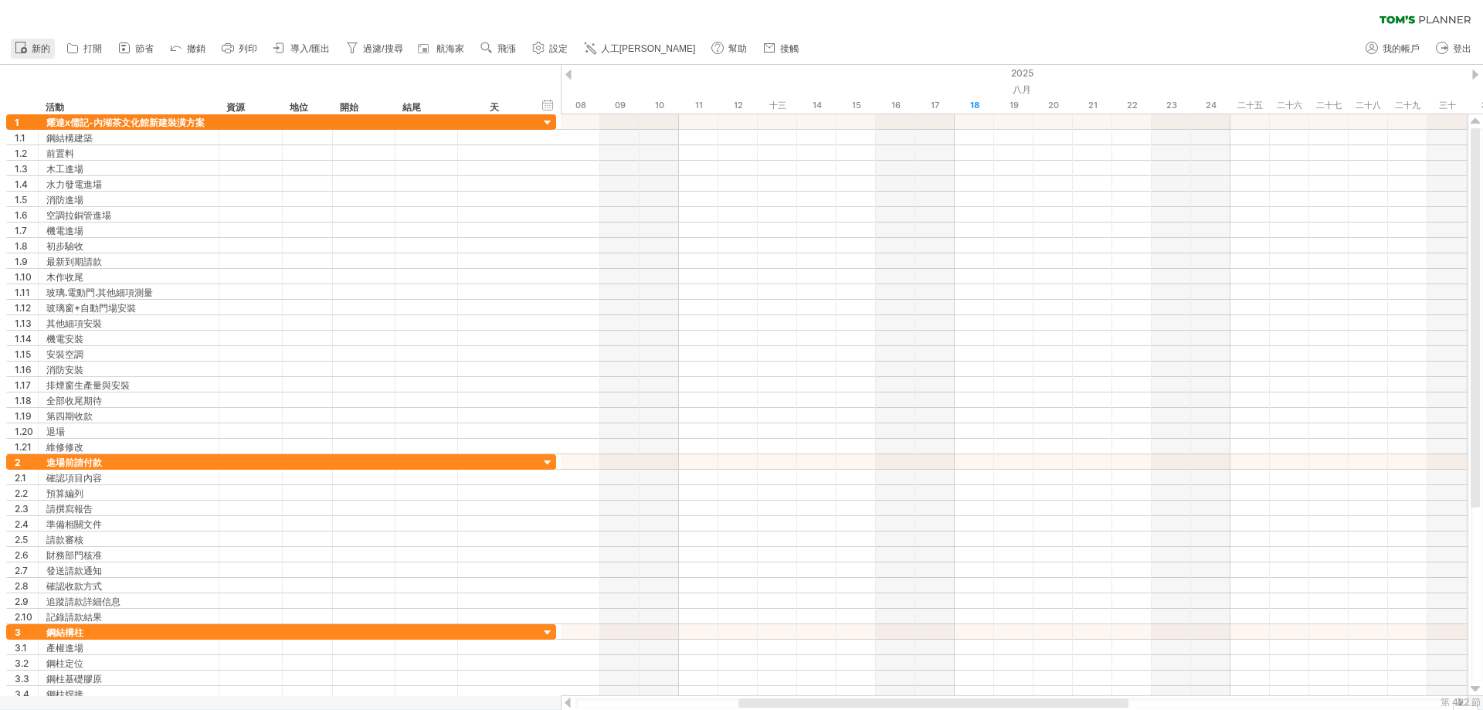
click at [30, 45] on link "新的" at bounding box center [33, 49] width 44 height 20
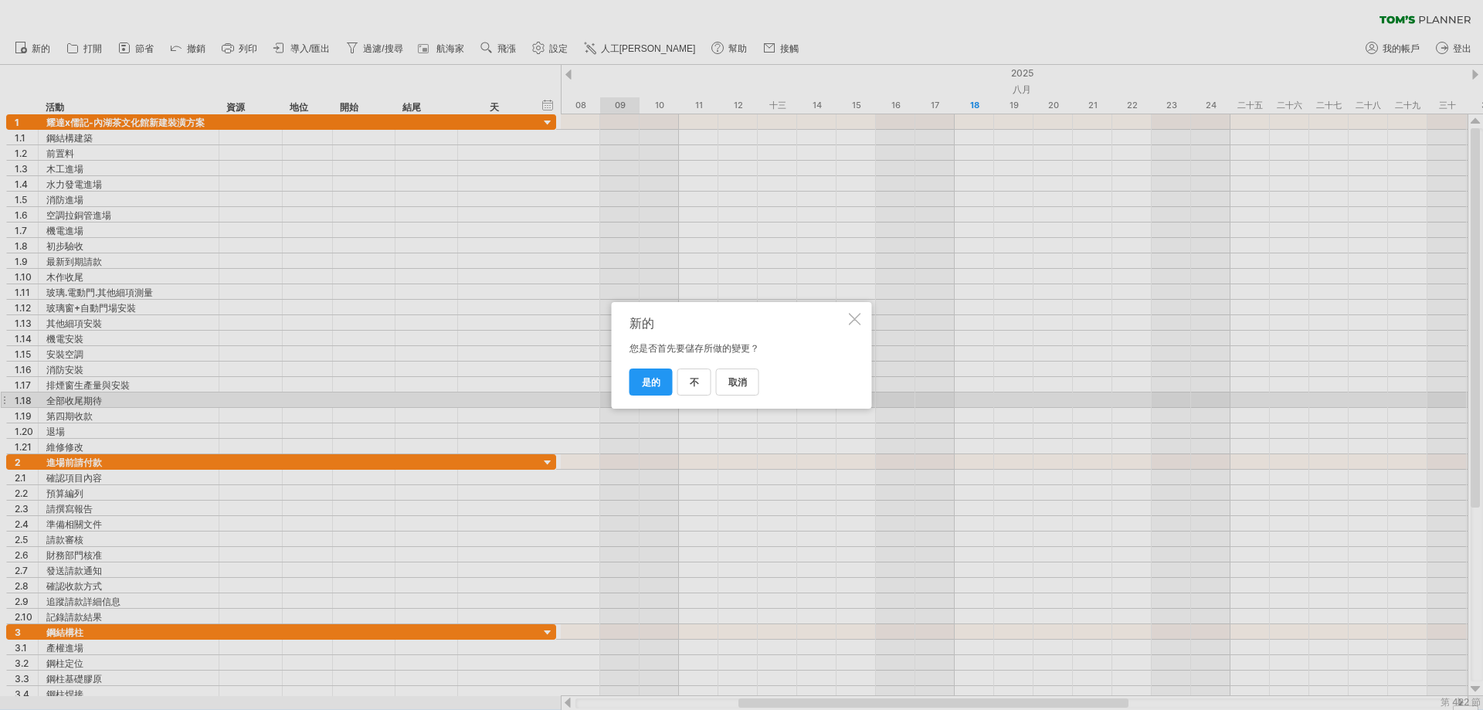
click at [860, 321] on div at bounding box center [855, 319] width 12 height 12
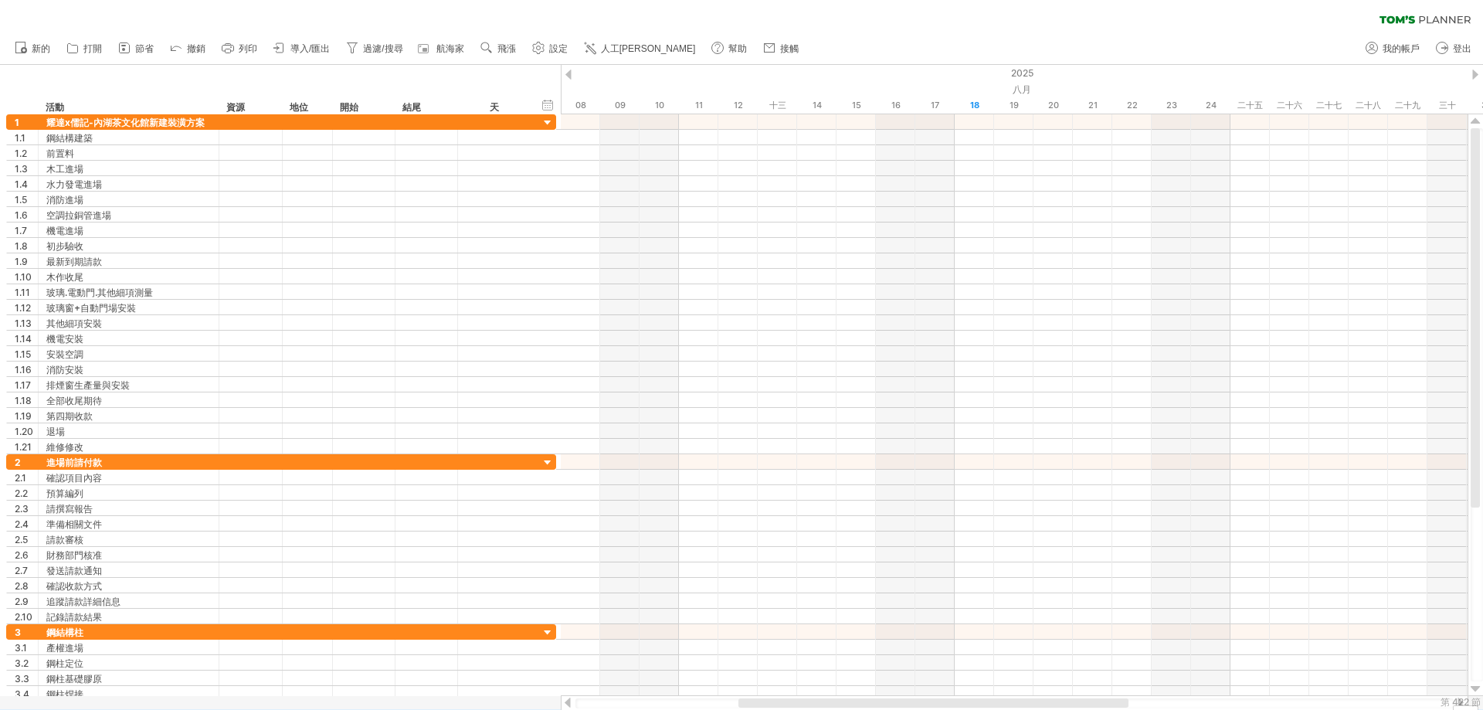
click at [1417, 22] on icon at bounding box center [1424, 19] width 91 height 8
click at [294, 44] on font "導入/匯出" at bounding box center [309, 48] width 39 height 11
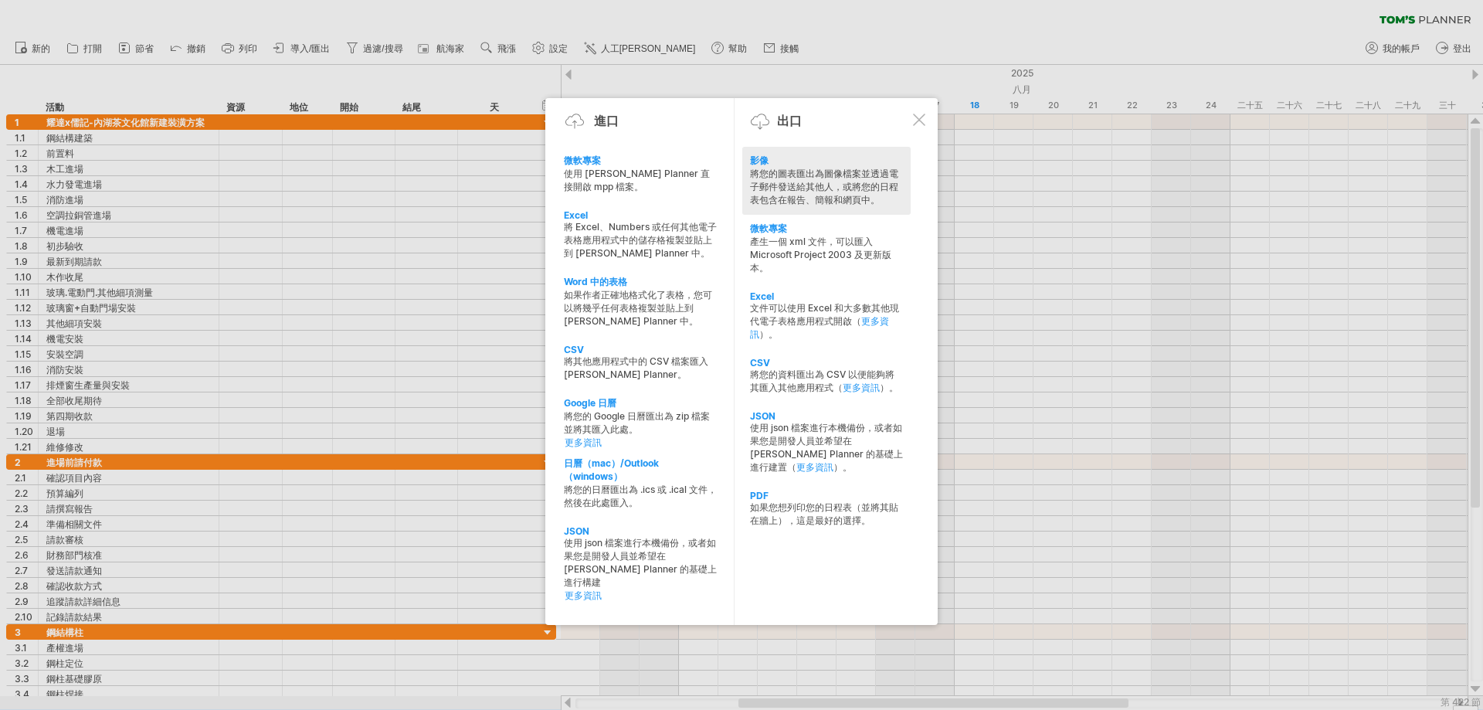
click at [813, 183] on font "將您的圖表匯出為圖像檔案並透過電子郵件發送給其他人，或將您的日程表包含在報告、簡報和網頁中。" at bounding box center [824, 187] width 148 height 38
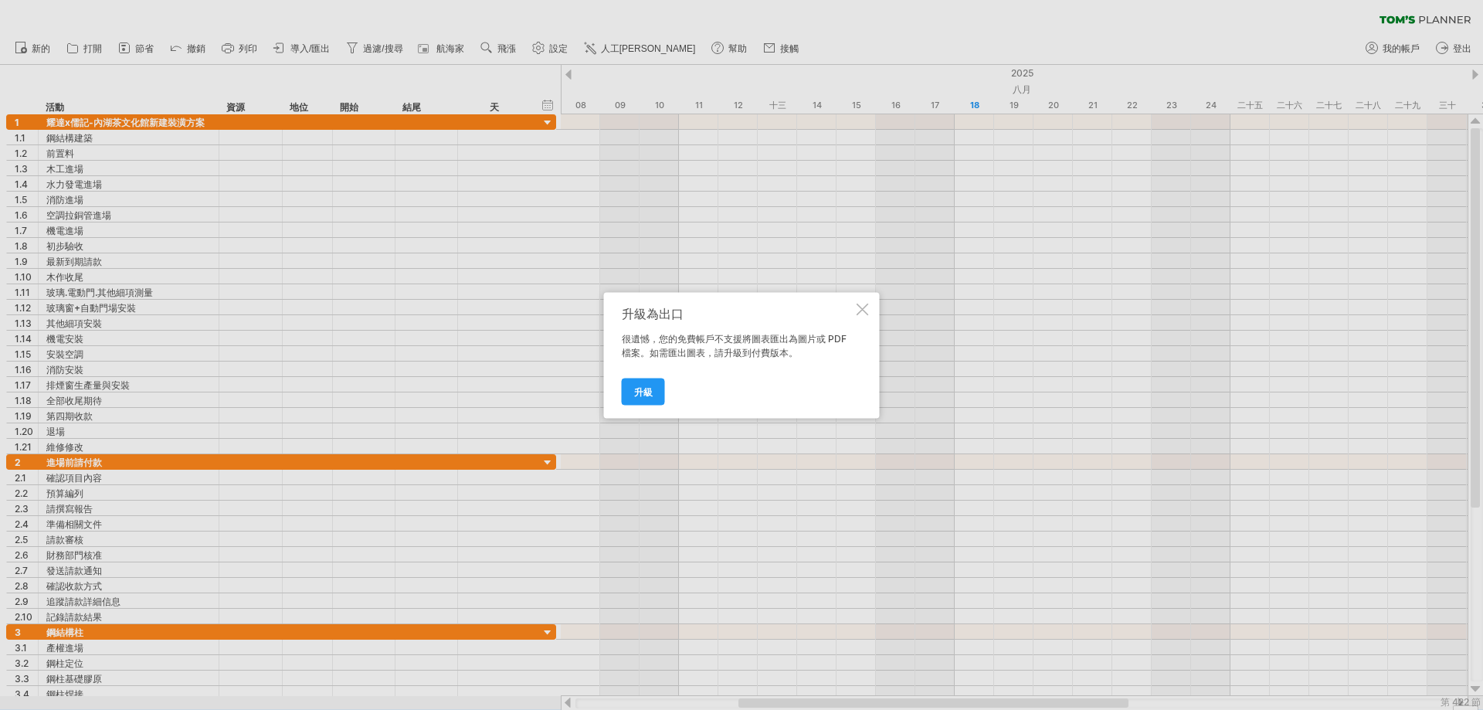
click at [866, 300] on div "升級為出口 很遺憾，您的免費帳戶不支援將圖表匯出為圖片或 PDF 檔案。如需匯出圖表，請升級到付費版本。 升級" at bounding box center [742, 355] width 276 height 126
click at [864, 311] on div at bounding box center [863, 309] width 12 height 12
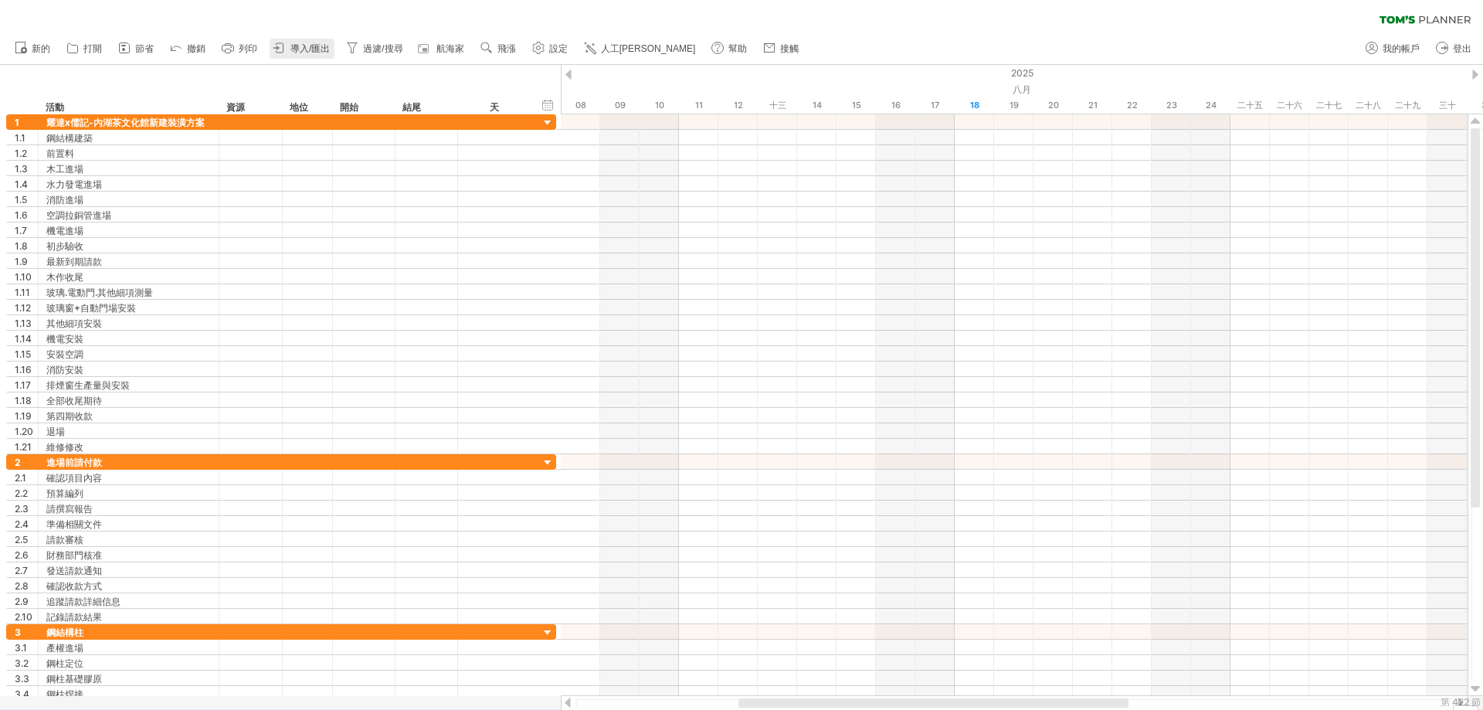
click at [323, 42] on link "導入/匯出" at bounding box center [302, 49] width 65 height 20
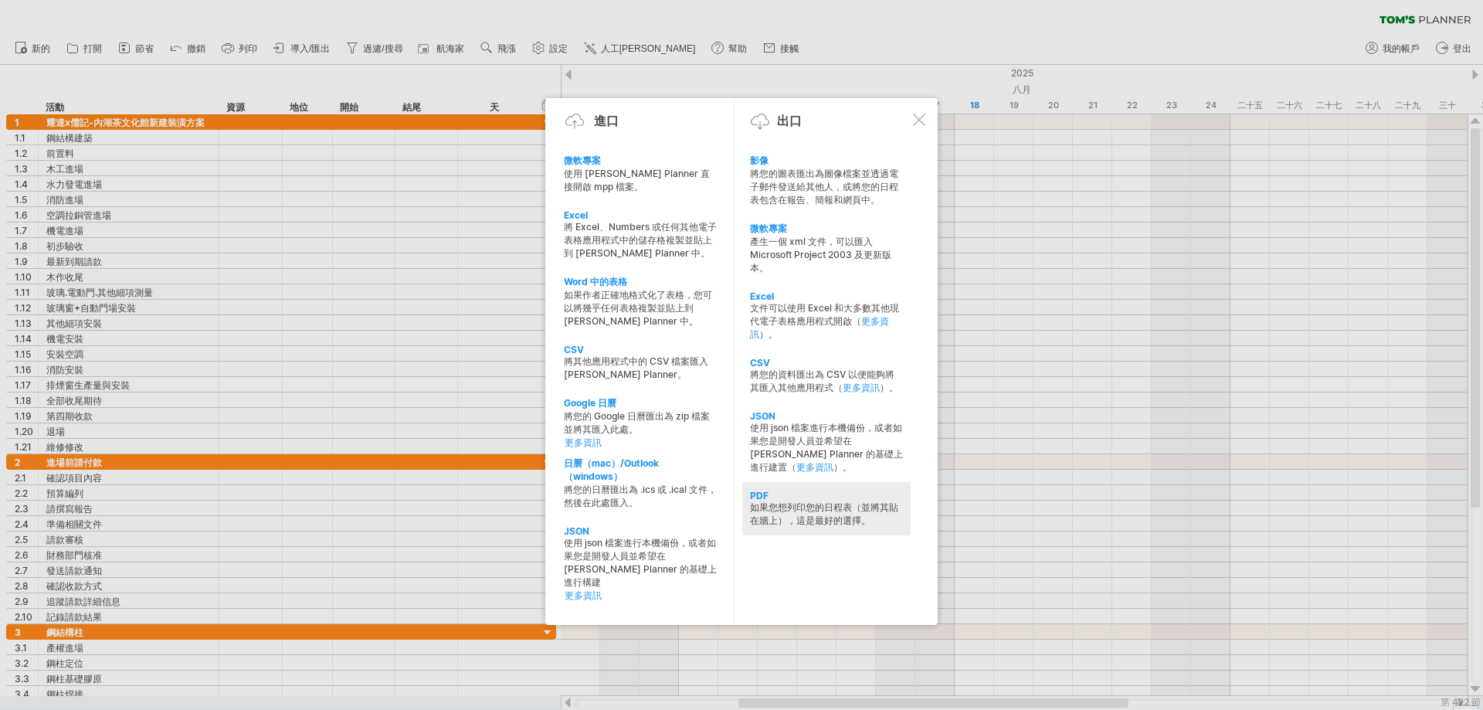
click at [807, 522] on font "如果您想列印您的日程表（並將其貼在牆上），這是最好的選擇。" at bounding box center [824, 513] width 148 height 25
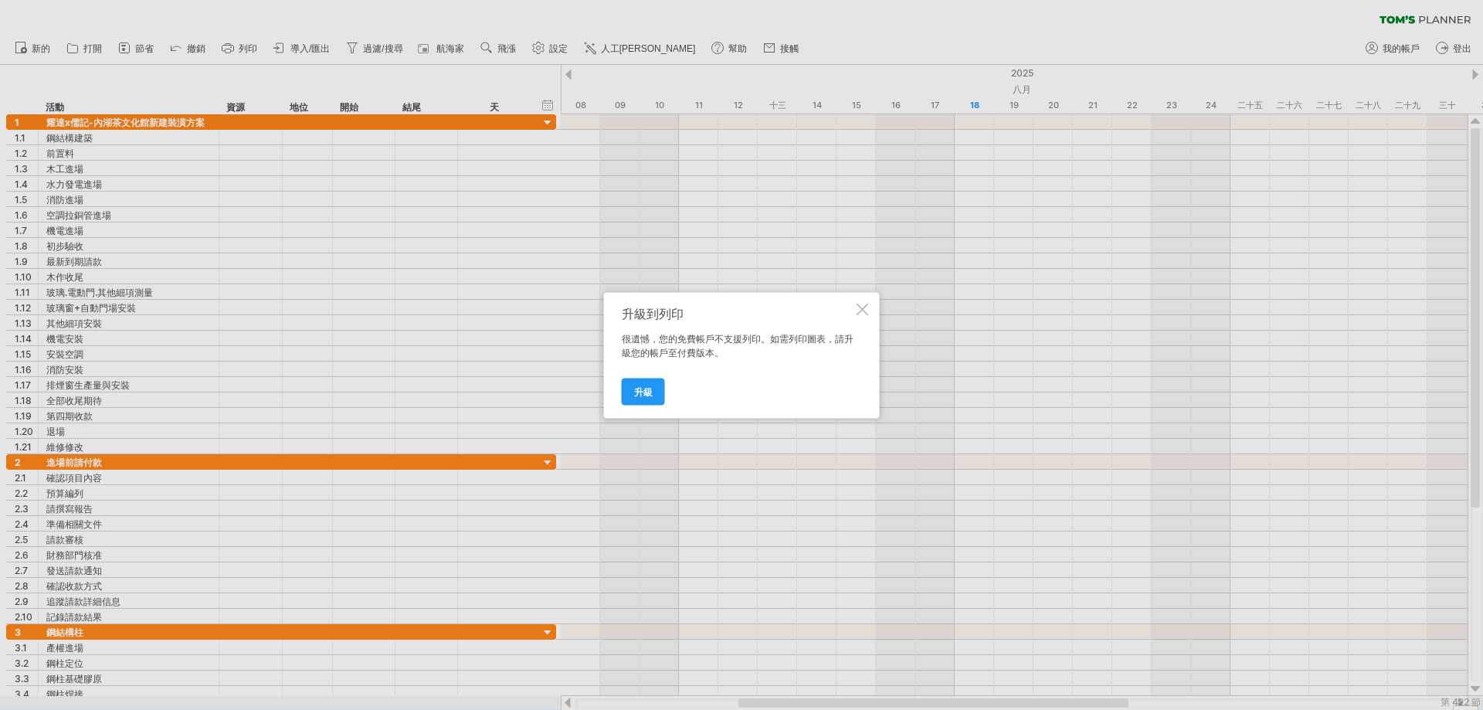
click at [866, 309] on div at bounding box center [863, 309] width 12 height 12
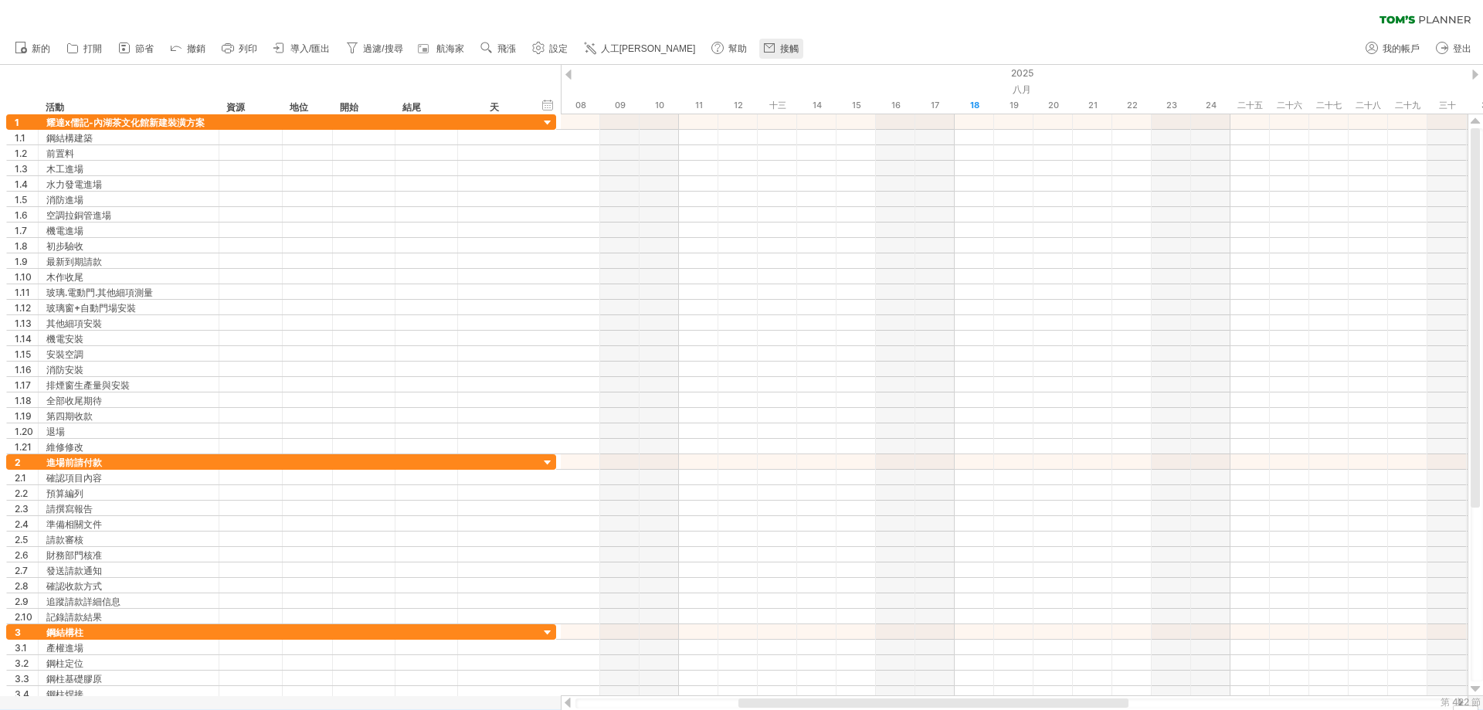
click at [780, 48] on font "接觸" at bounding box center [789, 48] width 19 height 11
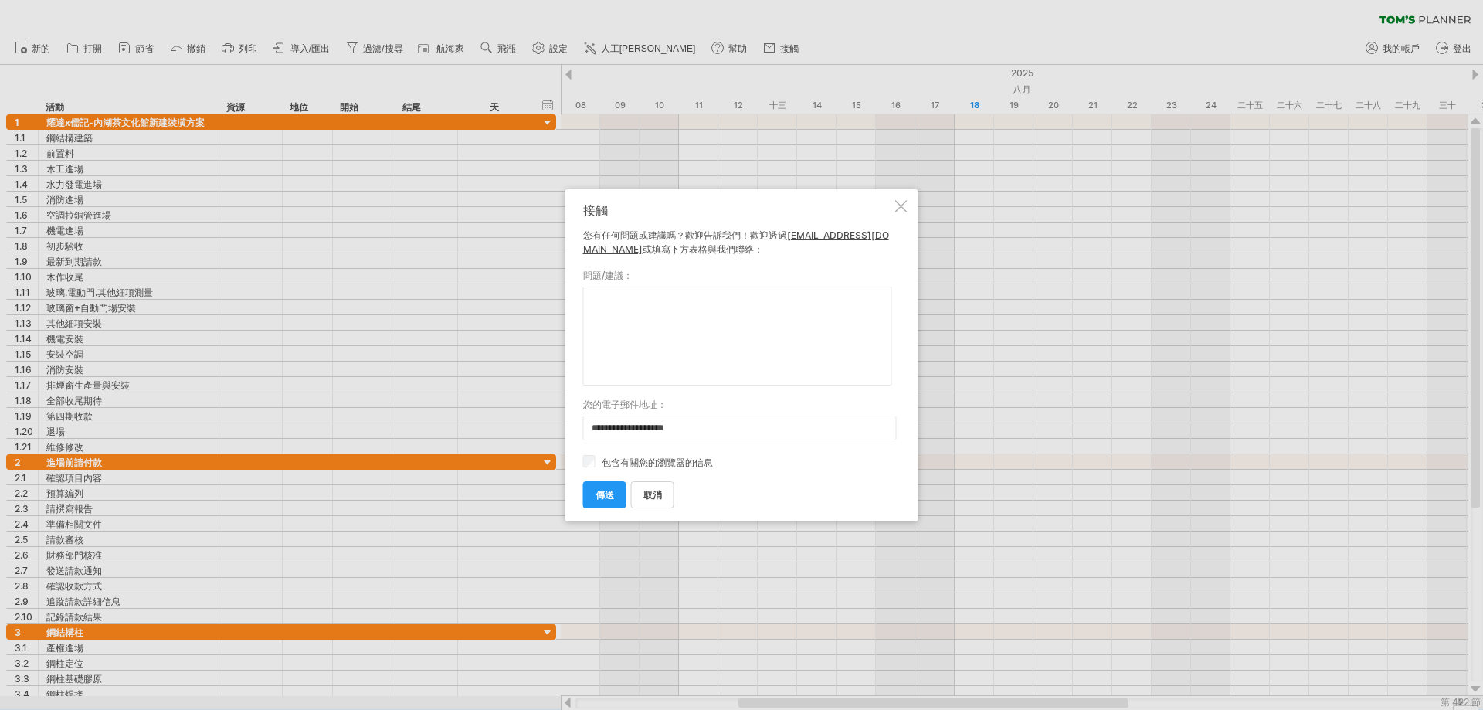
click at [897, 219] on div "**********" at bounding box center [741, 355] width 353 height 332
click at [899, 206] on div at bounding box center [901, 206] width 12 height 12
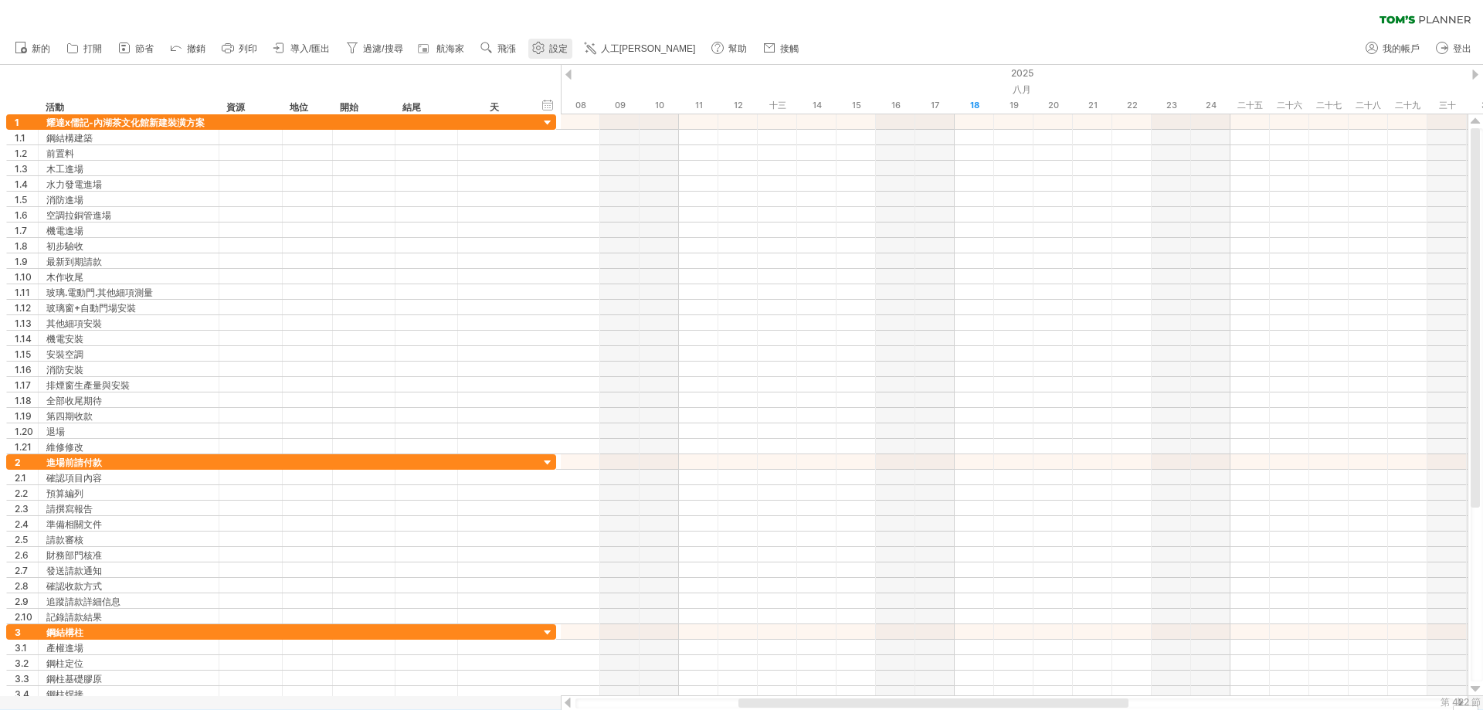
click at [551, 46] on font "設定" at bounding box center [558, 48] width 19 height 11
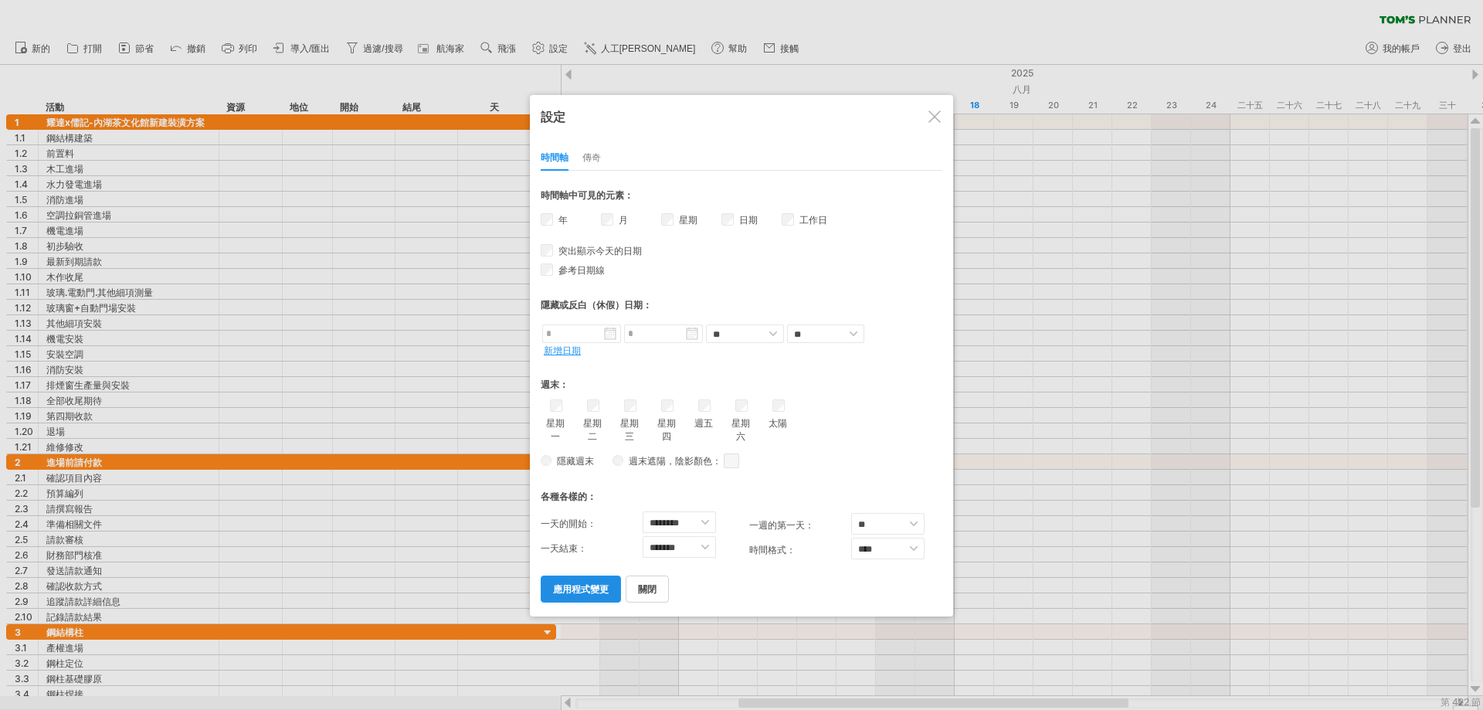
click at [582, 589] on font "應用程式變更" at bounding box center [581, 589] width 56 height 12
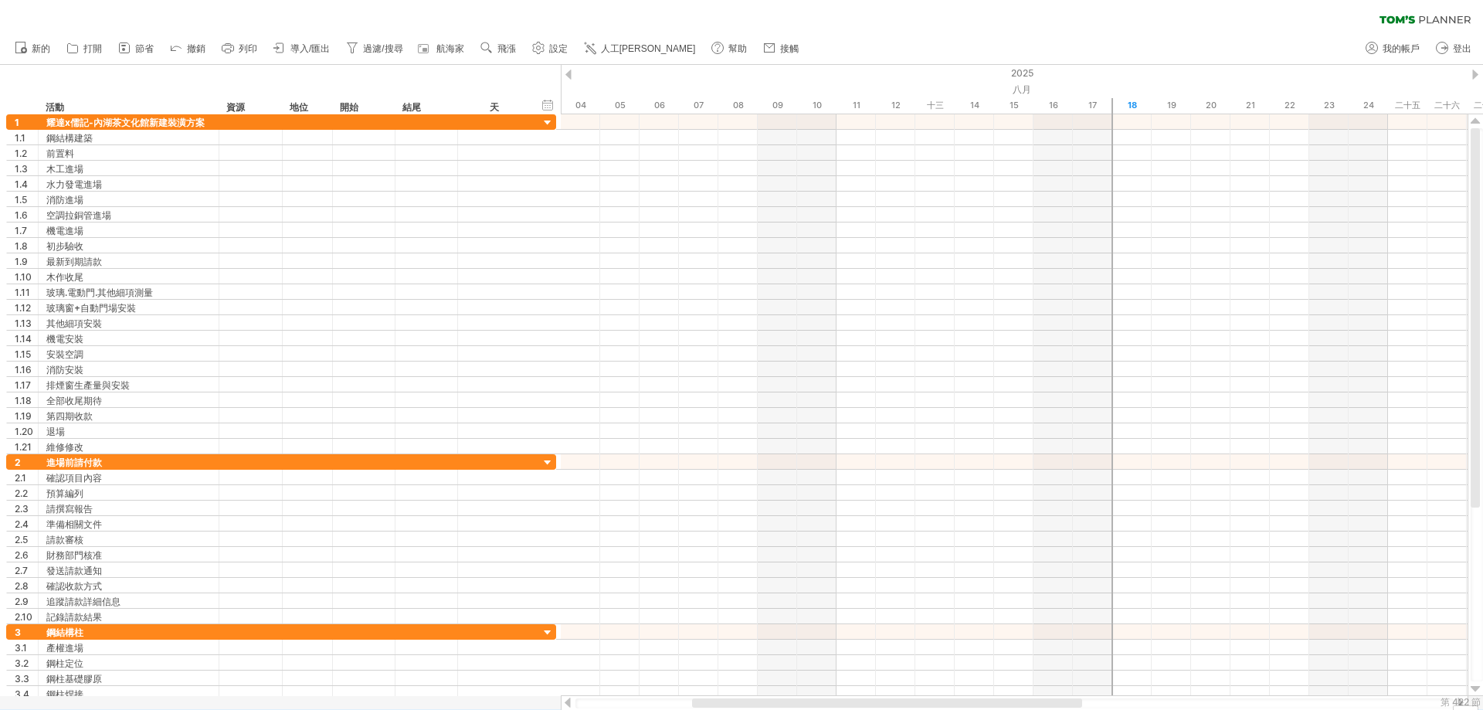
drag, startPoint x: 909, startPoint y: 708, endPoint x: 632, endPoint y: 655, distance: 282.2
click at [625, 672] on div "嘗試造訪 [DOMAIN_NAME] 再次連接... 0% 清除過濾器 新的" at bounding box center [741, 355] width 1483 height 710
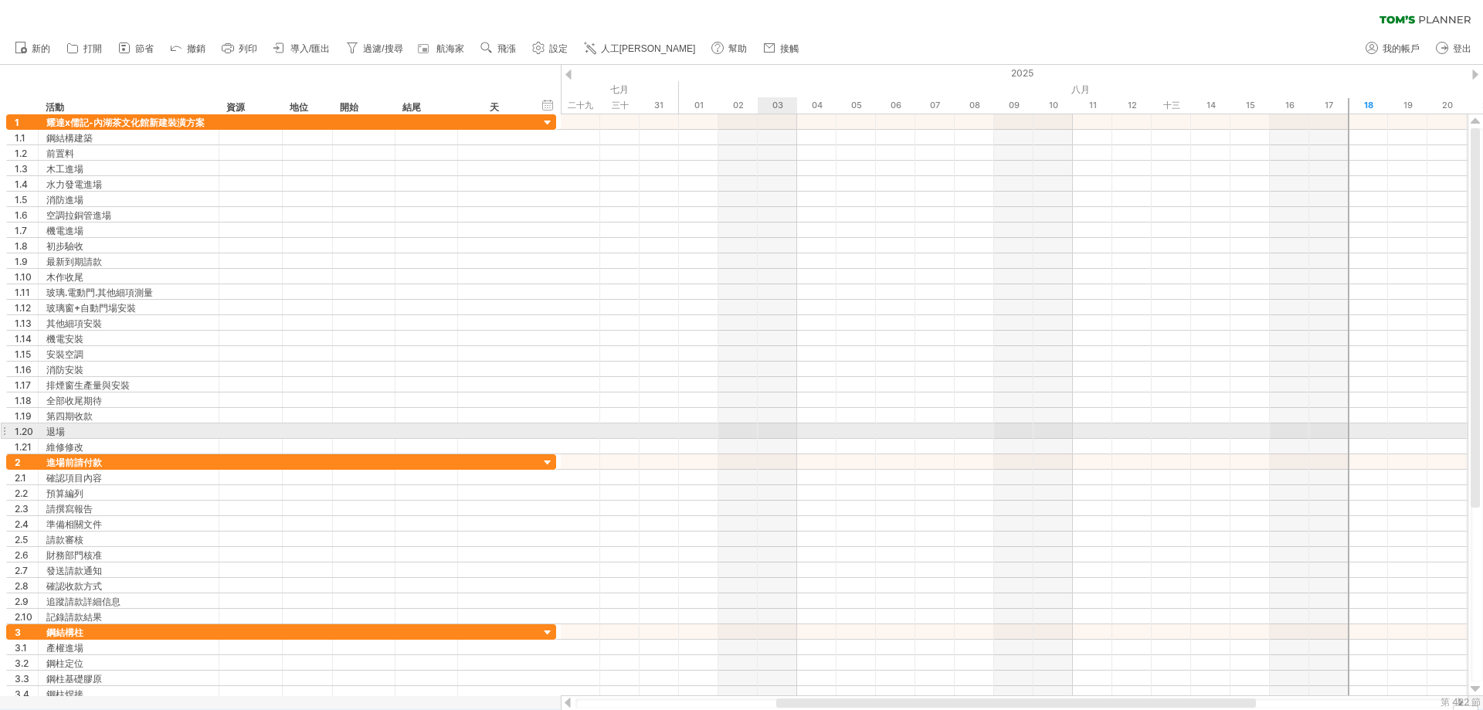
click at [775, 436] on div at bounding box center [1014, 430] width 907 height 15
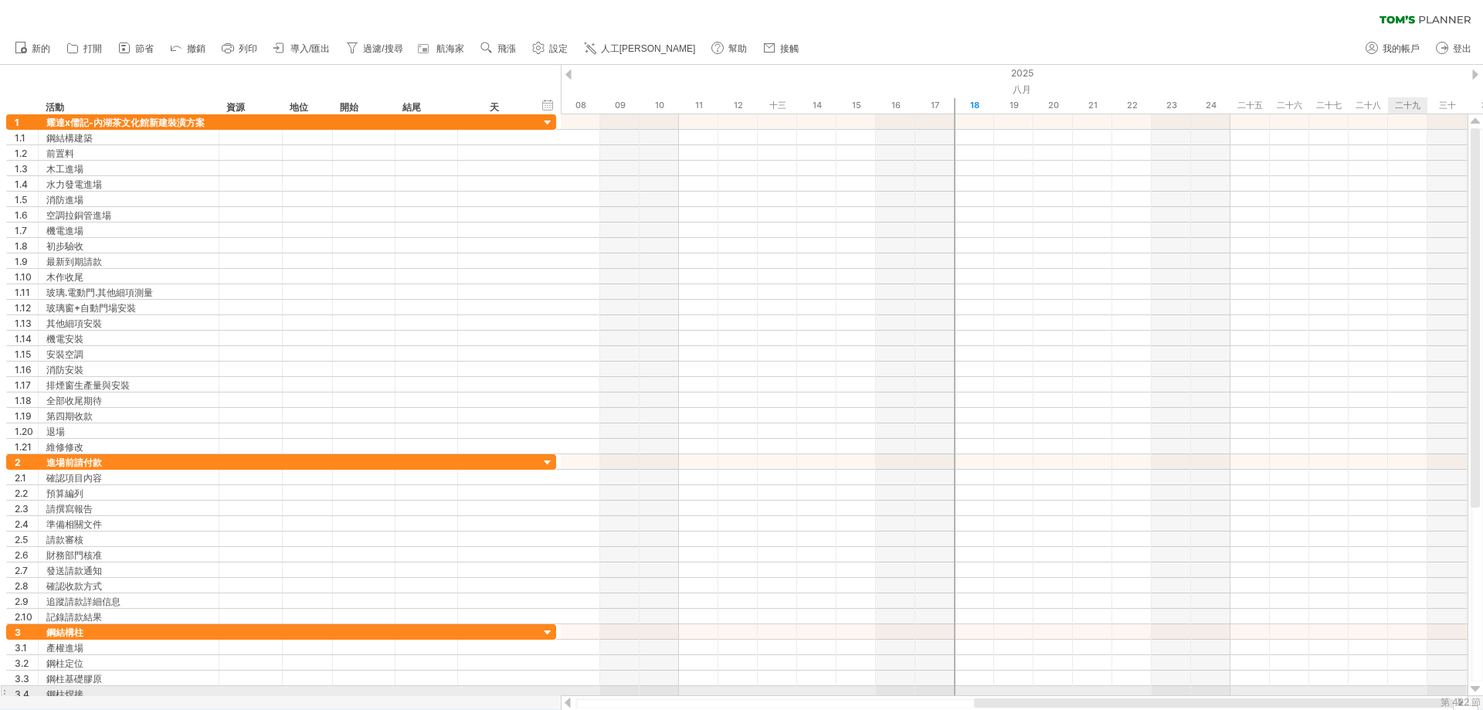
drag, startPoint x: 915, startPoint y: 705, endPoint x: 1400, endPoint y: 693, distance: 486.0
click at [1400, 693] on div "嘗試造訪 [DOMAIN_NAME] 再次連接... 0% 清除過濾器 新的" at bounding box center [741, 355] width 1483 height 710
click at [542, 46] on use at bounding box center [538, 47] width 15 height 15
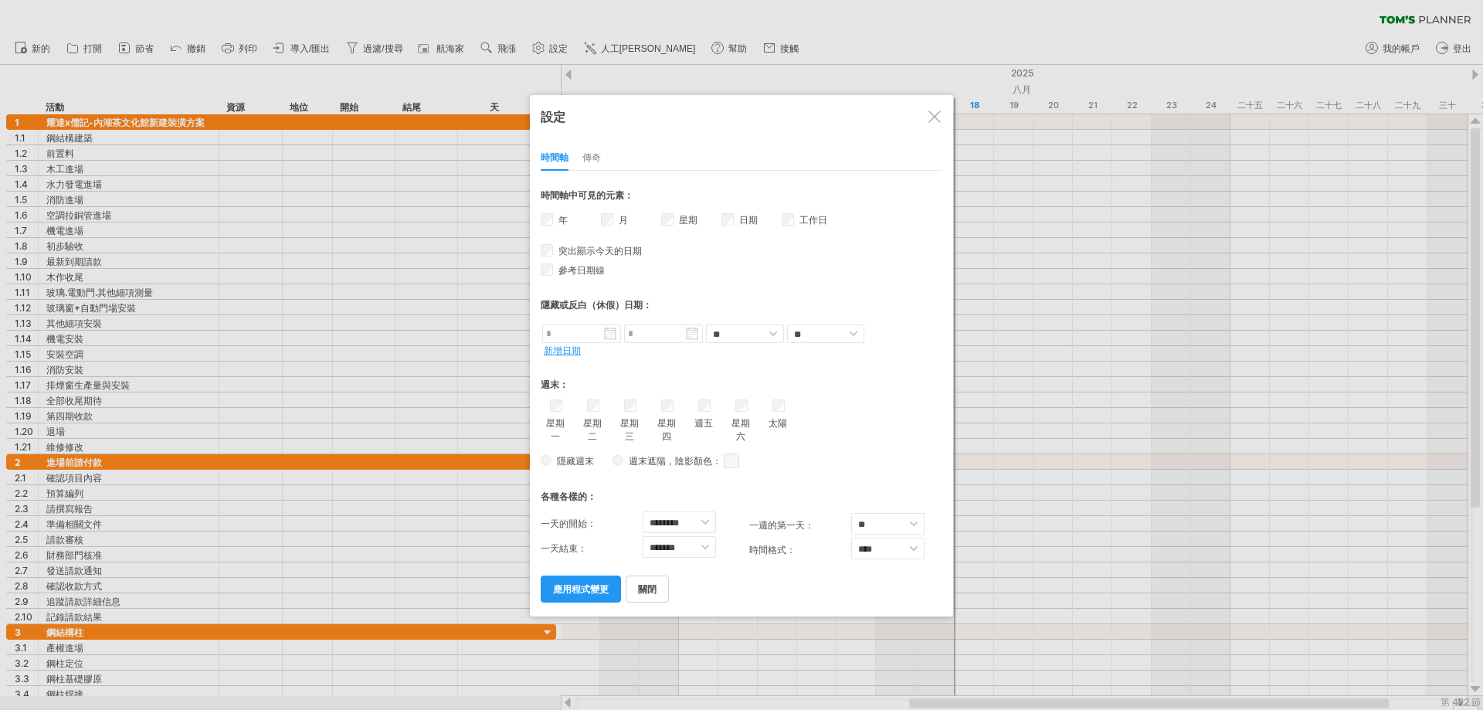
click at [937, 118] on div at bounding box center [934, 116] width 12 height 12
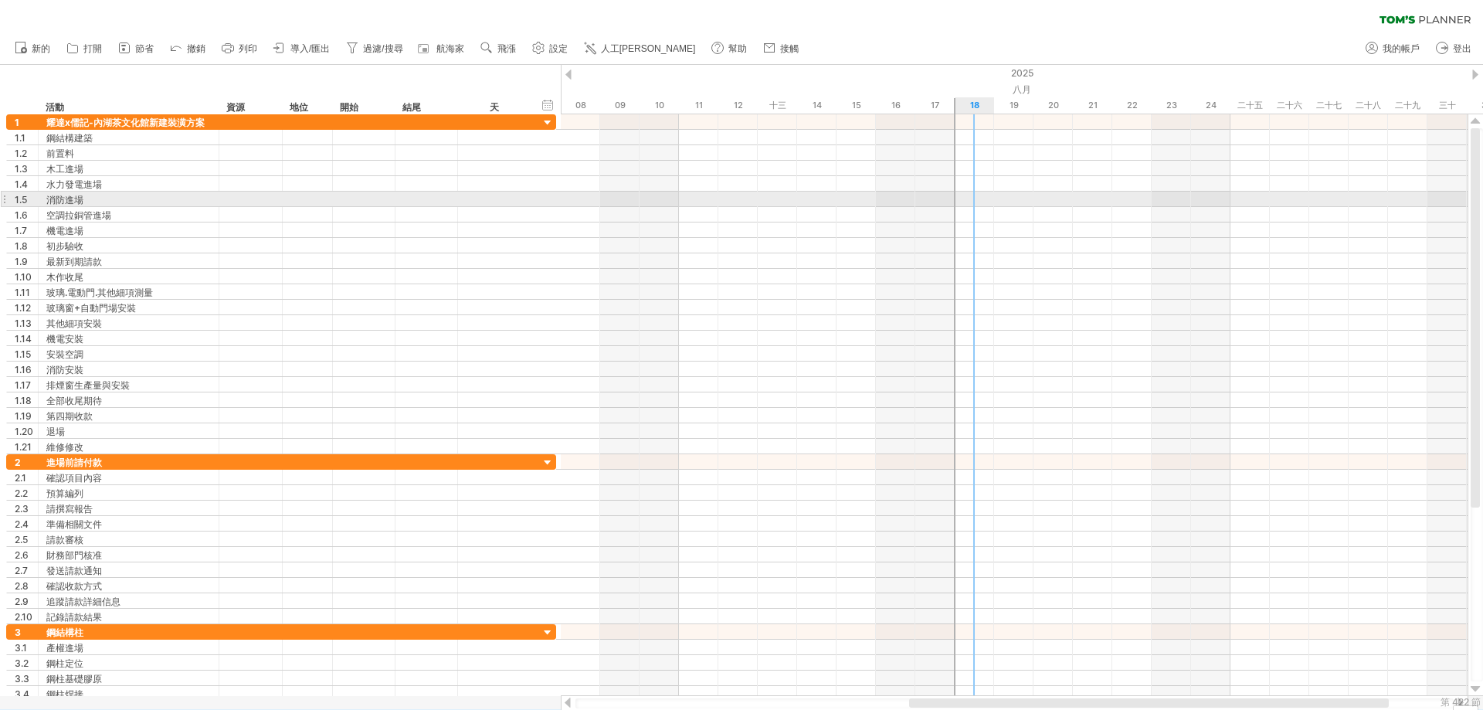
drag, startPoint x: 952, startPoint y: 199, endPoint x: 986, endPoint y: 199, distance: 34.0
click at [986, 199] on div at bounding box center [1014, 199] width 907 height 15
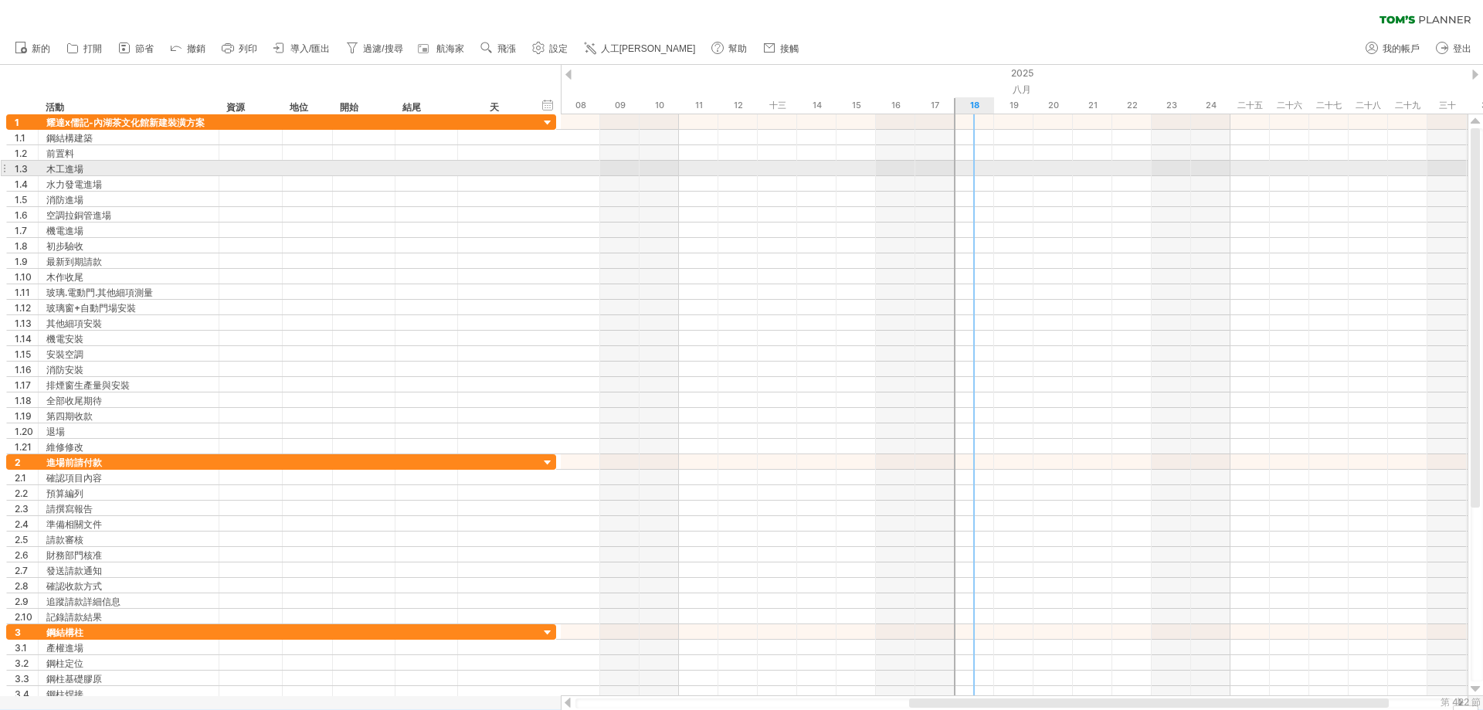
click at [963, 168] on div at bounding box center [1014, 168] width 907 height 15
click at [975, 168] on div at bounding box center [1014, 168] width 907 height 15
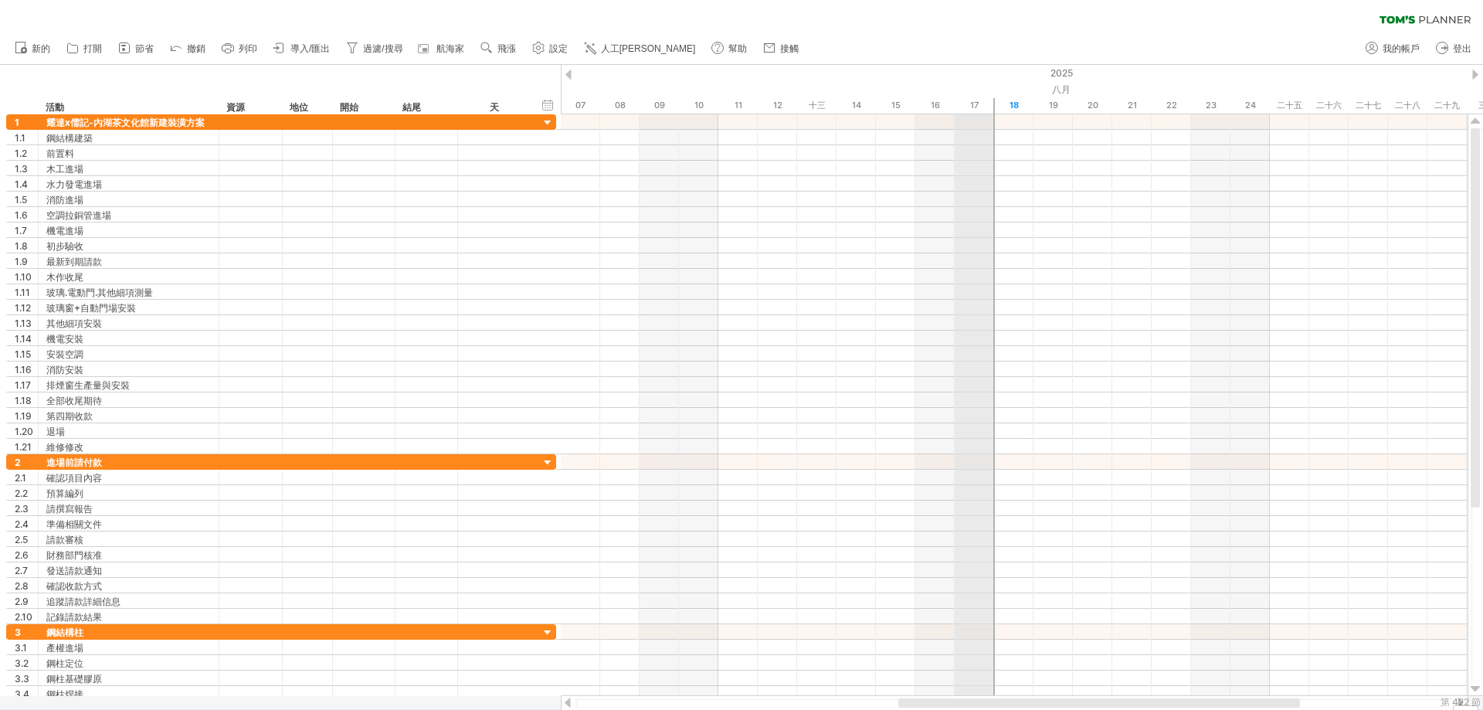
drag, startPoint x: 952, startPoint y: 99, endPoint x: 980, endPoint y: 101, distance: 27.9
click at [980, 101] on div "17" at bounding box center [974, 105] width 39 height 16
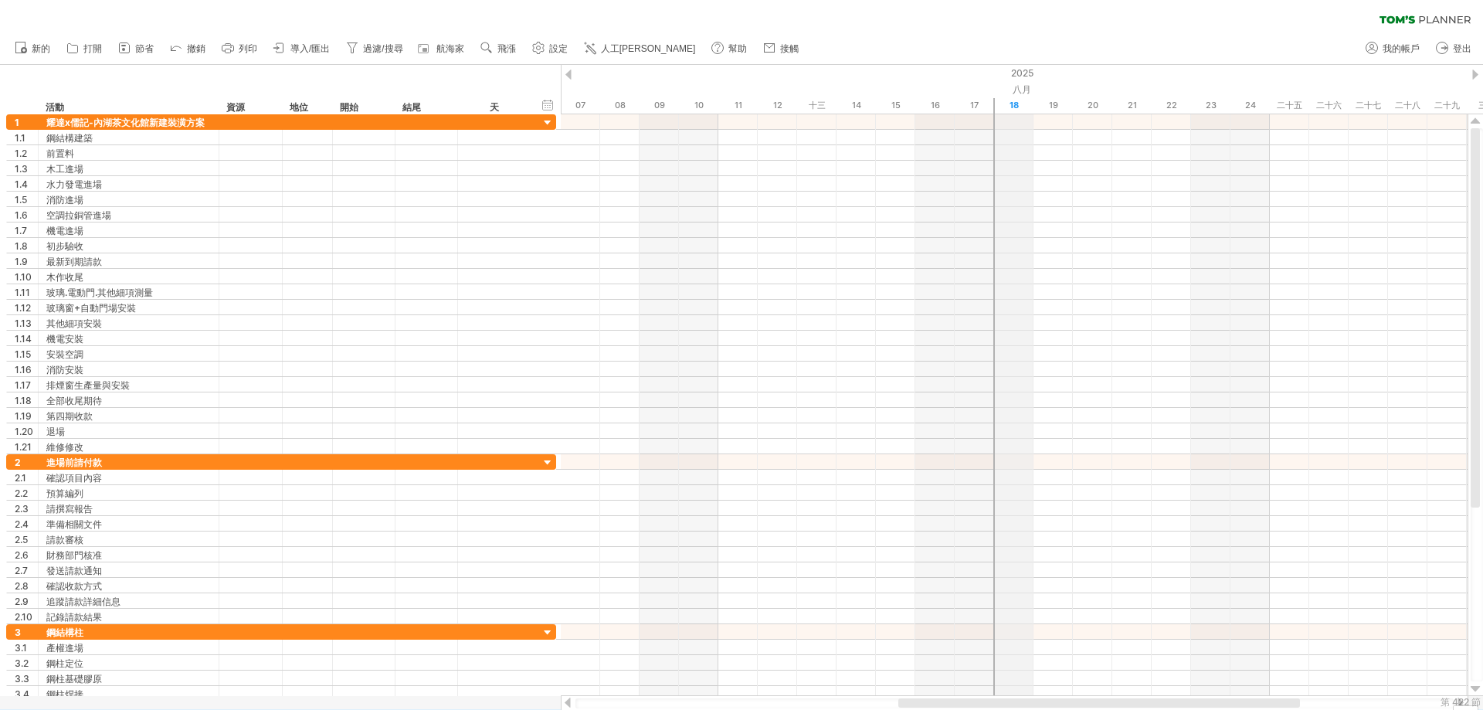
click at [999, 105] on div "18" at bounding box center [1013, 105] width 39 height 16
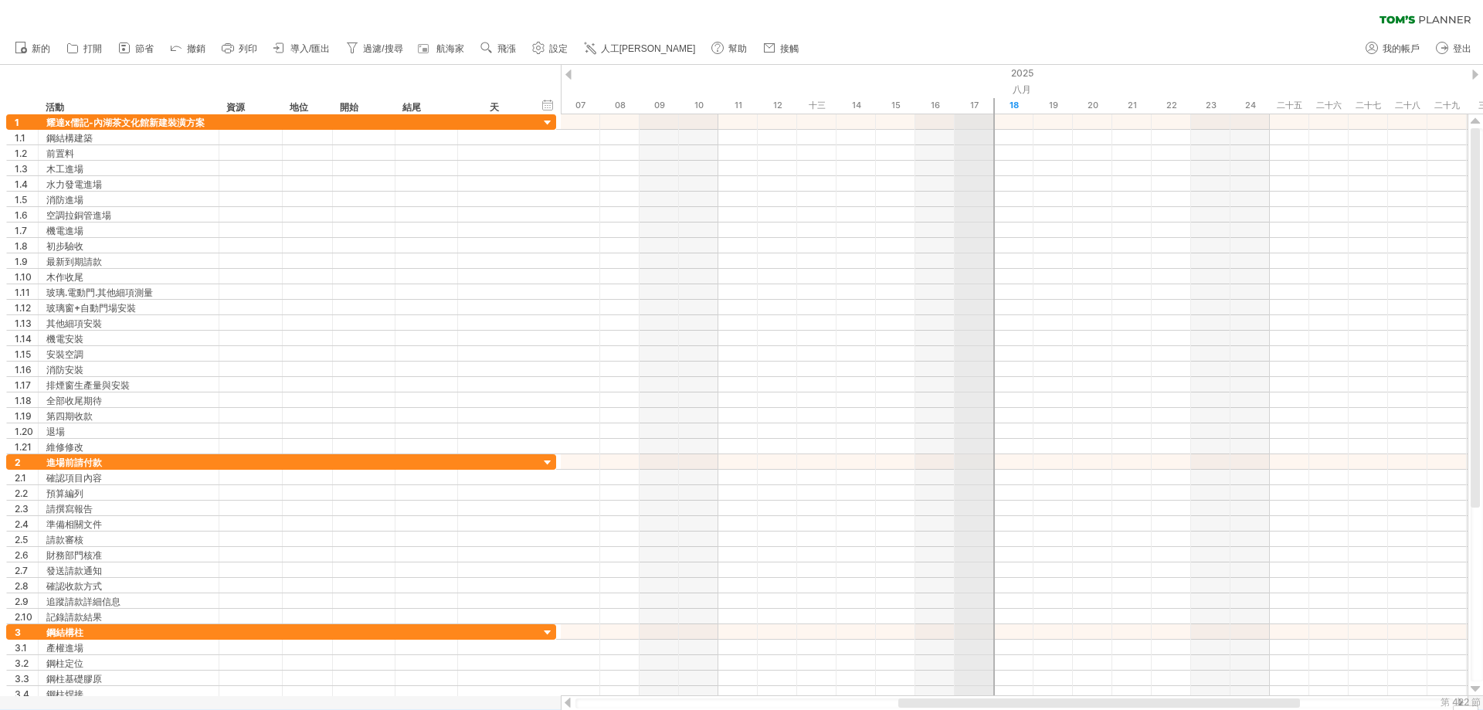
click at [972, 79] on div "2025" at bounding box center [1368, 73] width 4530 height 16
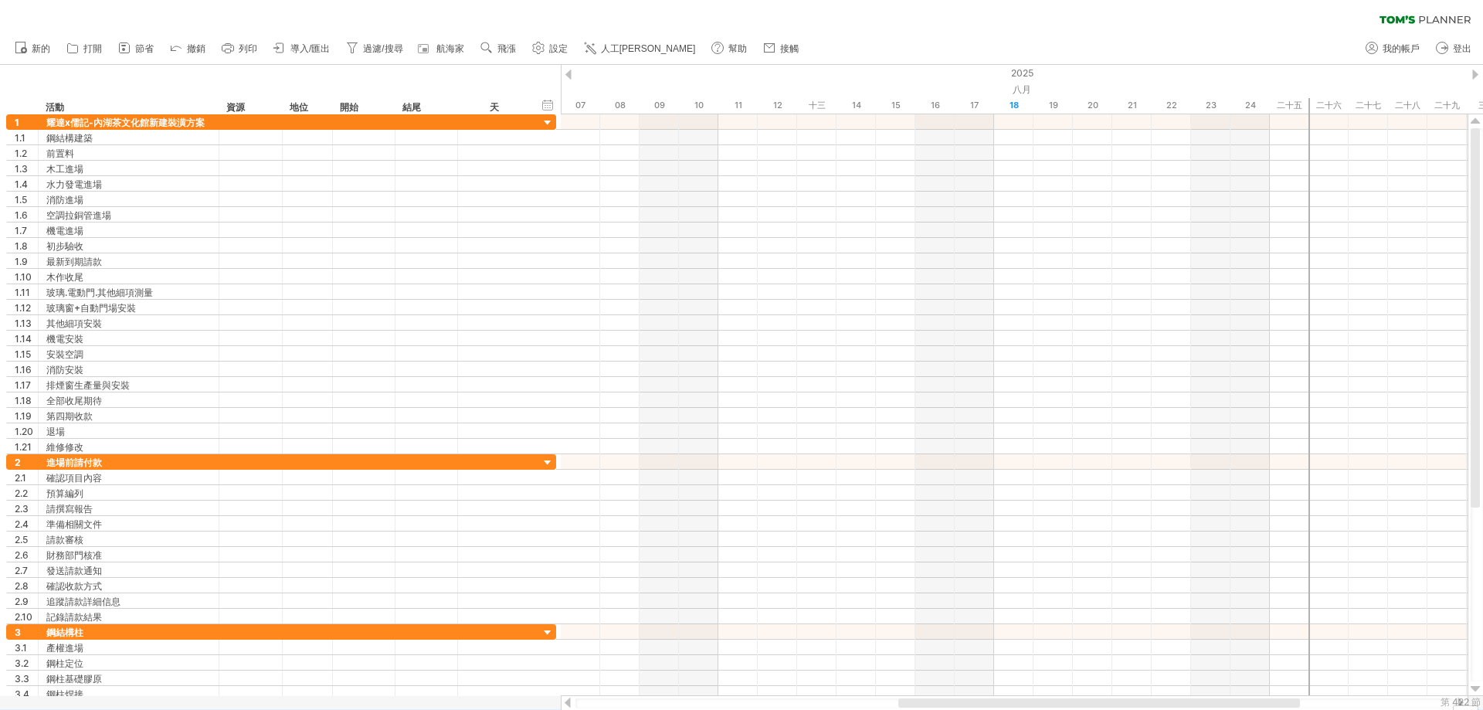
drag, startPoint x: 994, startPoint y: 102, endPoint x: 1308, endPoint y: 101, distance: 314.4
click at [1308, 101] on div at bounding box center [1309, 106] width 2 height 16
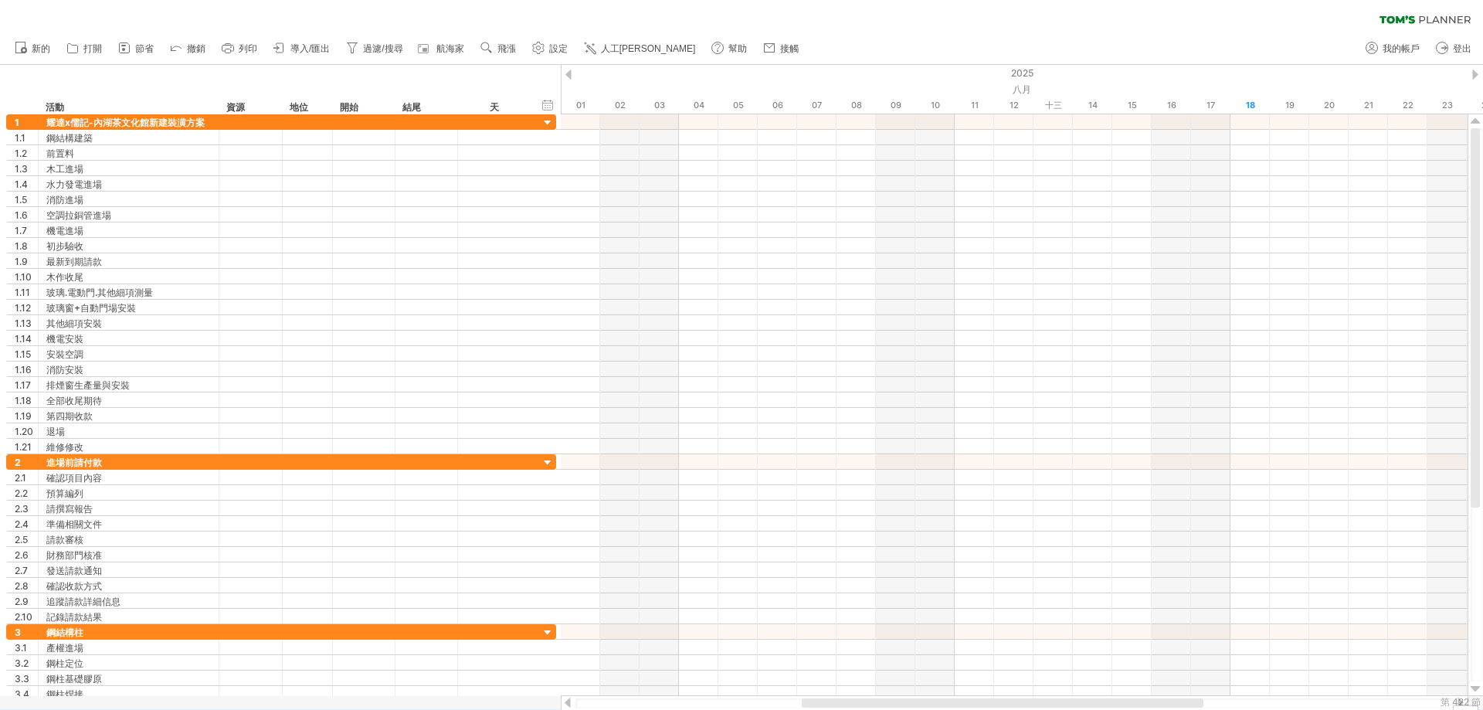
drag, startPoint x: 1269, startPoint y: 703, endPoint x: 962, endPoint y: 691, distance: 307.7
click at [987, 709] on html "進度(100%) 嘗試造訪 [DOMAIN_NAME] 再次連接... 0% 清除過濾器 重新套用濾鏡 新的" at bounding box center [741, 356] width 1483 height 713
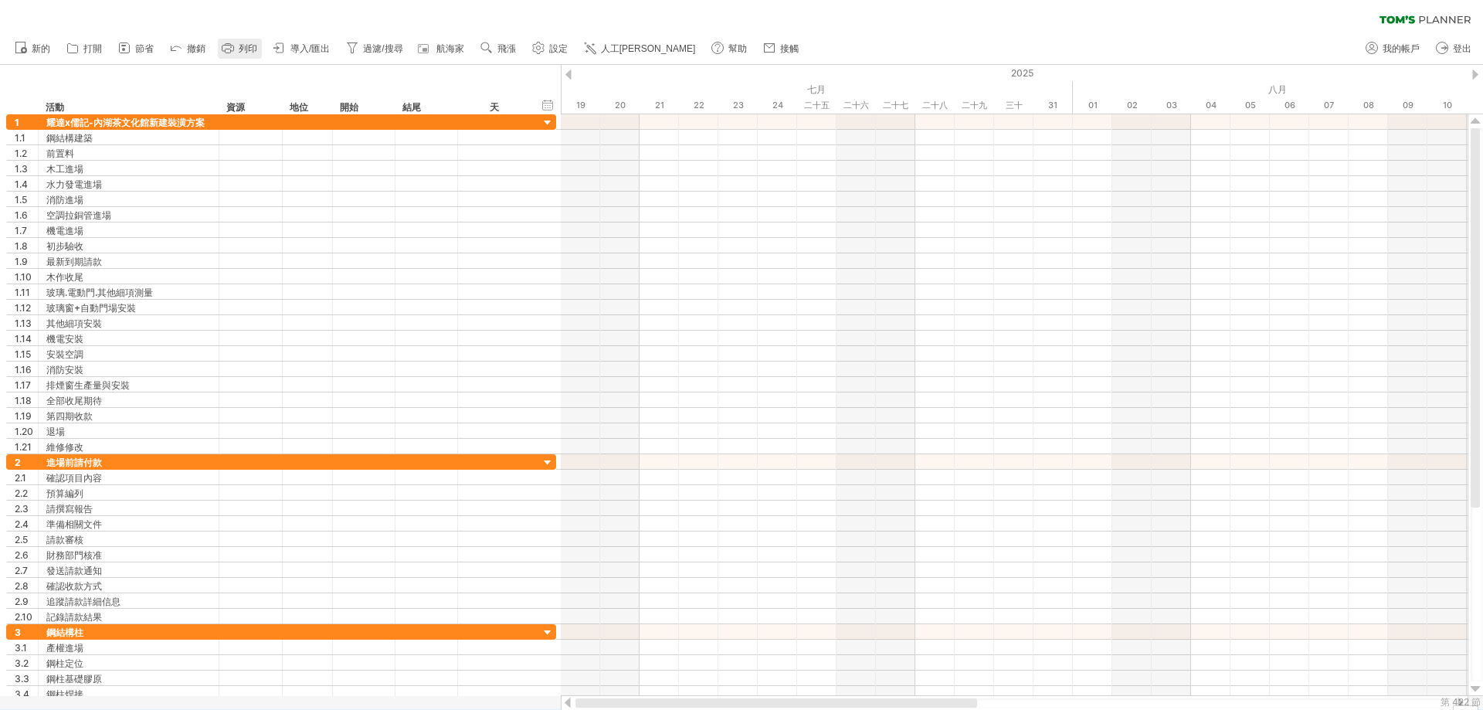
click at [233, 53] on icon at bounding box center [227, 47] width 15 height 15
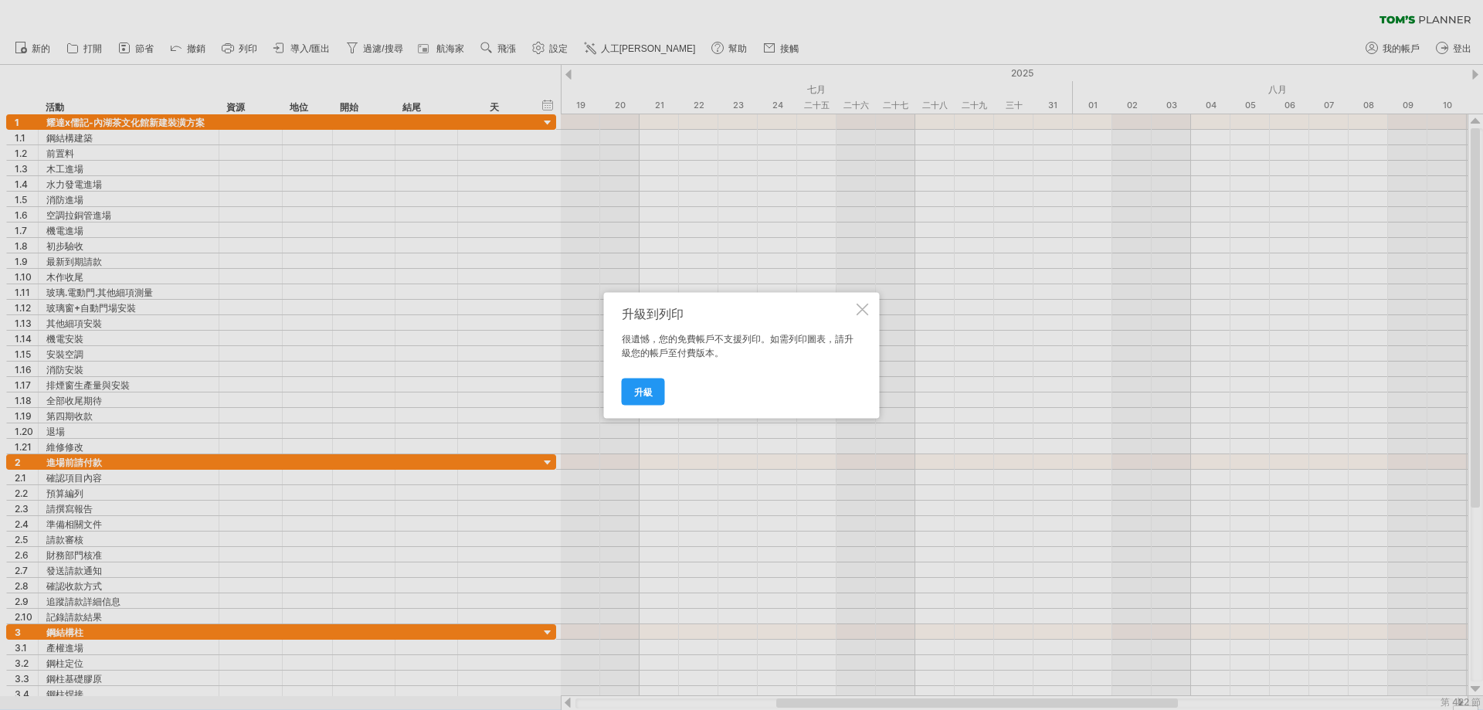
click at [867, 311] on div at bounding box center [863, 309] width 12 height 12
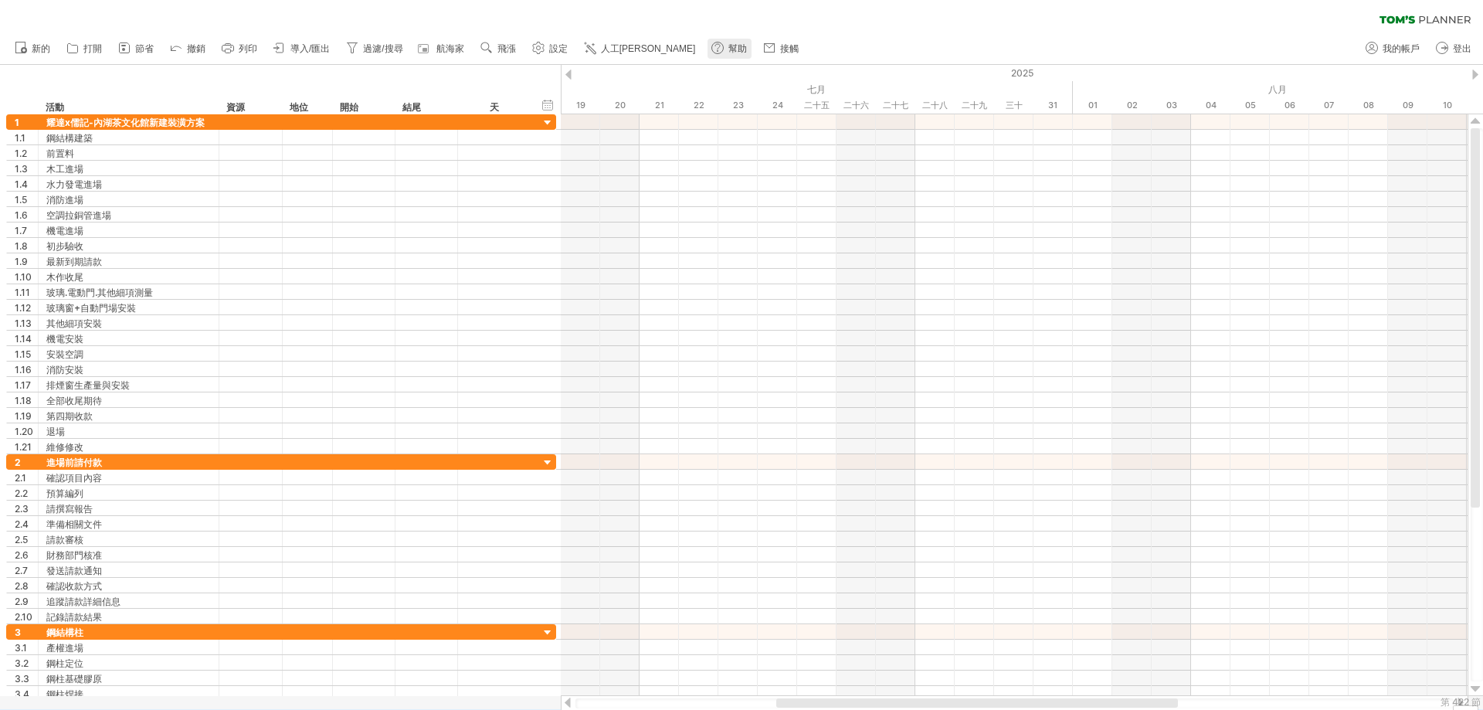
click at [708, 49] on link "幫助" at bounding box center [730, 49] width 44 height 20
